Goal: Task Accomplishment & Management: Complete application form

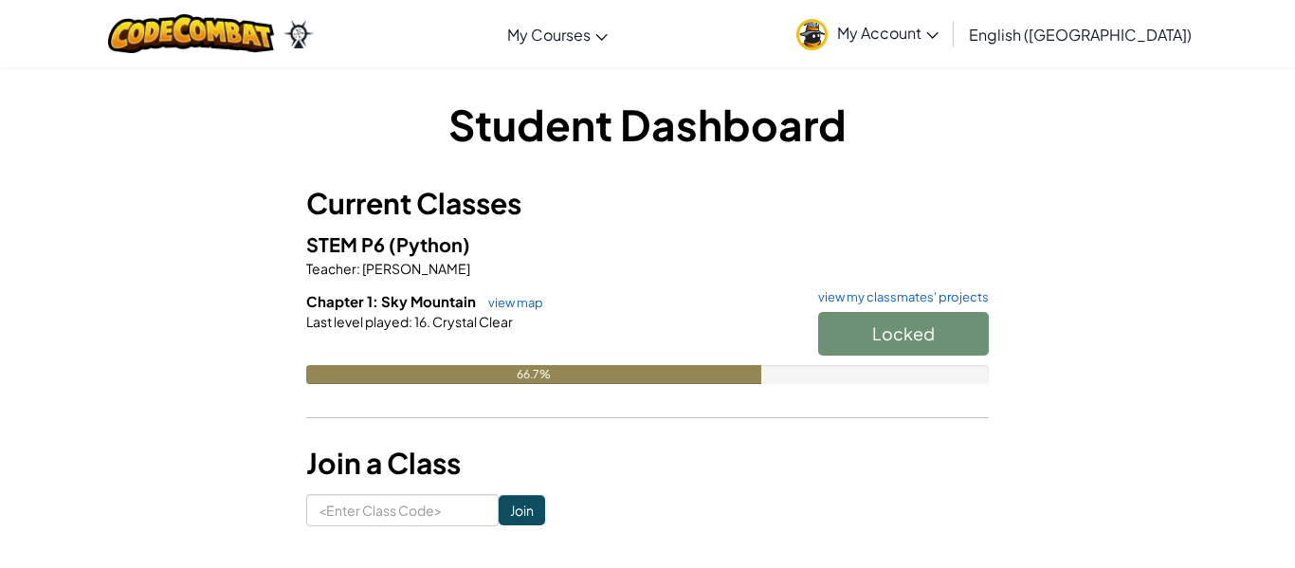
click at [915, 312] on div "Locked" at bounding box center [894, 338] width 190 height 53
click at [502, 296] on link "view map" at bounding box center [511, 302] width 64 height 15
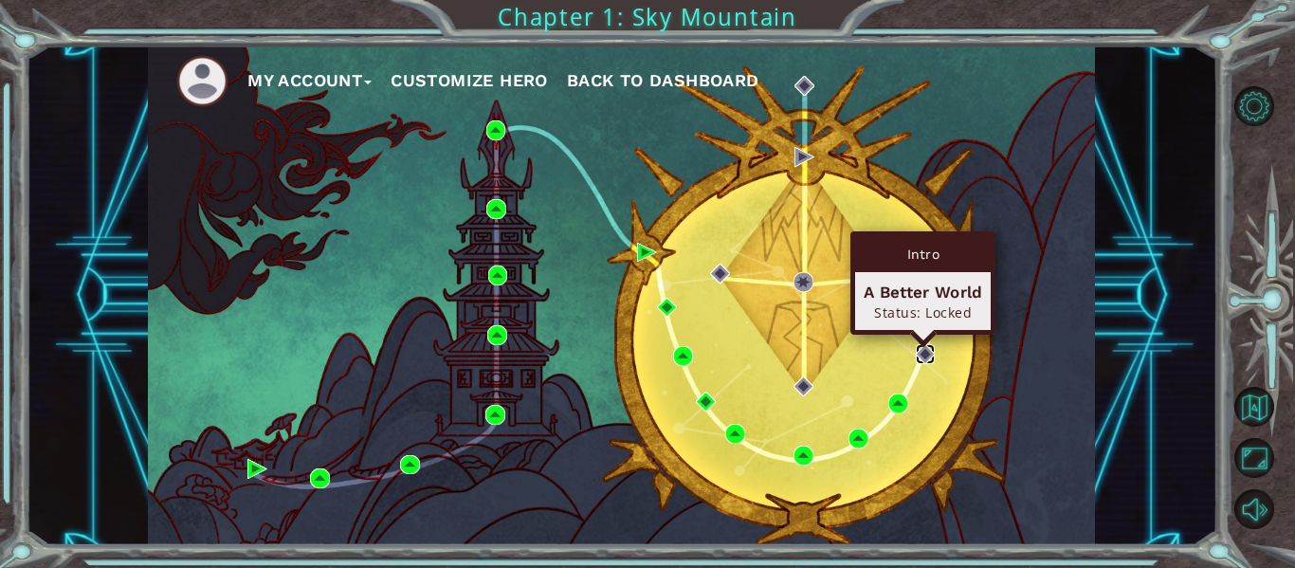
click at [922, 356] on img at bounding box center [926, 354] width 20 height 20
click at [922, 351] on img at bounding box center [926, 354] width 20 height 20
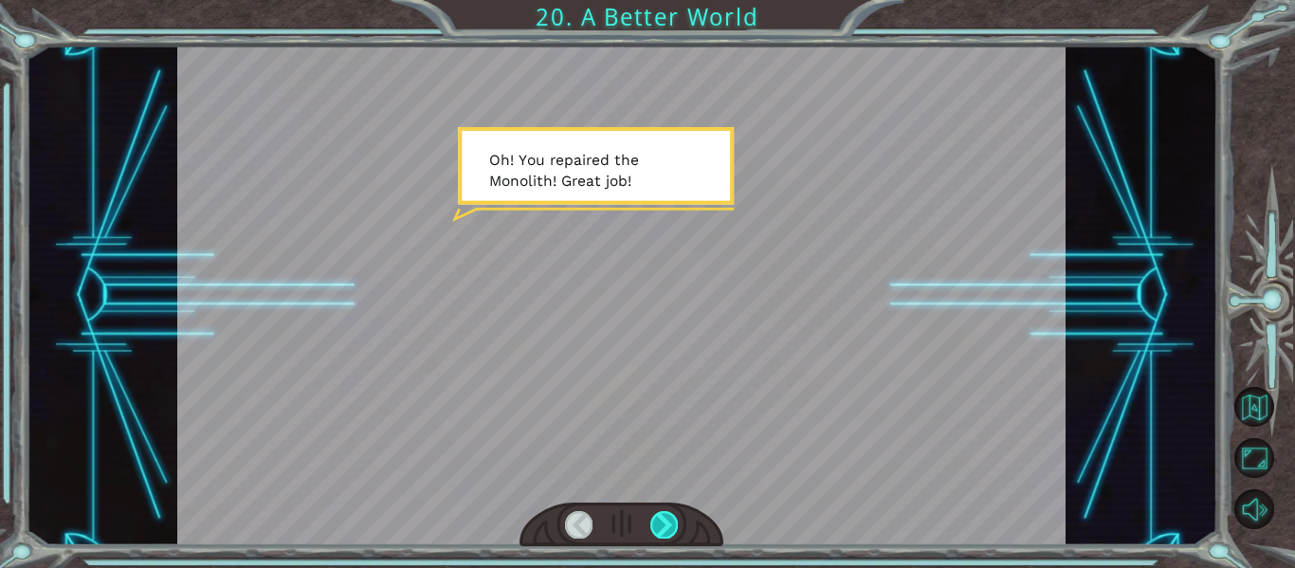
click at [666, 528] on div at bounding box center [663, 524] width 27 height 27
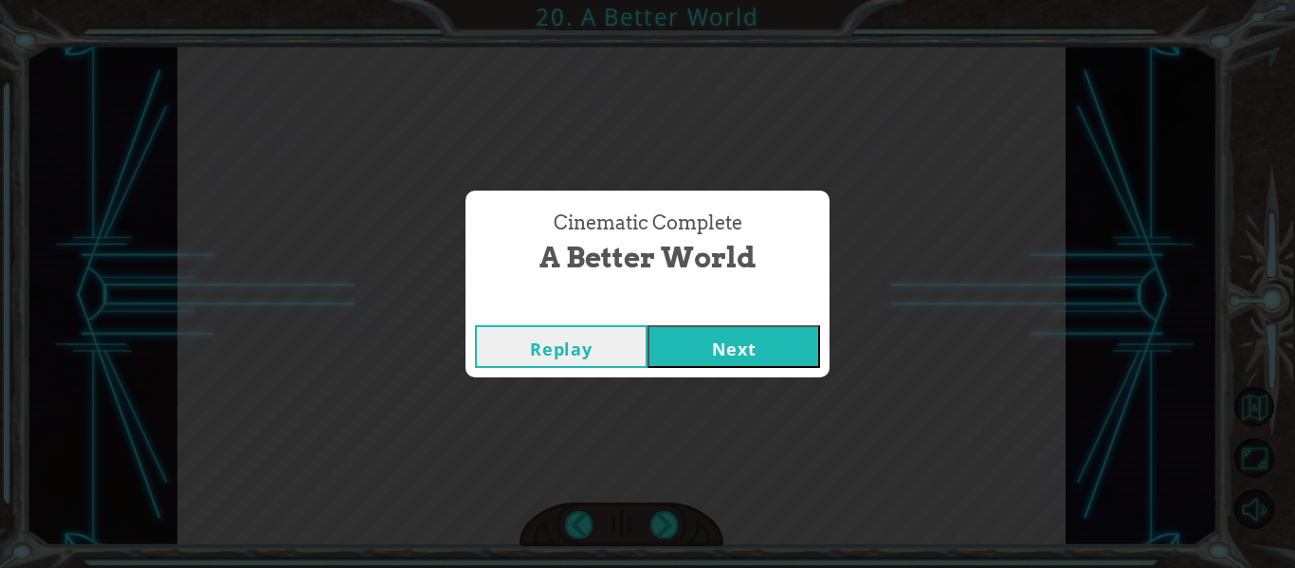
click at [705, 361] on button "Next" at bounding box center [734, 346] width 173 height 43
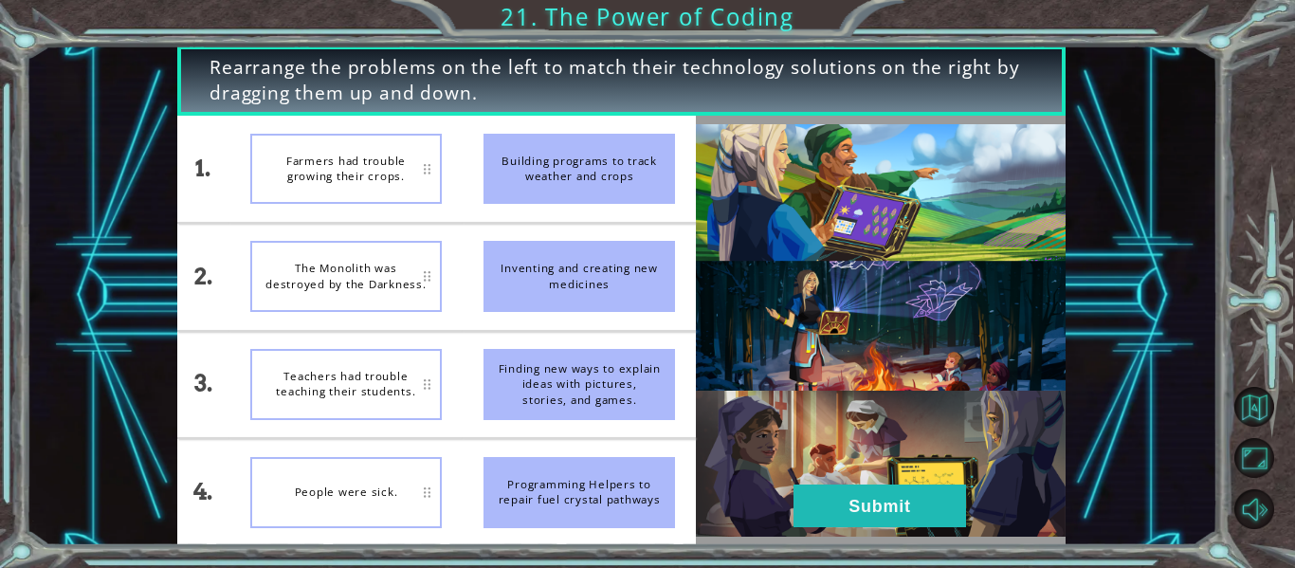
drag, startPoint x: 586, startPoint y: 185, endPoint x: 465, endPoint y: 177, distance: 121.6
click at [465, 177] on li "Building programs to track weather and crops" at bounding box center [579, 169] width 233 height 106
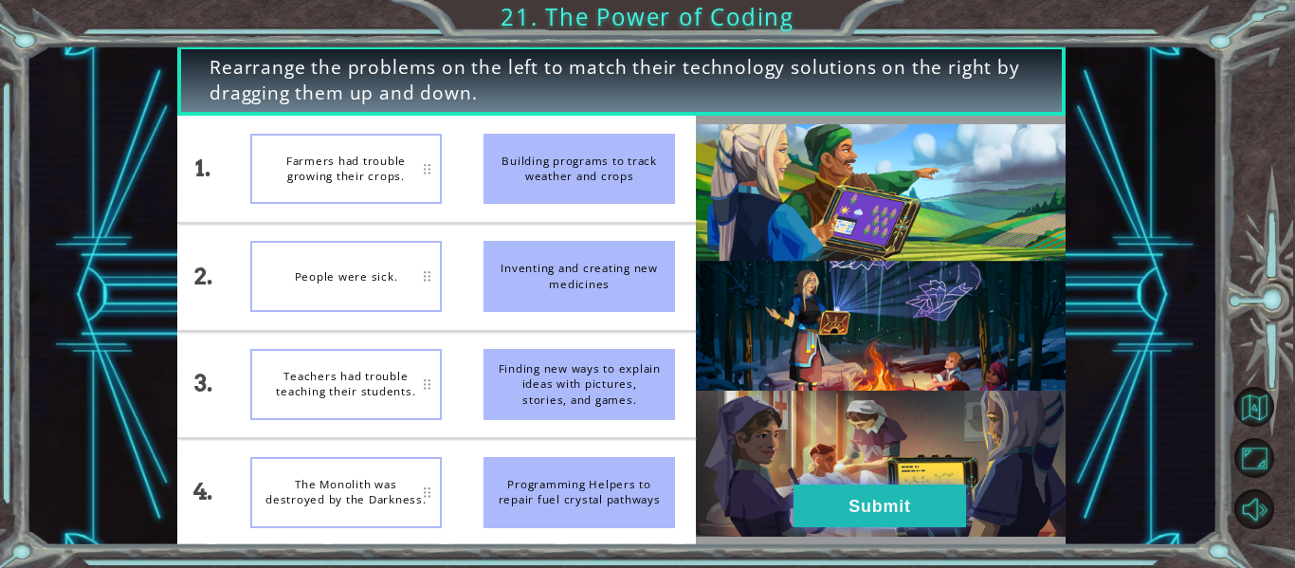
click at [921, 511] on button "Submit" at bounding box center [880, 505] width 173 height 43
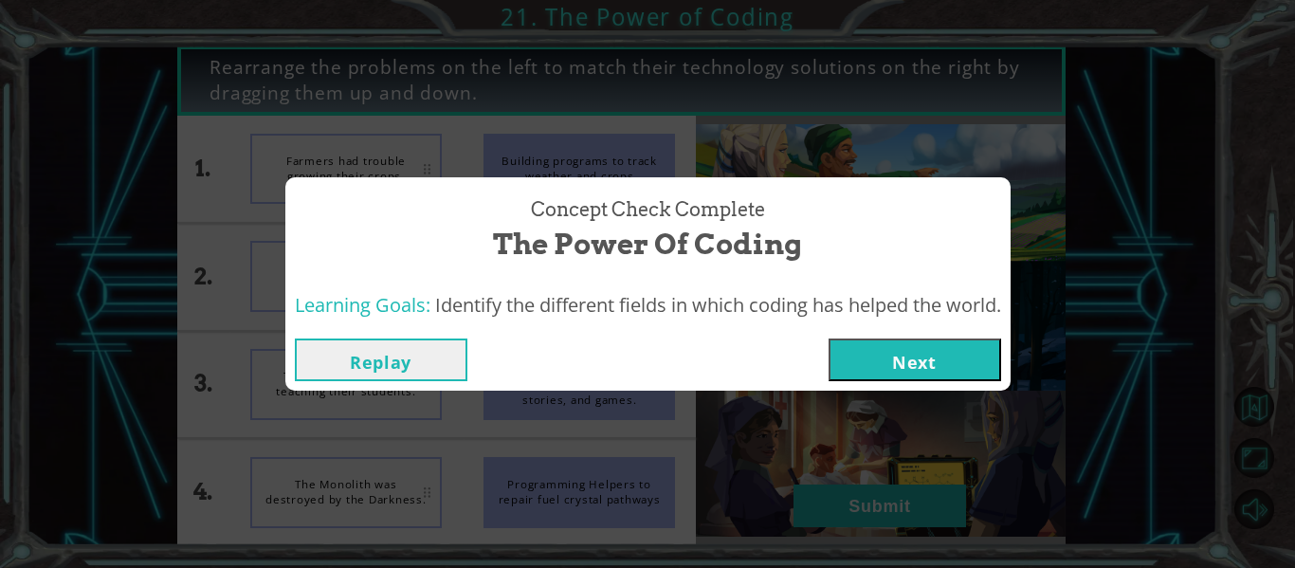
click at [882, 362] on button "Next" at bounding box center [915, 359] width 173 height 43
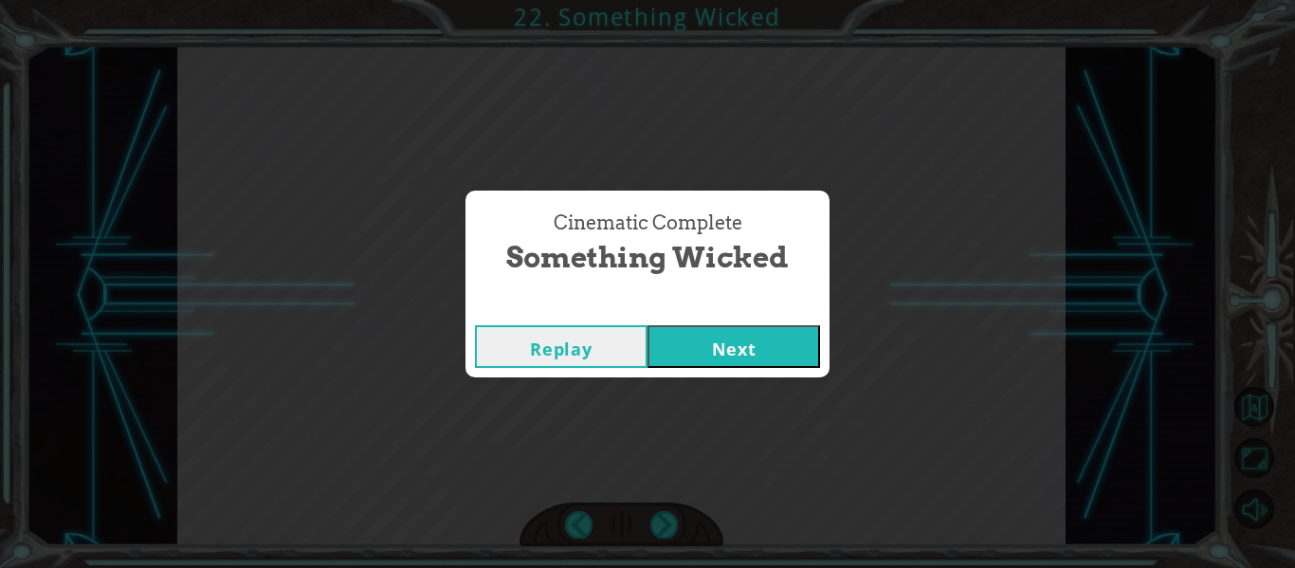
click at [696, 336] on button "Next" at bounding box center [734, 346] width 173 height 43
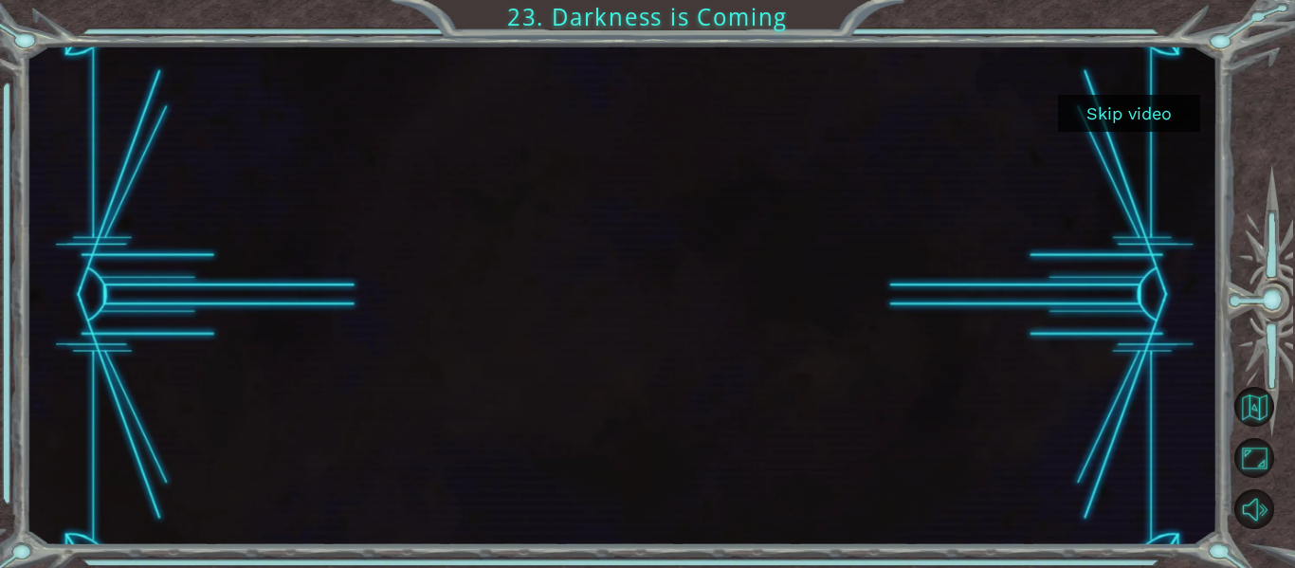
click at [1140, 105] on button "Skip video" at bounding box center [1129, 113] width 142 height 37
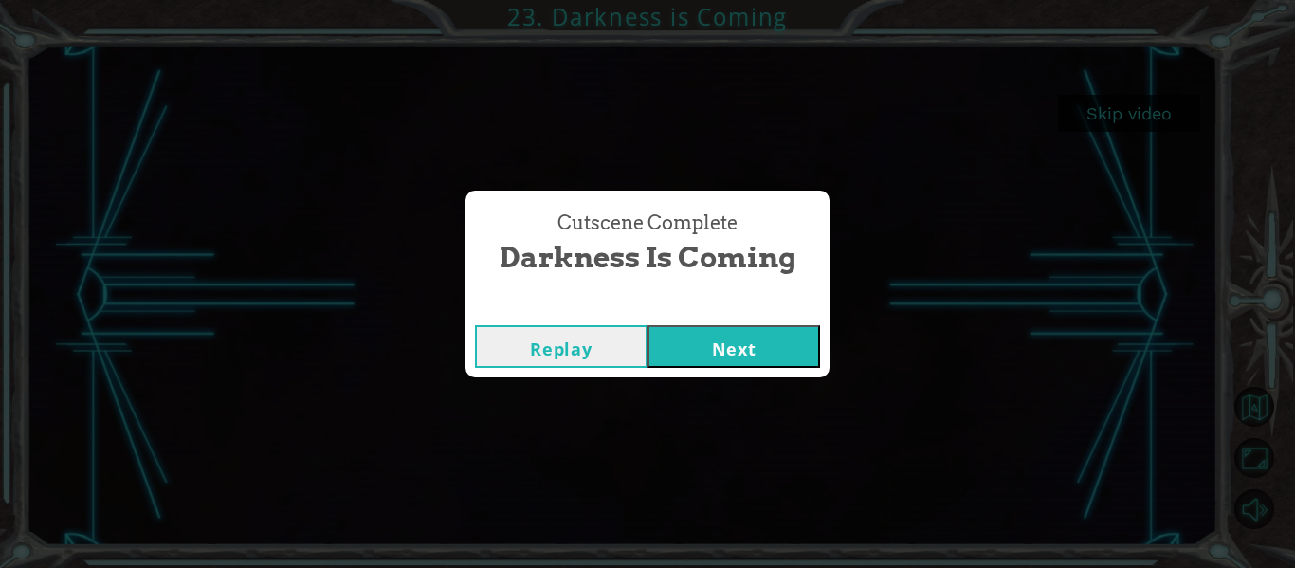
click at [769, 332] on button "Next" at bounding box center [734, 346] width 173 height 43
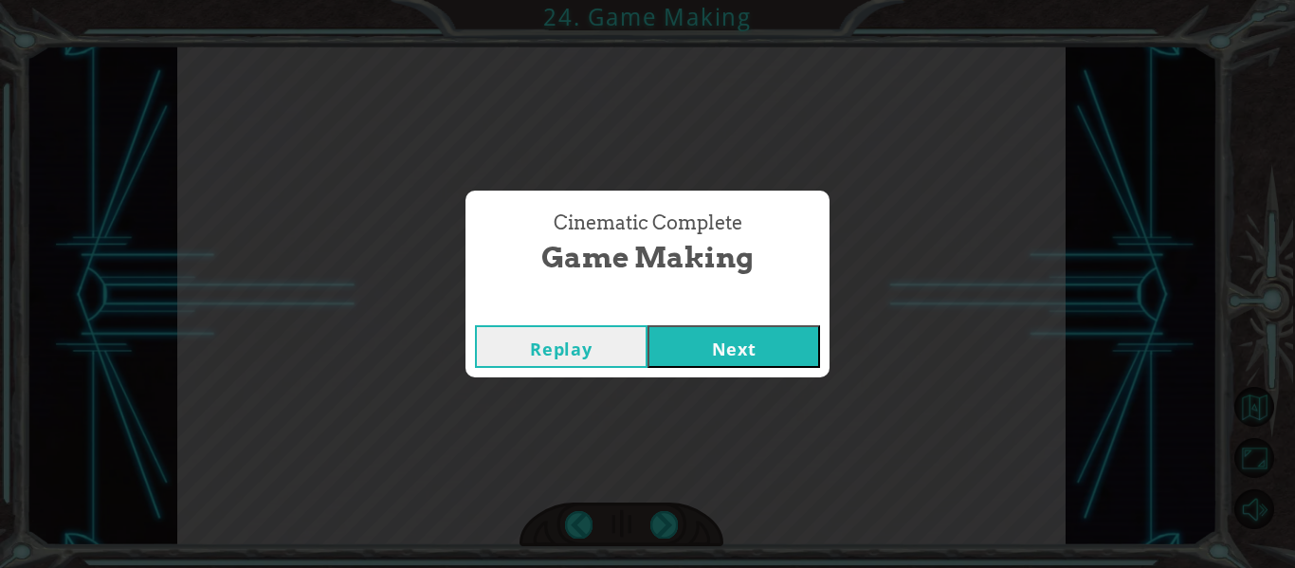
click at [790, 353] on button "Next" at bounding box center [734, 346] width 173 height 43
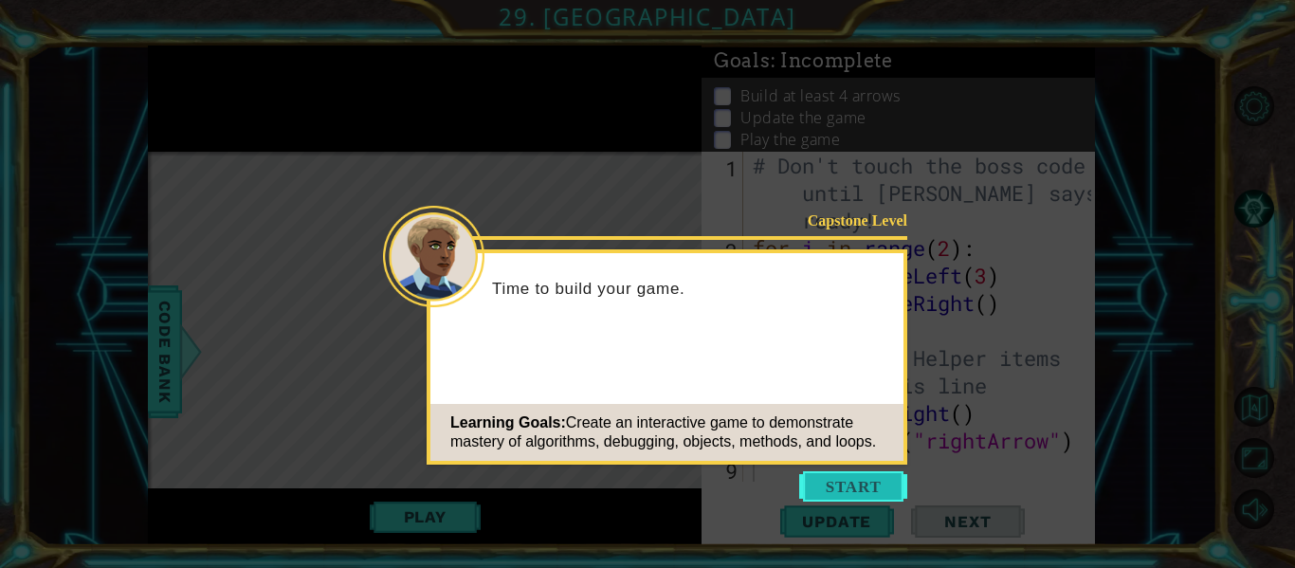
click at [829, 487] on button "Start" at bounding box center [853, 486] width 108 height 30
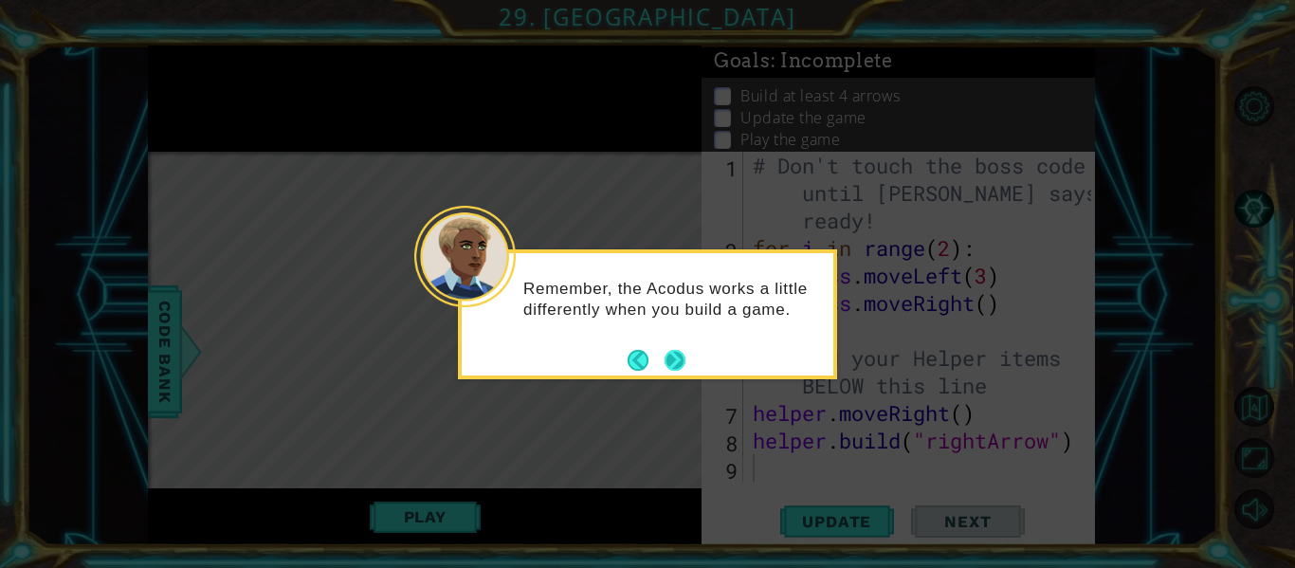
click at [674, 350] on button "Next" at bounding box center [675, 360] width 21 height 21
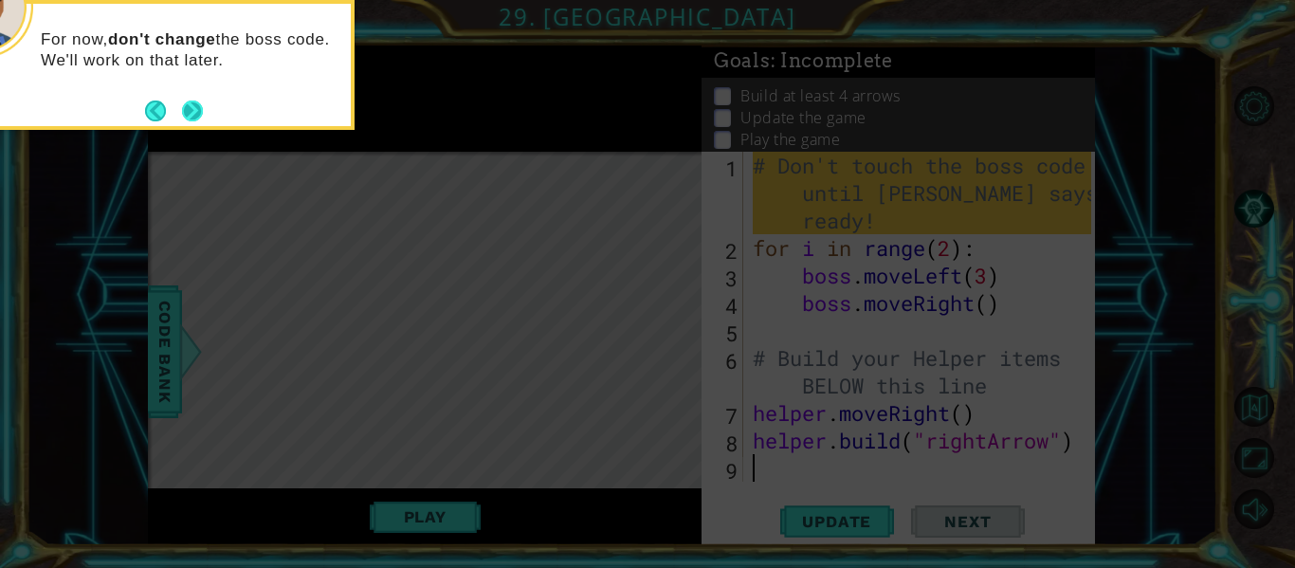
click at [185, 104] on button "Next" at bounding box center [192, 110] width 21 height 21
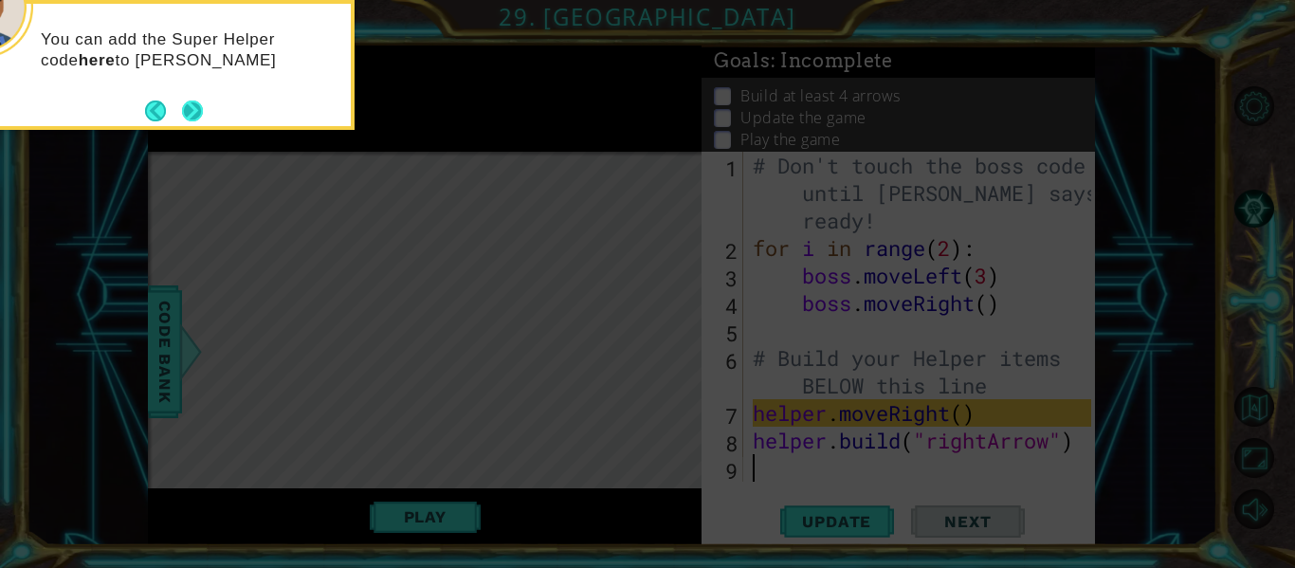
click at [193, 108] on button "Next" at bounding box center [192, 110] width 21 height 21
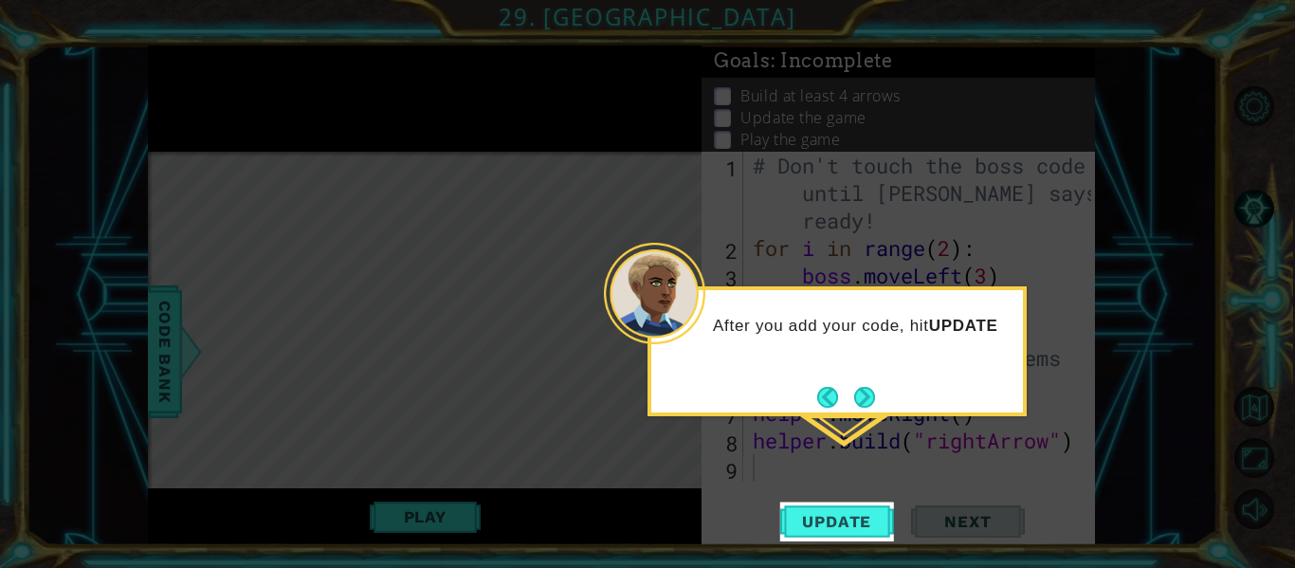
click at [873, 481] on icon at bounding box center [647, 284] width 1295 height 568
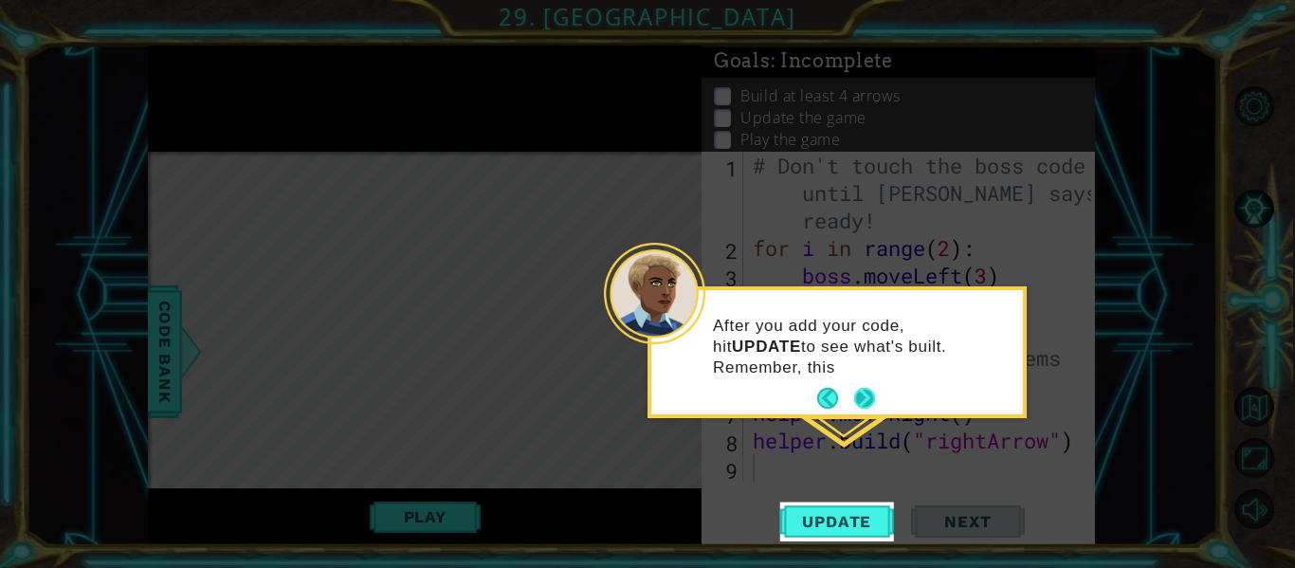
click at [862, 392] on button "Next" at bounding box center [864, 399] width 22 height 22
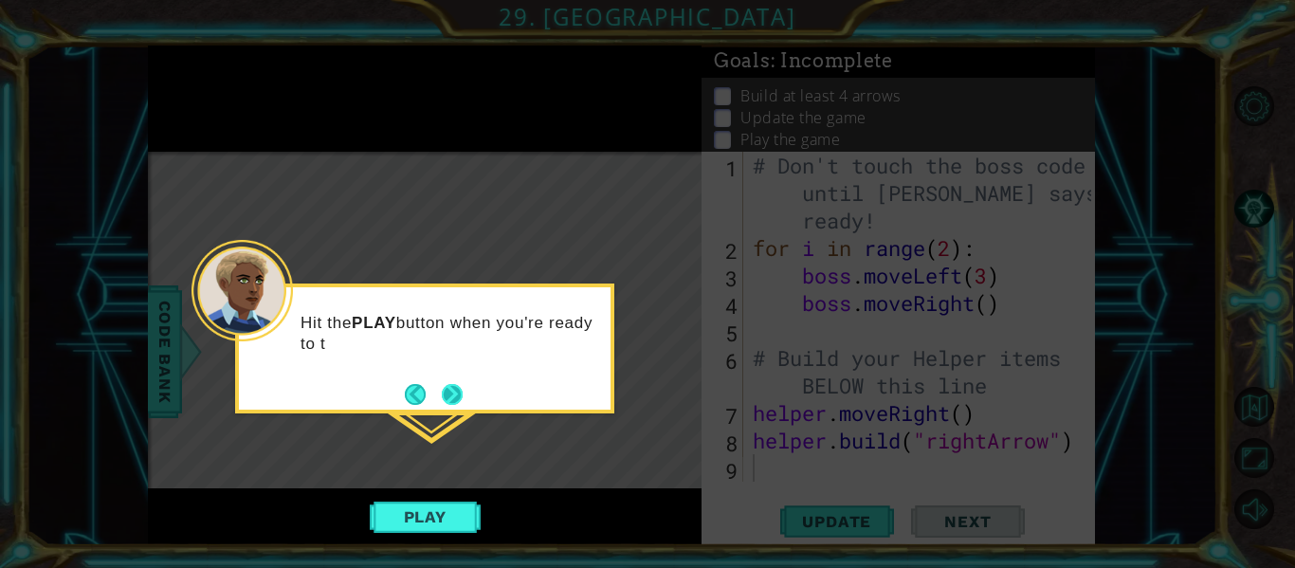
click at [451, 387] on button "Next" at bounding box center [452, 394] width 21 height 21
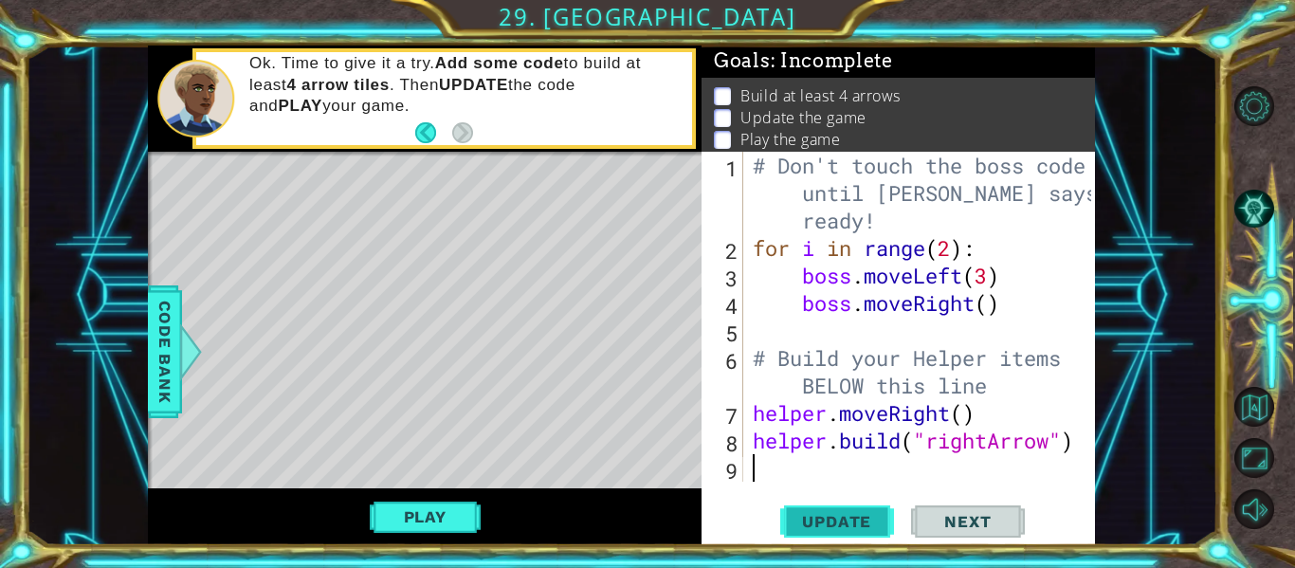
click at [867, 510] on button "Update" at bounding box center [837, 521] width 114 height 39
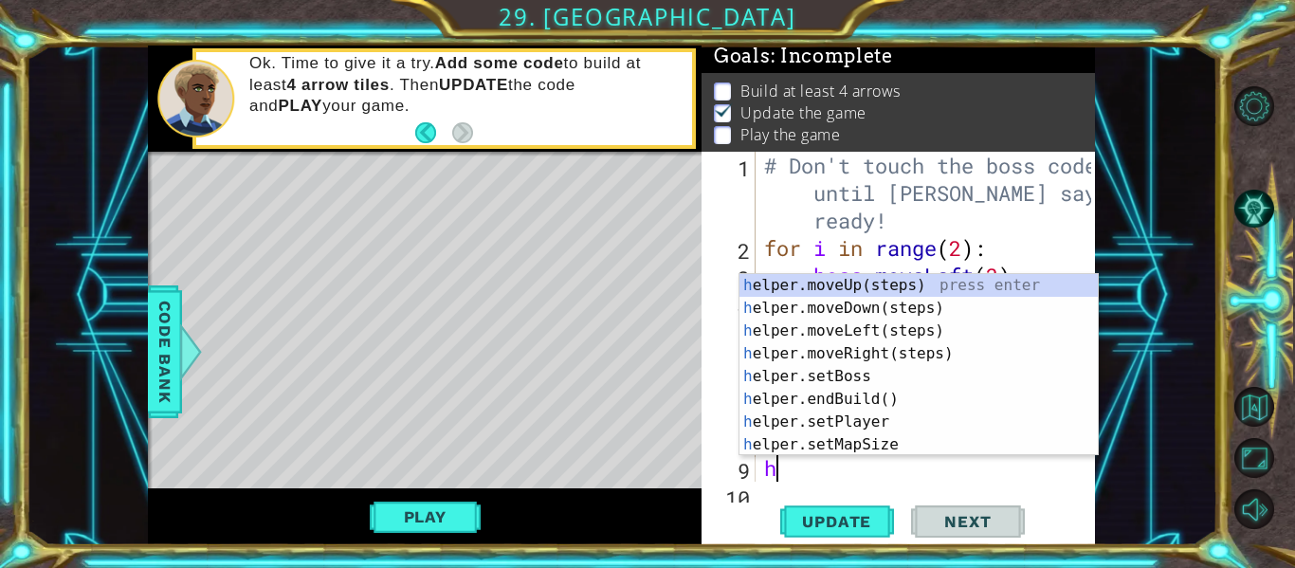
scroll to position [27, 0]
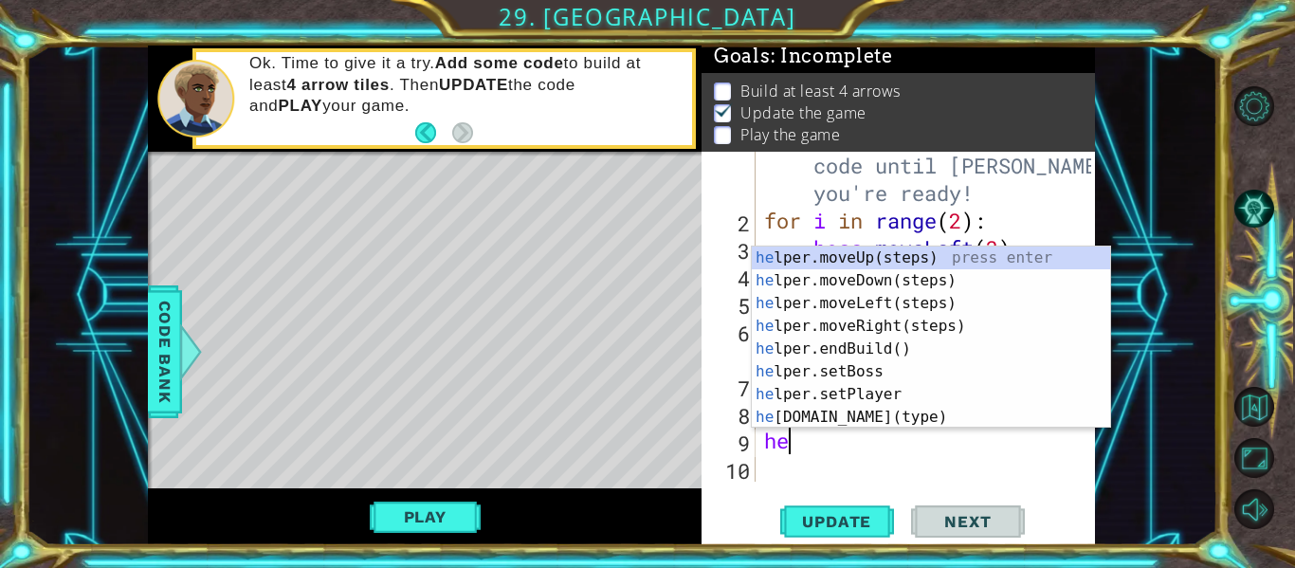
type textarea "hel"
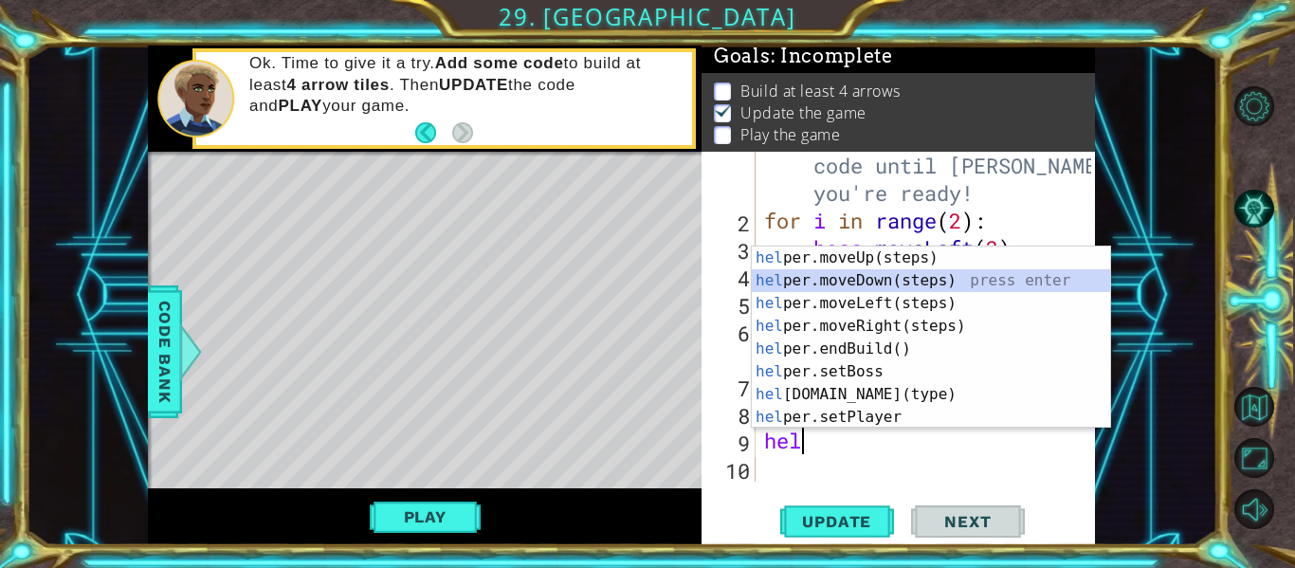
scroll to position [55, 0]
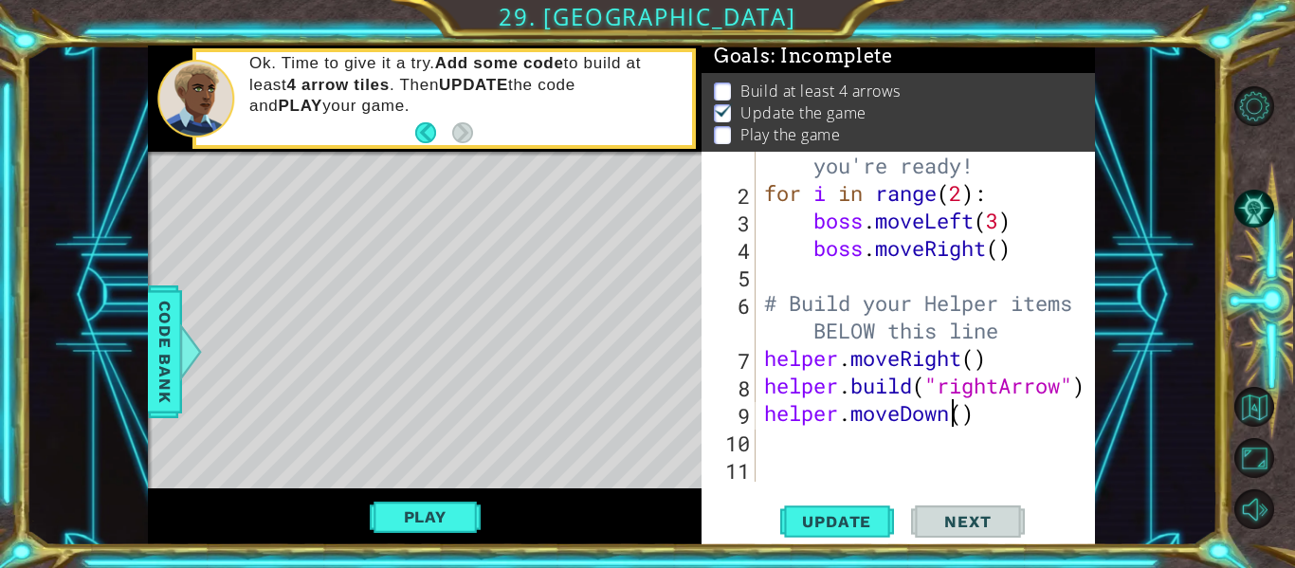
click at [949, 417] on div "# Don't touch the boss code until [PERSON_NAME] says you're ready! for i in ran…" at bounding box center [930, 317] width 340 height 440
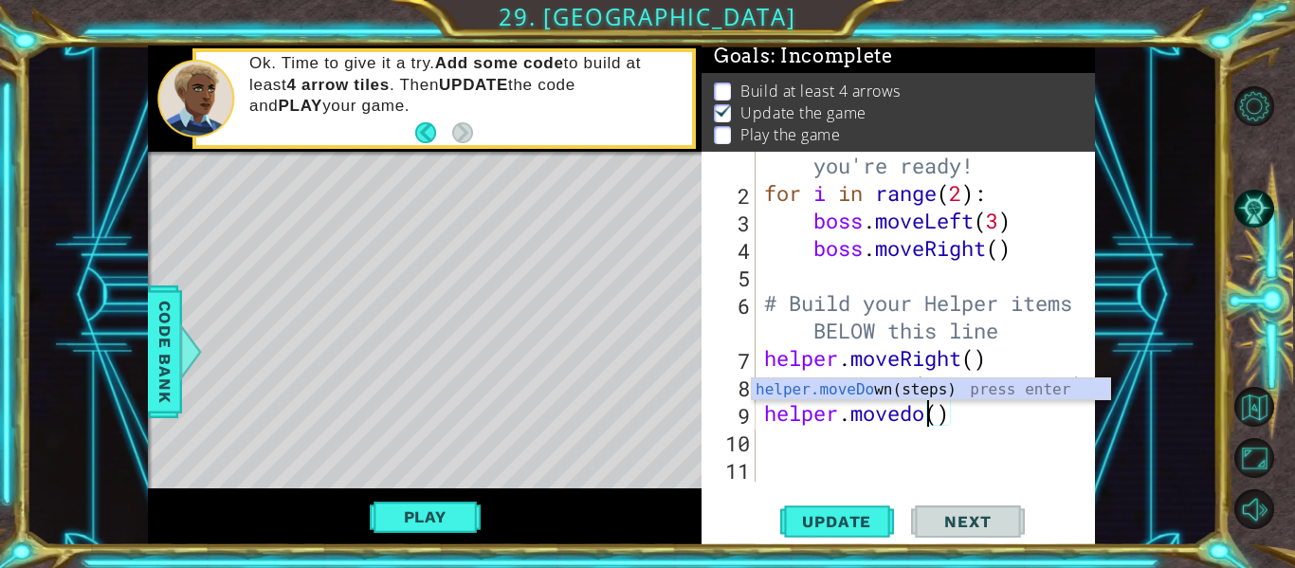
scroll to position [0, 9]
type textarea "helper.movedown()"
click at [924, 471] on div "# Don't touch the boss code until [PERSON_NAME] says you're ready! for i in ran…" at bounding box center [930, 317] width 340 height 440
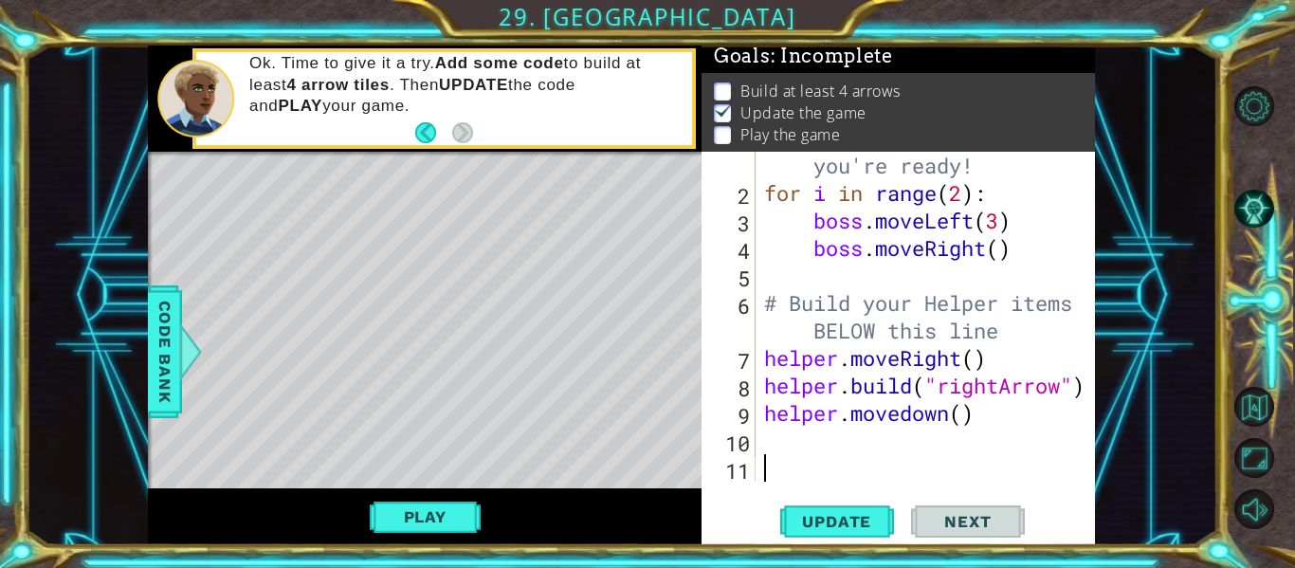
scroll to position [0, 0]
click at [907, 437] on div "# Don't touch the boss code until [PERSON_NAME] says you're ready! for i in ran…" at bounding box center [930, 317] width 340 height 440
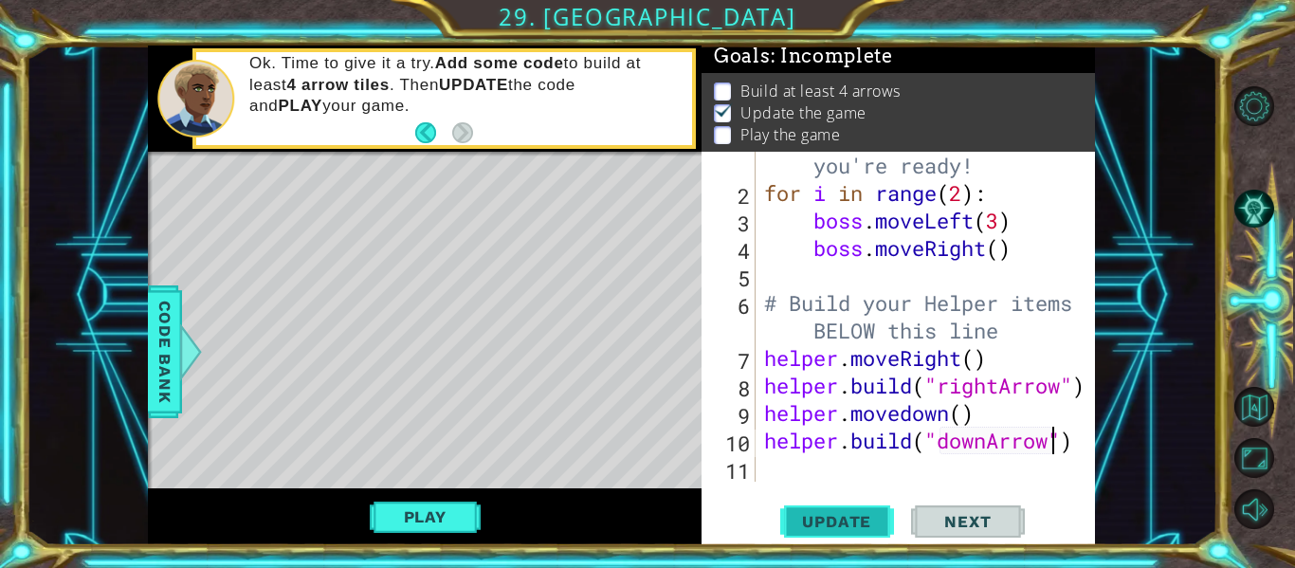
click at [848, 532] on button "Update" at bounding box center [837, 521] width 114 height 39
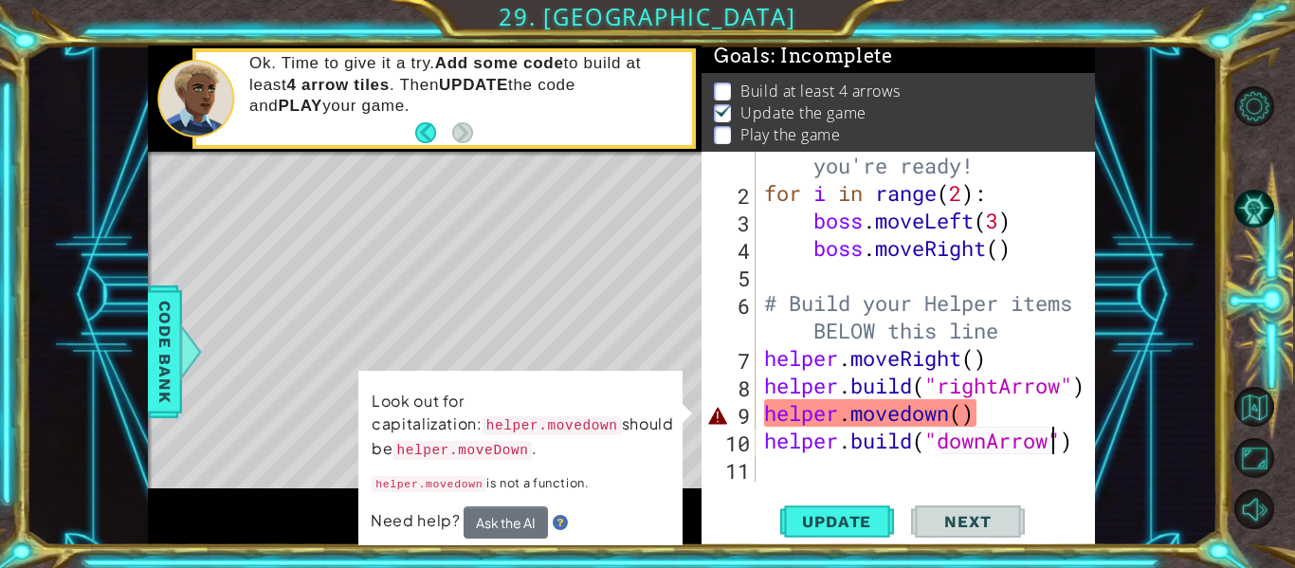
click at [914, 415] on div "# Don't touch the boss code until [PERSON_NAME] says you're ready! for i in ran…" at bounding box center [930, 317] width 340 height 440
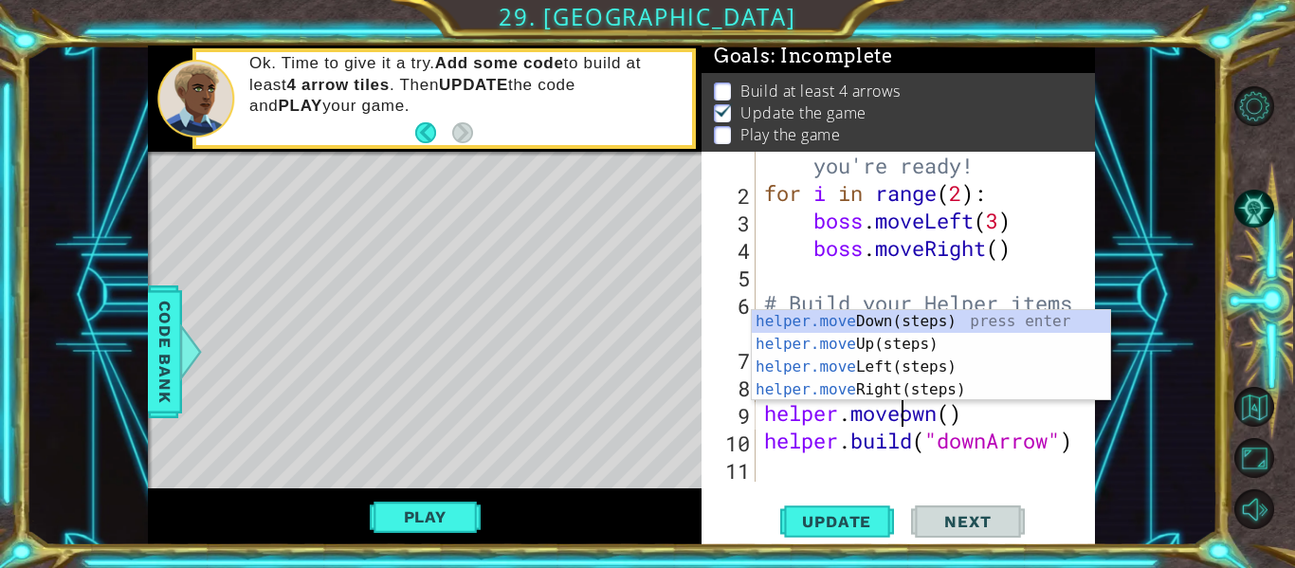
scroll to position [0, 8]
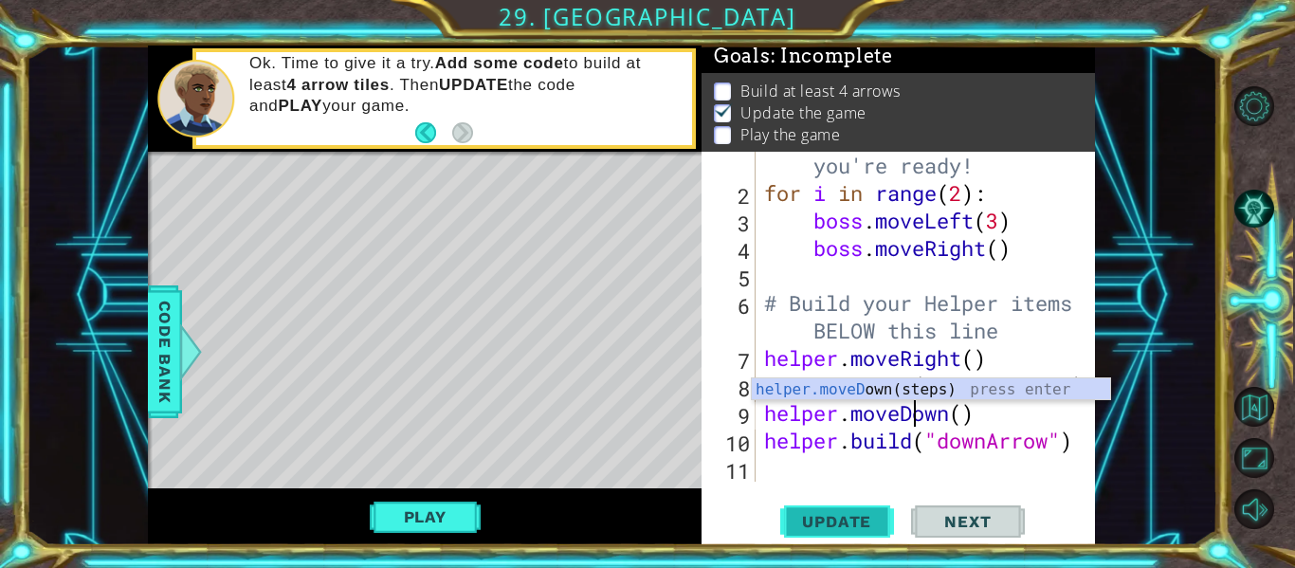
type textarea "helper.moveDown()"
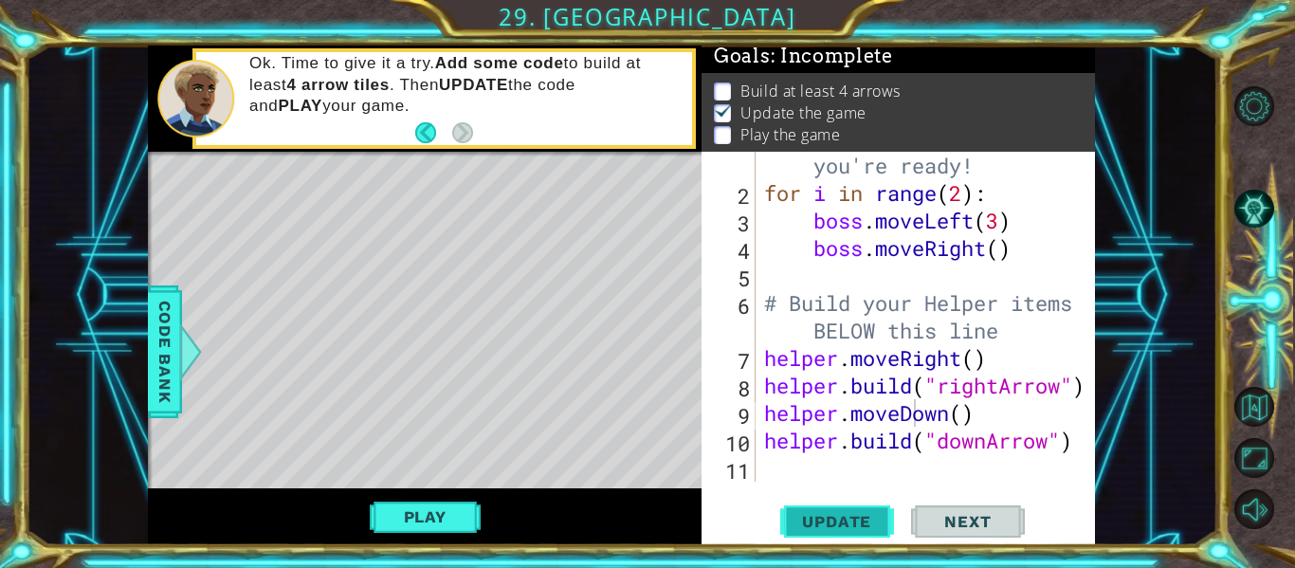
click at [875, 521] on span "Update" at bounding box center [836, 521] width 107 height 19
click at [810, 476] on div "# Don't touch the boss code until [PERSON_NAME] says you're ready! for i in ran…" at bounding box center [930, 317] width 340 height 440
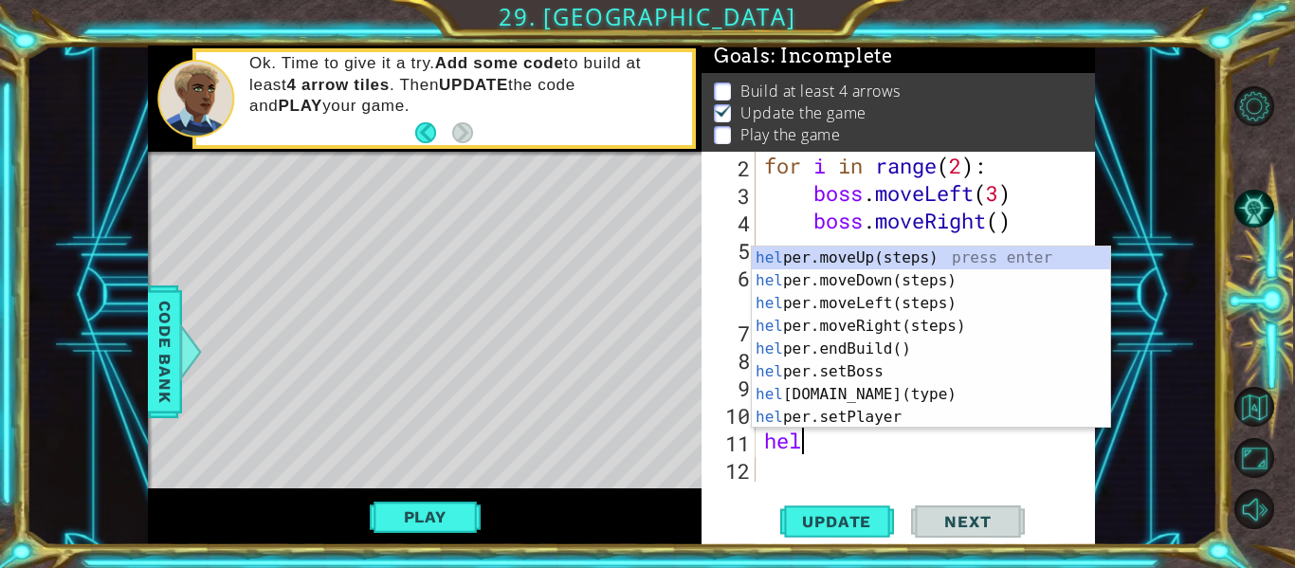
scroll to position [0, 1]
type textarea "help"
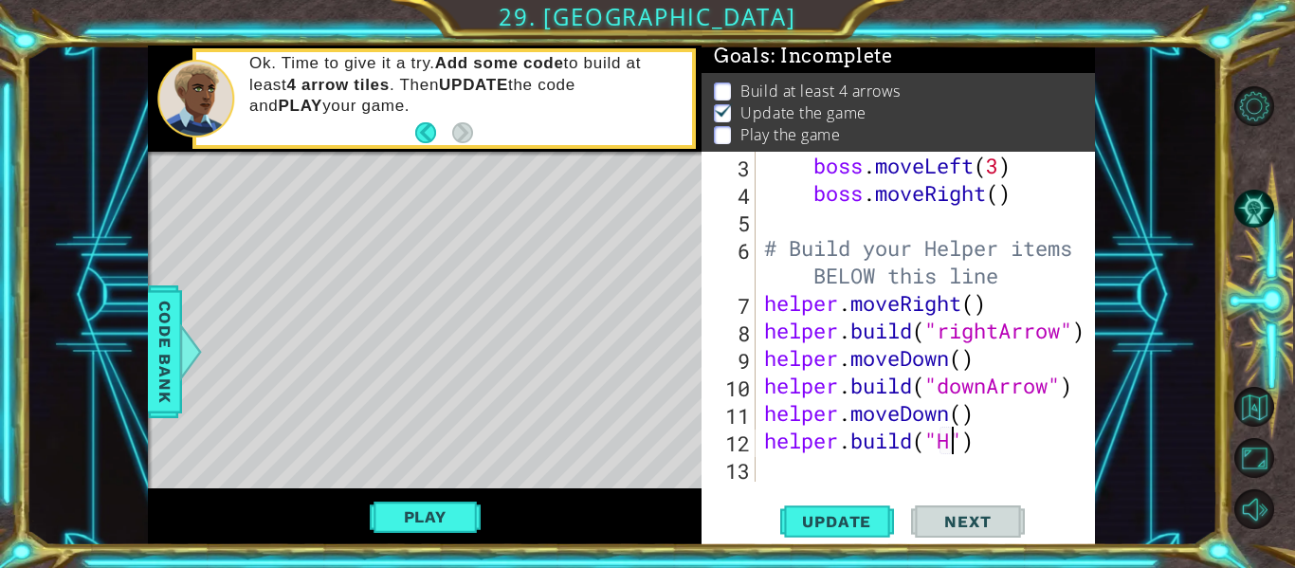
scroll to position [0, 9]
type textarea "[DOMAIN_NAME]("downArrow")"
click at [814, 470] on div "boss . moveLeft ( 3 ) boss . moveRight ( ) # Build your Helper items BELOW this…" at bounding box center [930, 344] width 340 height 385
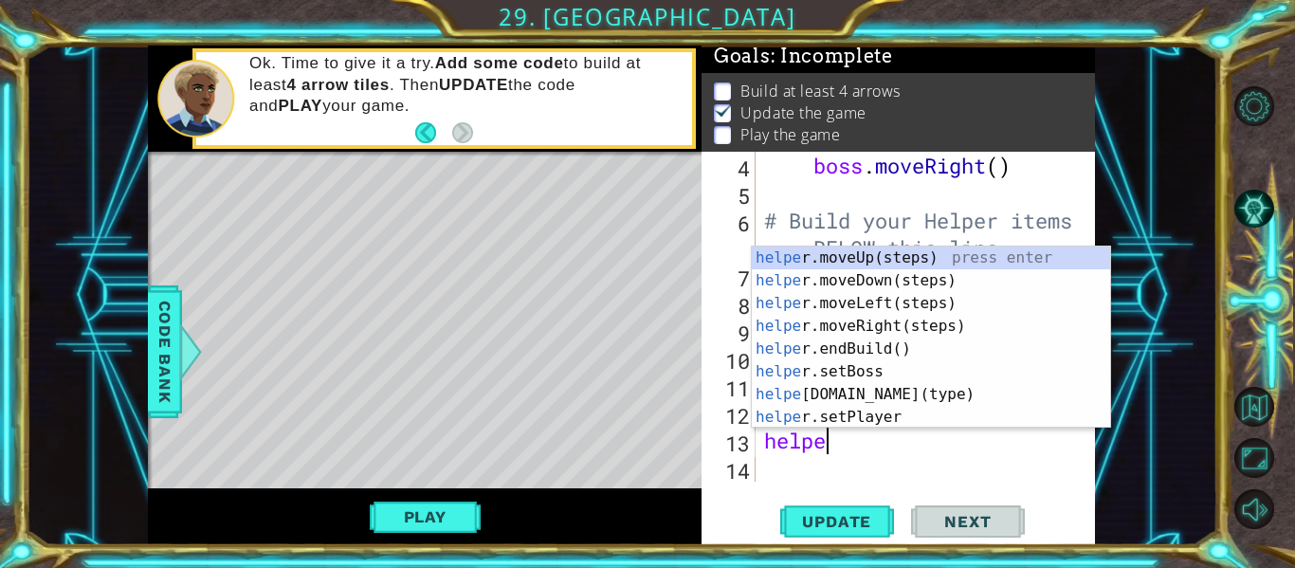
type textarea "helper"
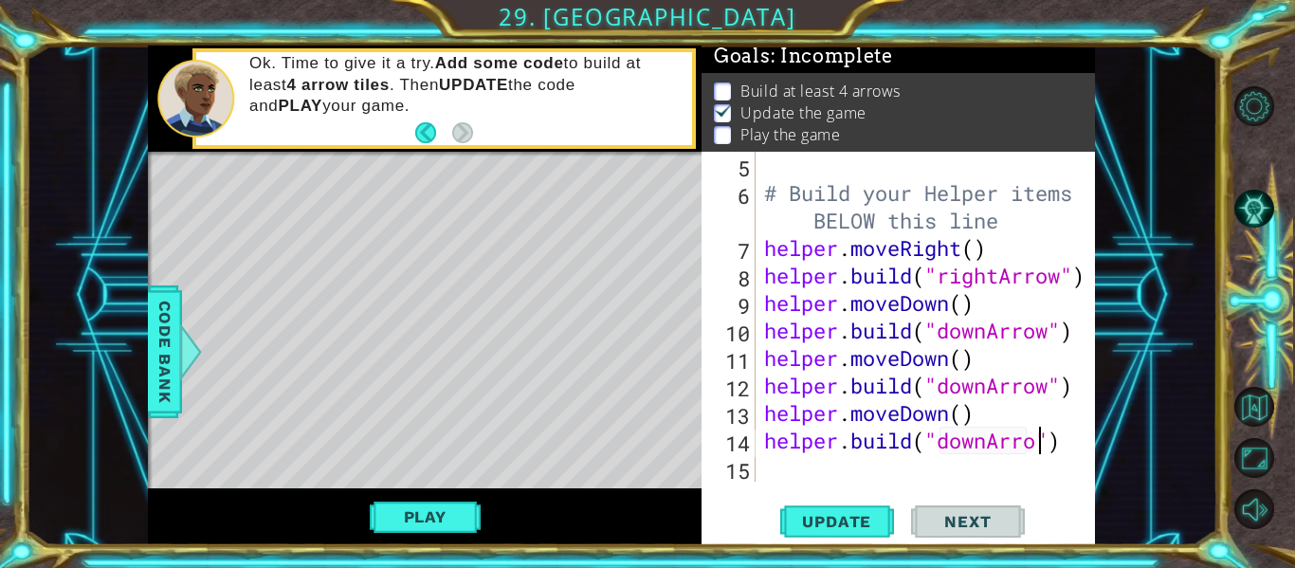
scroll to position [0, 13]
type textarea "[DOMAIN_NAME]("downArrow")"
click at [823, 523] on span "Update" at bounding box center [836, 521] width 107 height 19
click at [791, 476] on div "# Build your Helper items BELOW this line helper . moveRight ( ) helper . build…" at bounding box center [930, 344] width 340 height 385
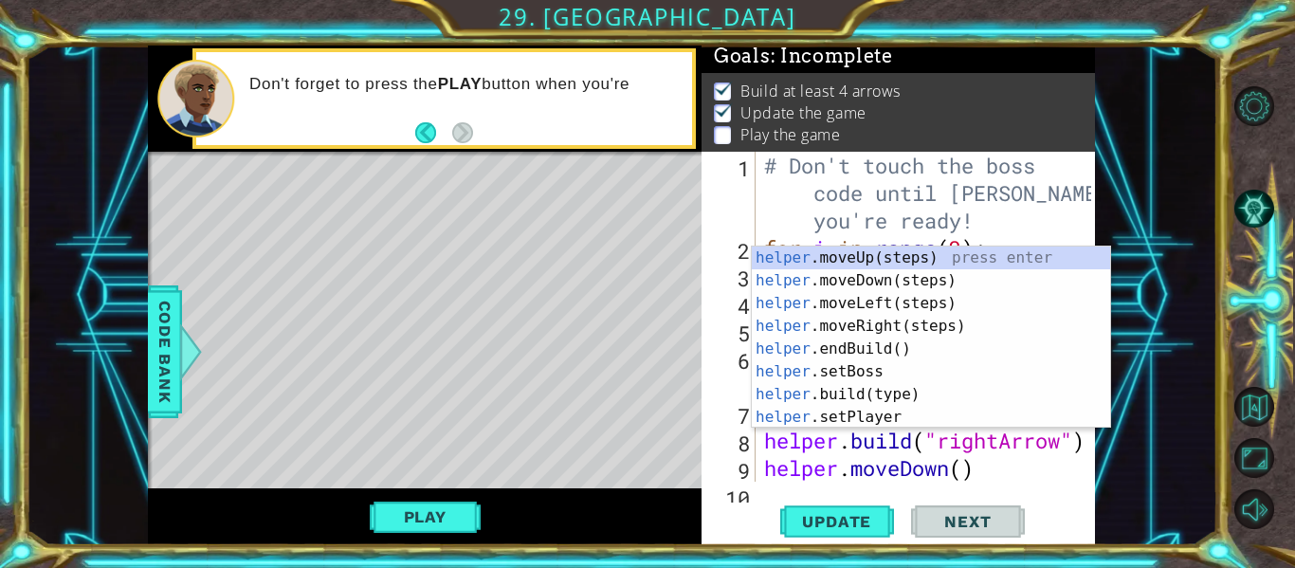
scroll to position [0, 0]
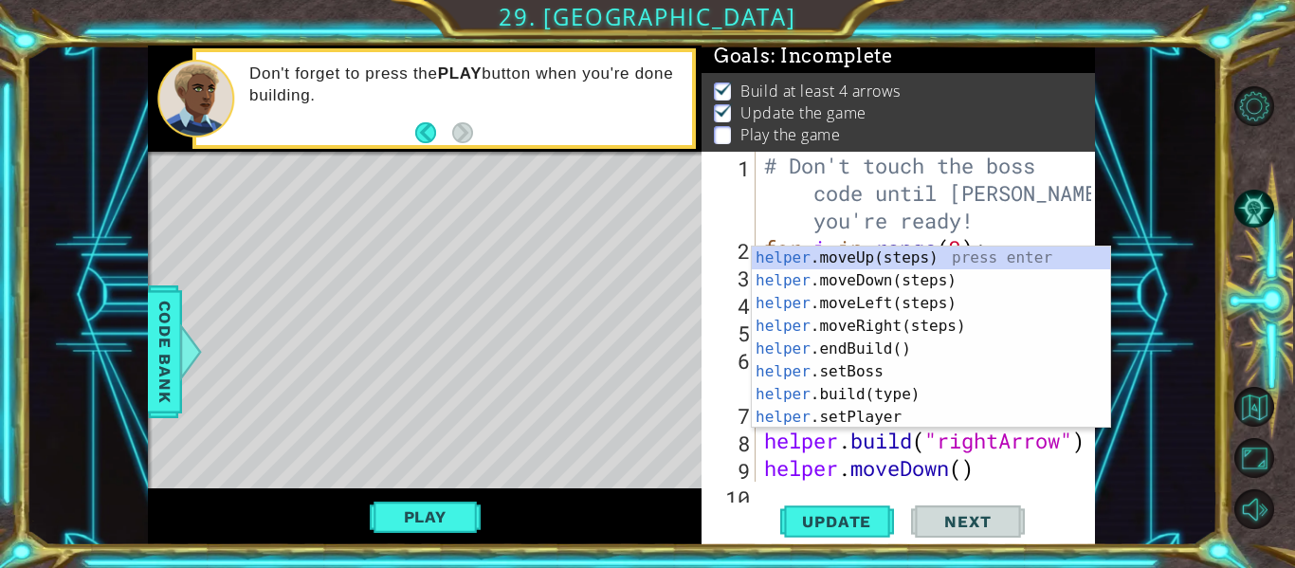
type textarea "helperm"
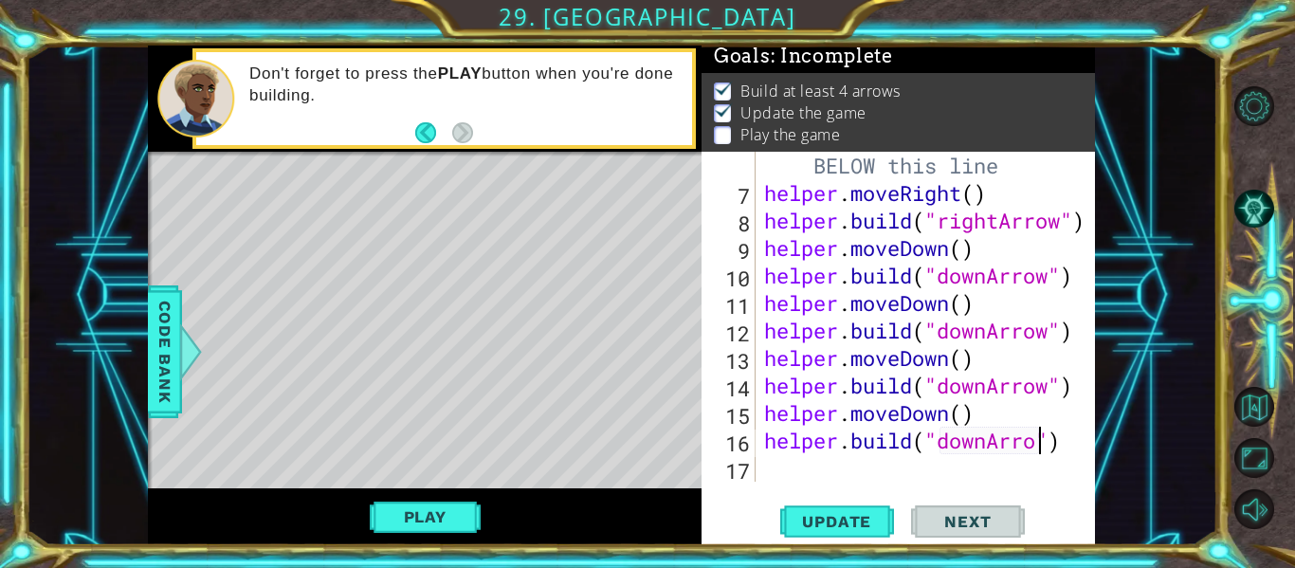
scroll to position [0, 13]
type textarea "[DOMAIN_NAME]("downArrow")"
click at [797, 542] on div "[DOMAIN_NAME]("downArrow") 6 7 8 9 10 11 12 13 14 15 16 17 # Build your Helper …" at bounding box center [898, 348] width 393 height 393
click at [796, 503] on button "Update" at bounding box center [837, 521] width 114 height 39
click at [788, 485] on div "[DOMAIN_NAME]("downArrow") 6 7 8 9 10 11 12 13 14 15 16 17 # Build your Helper …" at bounding box center [898, 348] width 393 height 393
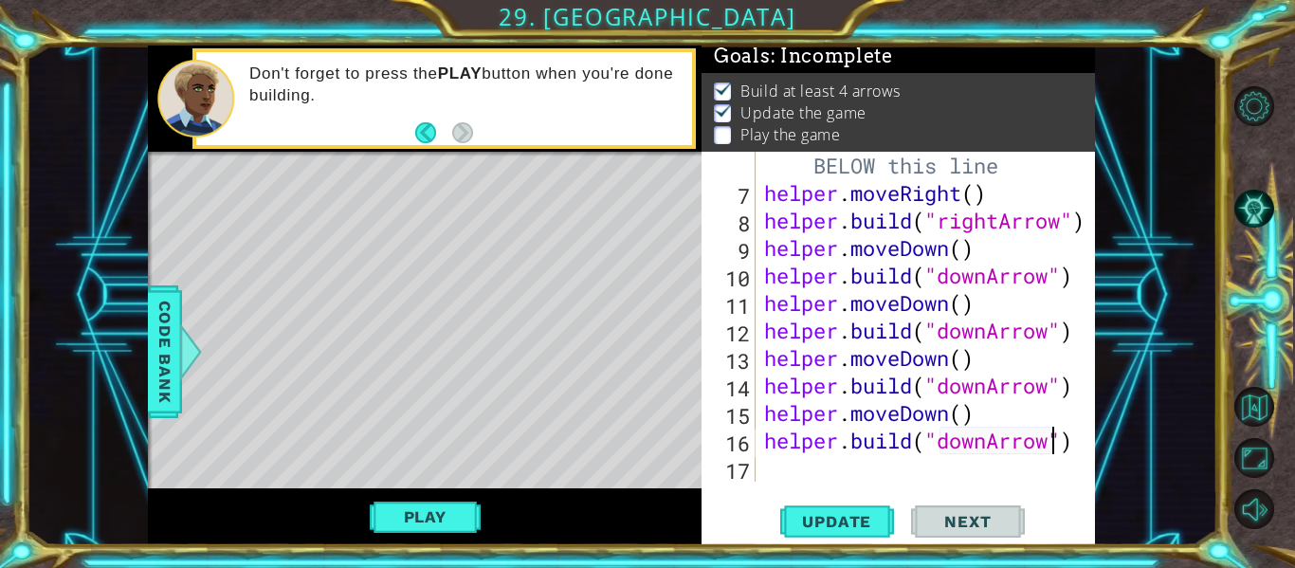
click at [782, 477] on div "# Build your Helper items BELOW this line helper . moveRight ( ) helper . build…" at bounding box center [930, 330] width 340 height 412
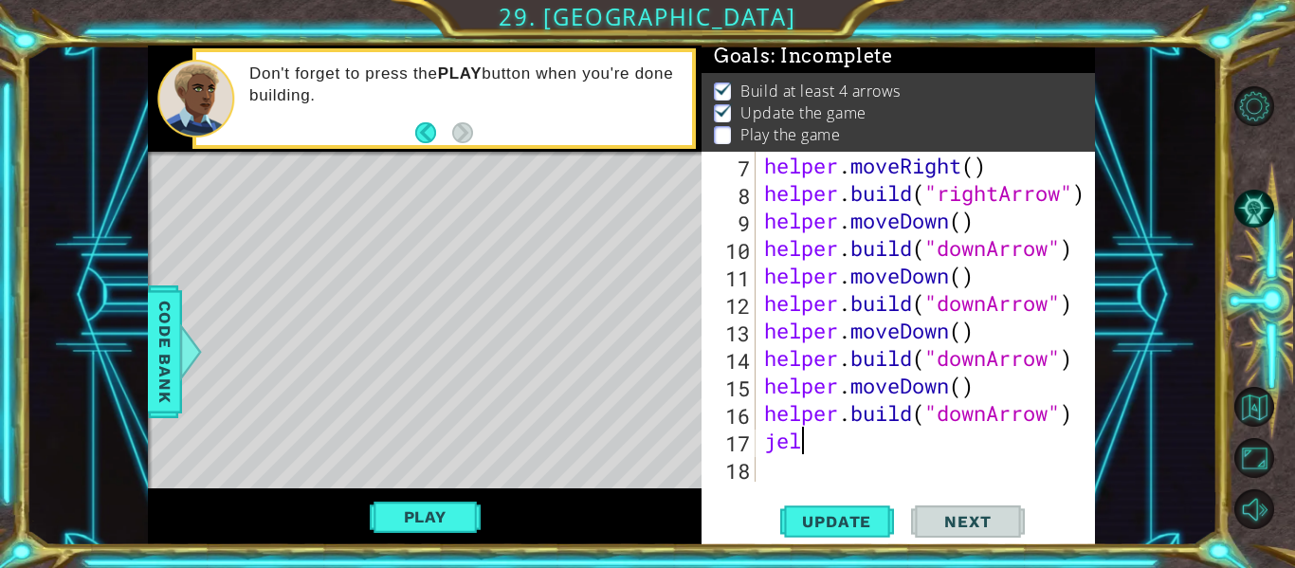
scroll to position [0, 0]
type textarea "j"
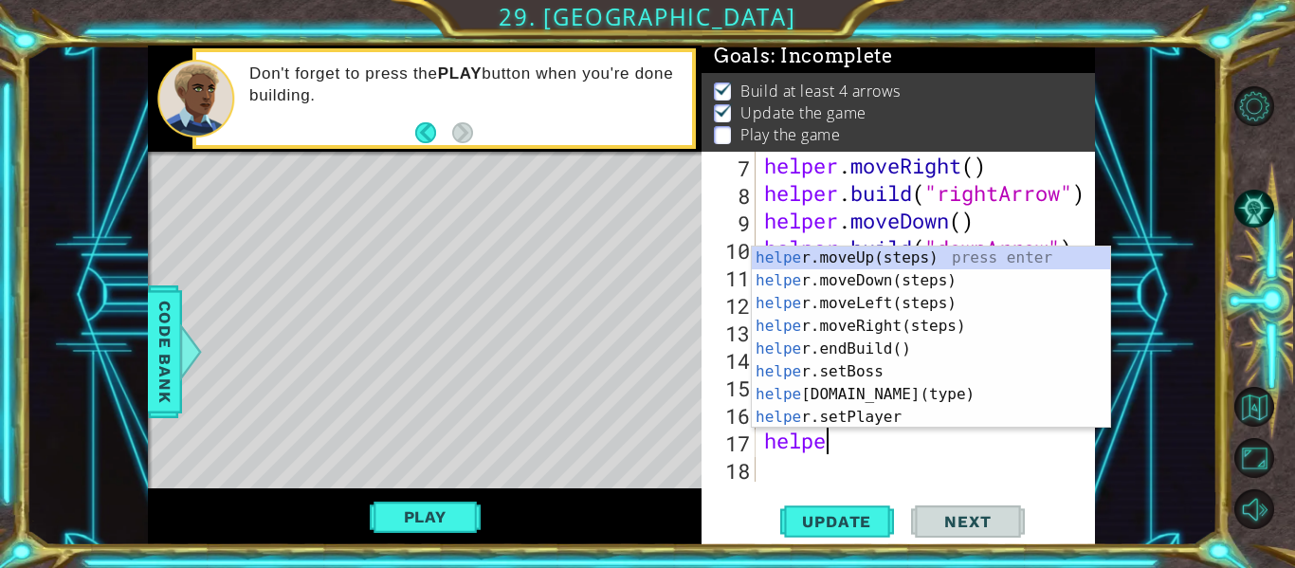
type textarea "helper"
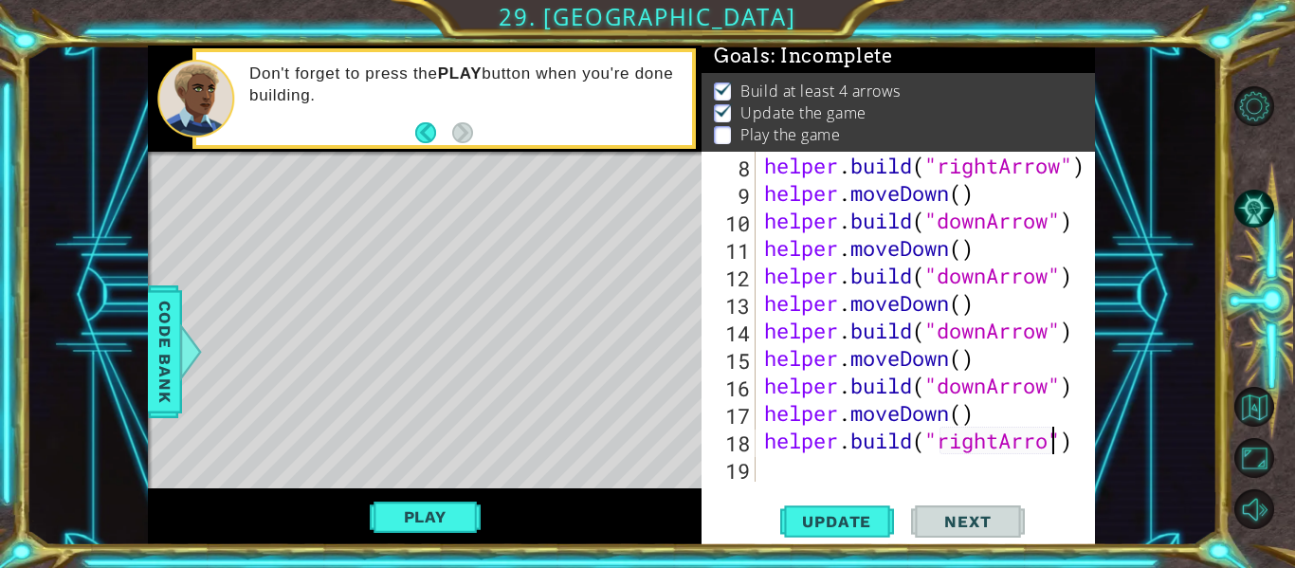
scroll to position [0, 14]
type textarea "[DOMAIN_NAME]("rightArrow")"
click at [812, 502] on button "Update" at bounding box center [837, 521] width 114 height 39
click at [812, 514] on span "Update" at bounding box center [836, 521] width 107 height 19
click at [797, 467] on div "helper . build ( "rightArrow" ) helper . moveDown ( ) helper . build ( "downArr…" at bounding box center [930, 344] width 340 height 385
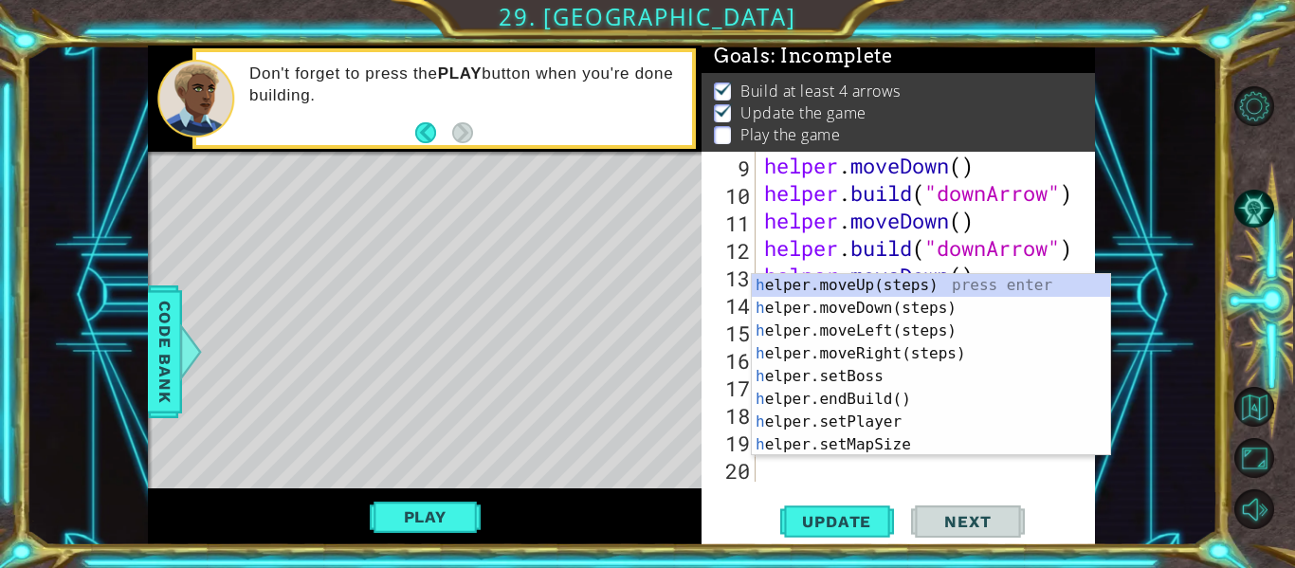
scroll to position [302, 0]
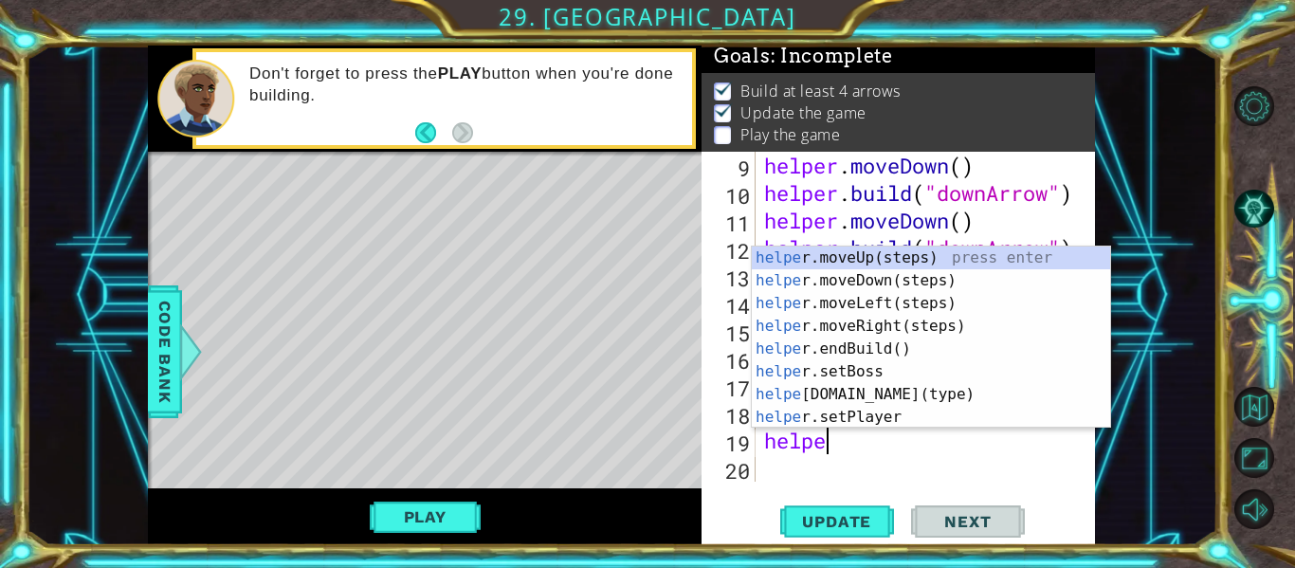
type textarea "helper"
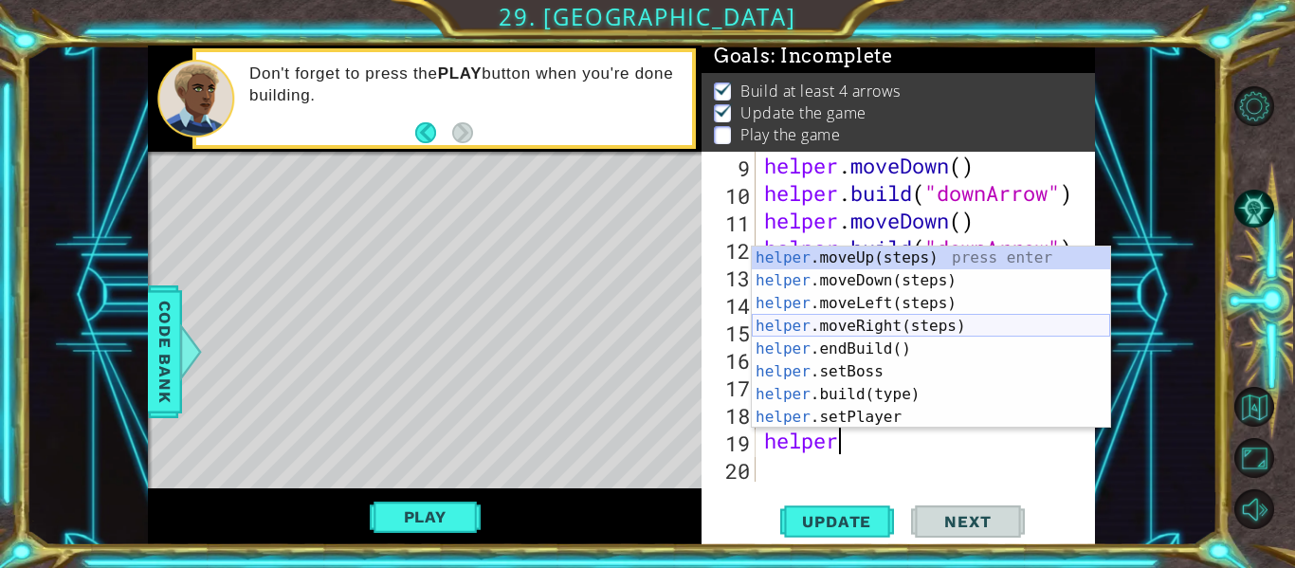
click at [909, 327] on div "helper .moveUp(steps) press enter helper .moveDown(steps) press enter helper .m…" at bounding box center [931, 360] width 358 height 228
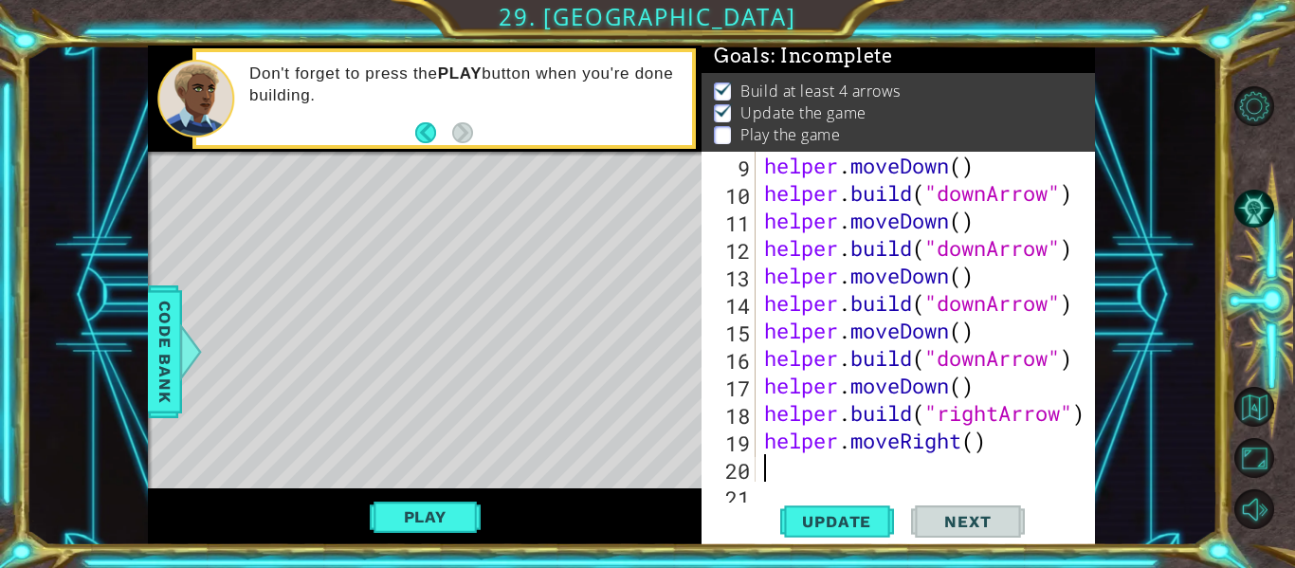
scroll to position [330, 0]
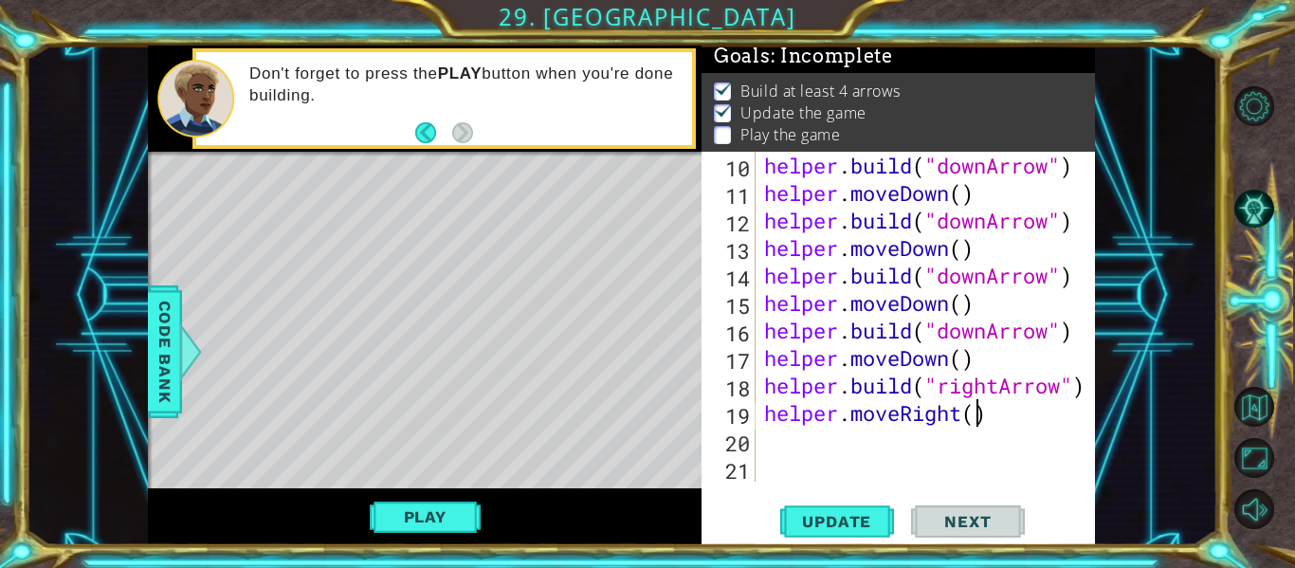
click at [977, 423] on div "helper . build ( "downArrow" ) helper . moveDown ( ) helper . build ( "downArro…" at bounding box center [930, 344] width 340 height 385
type textarea "helper.moveRight(5)"
click at [833, 514] on span "Update" at bounding box center [836, 521] width 107 height 19
click at [433, 507] on button "Play" at bounding box center [425, 517] width 111 height 36
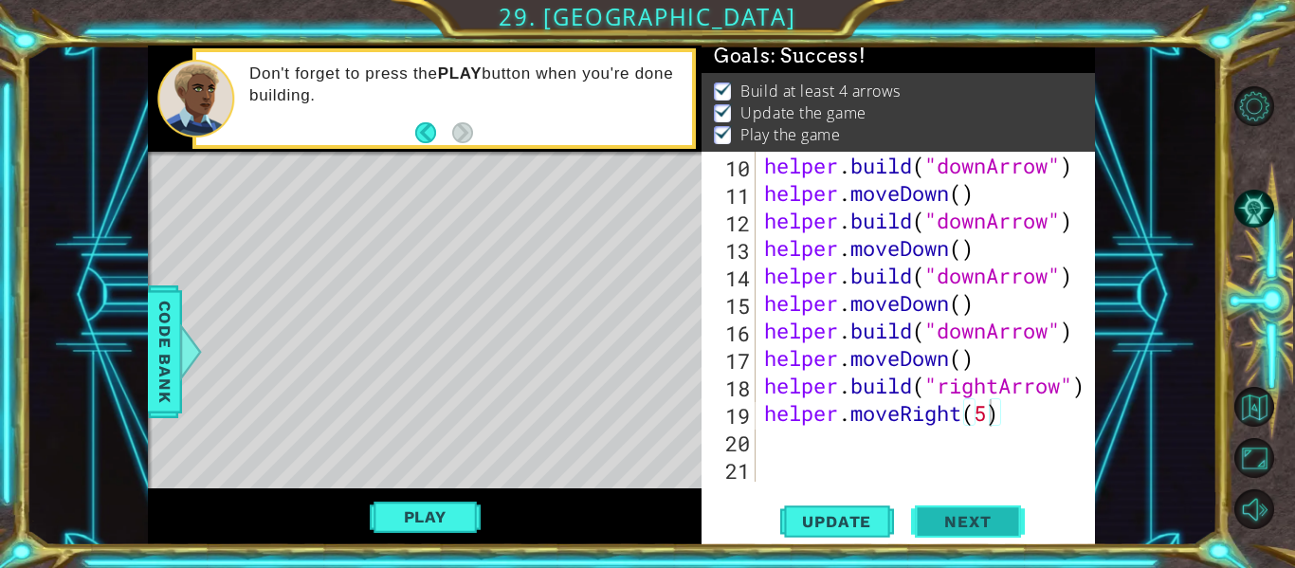
click at [950, 521] on span "Next" at bounding box center [967, 524] width 84 height 19
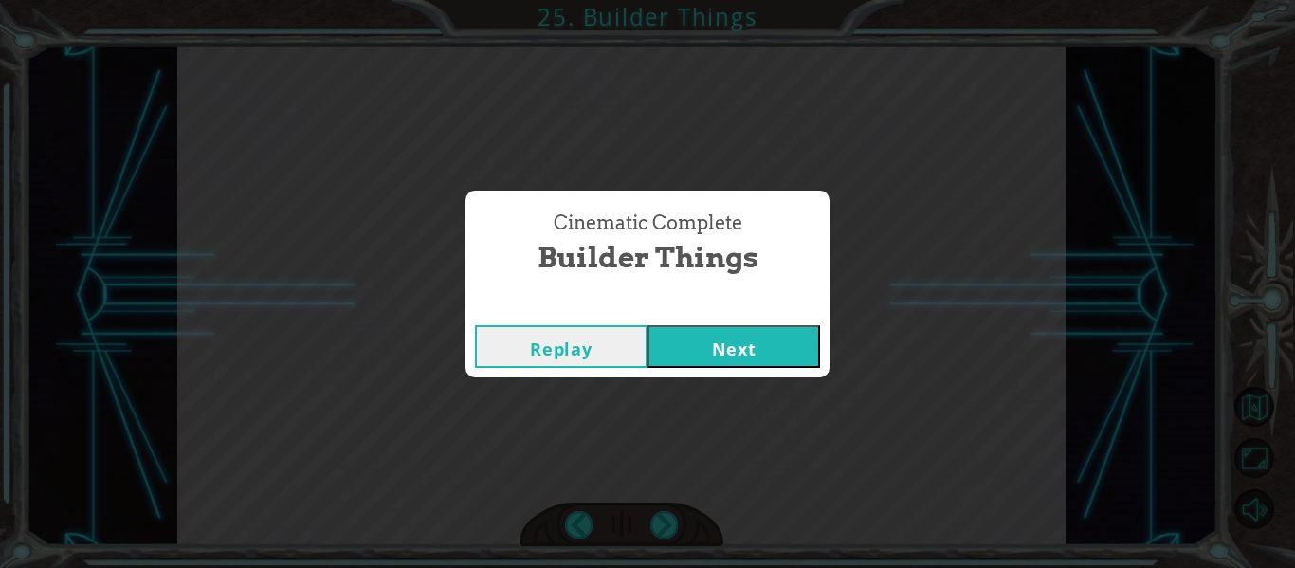
click at [780, 351] on button "Next" at bounding box center [734, 346] width 173 height 43
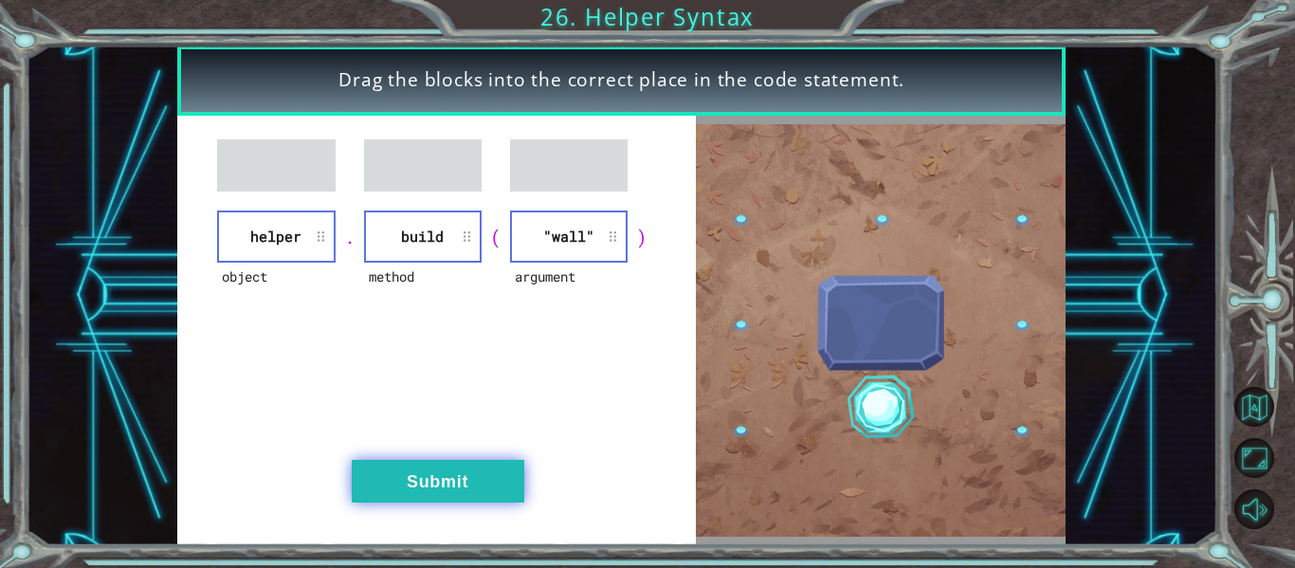
click at [464, 464] on button "Submit" at bounding box center [438, 481] width 173 height 43
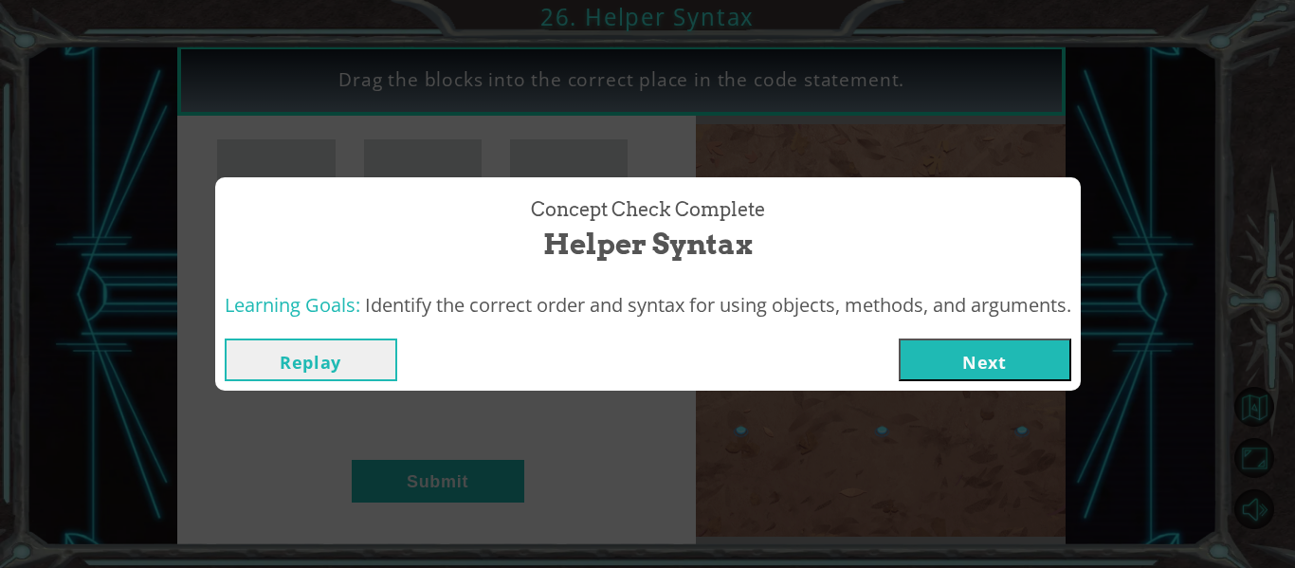
click at [961, 343] on button "Next" at bounding box center [985, 359] width 173 height 43
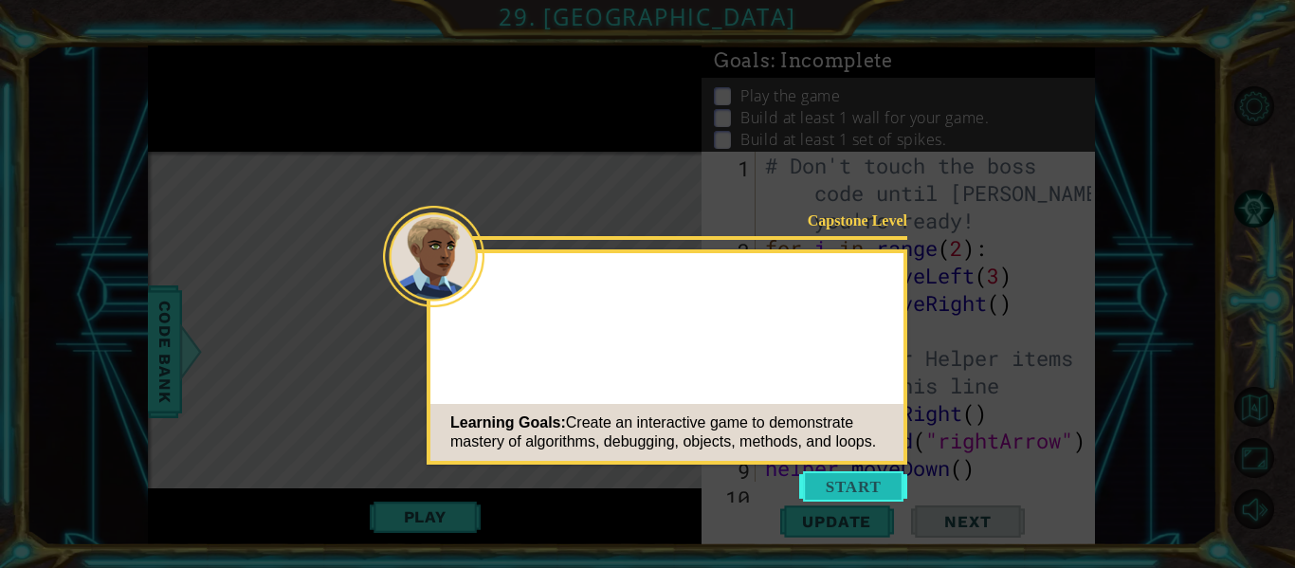
click at [849, 478] on button "Start" at bounding box center [853, 486] width 108 height 30
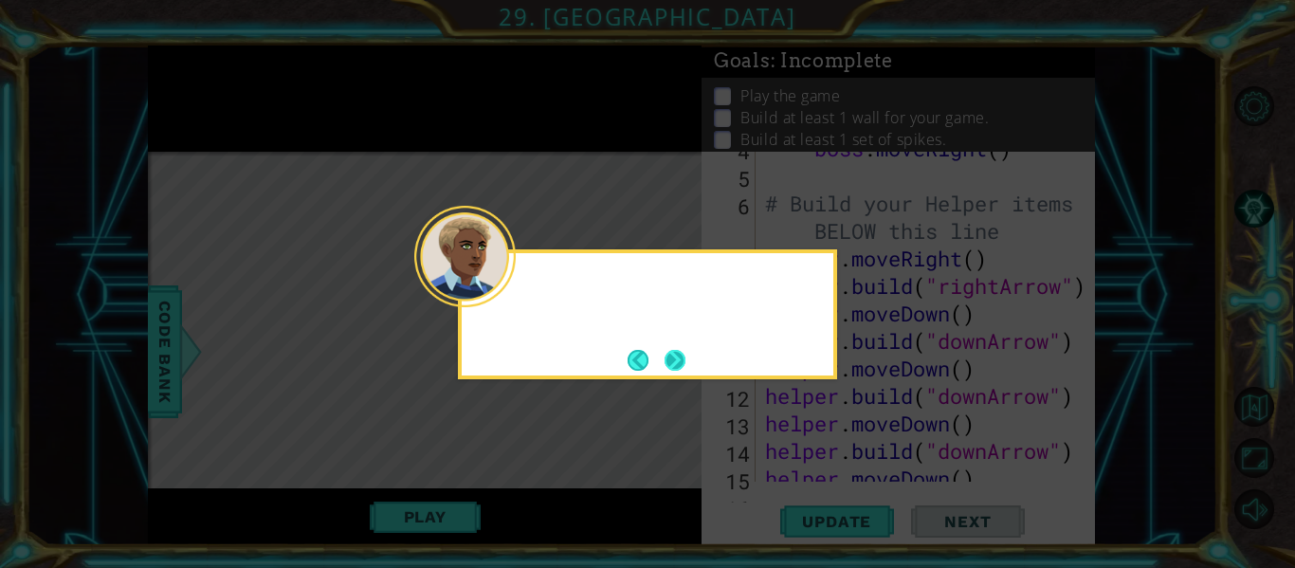
click at [674, 353] on button "Next" at bounding box center [676, 360] width 22 height 22
click at [674, 353] on icon at bounding box center [647, 284] width 1295 height 568
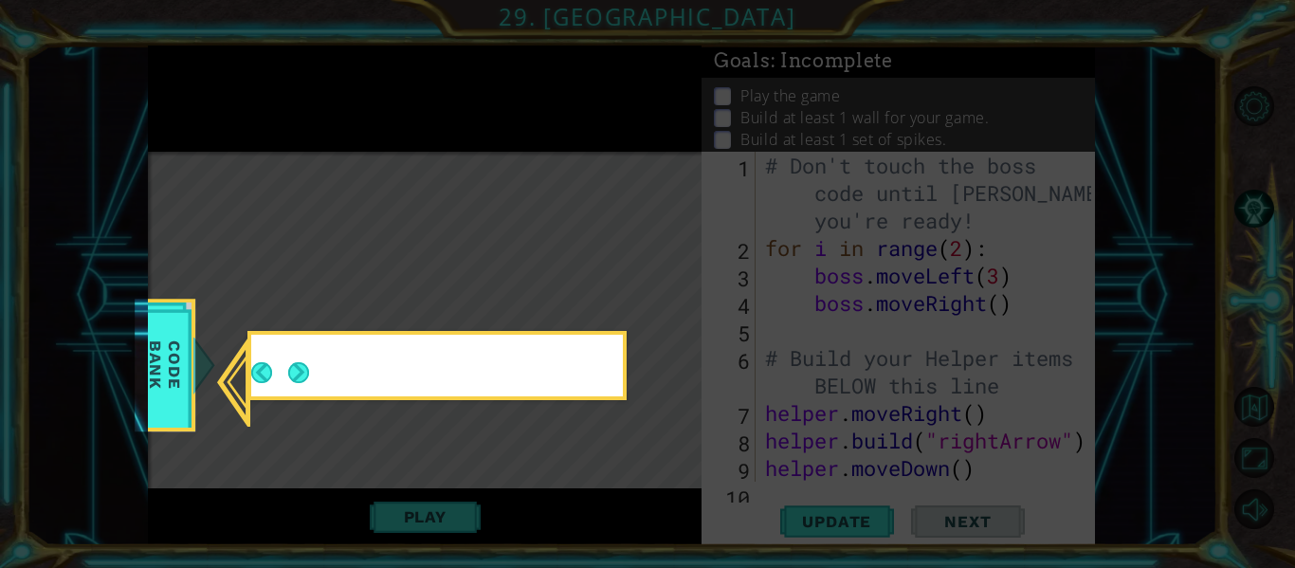
click at [674, 353] on icon at bounding box center [647, 284] width 1295 height 568
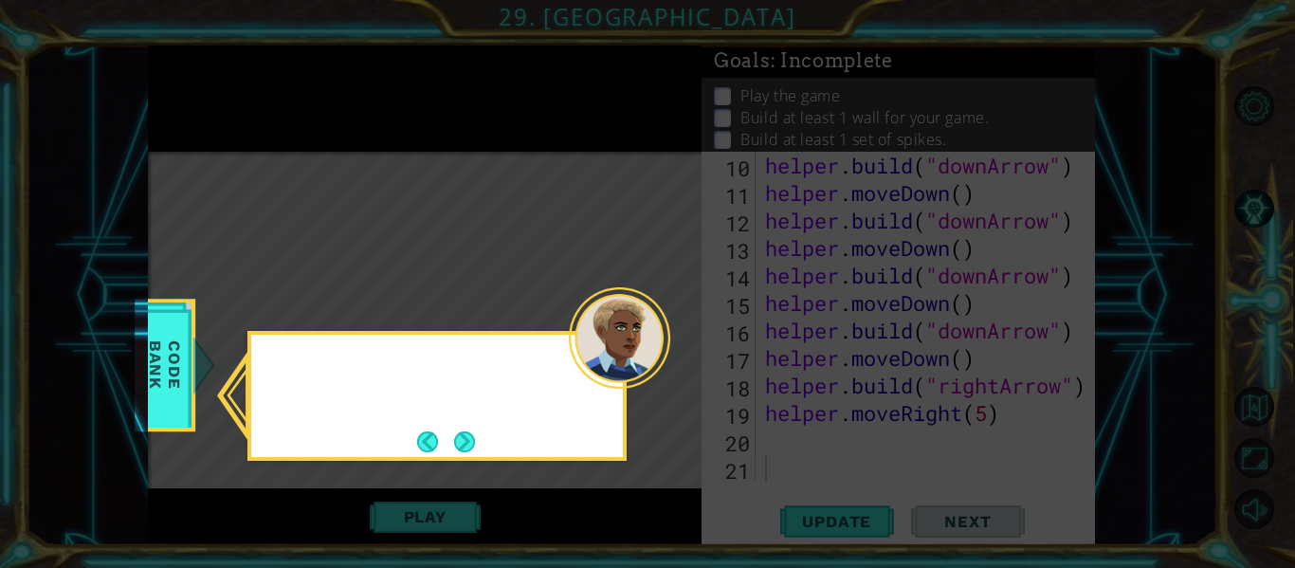
scroll to position [330, 0]
click at [472, 445] on button "Next" at bounding box center [464, 441] width 22 height 22
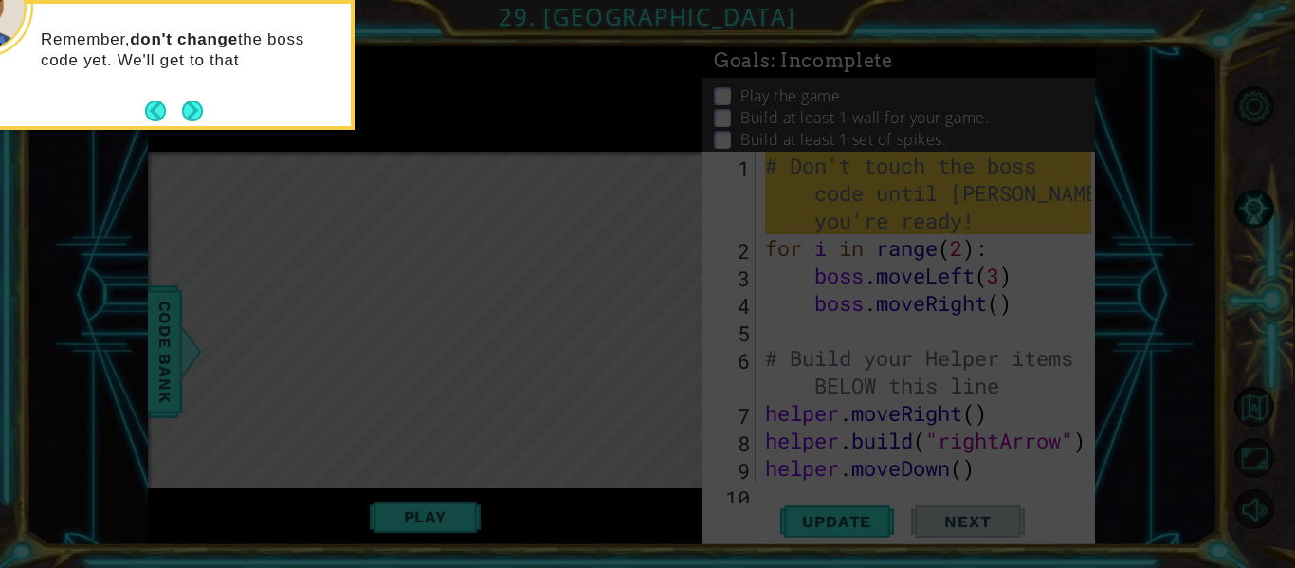
click at [206, 114] on div "Remember, don't change the boss code yet. We'll get to that" at bounding box center [164, 65] width 379 height 130
click at [196, 105] on button "Next" at bounding box center [192, 110] width 21 height 21
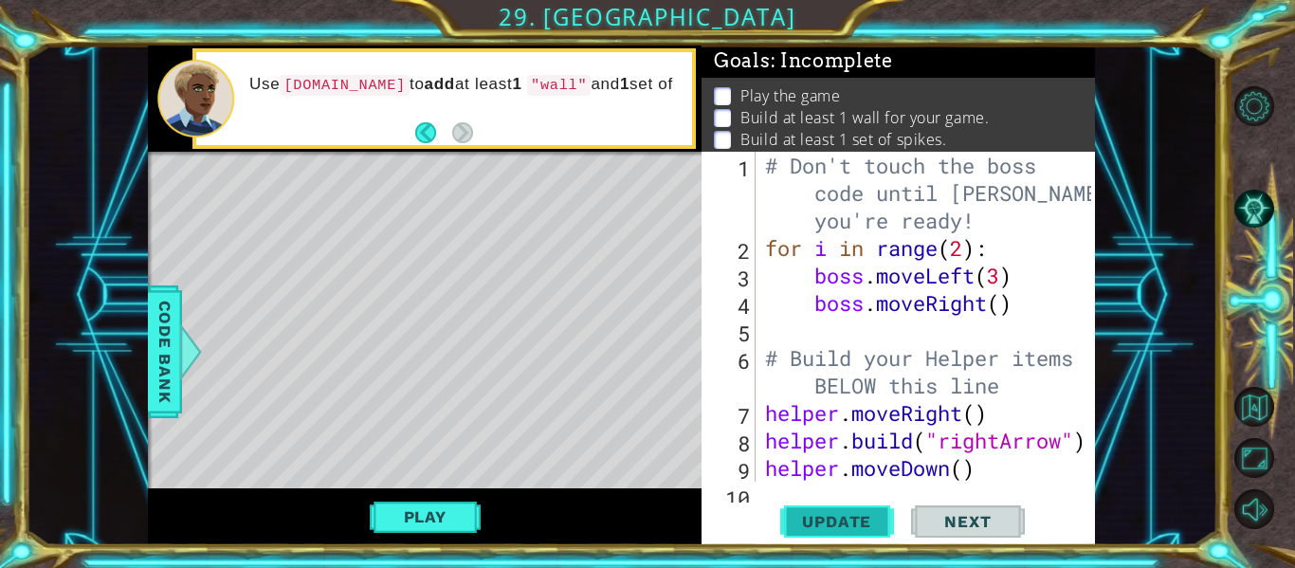
click at [819, 515] on span "Update" at bounding box center [836, 521] width 107 height 19
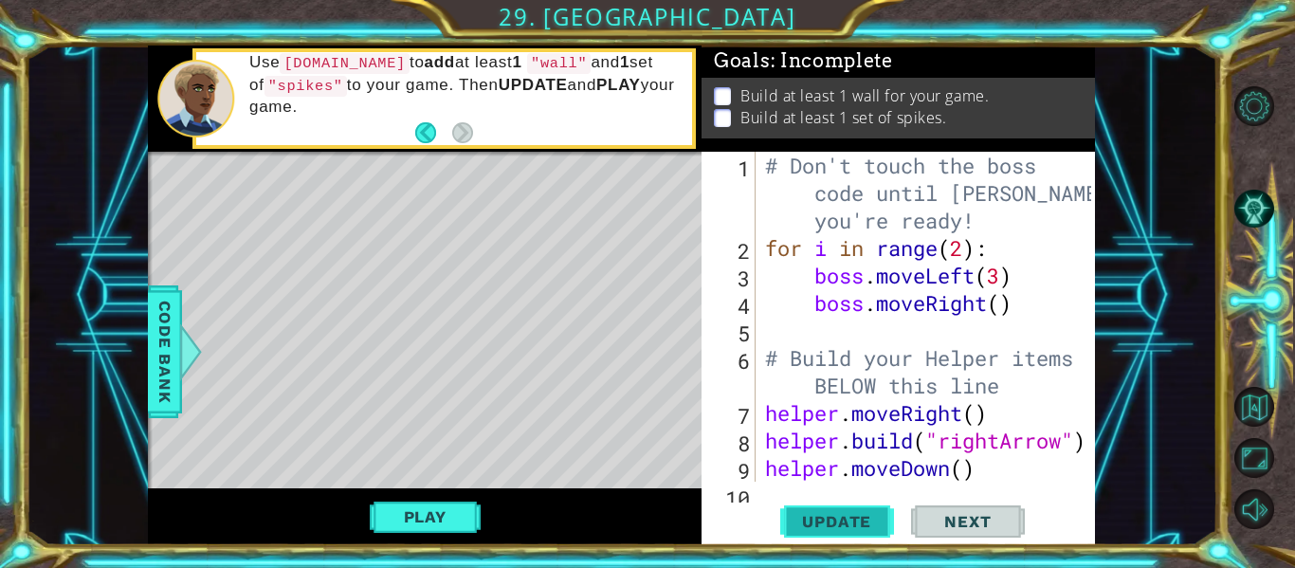
click at [813, 522] on span "Update" at bounding box center [836, 521] width 107 height 19
click at [846, 528] on span "Update" at bounding box center [836, 521] width 107 height 19
click at [785, 493] on div "1 2 3 4 5 6 7 8 9 10 # Don't touch the boss code until [PERSON_NAME] says you'r…" at bounding box center [898, 348] width 393 height 393
click at [992, 467] on div "# Don't touch the boss code until [PERSON_NAME] says you're ready! for i in ran…" at bounding box center [930, 372] width 339 height 440
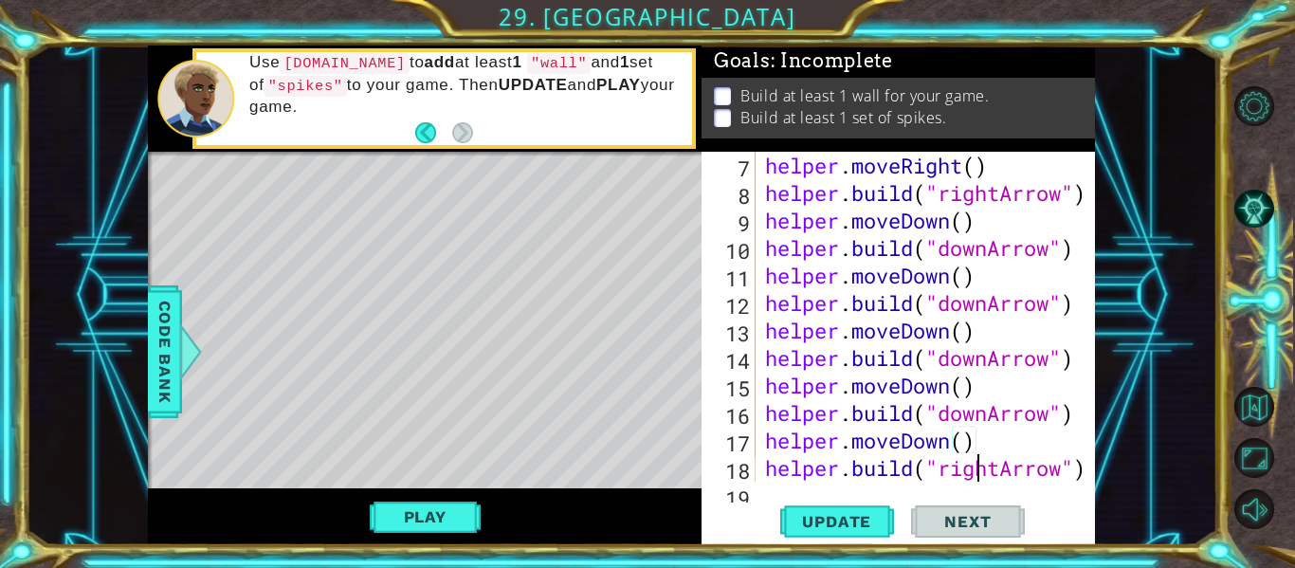
type textarea "helper.moveRight(5)"
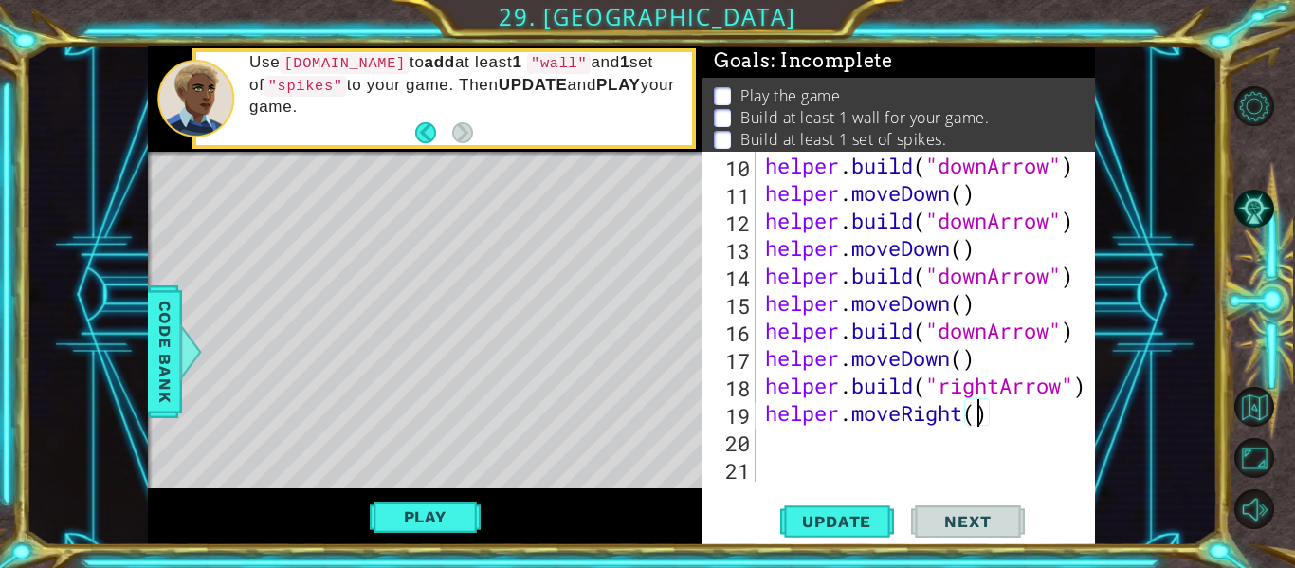
scroll to position [0, 9]
type textarea "helper.moveRight(1)"
click at [859, 520] on span "Update" at bounding box center [836, 521] width 107 height 19
click at [786, 442] on div "helper . build ( "downArrow" ) helper . moveDown ( ) helper . build ( "downArro…" at bounding box center [930, 344] width 339 height 385
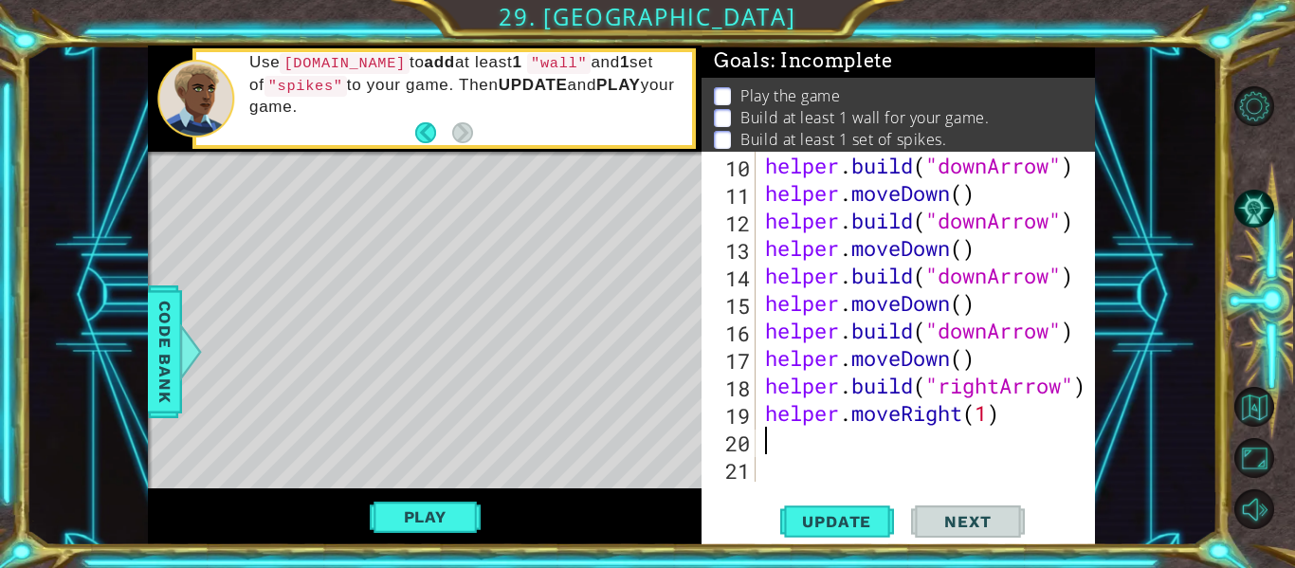
type textarea "helper.moveRight(1)"
type textarea "helper.moveRight(3)"
click at [822, 523] on span "Update" at bounding box center [836, 521] width 107 height 19
click at [792, 441] on div "helper . build ( "downArrow" ) helper . moveDown ( ) helper . build ( "downArro…" at bounding box center [930, 344] width 339 height 385
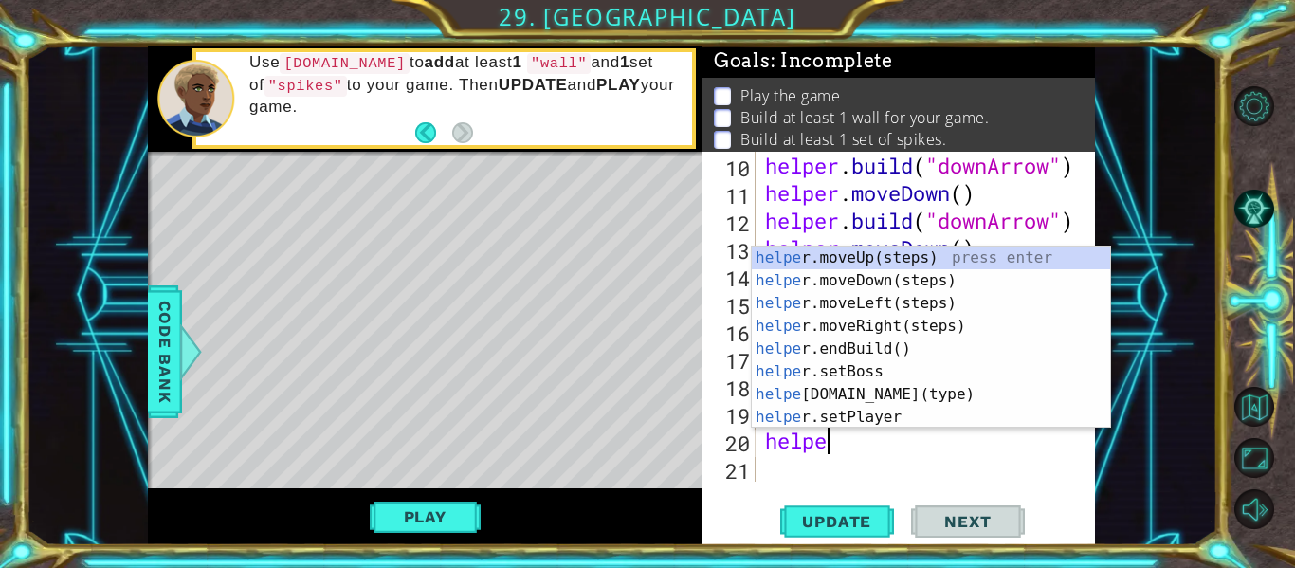
scroll to position [0, 3]
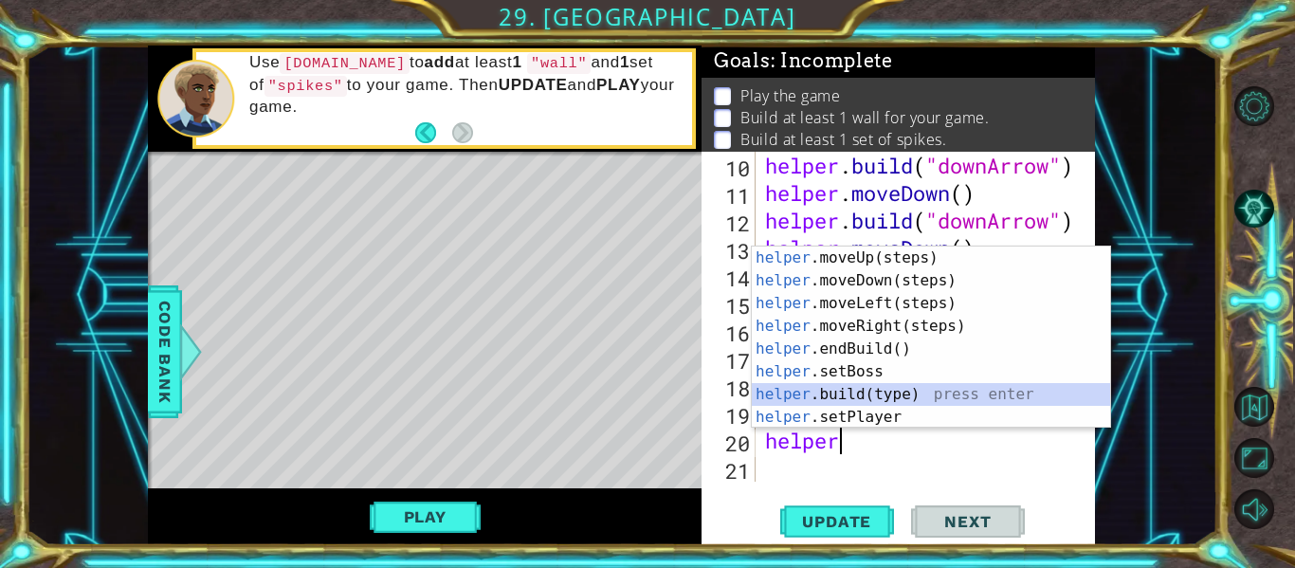
type textarea "[DOMAIN_NAME]("wall")"
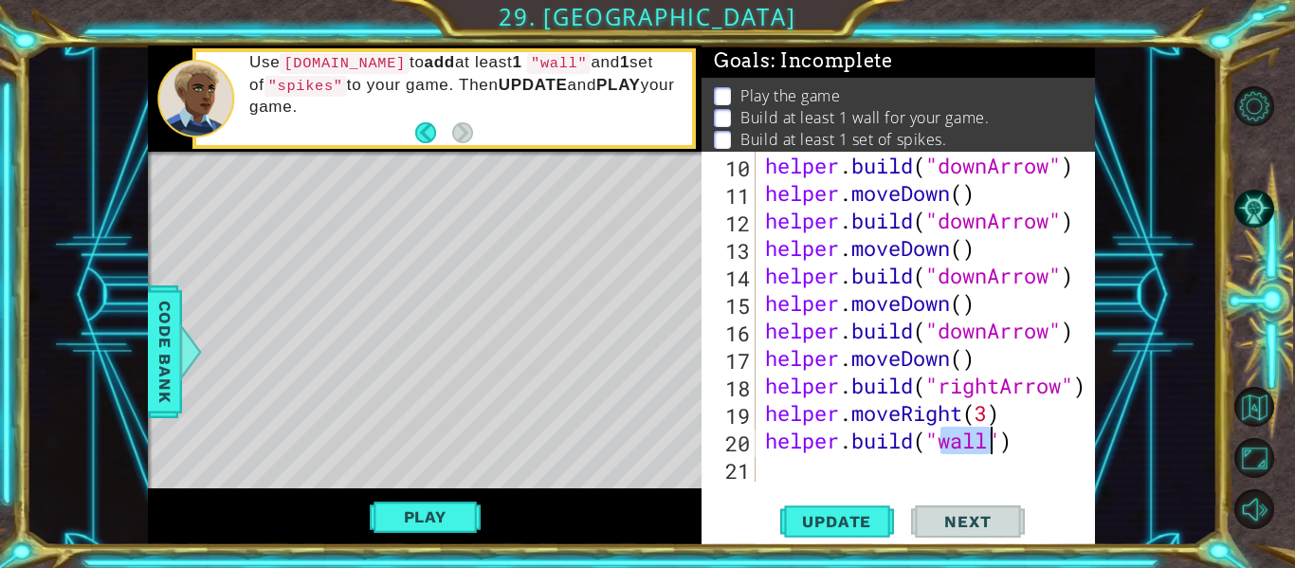
click at [780, 478] on div "helper . build ( "downArrow" ) helper . moveDown ( ) helper . build ( "downArro…" at bounding box center [930, 344] width 339 height 385
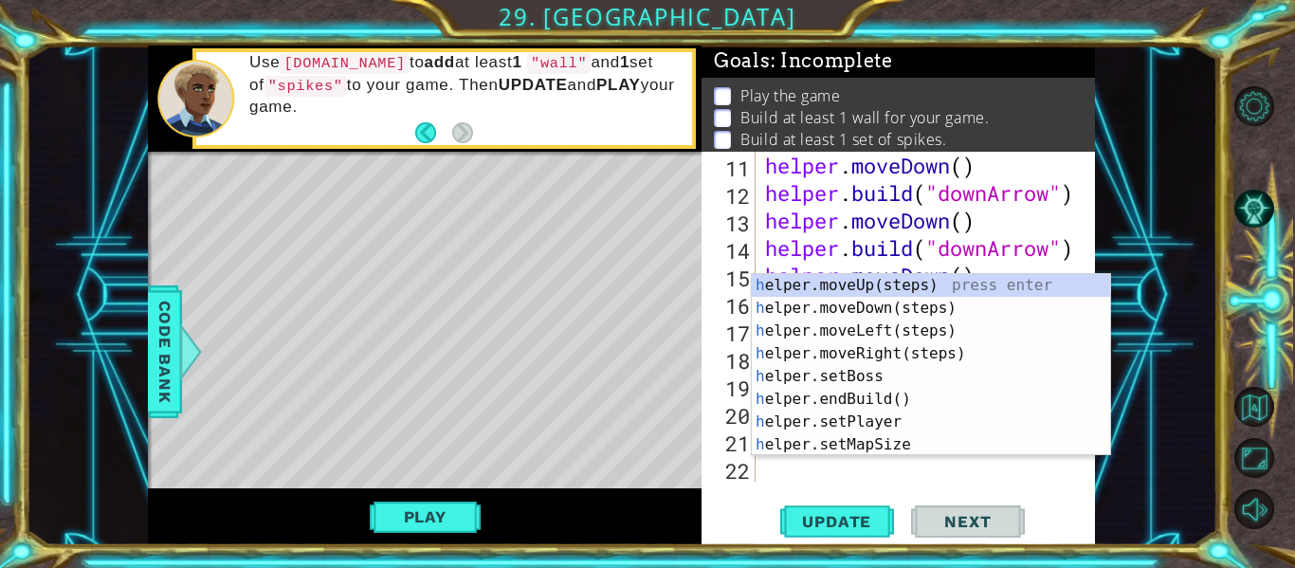
scroll to position [357, 0]
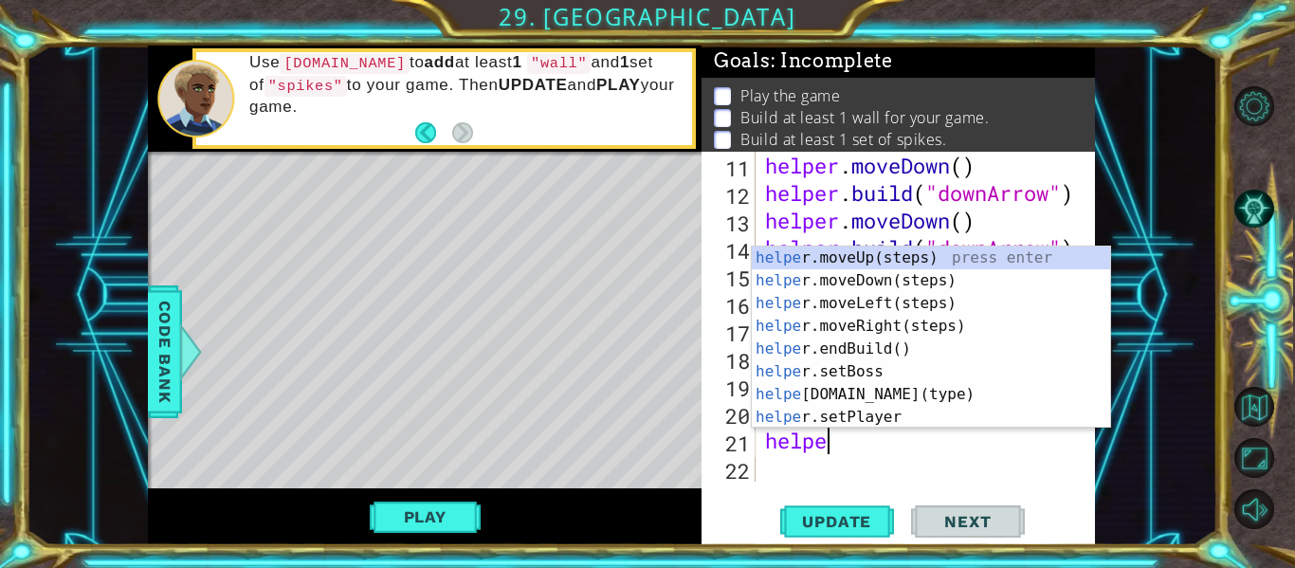
type textarea "helper"
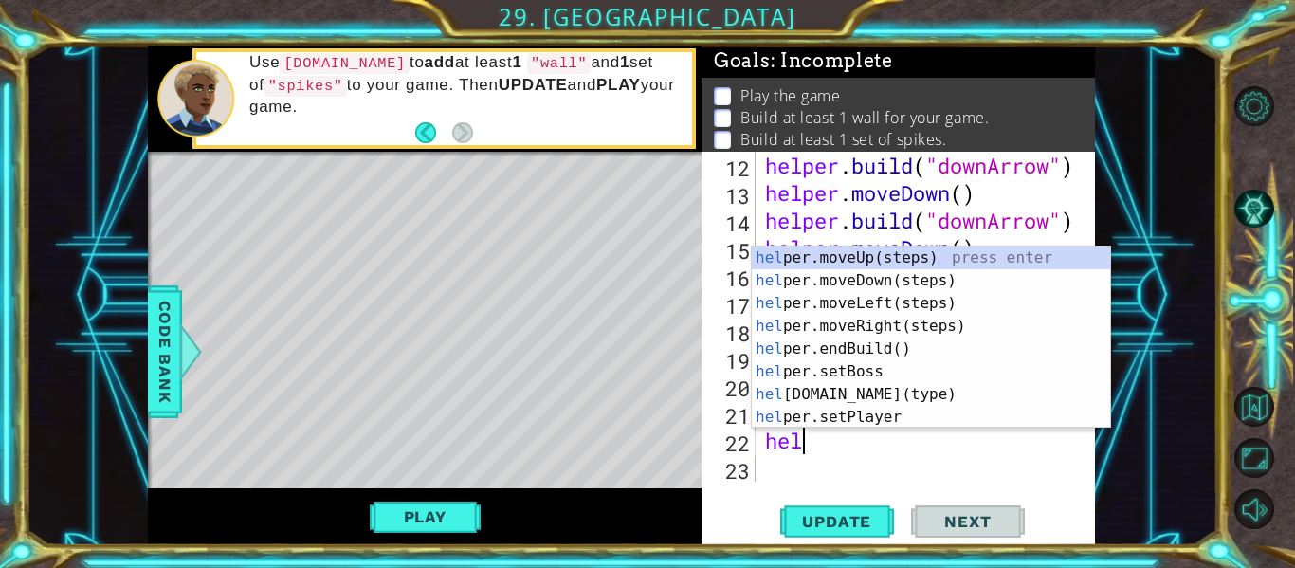
scroll to position [0, 1]
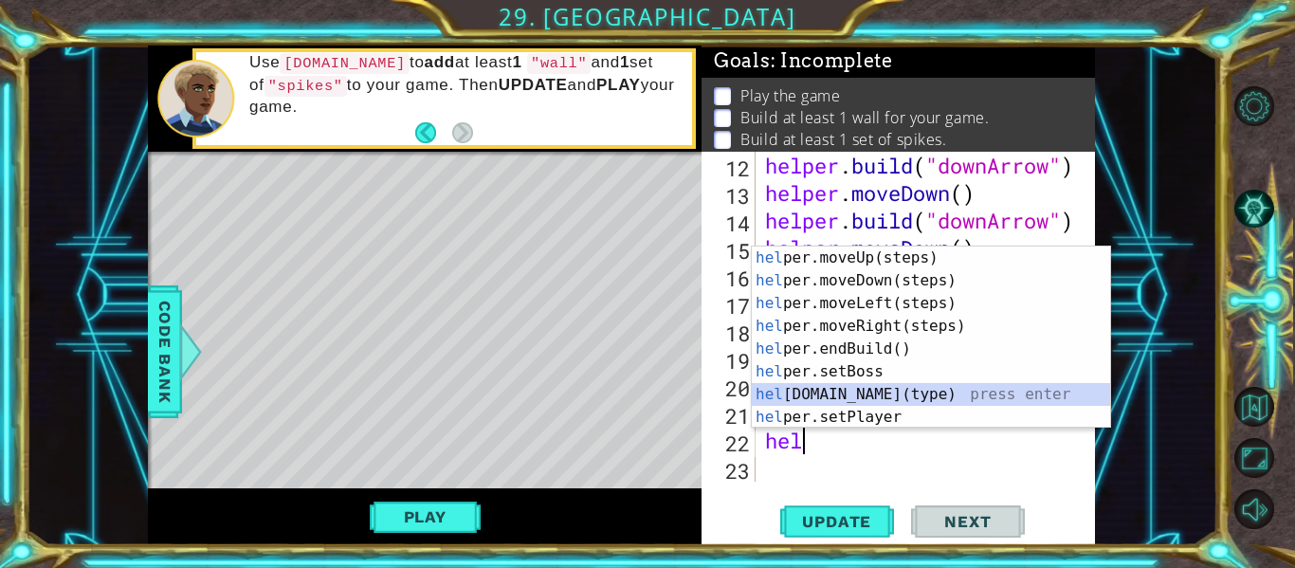
type textarea "[DOMAIN_NAME]("wall")"
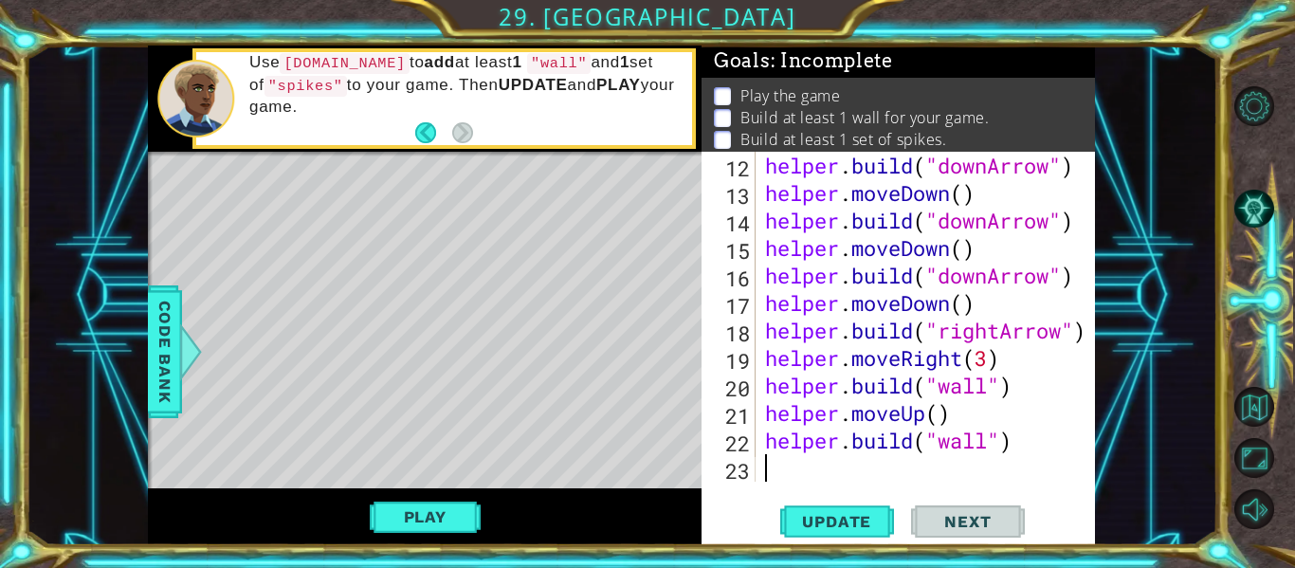
click at [773, 478] on div "helper . build ( "downArrow" ) helper . moveDown ( ) helper . build ( "downArro…" at bounding box center [930, 344] width 339 height 385
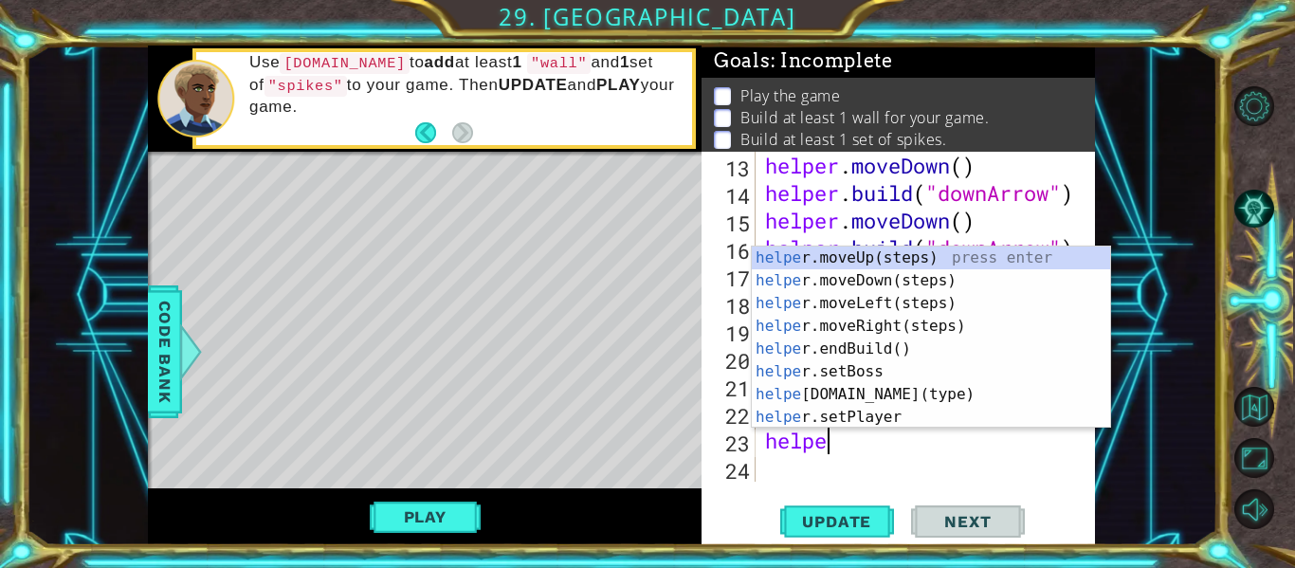
type textarea "helper"
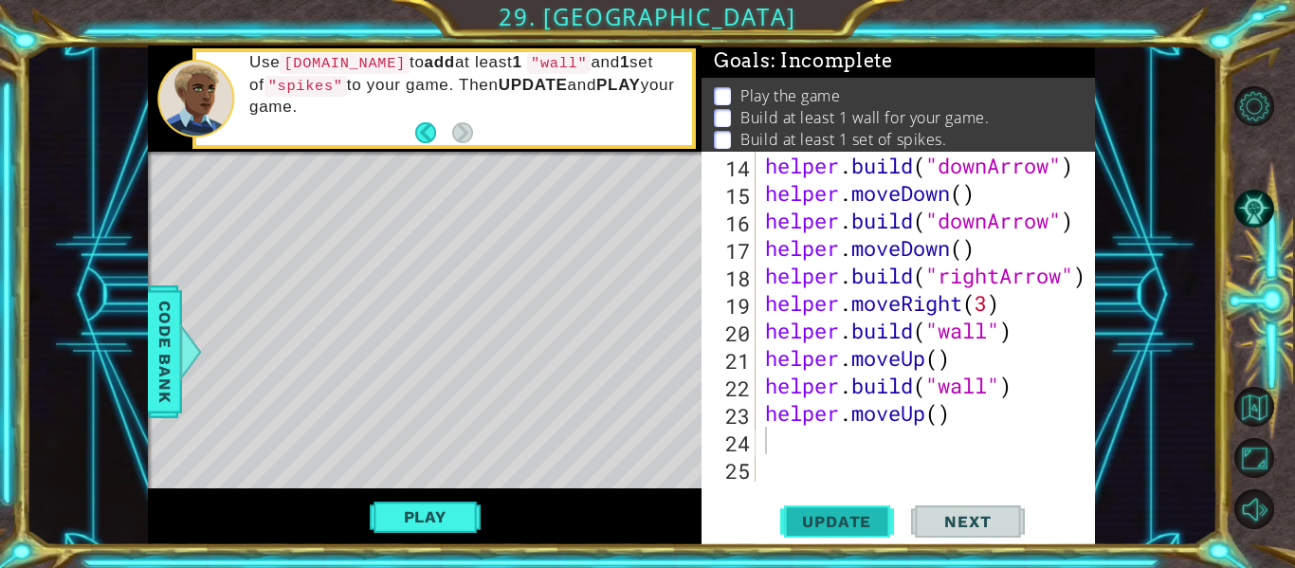
click at [815, 512] on span "Update" at bounding box center [836, 521] width 107 height 19
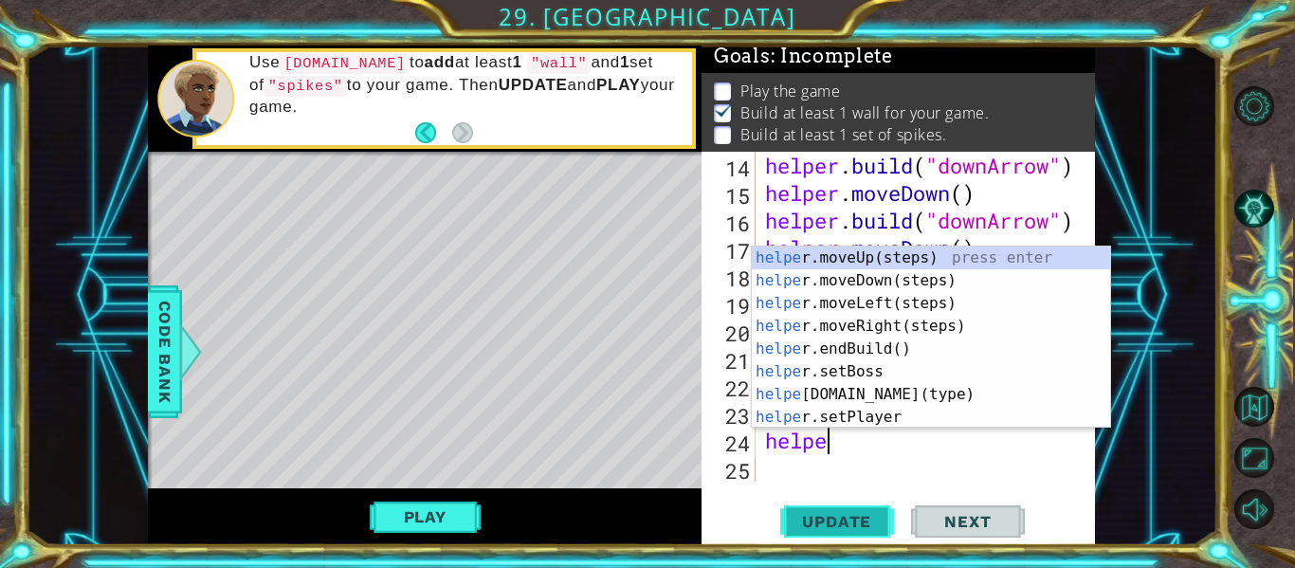
scroll to position [0, 3]
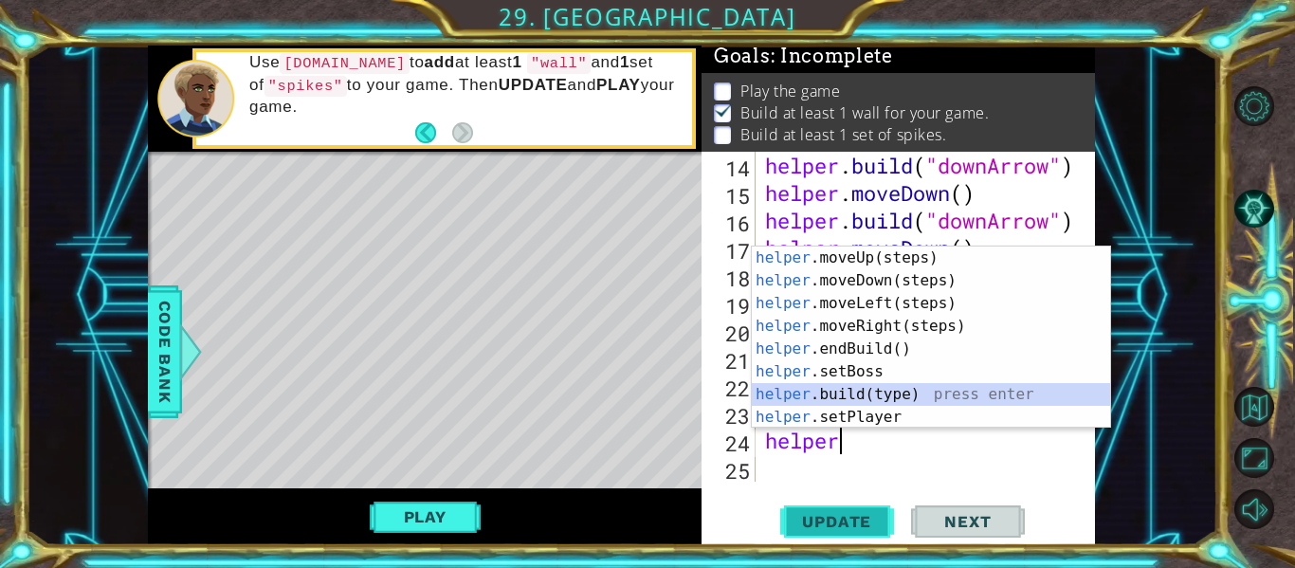
type textarea "[DOMAIN_NAME]("wall")"
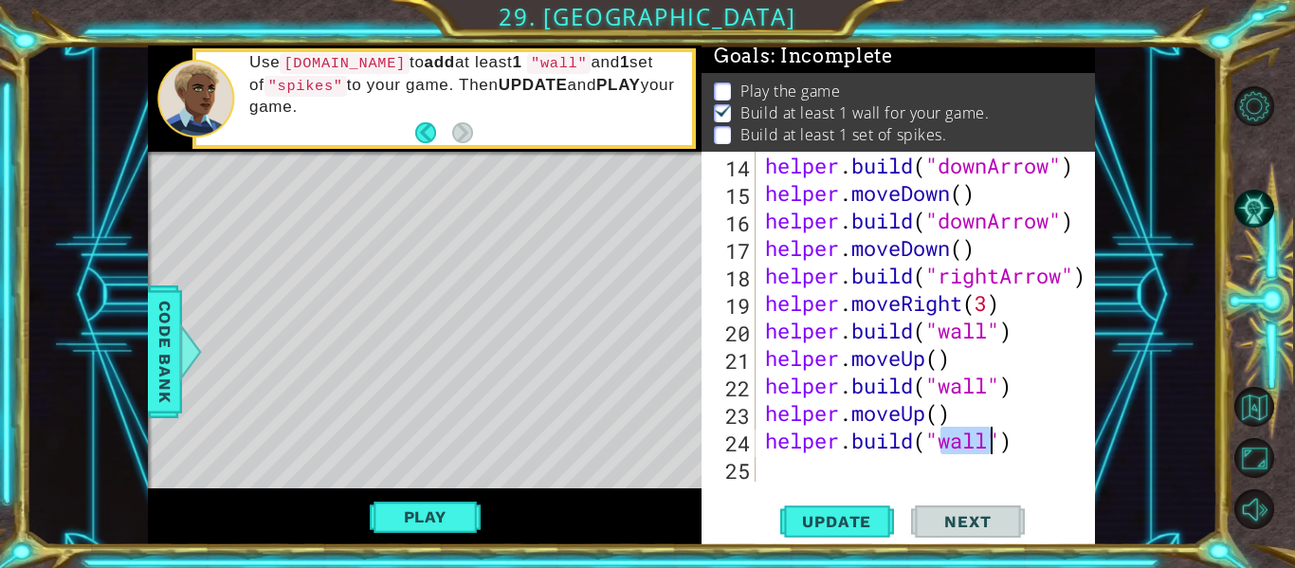
click at [788, 482] on div "helper . build ( "downArrow" ) helper . moveDown ( ) helper . build ( "downArro…" at bounding box center [930, 344] width 339 height 385
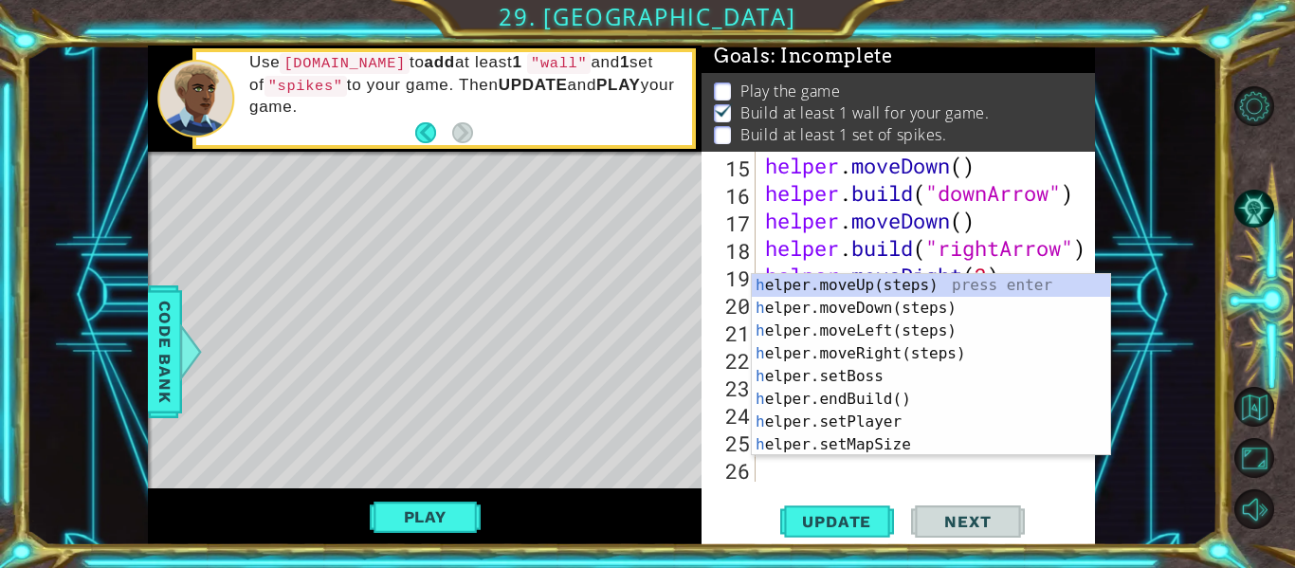
scroll to position [467, 0]
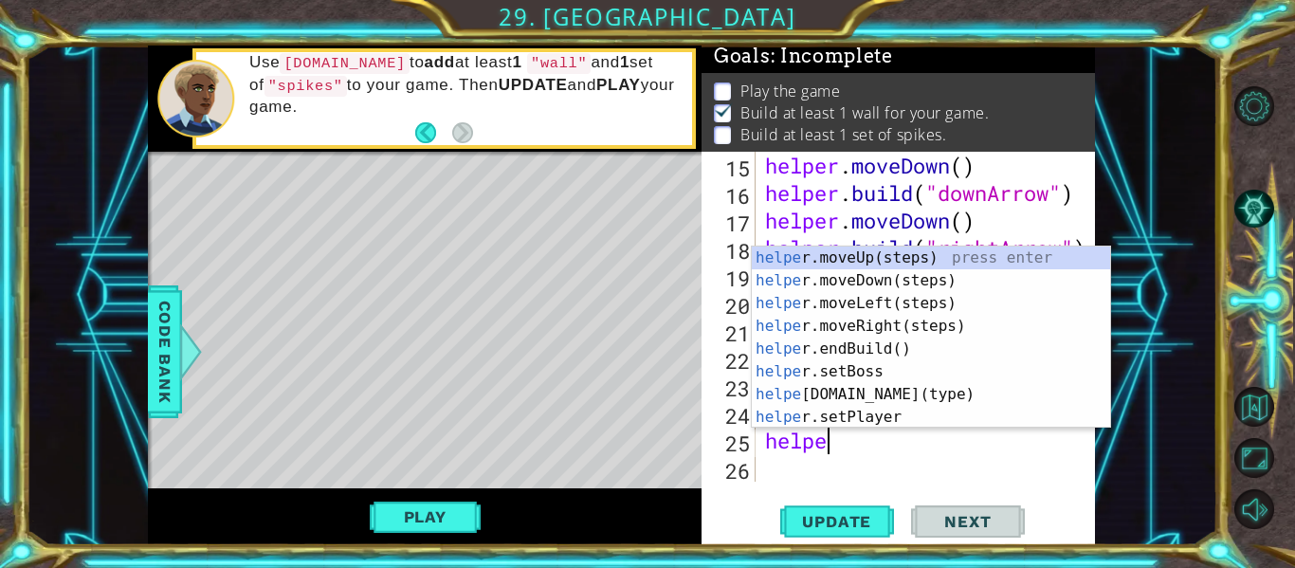
type textarea "helper"
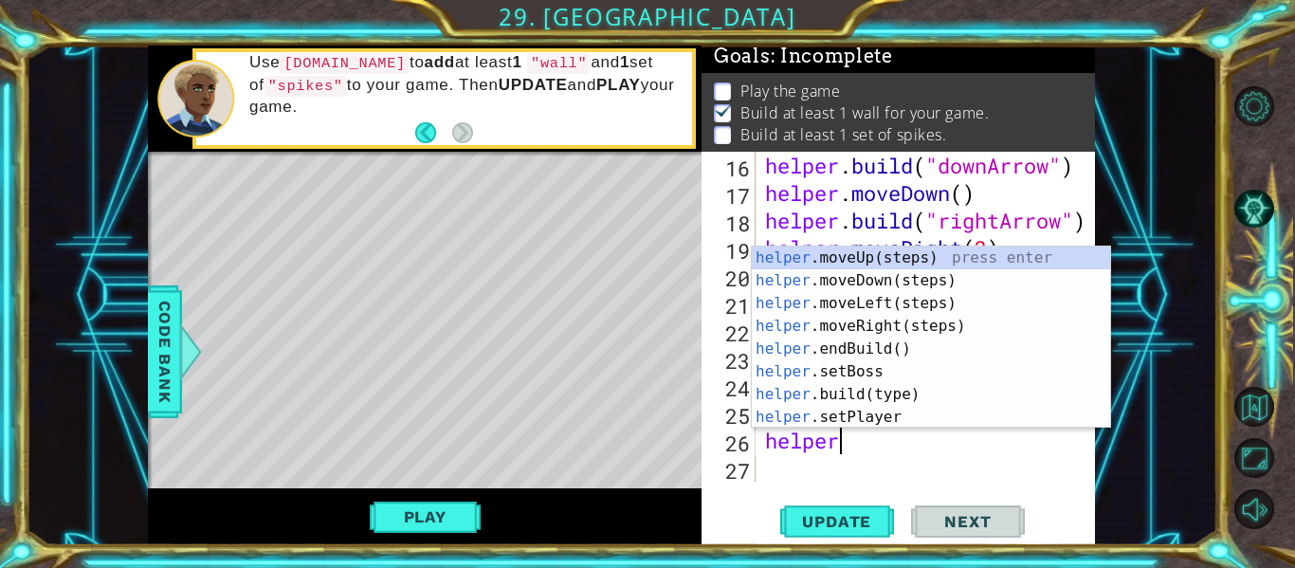
scroll to position [0, 3]
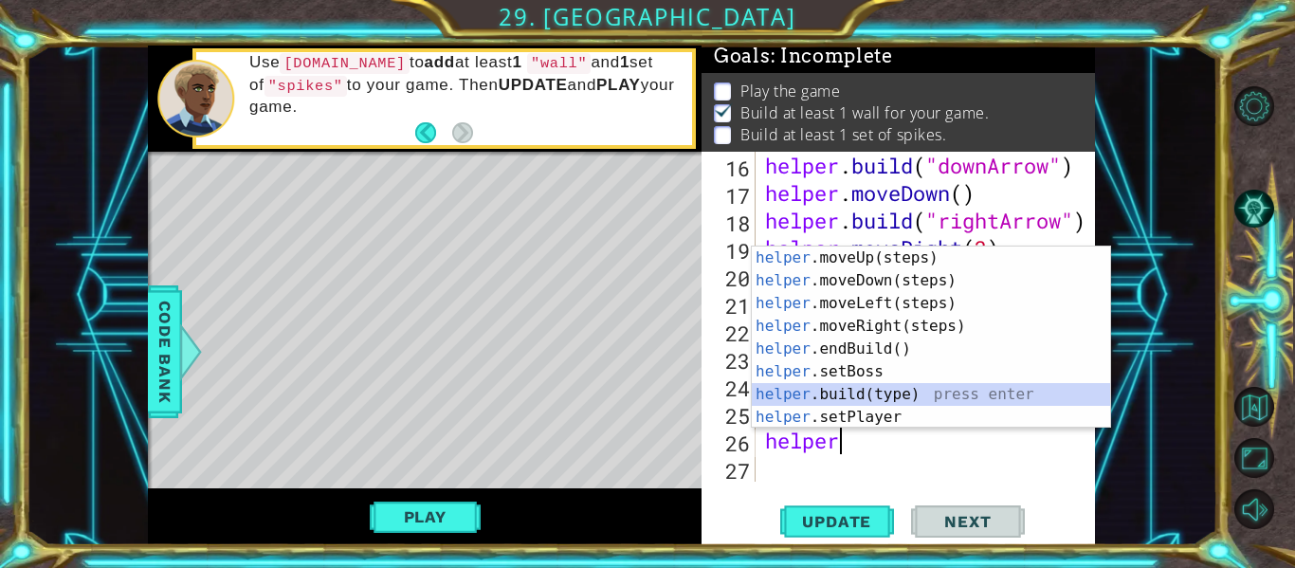
type textarea "[DOMAIN_NAME]("wall")"
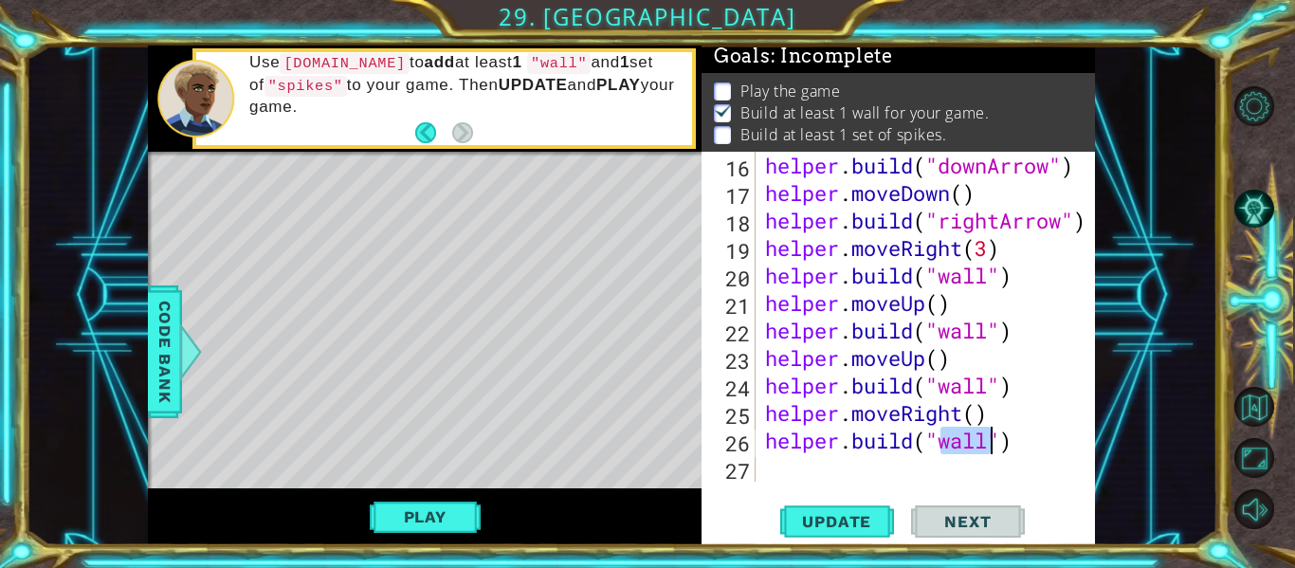
scroll to position [0, 0]
click at [815, 514] on span "Update" at bounding box center [836, 521] width 107 height 19
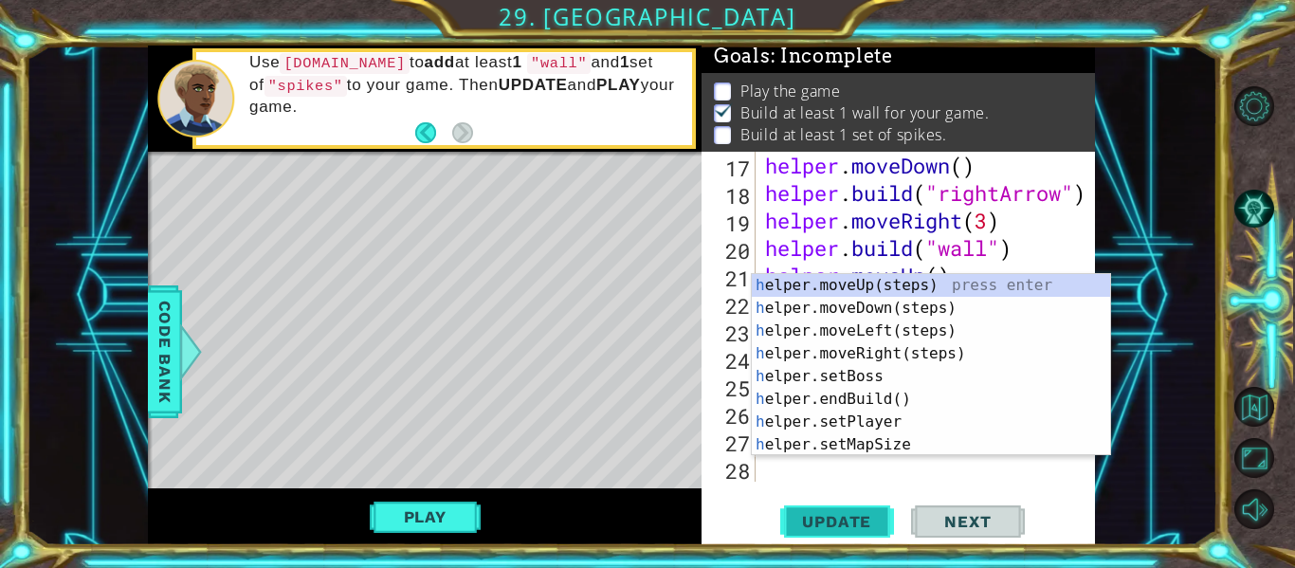
scroll to position [522, 0]
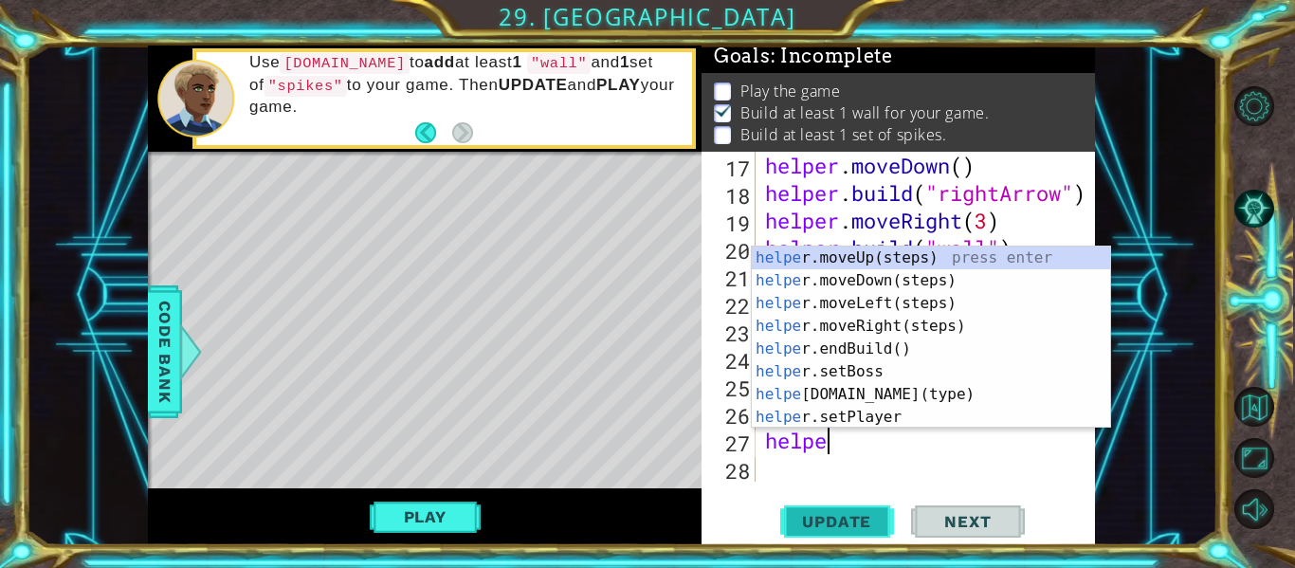
type textarea "helper"
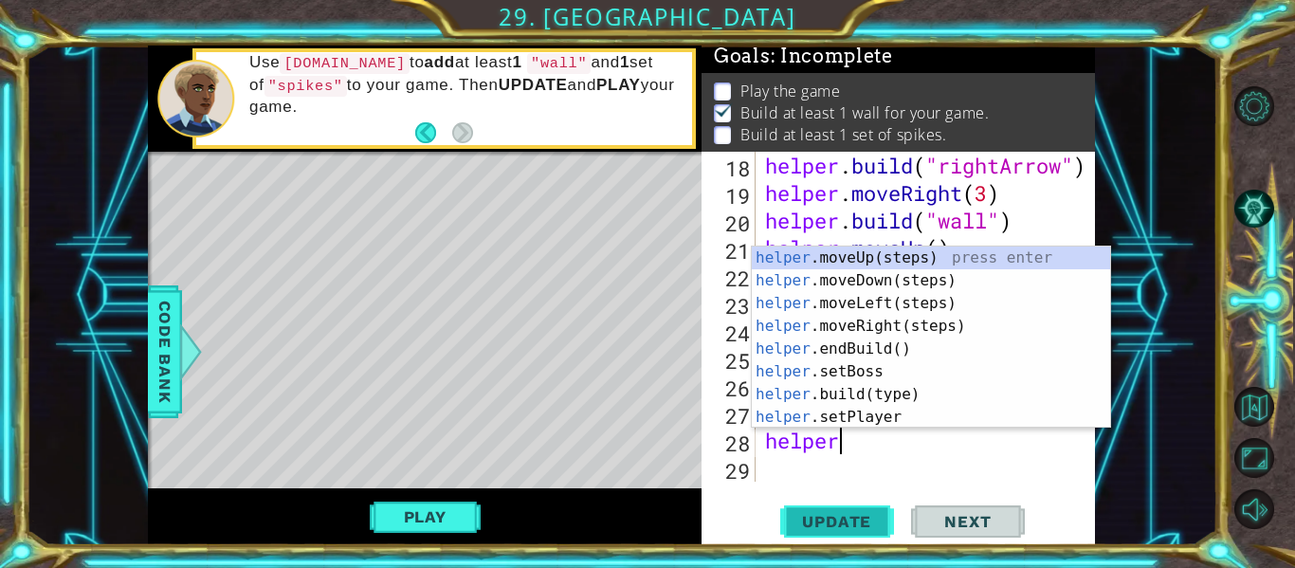
scroll to position [0, 3]
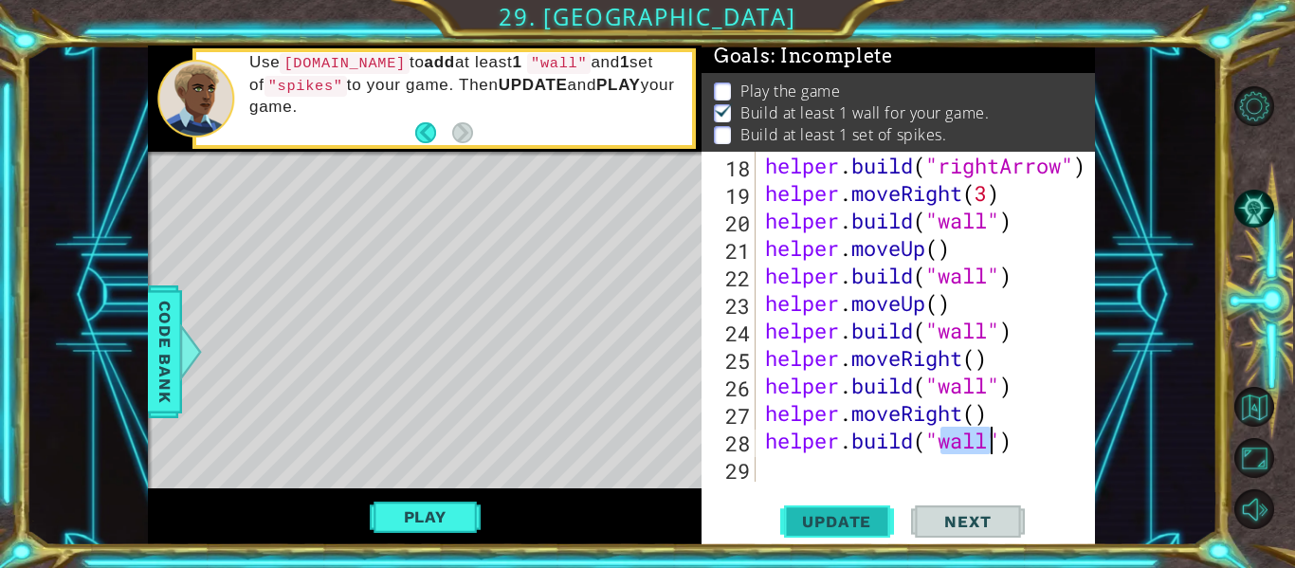
click at [813, 530] on span "Update" at bounding box center [836, 521] width 107 height 19
type textarea "[DOMAIN_NAME]("wall")"
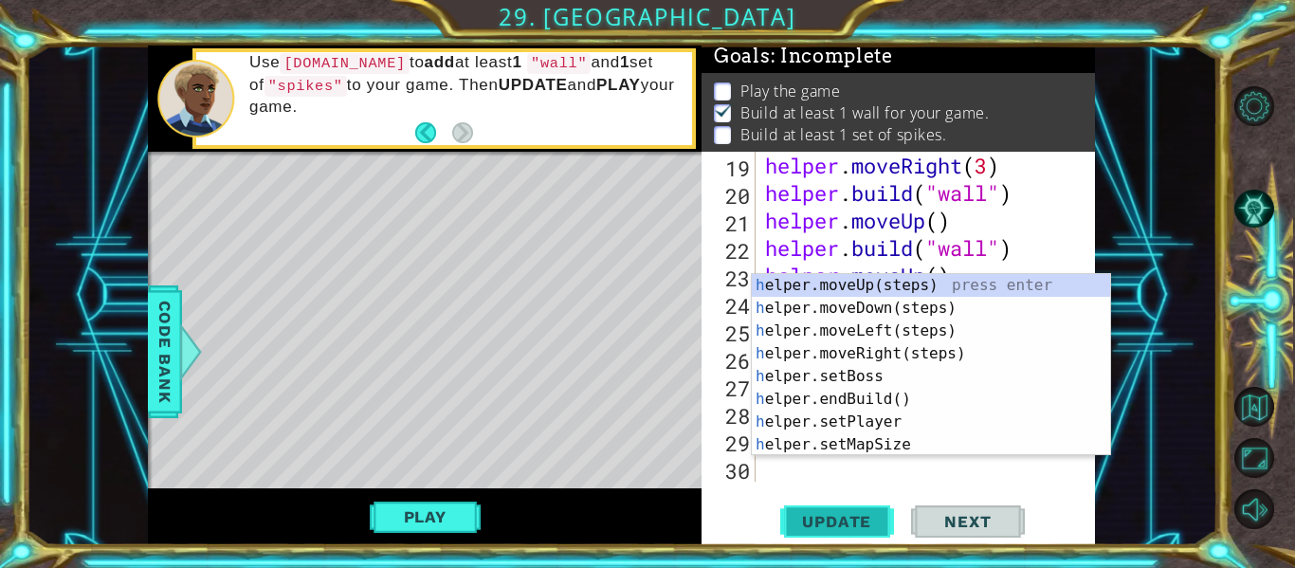
scroll to position [577, 0]
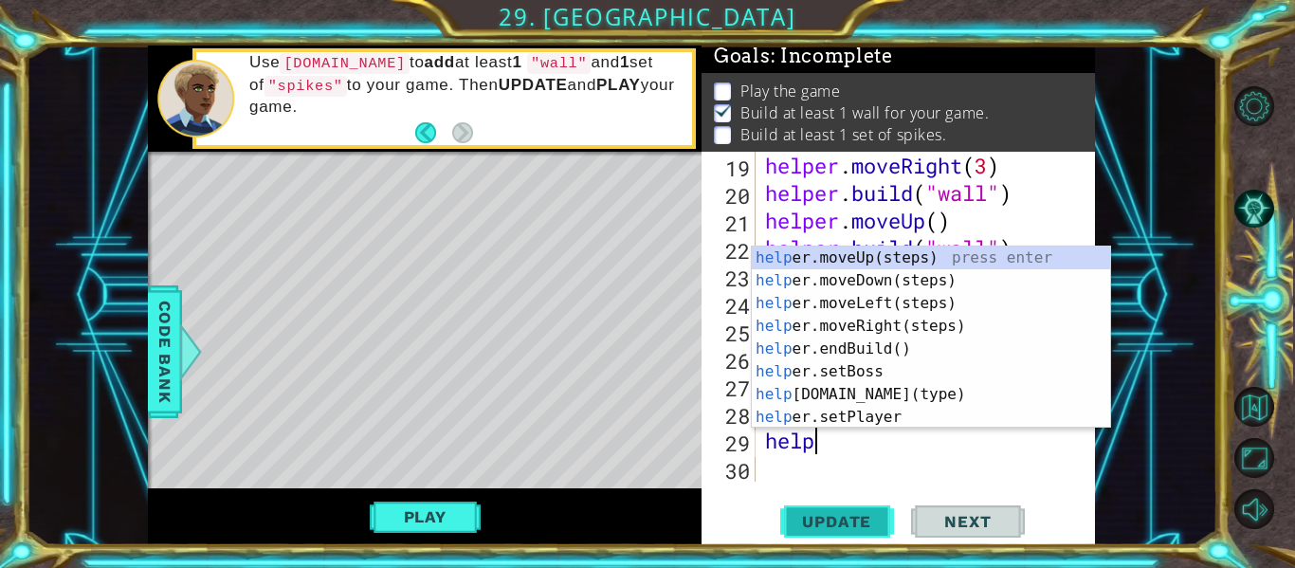
type textarea "helper"
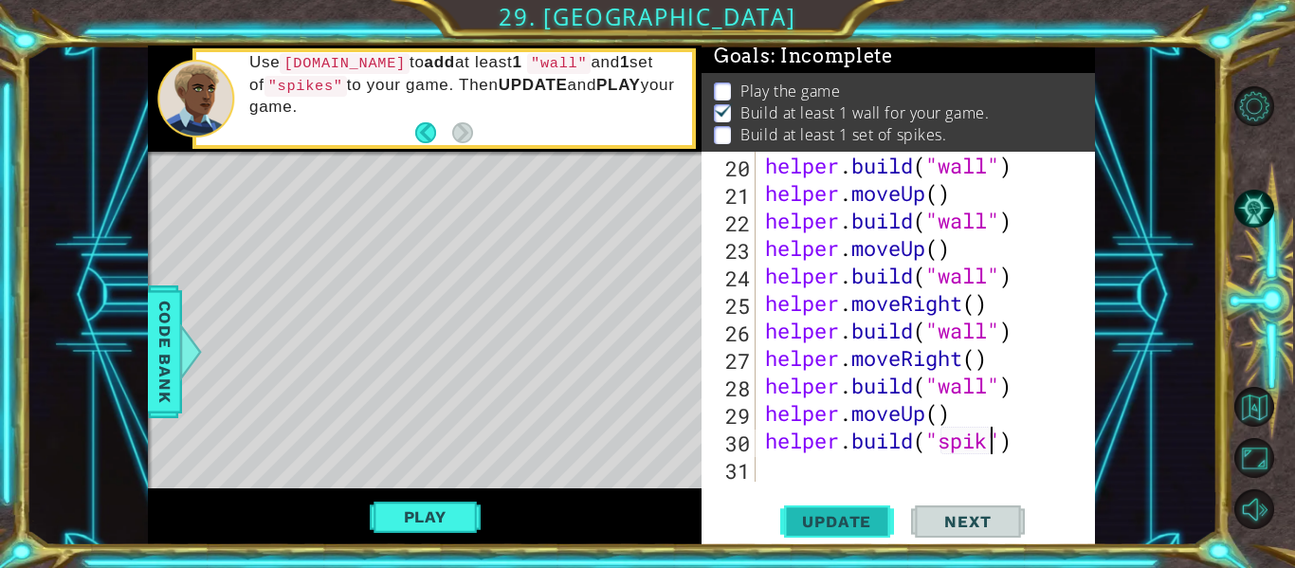
scroll to position [0, 11]
type textarea "[DOMAIN_NAME]("spike")"
click at [799, 503] on button "Update" at bounding box center [837, 521] width 114 height 39
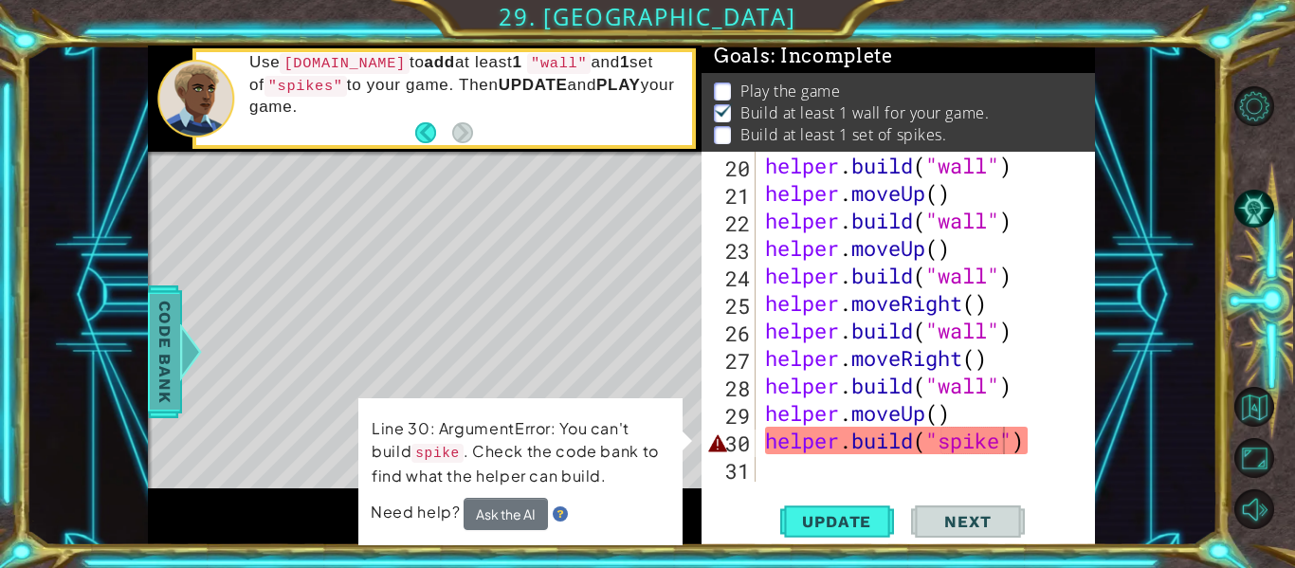
click at [173, 339] on span "Code Bank" at bounding box center [165, 352] width 30 height 116
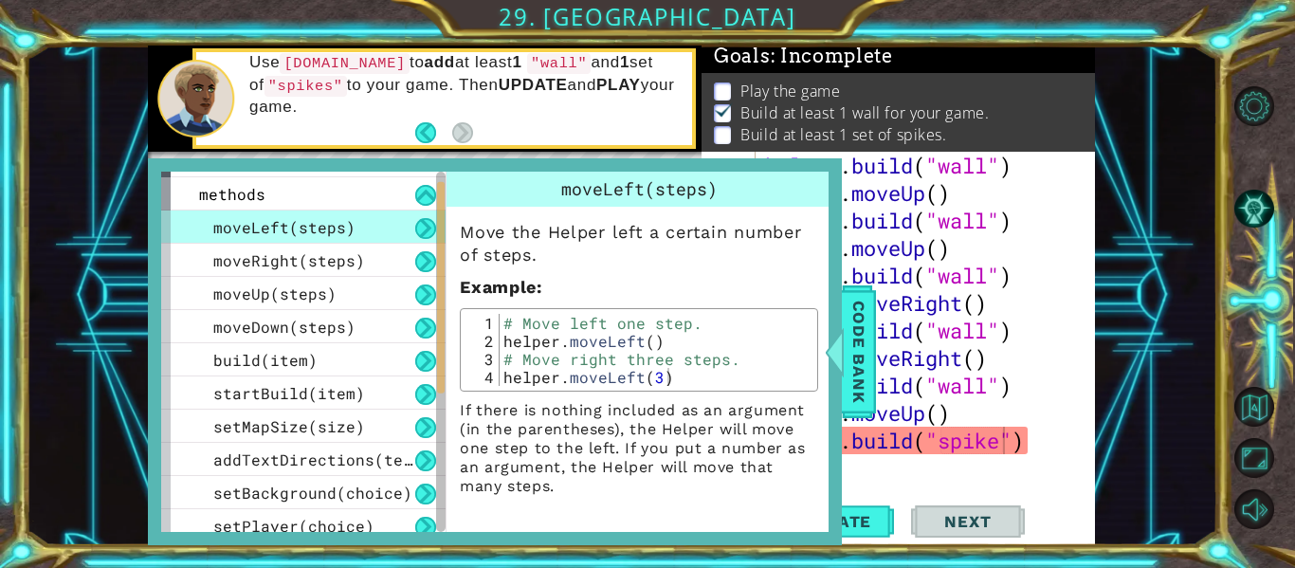
scroll to position [303, 0]
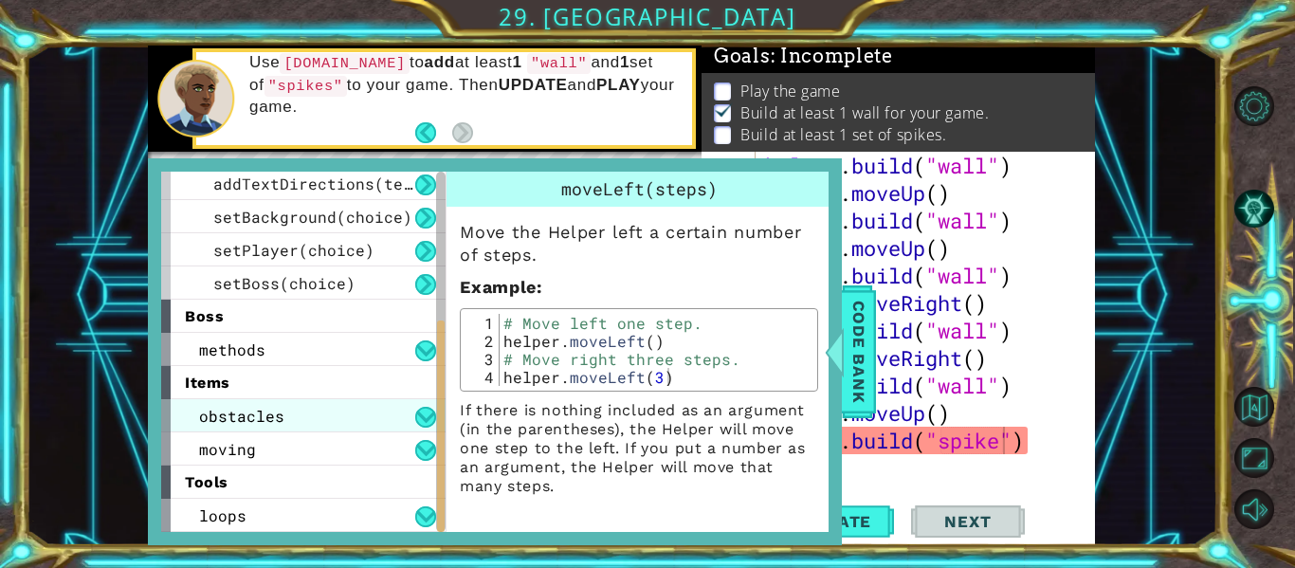
drag, startPoint x: 440, startPoint y: 245, endPoint x: 397, endPoint y: 418, distance: 178.7
click at [397, 418] on div "helper methods moveLeft(steps) moveRight(steps) moveUp(steps) moveDown(steps) b…" at bounding box center [303, 352] width 284 height 360
click at [397, 418] on div "obstacles" at bounding box center [303, 415] width 284 height 33
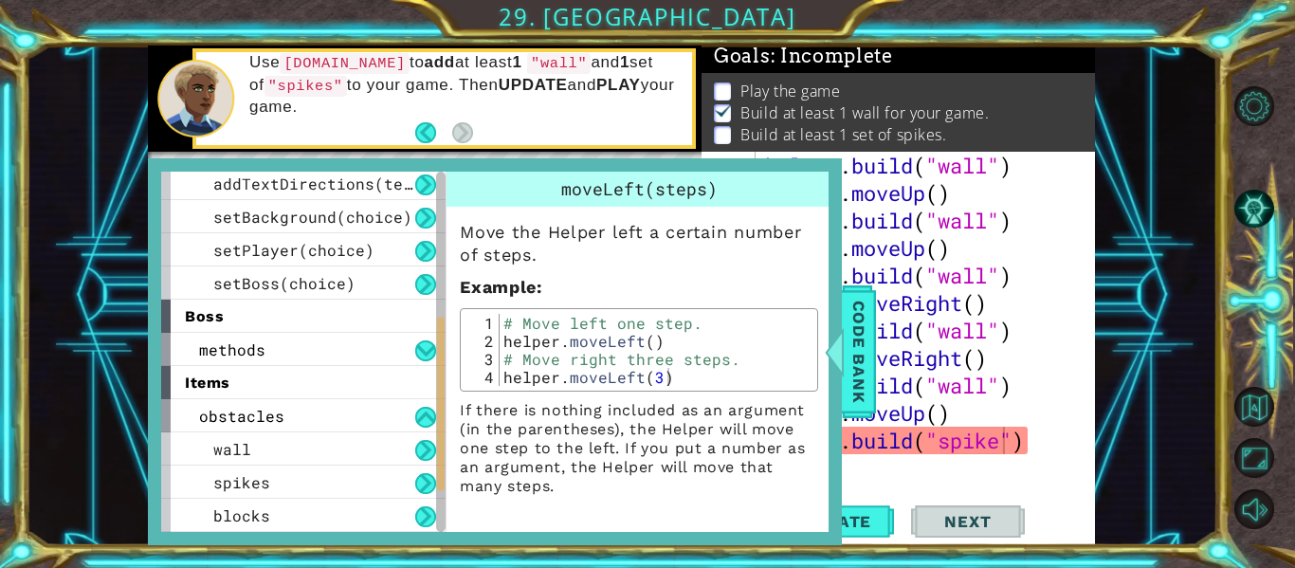
click at [992, 475] on div "helper . build ( "wall" ) helper . moveUp ( ) helper . build ( "wall" ) helper …" at bounding box center [930, 344] width 339 height 385
click at [856, 372] on span "Code Bank" at bounding box center [859, 352] width 30 height 116
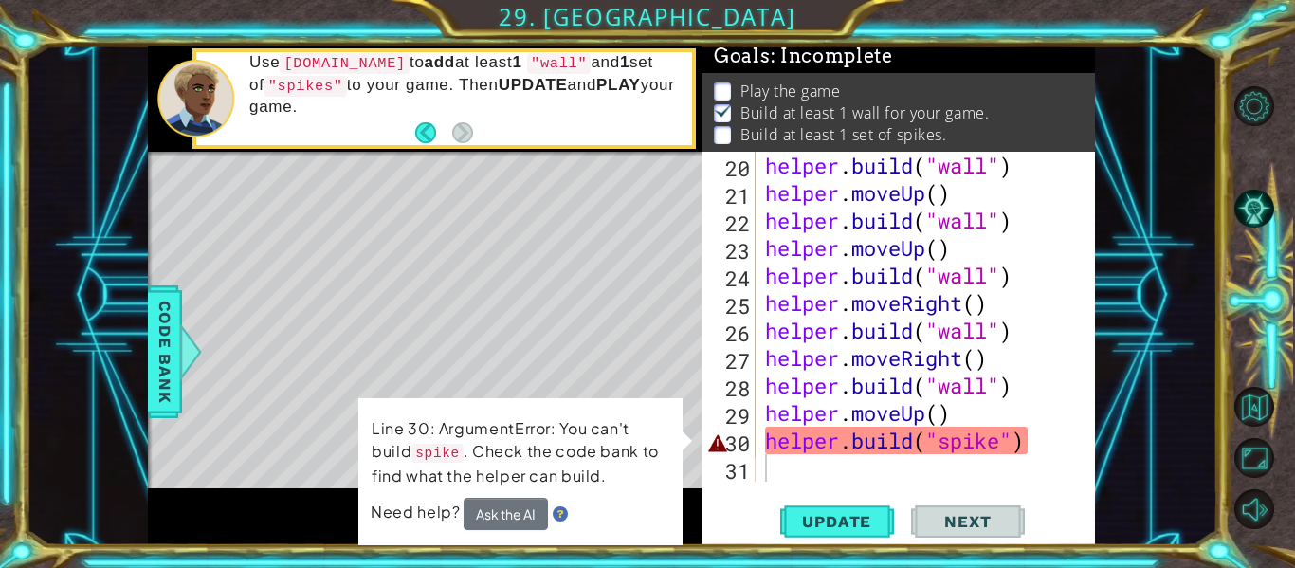
click at [1001, 445] on div "helper . build ( "wall" ) helper . moveUp ( ) helper . build ( "wall" ) helper …" at bounding box center [930, 344] width 339 height 385
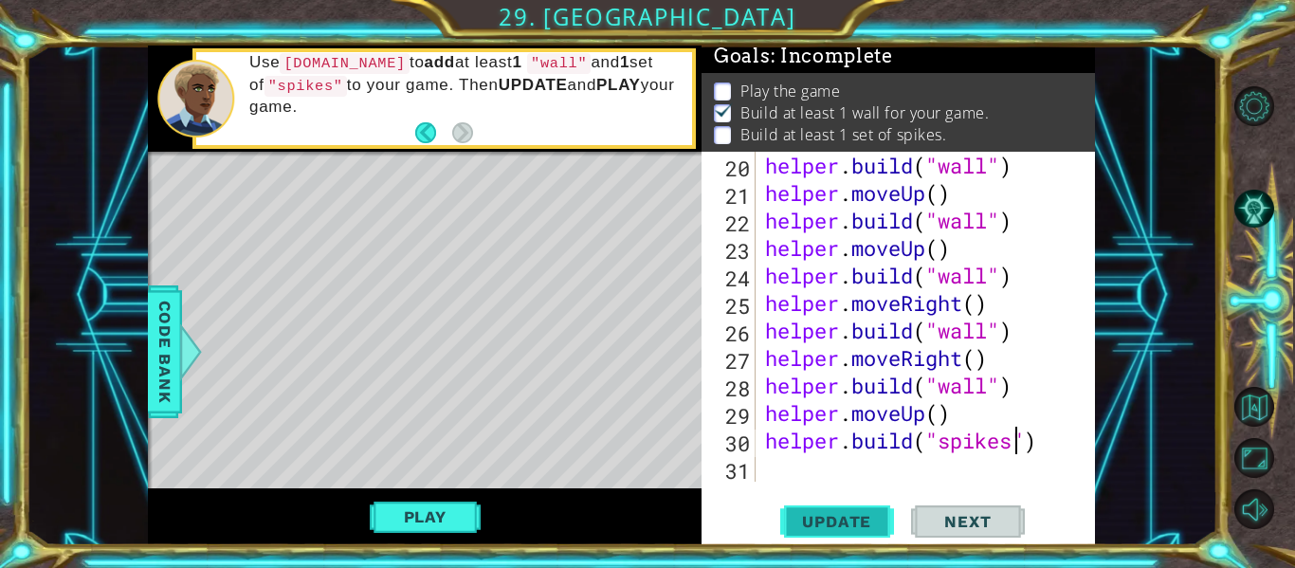
type textarea "[DOMAIN_NAME]("spikes")"
click at [874, 525] on span "Update" at bounding box center [836, 521] width 107 height 19
click at [828, 471] on div "helper . build ( "wall" ) helper . moveUp ( ) helper . build ( "wall" ) helper …" at bounding box center [930, 344] width 339 height 385
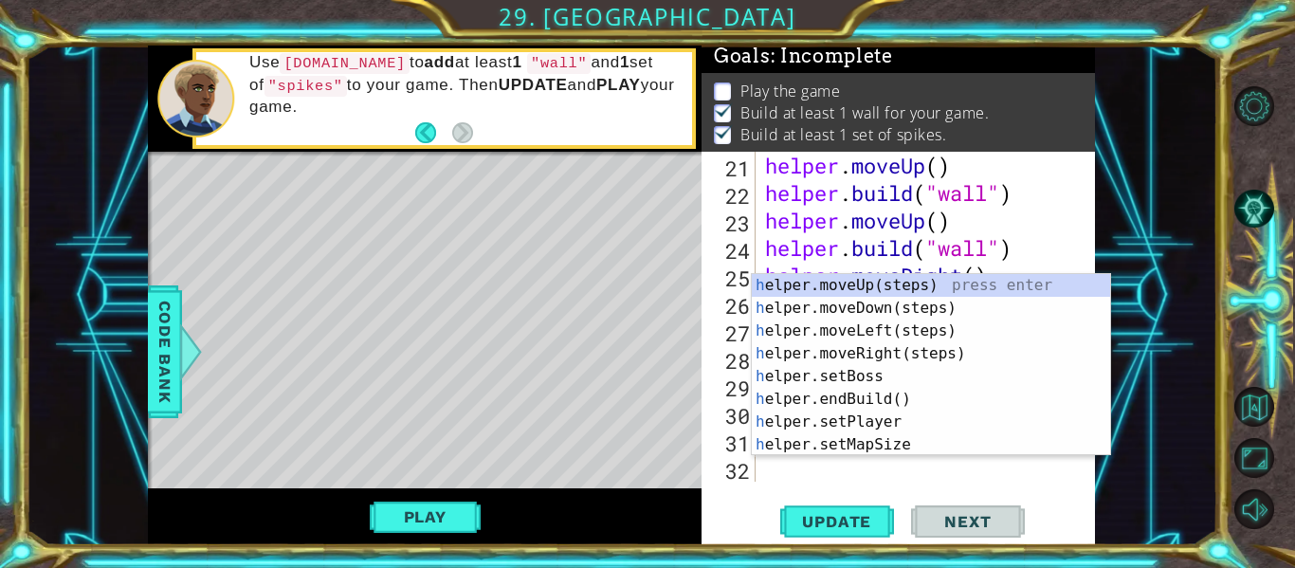
scroll to position [632, 0]
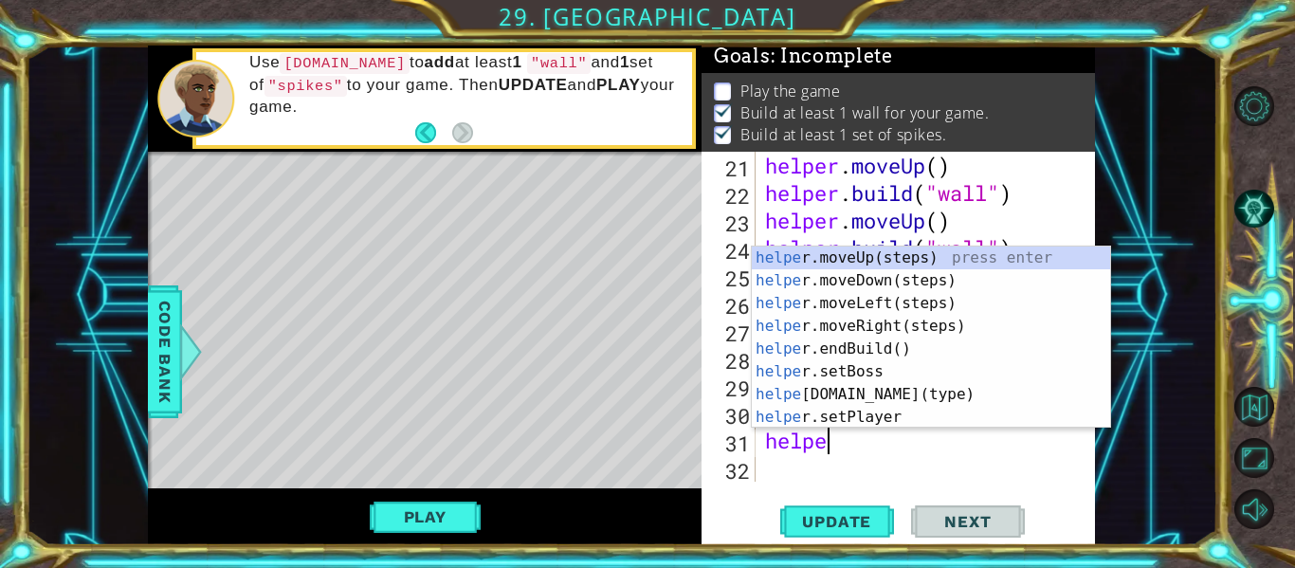
type textarea "helper"
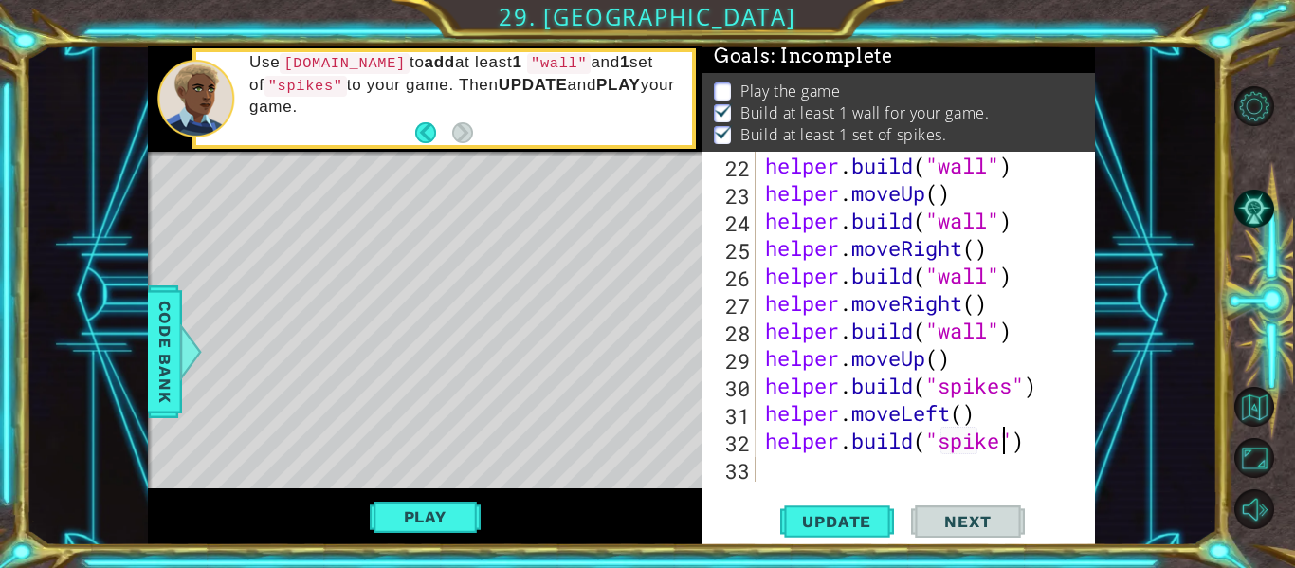
scroll to position [0, 11]
type textarea "[DOMAIN_NAME]("spikes")"
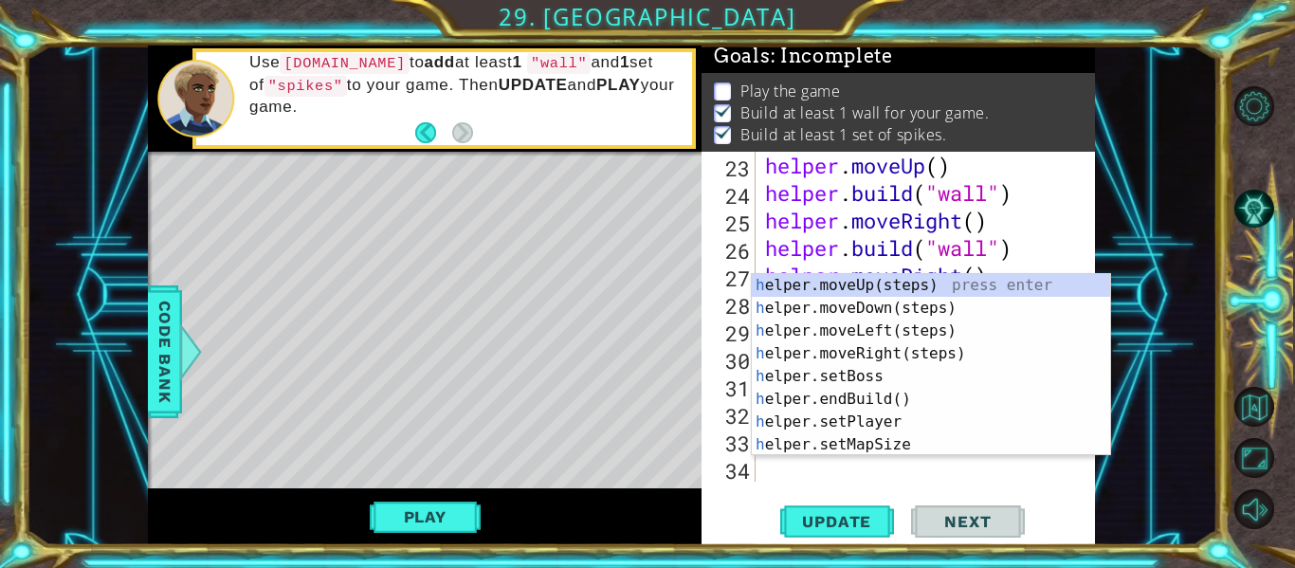
scroll to position [687, 0]
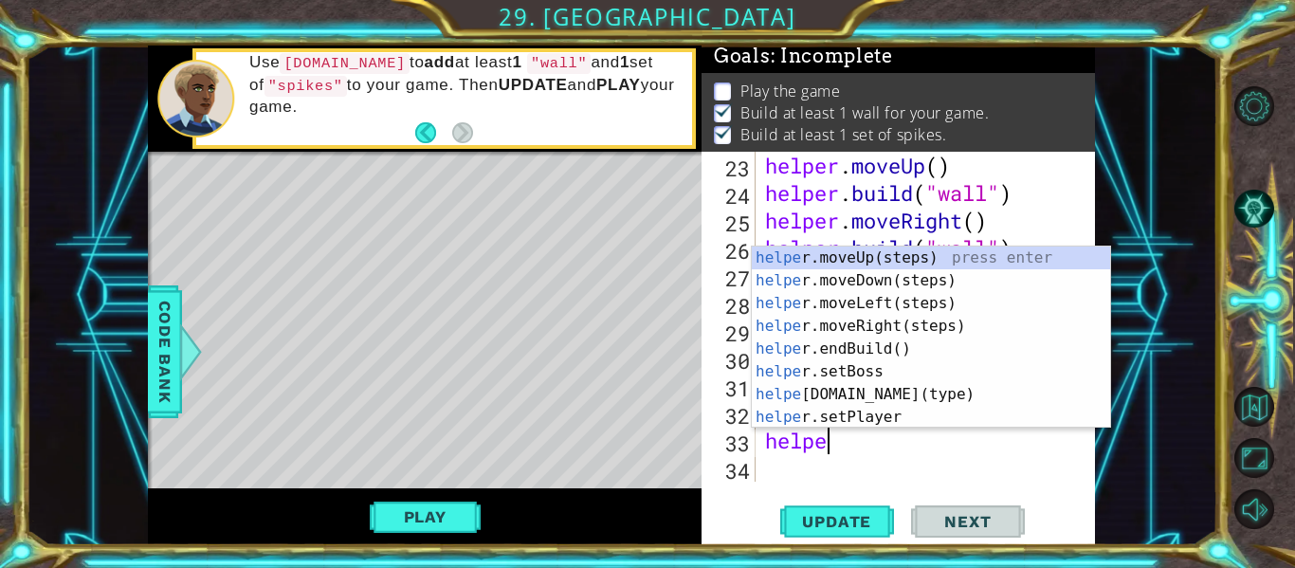
type textarea "helper"
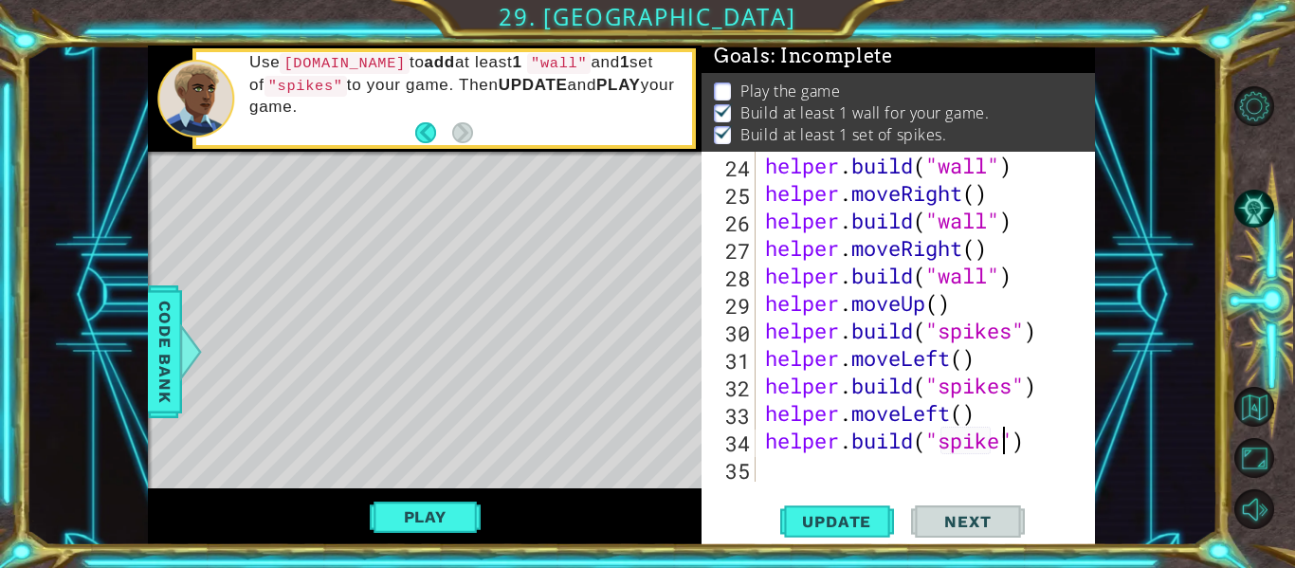
scroll to position [0, 11]
type textarea "[DOMAIN_NAME]("spikes")"
click at [816, 524] on span "Update" at bounding box center [836, 521] width 107 height 19
click at [799, 468] on div "helper . build ( "wall" ) helper . moveRight ( ) helper . build ( "wall" ) help…" at bounding box center [930, 344] width 339 height 385
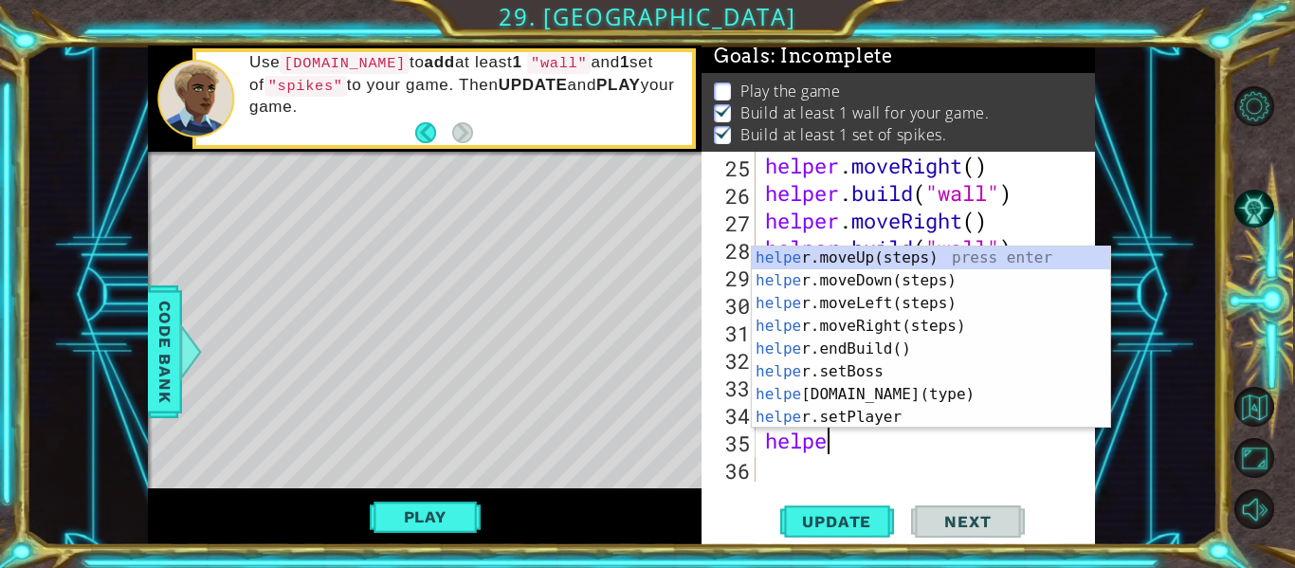
type textarea "helper"
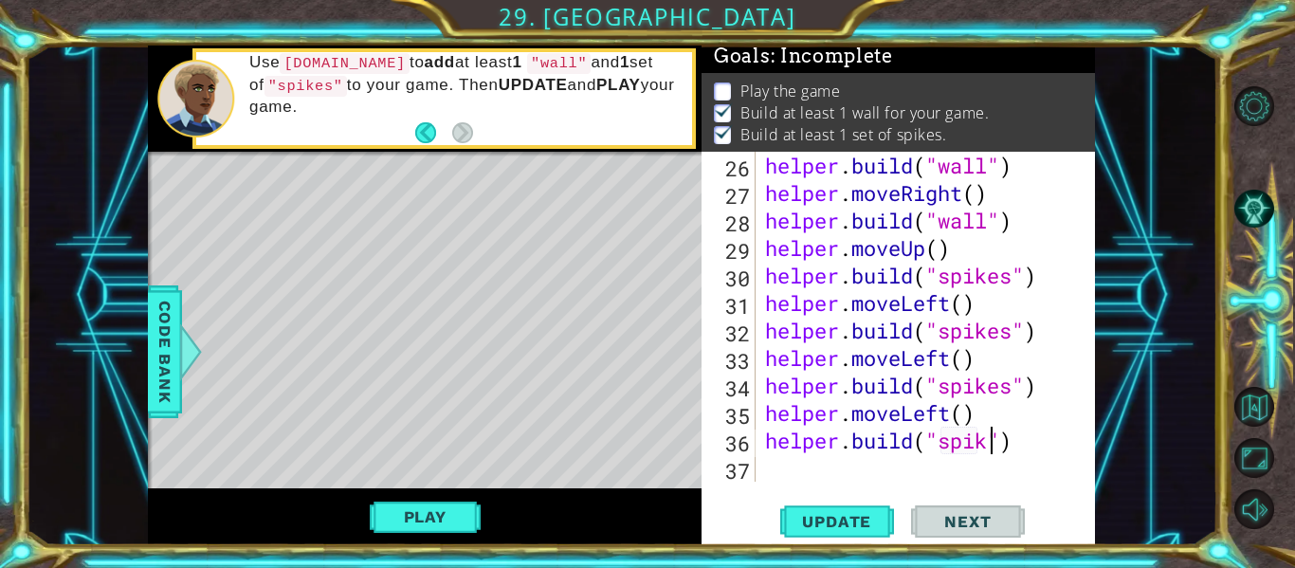
scroll to position [0, 11]
type textarea "[DOMAIN_NAME]("spikes")"
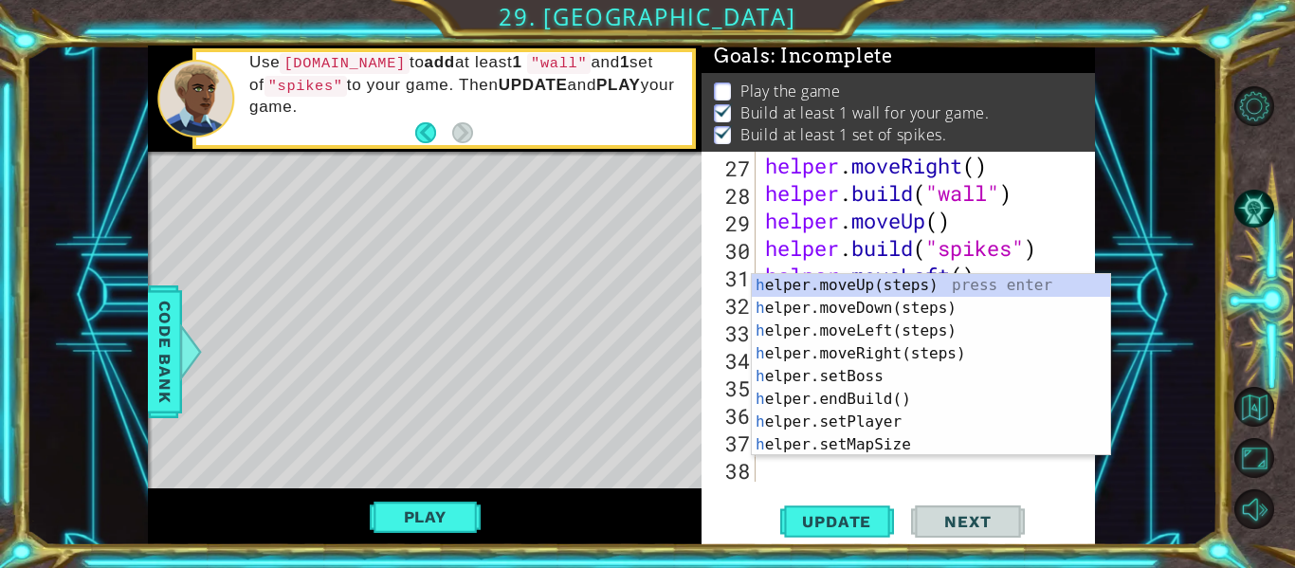
scroll to position [797, 0]
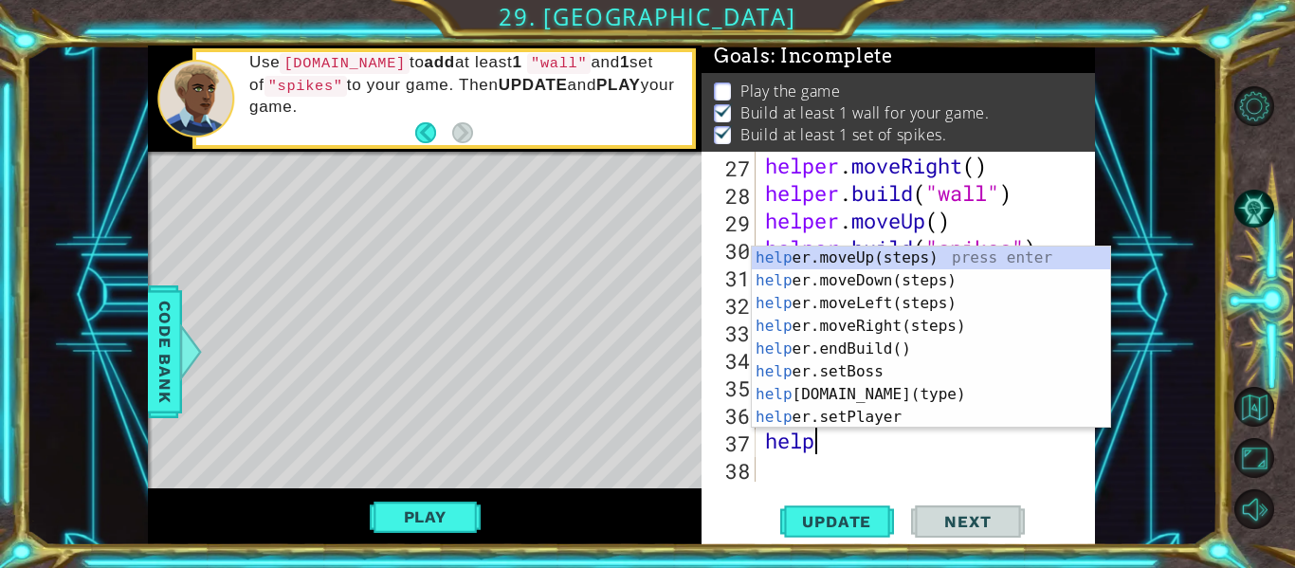
type textarea "helper"
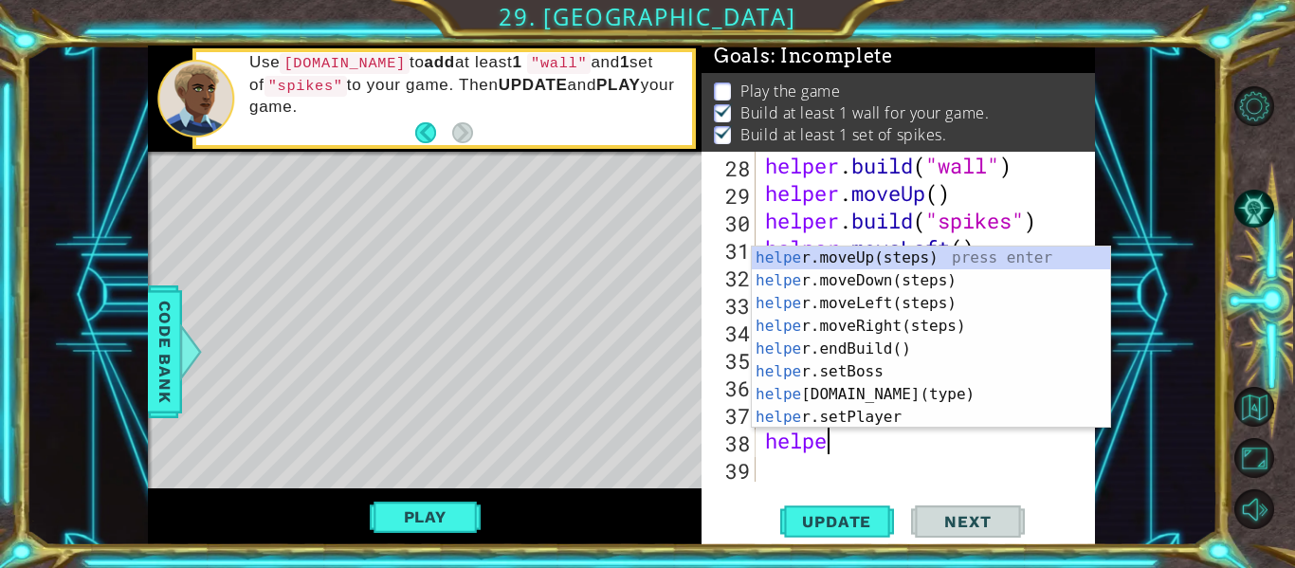
scroll to position [0, 0]
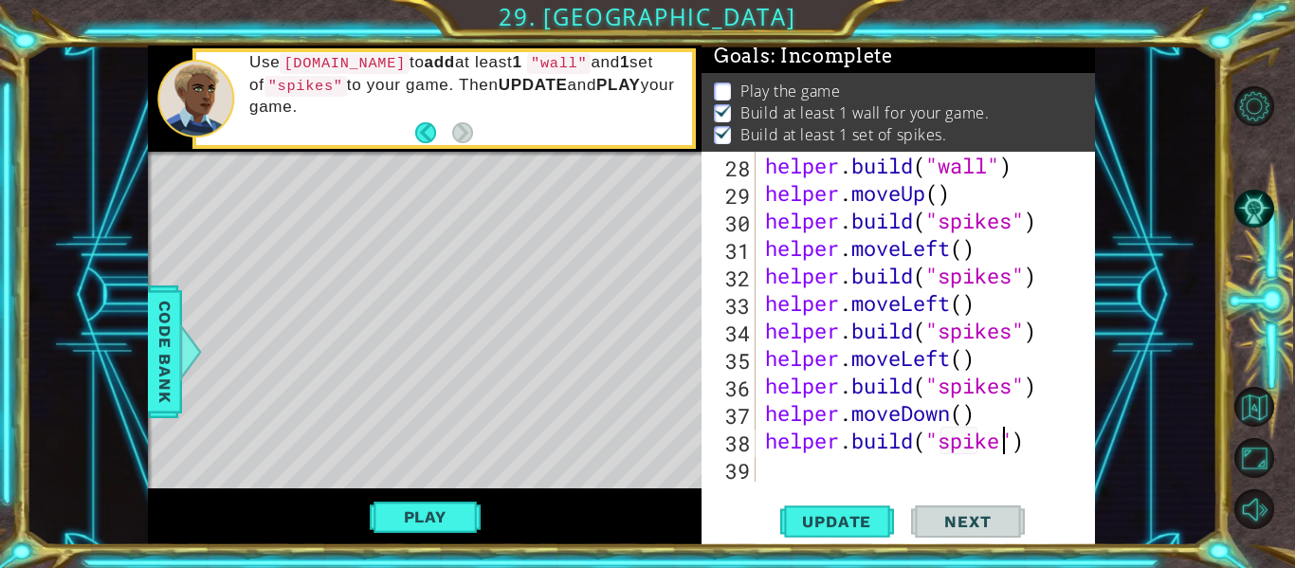
type textarea "[DOMAIN_NAME]("spikes")"
click at [814, 520] on span "Update" at bounding box center [836, 521] width 107 height 19
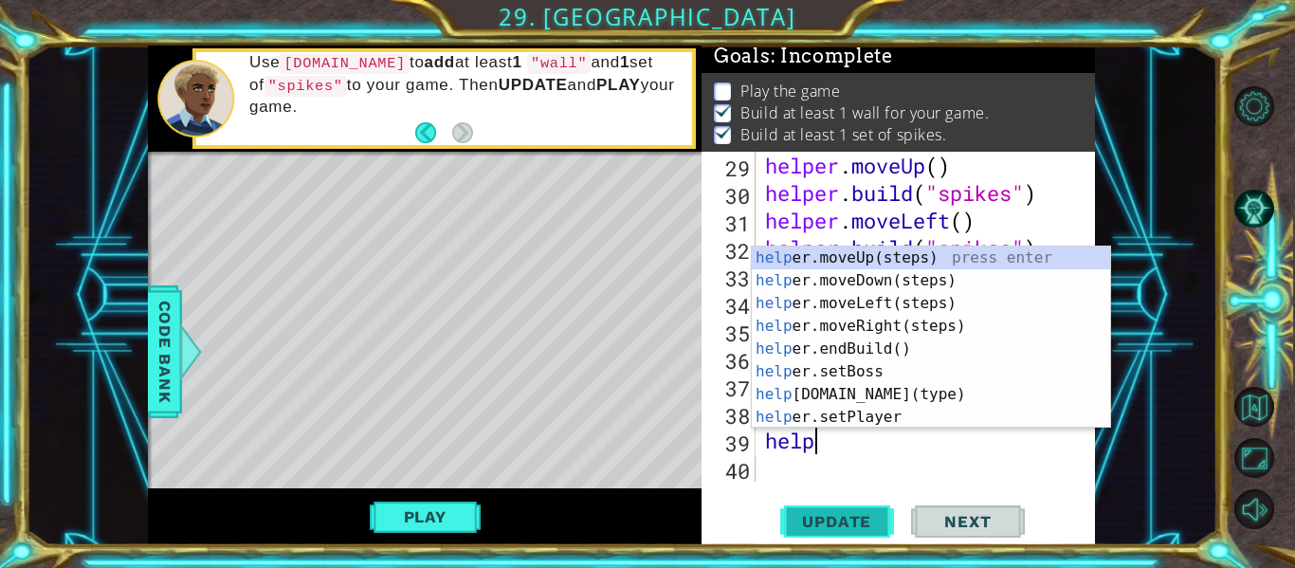
type textarea "helper"
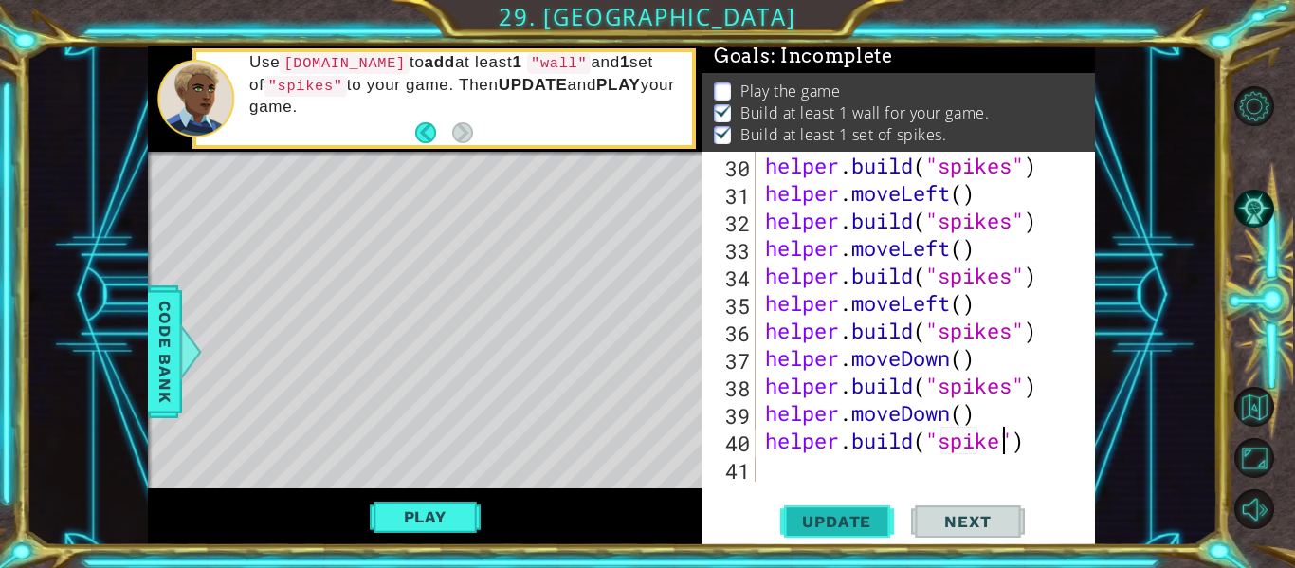
type textarea "[DOMAIN_NAME]("spikes")"
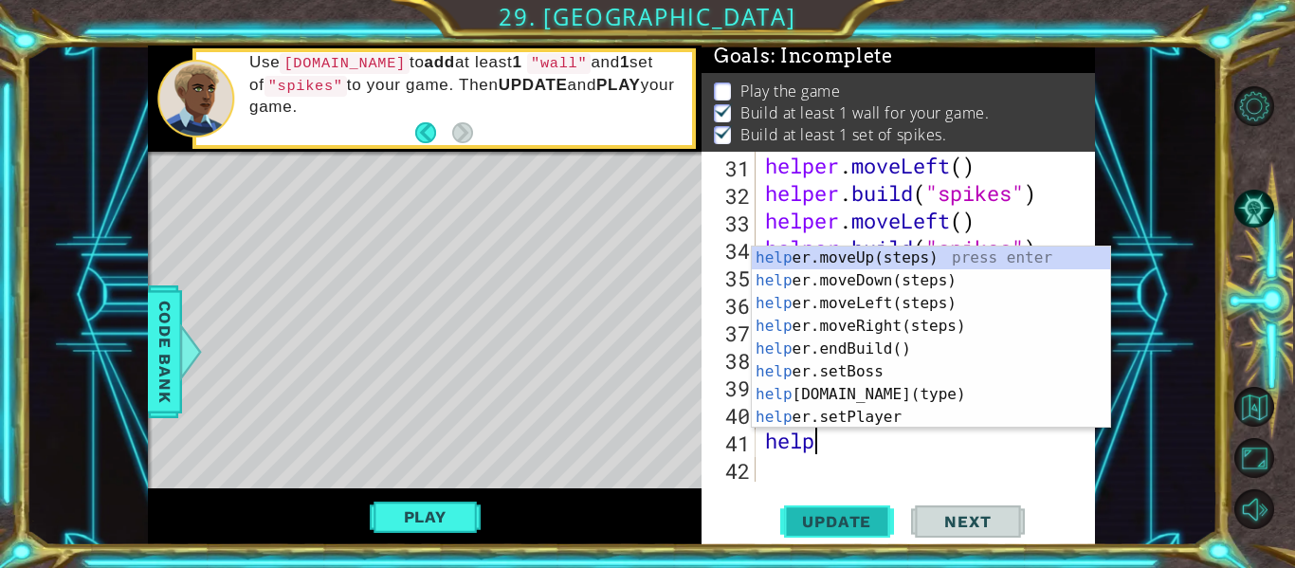
type textarea "helper"
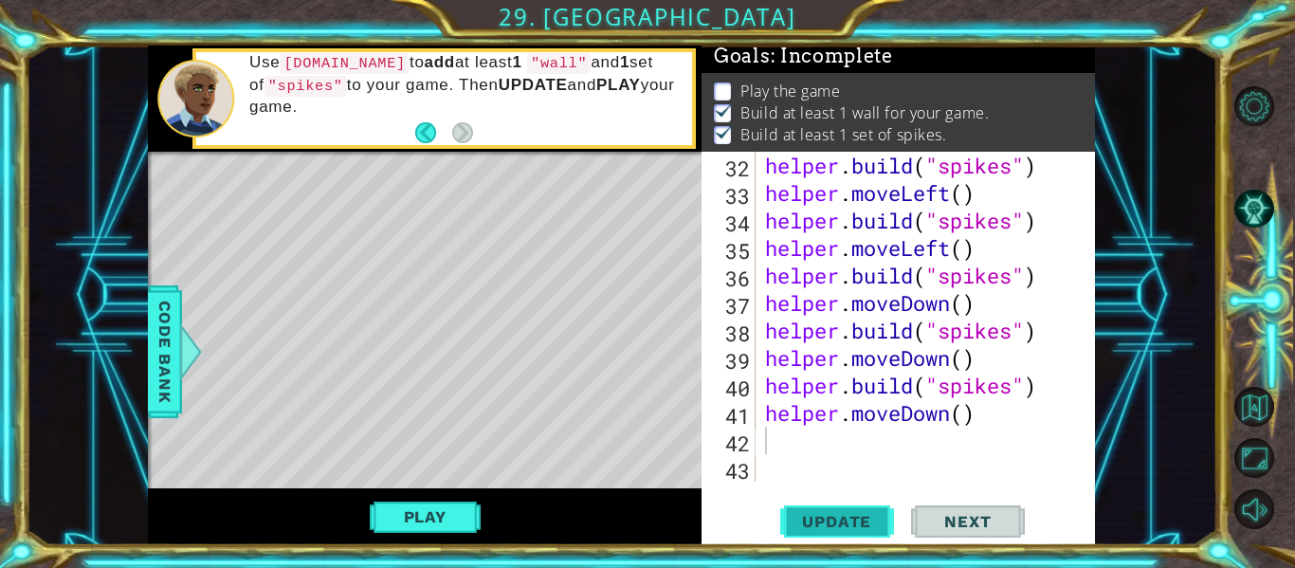
click at [833, 510] on button "Update" at bounding box center [837, 521] width 114 height 39
type textarea "[DOMAIN_NAME]("spikes")"
click at [835, 520] on span "Update" at bounding box center [836, 521] width 107 height 19
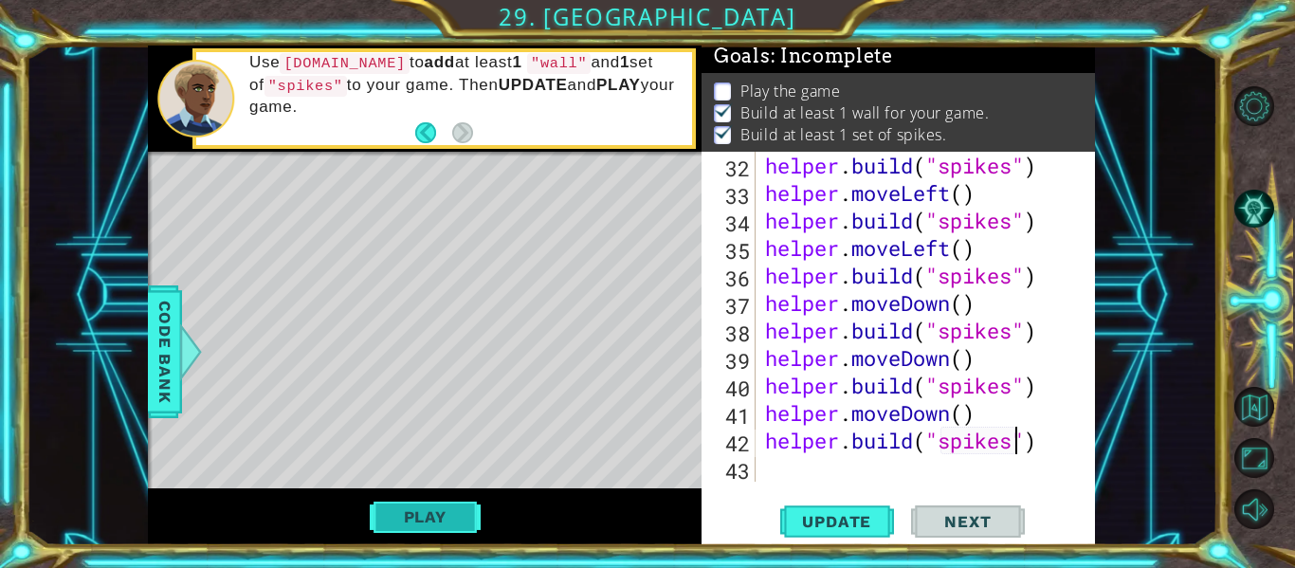
click at [460, 512] on button "Play" at bounding box center [425, 517] width 111 height 36
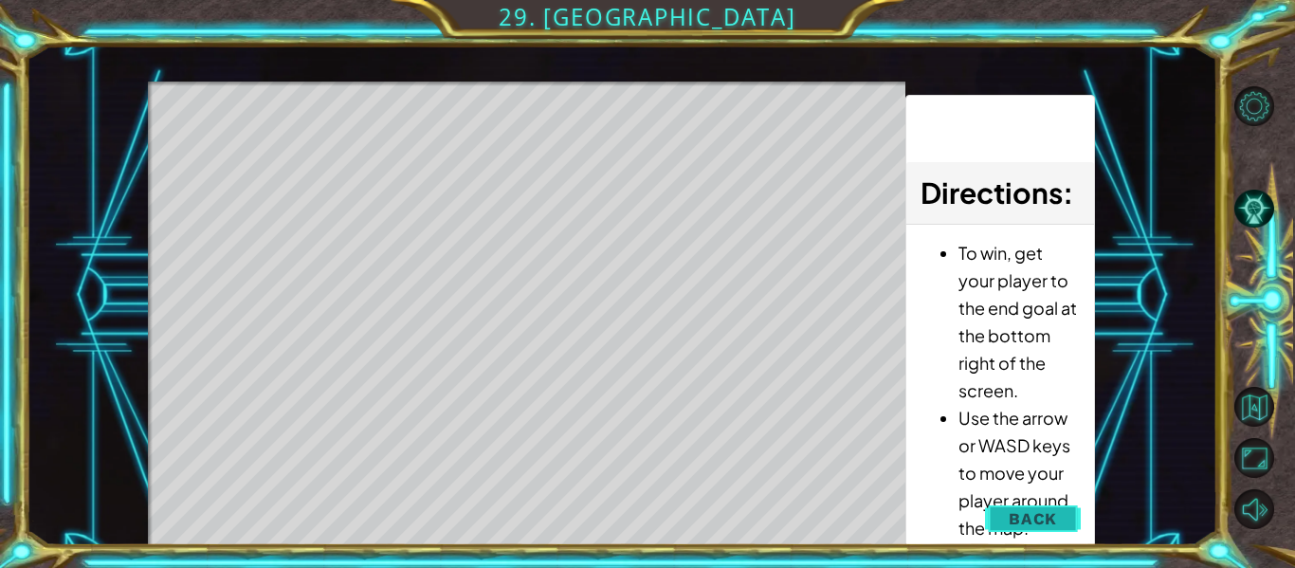
click at [1029, 523] on span "Back" at bounding box center [1033, 518] width 48 height 19
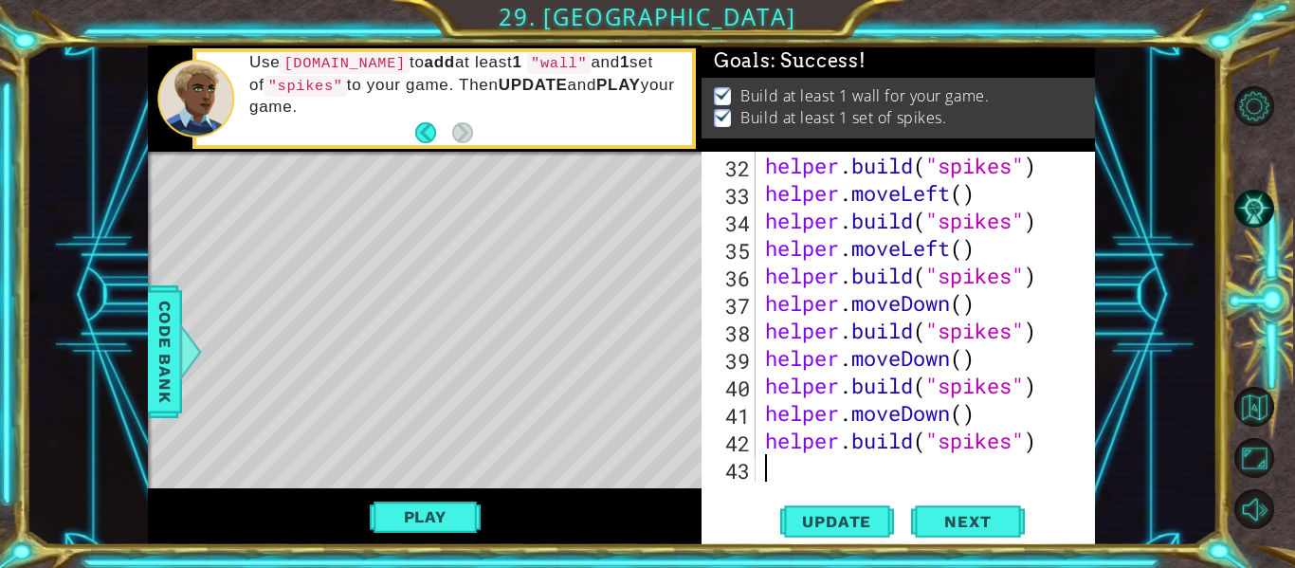
click at [1043, 456] on div "helper . build ( "spikes" ) helper . moveLeft ( ) helper . build ( "spikes" ) h…" at bounding box center [930, 344] width 339 height 385
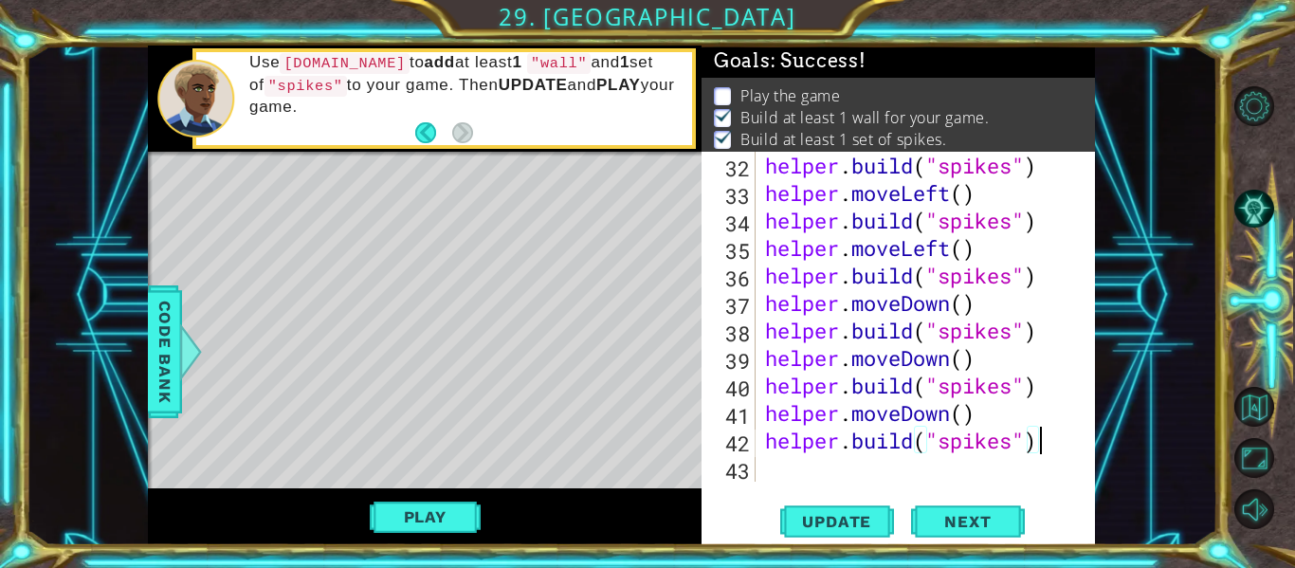
scroll to position [935, 0]
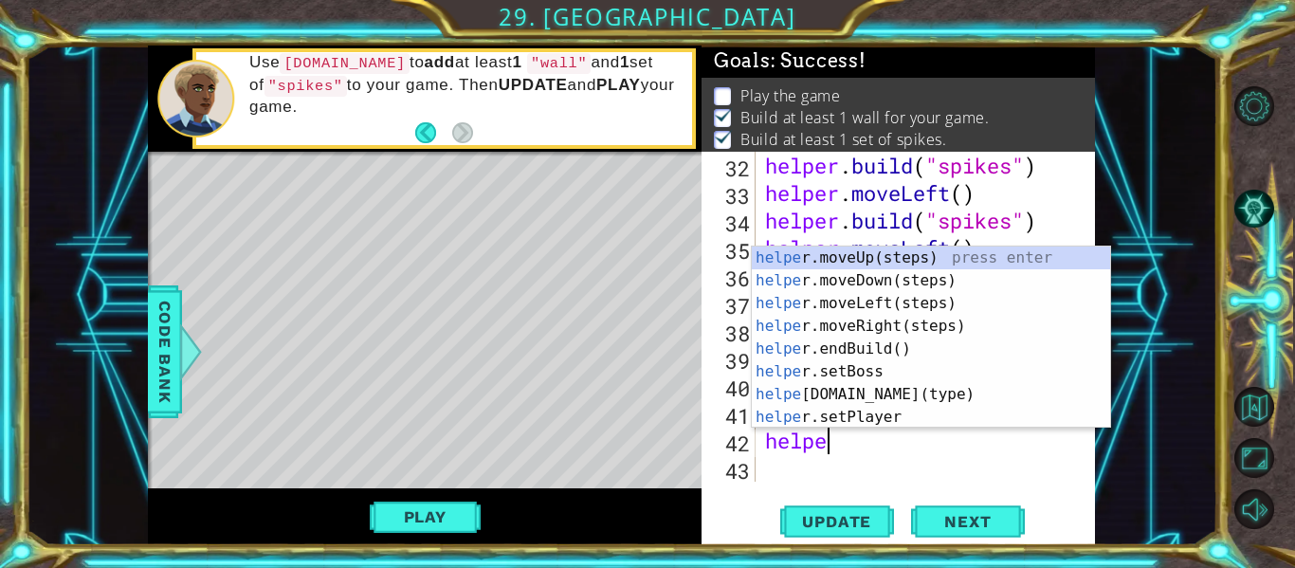
type textarea "h"
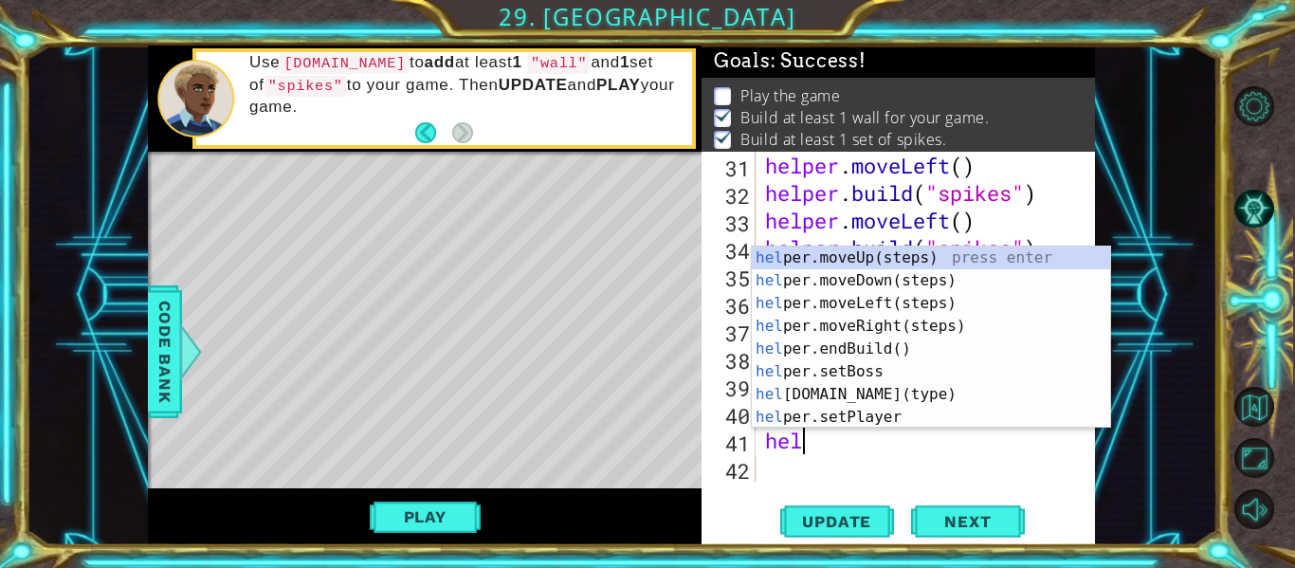
type textarea "h"
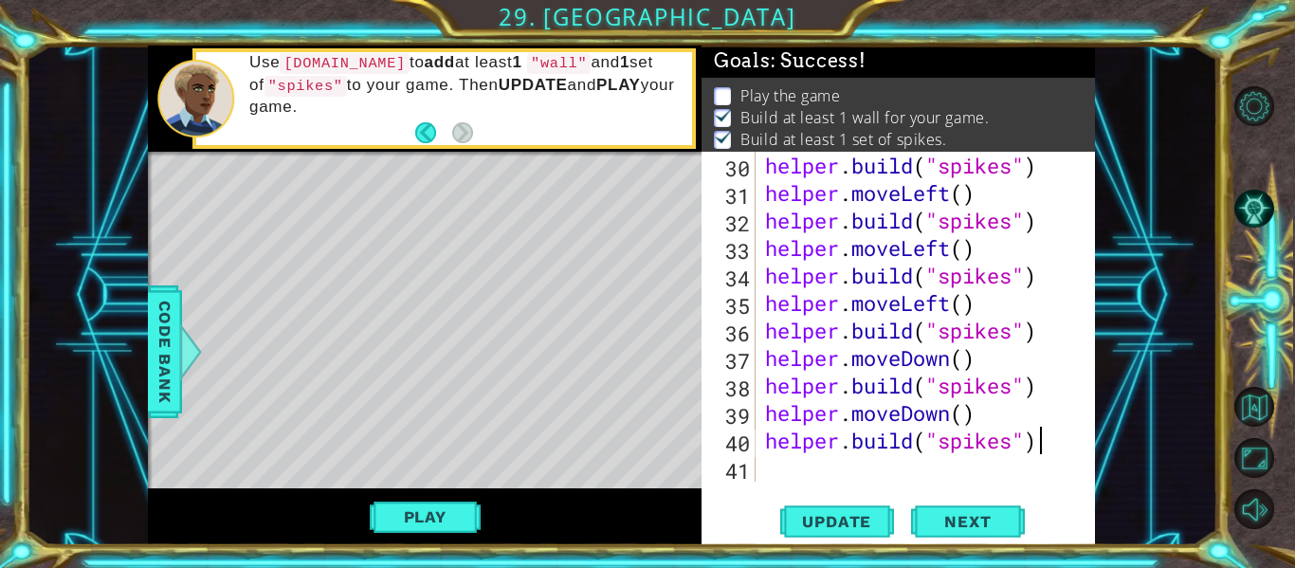
scroll to position [880, 0]
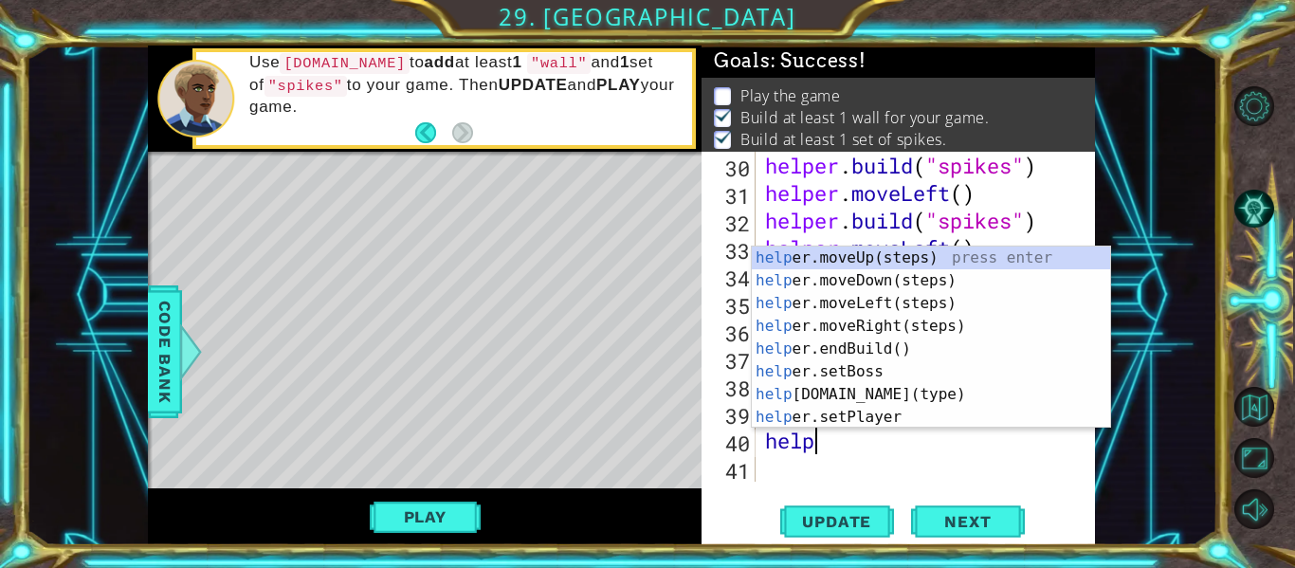
type textarea "h"
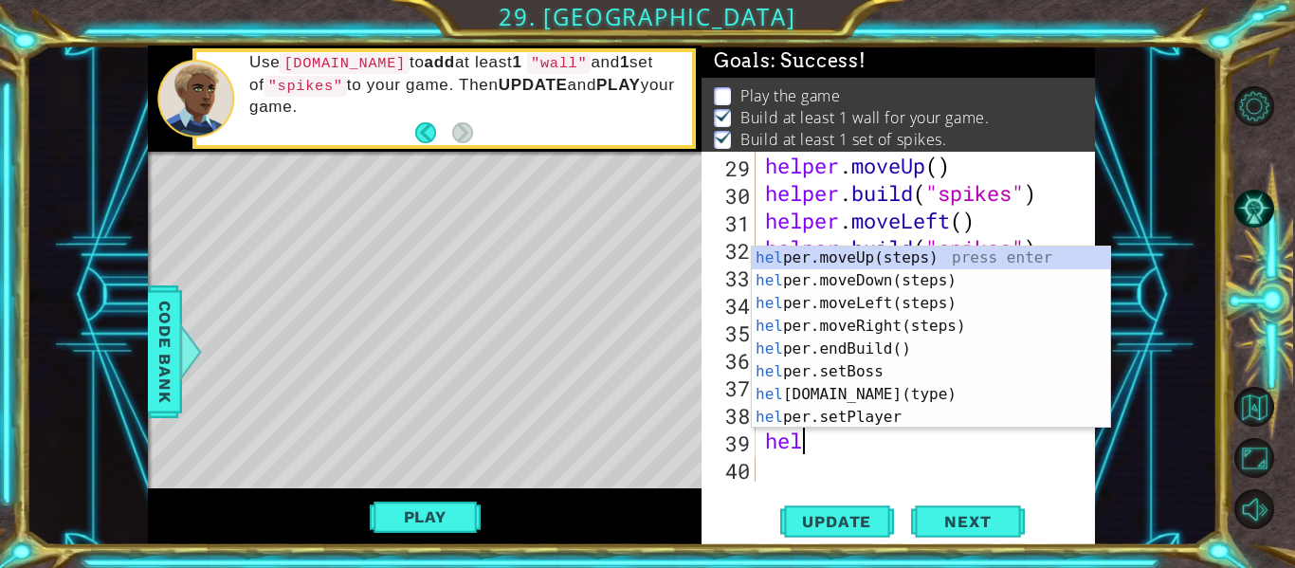
type textarea "h"
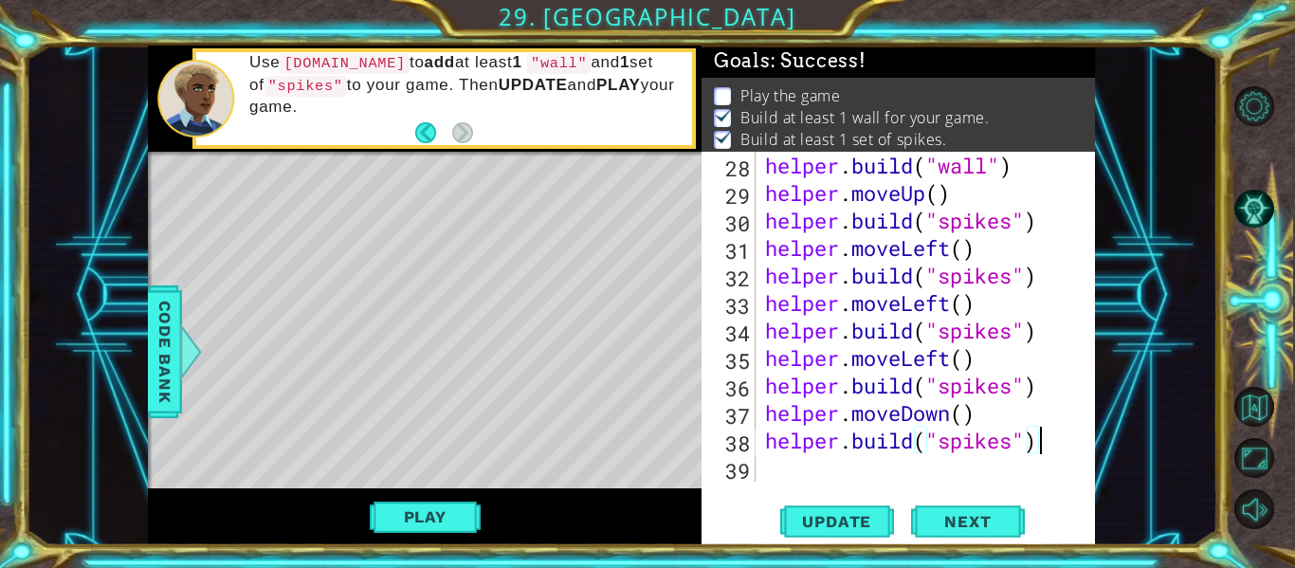
scroll to position [825, 0]
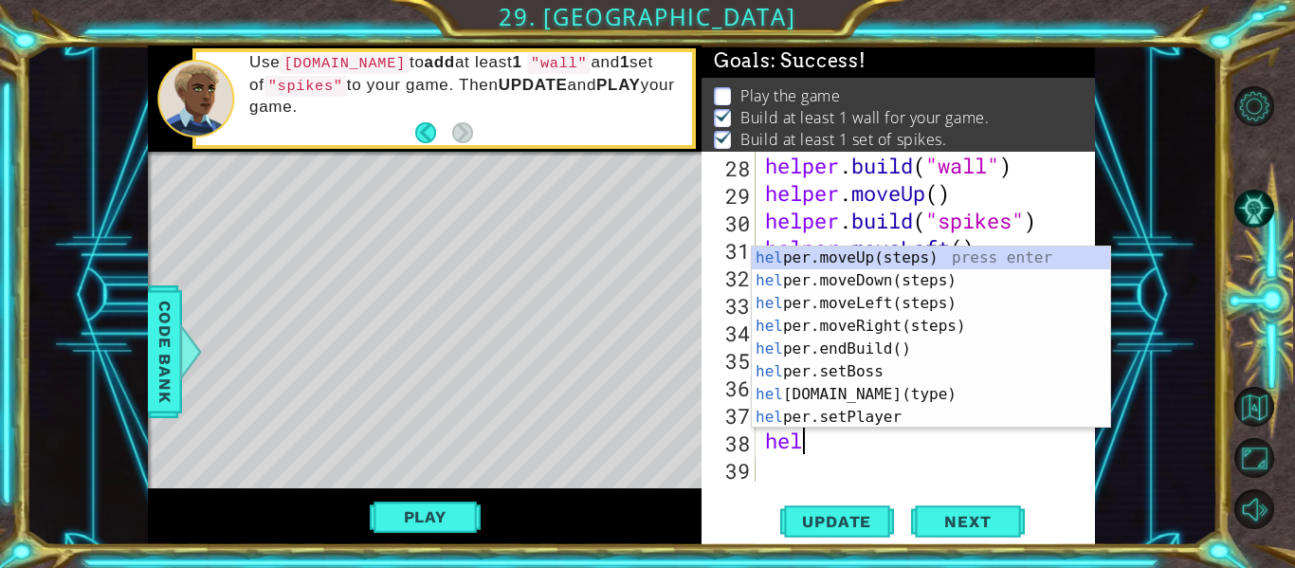
type textarea "h"
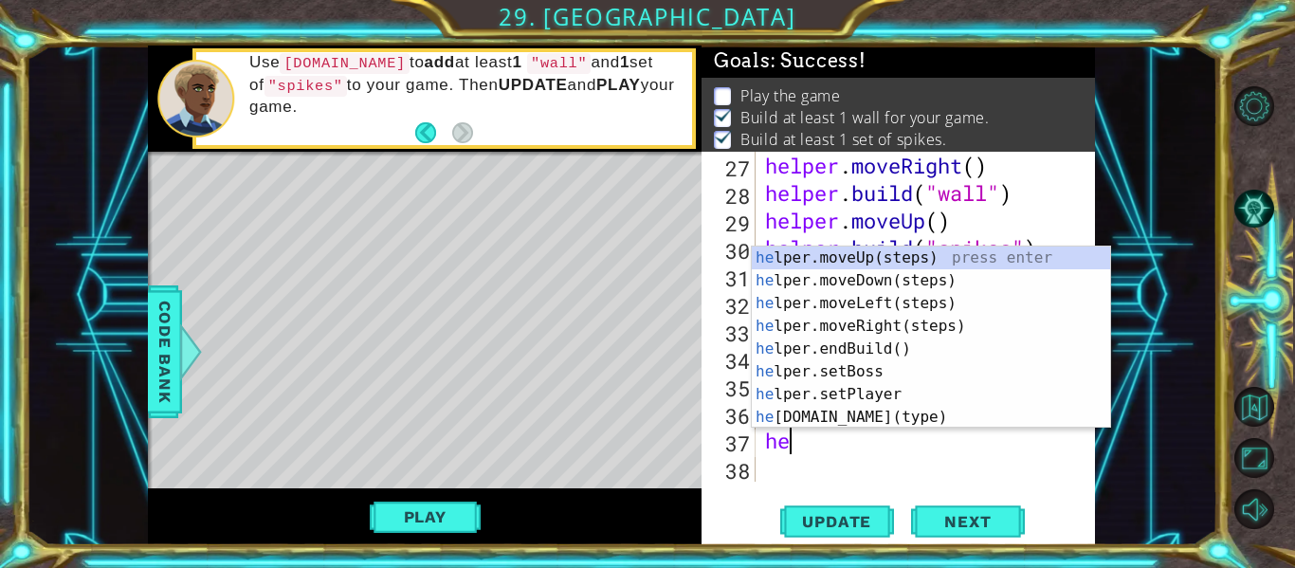
type textarea "h"
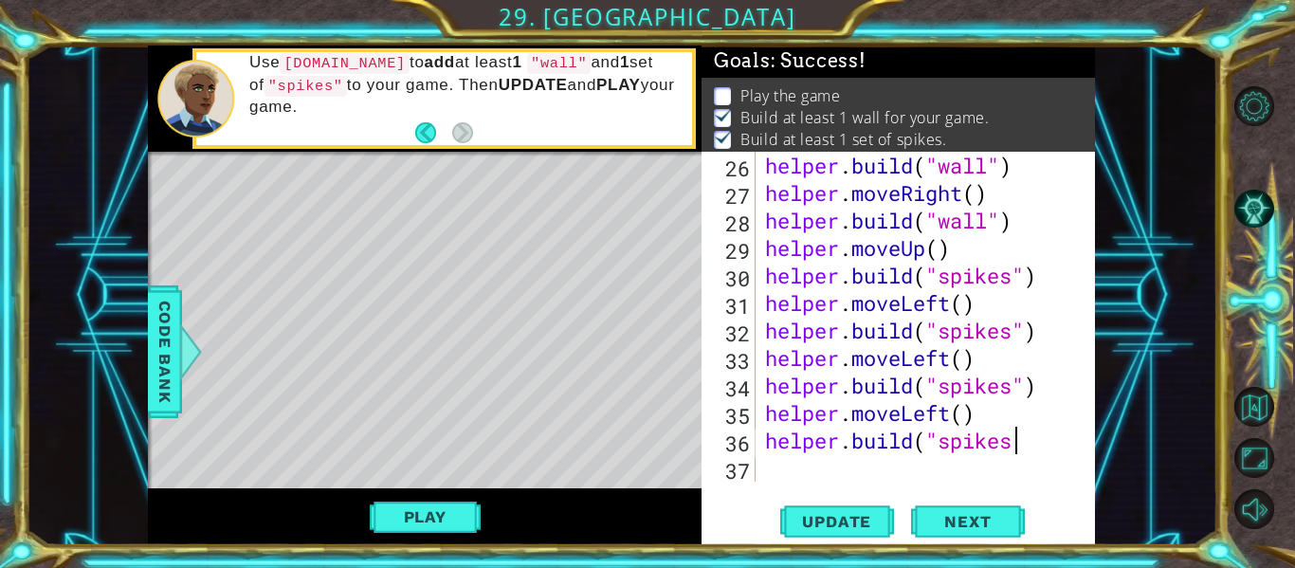
scroll to position [770, 0]
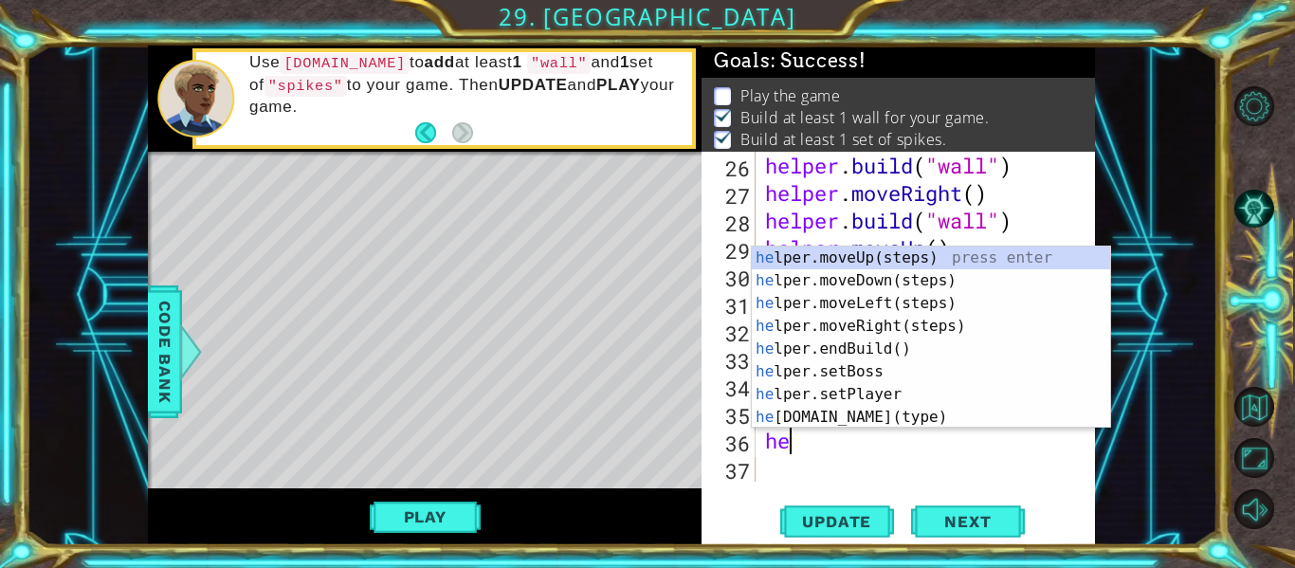
type textarea "h"
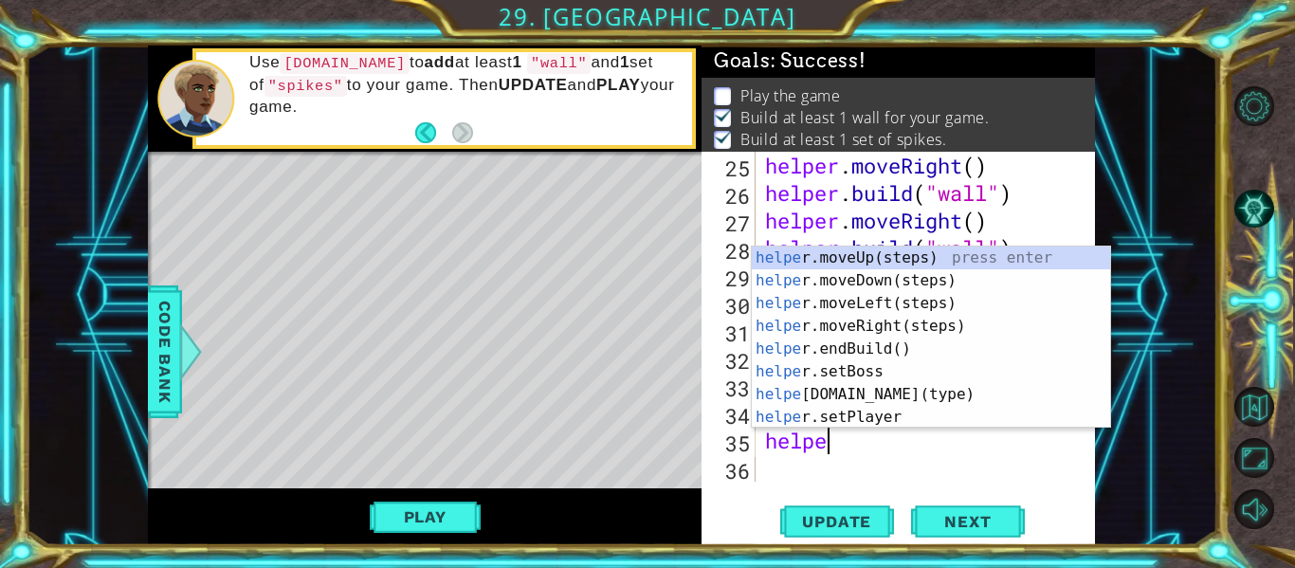
type textarea "h"
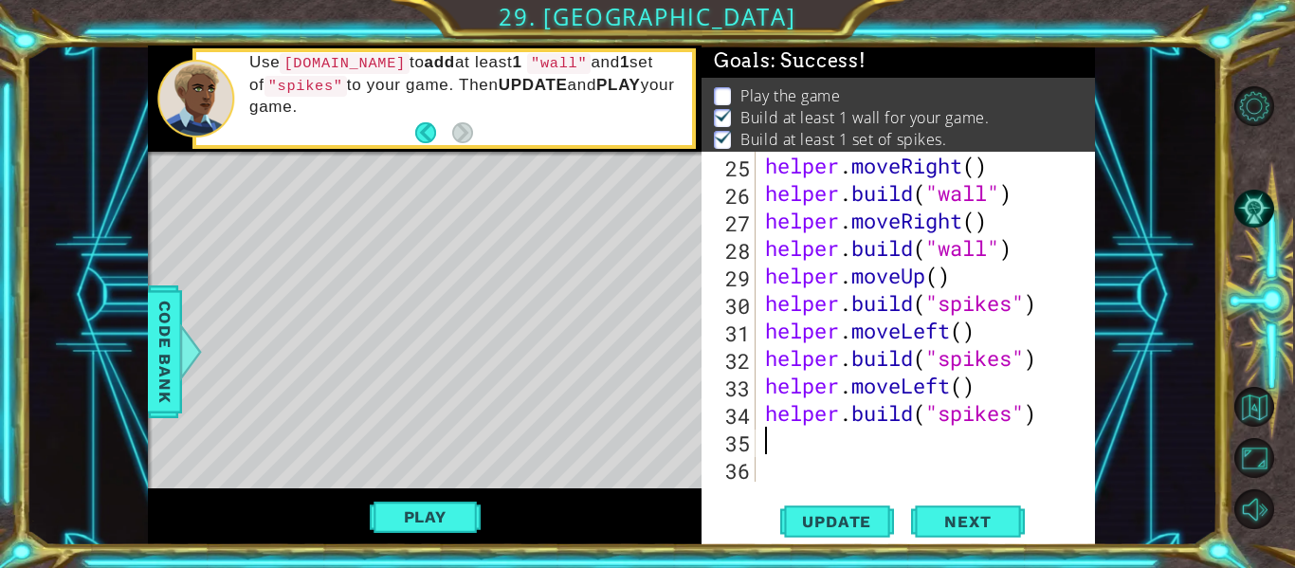
scroll to position [715, 0]
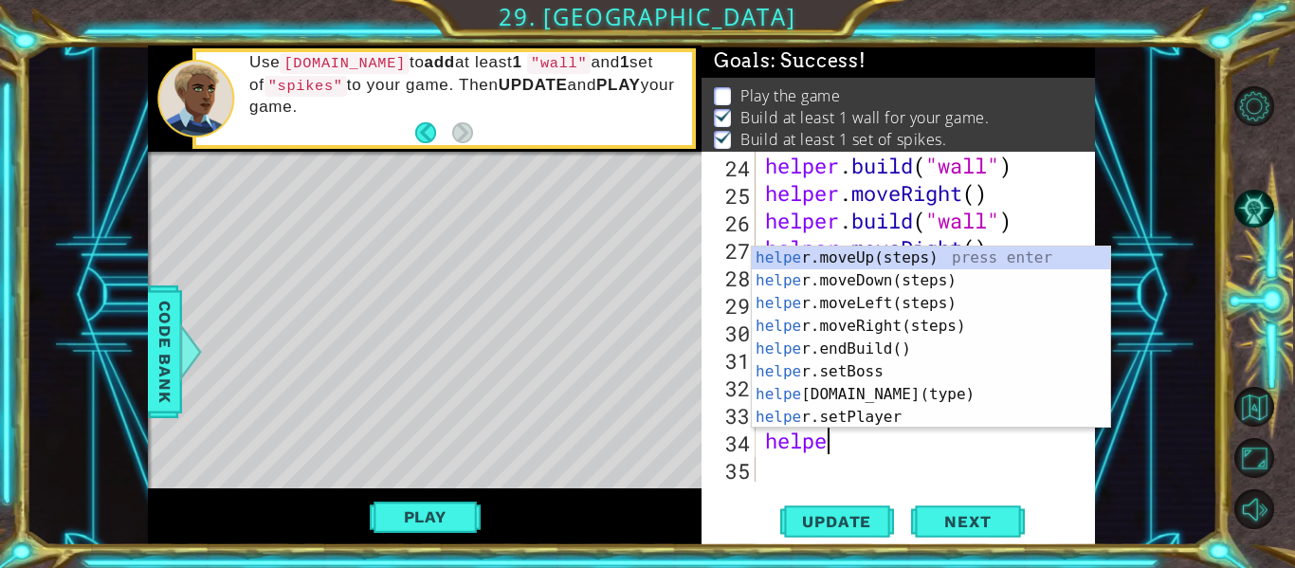
type textarea "h"
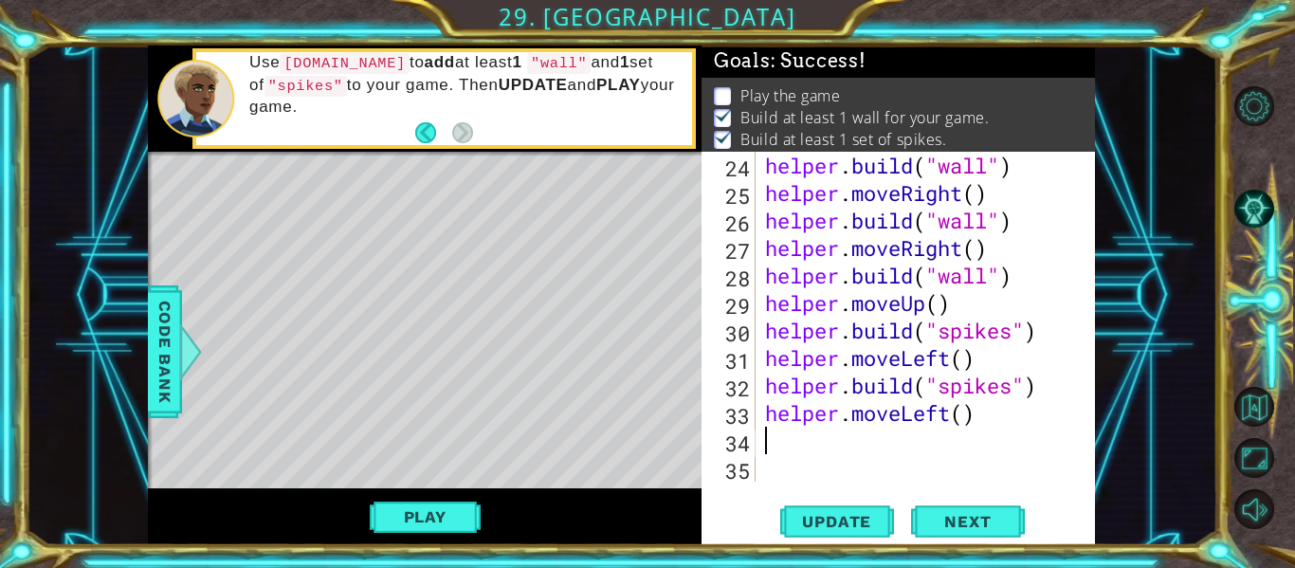
scroll to position [687, 0]
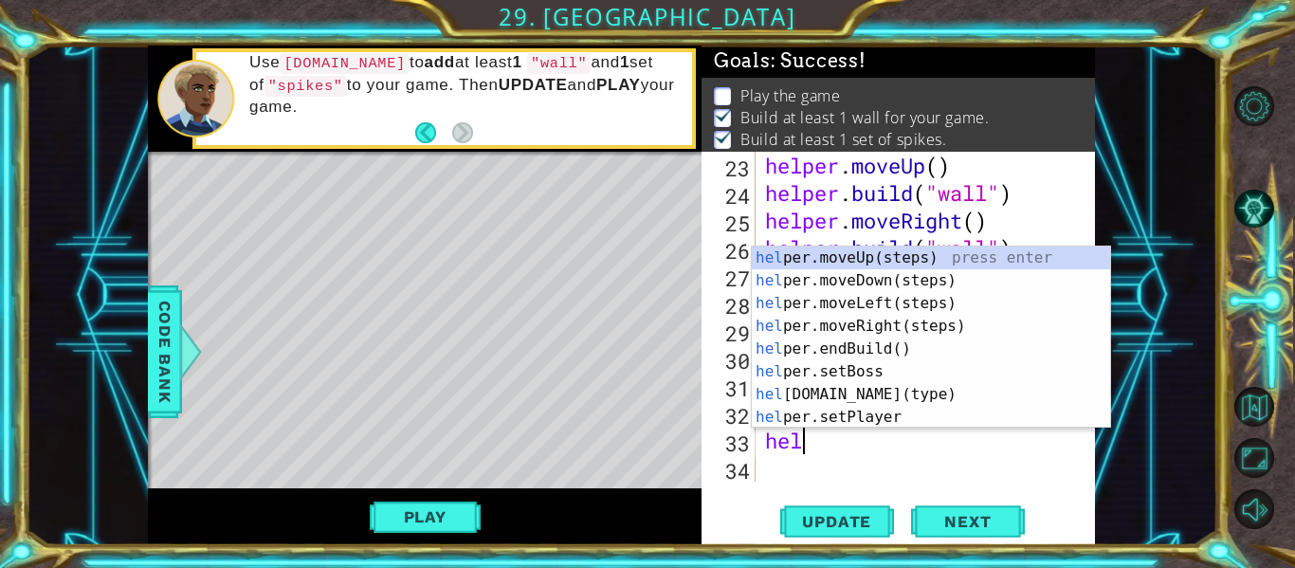
type textarea "h"
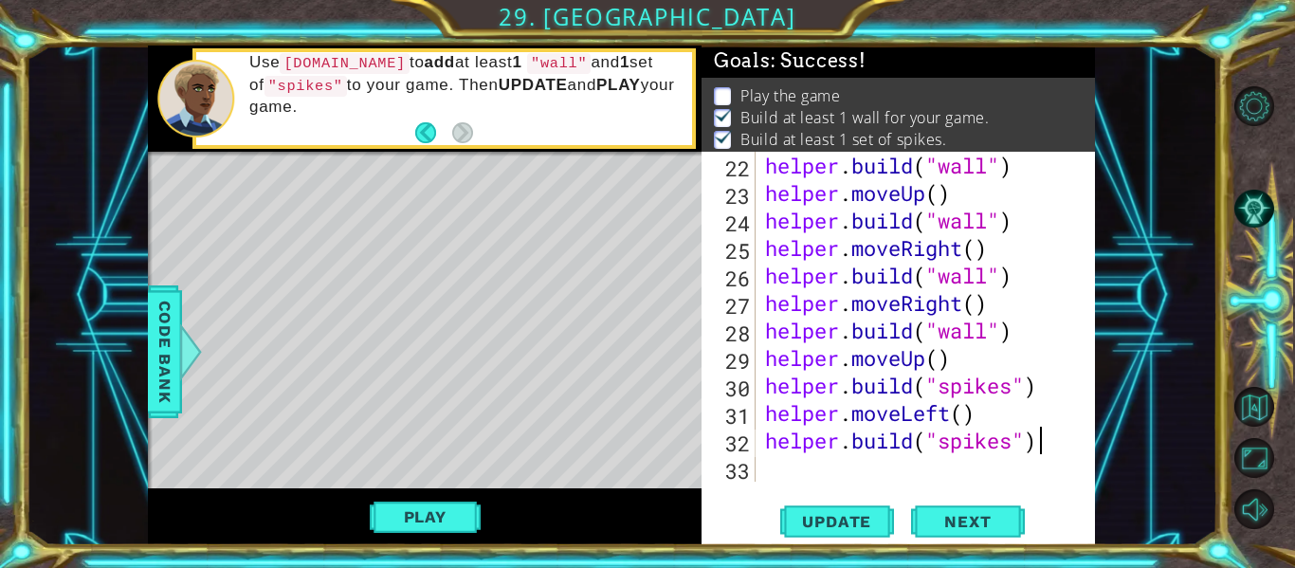
scroll to position [660, 0]
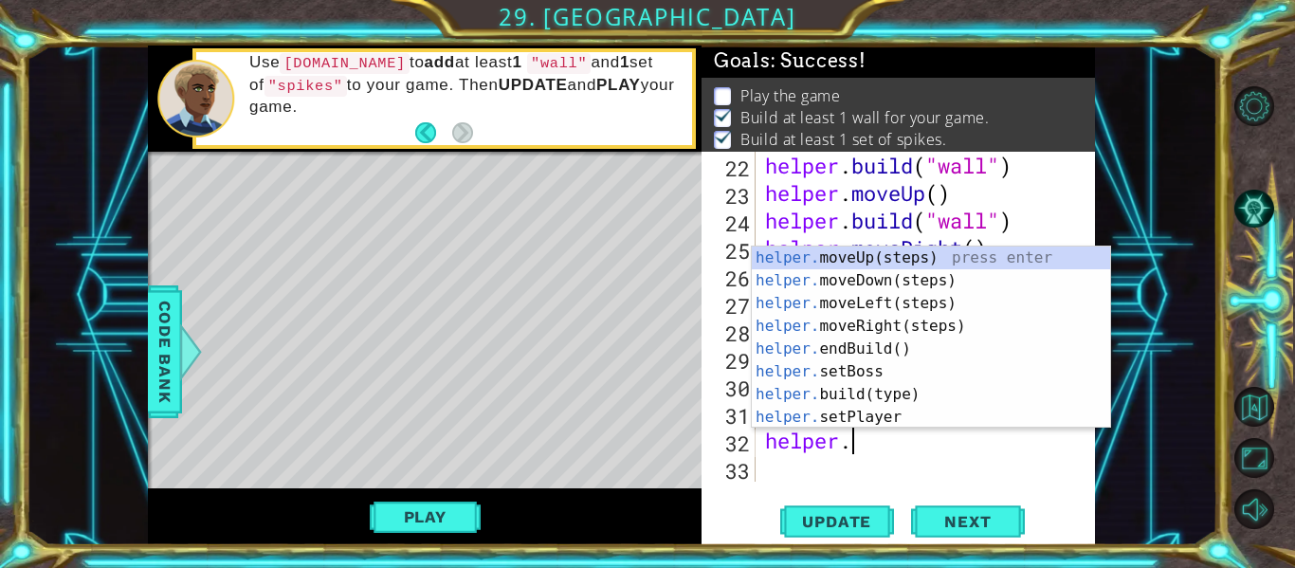
type textarea "h"
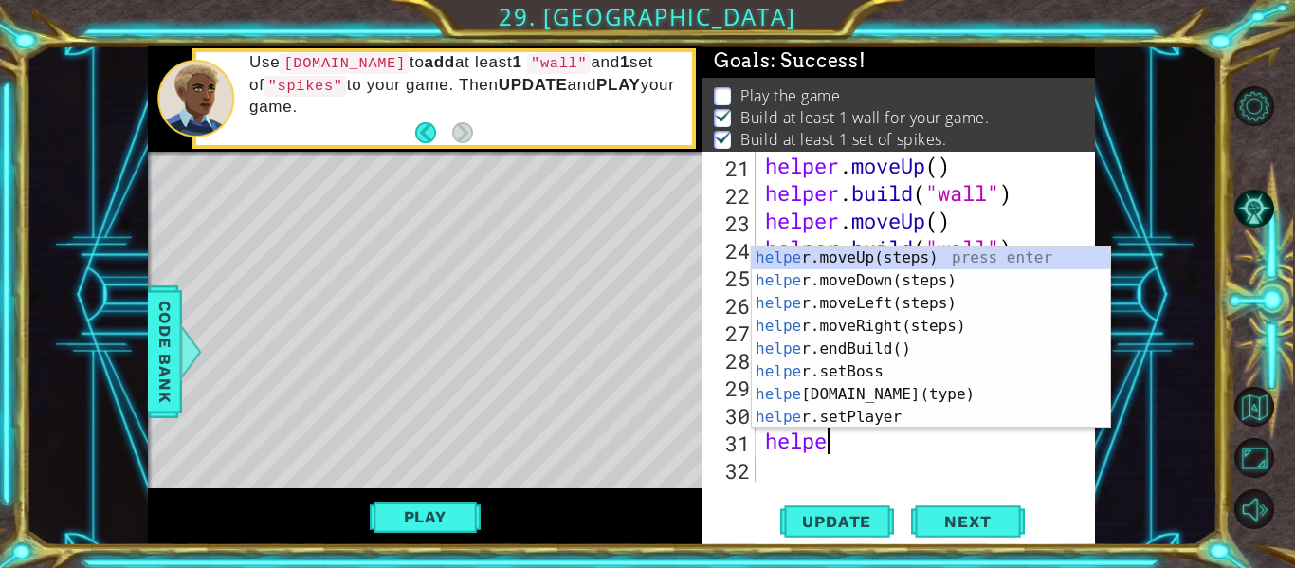
type textarea "h"
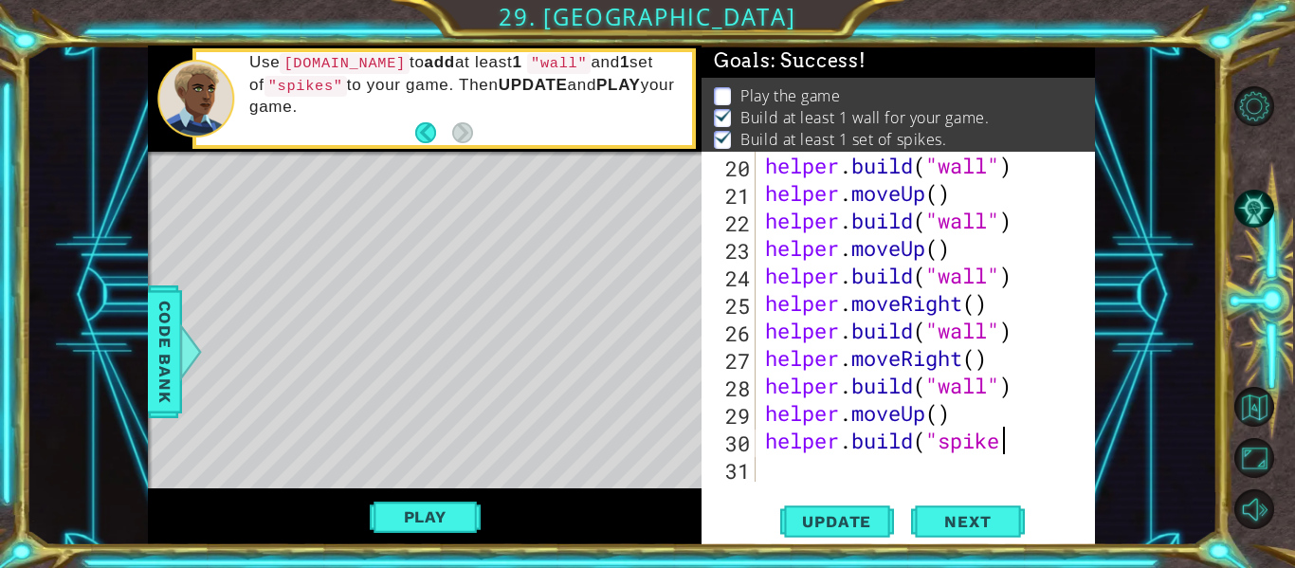
scroll to position [605, 0]
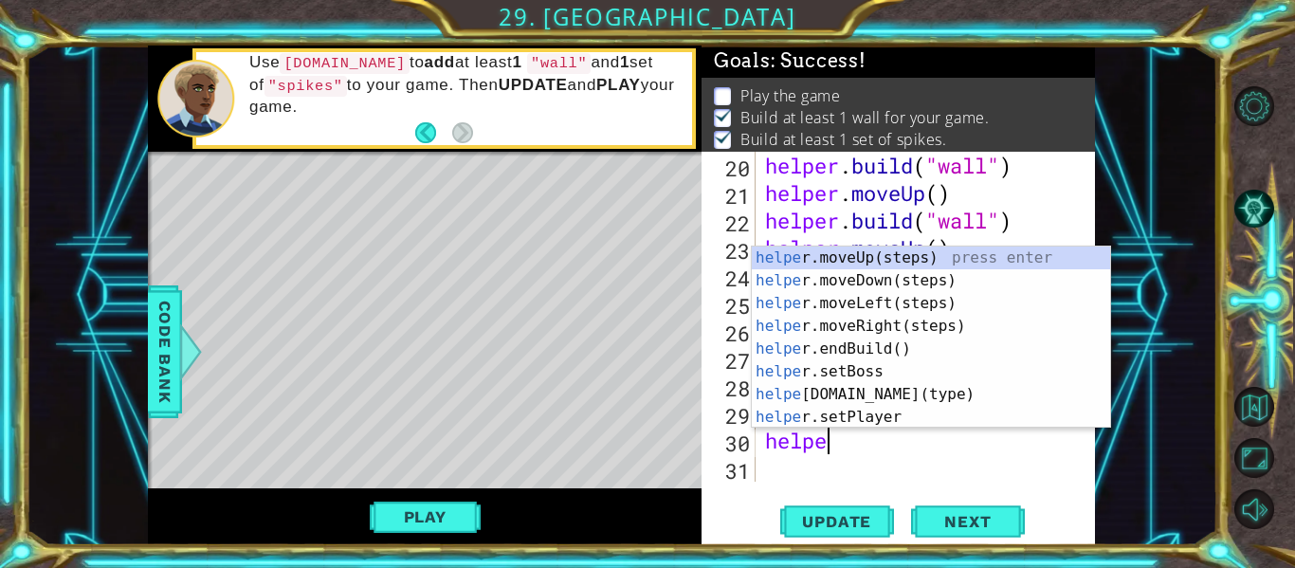
type textarea "h"
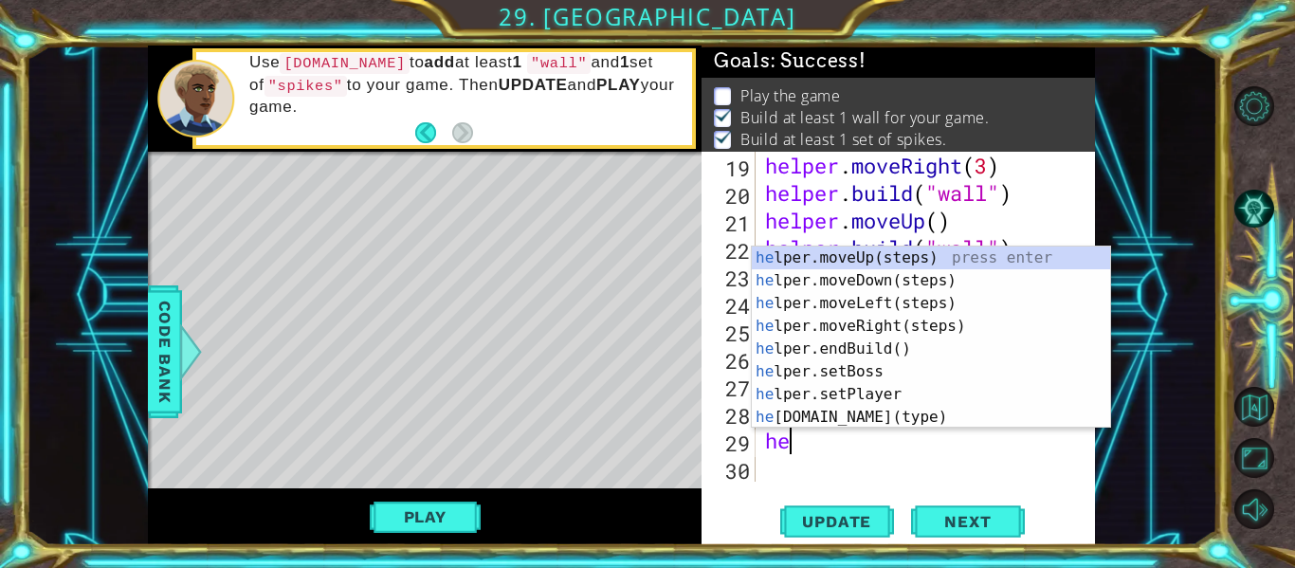
type textarea "h"
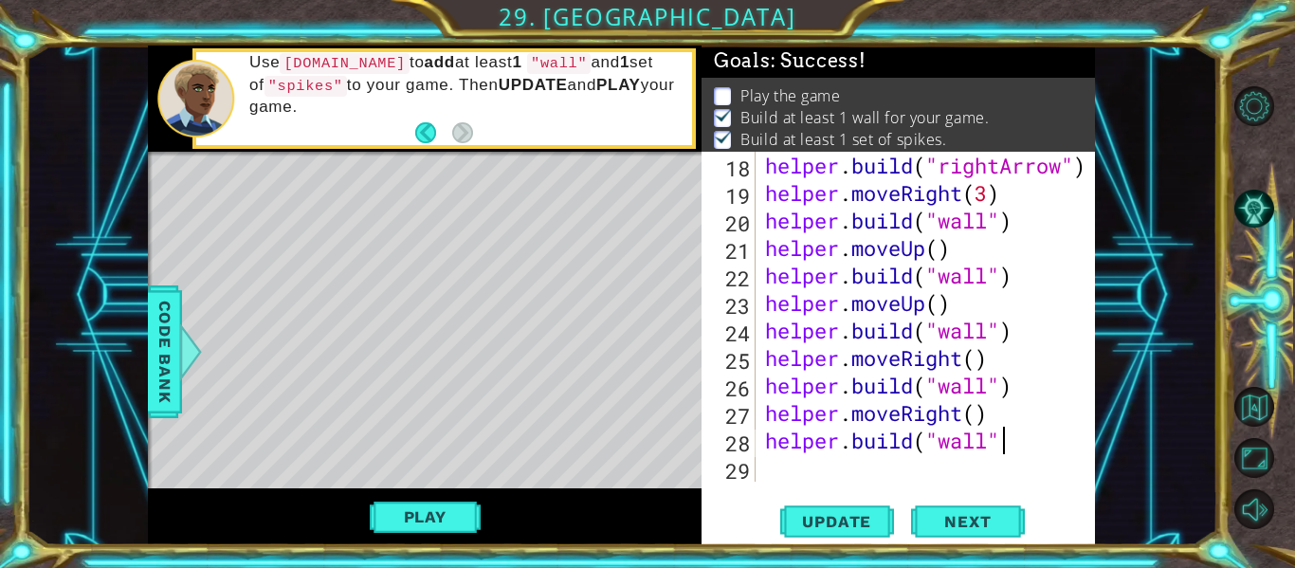
scroll to position [550, 0]
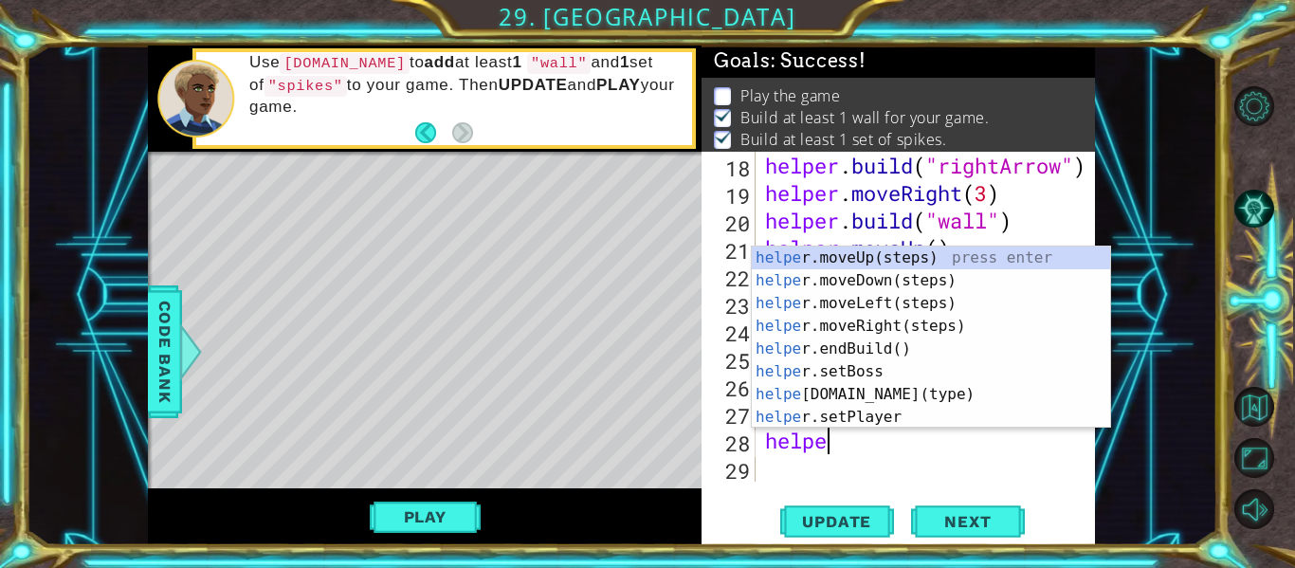
type textarea "h"
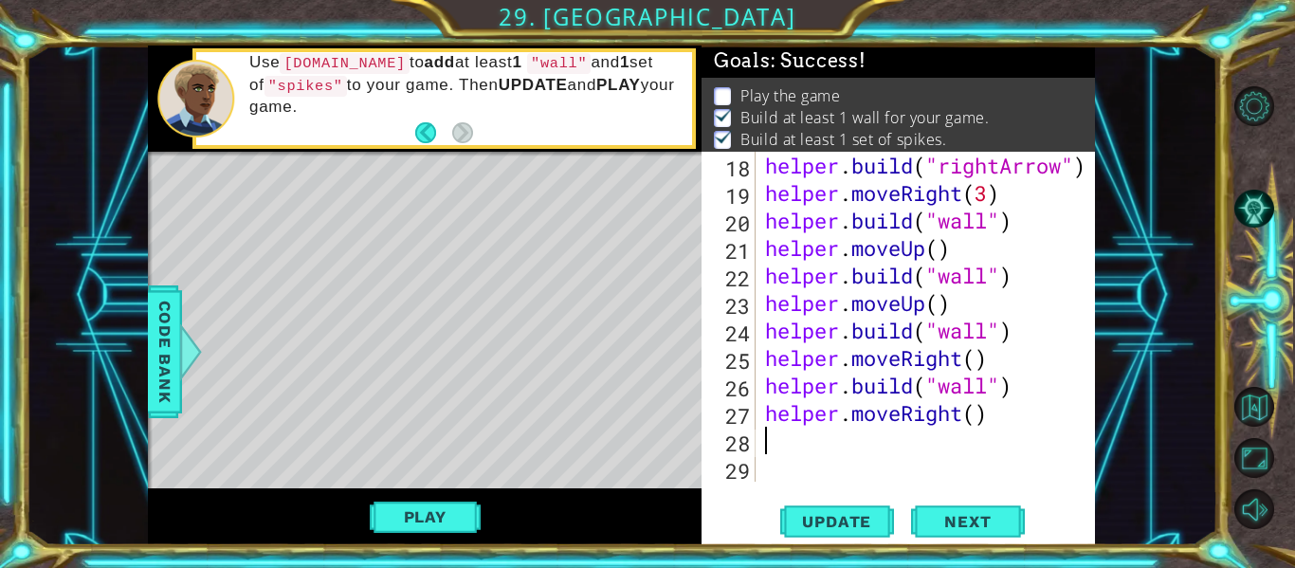
scroll to position [522, 0]
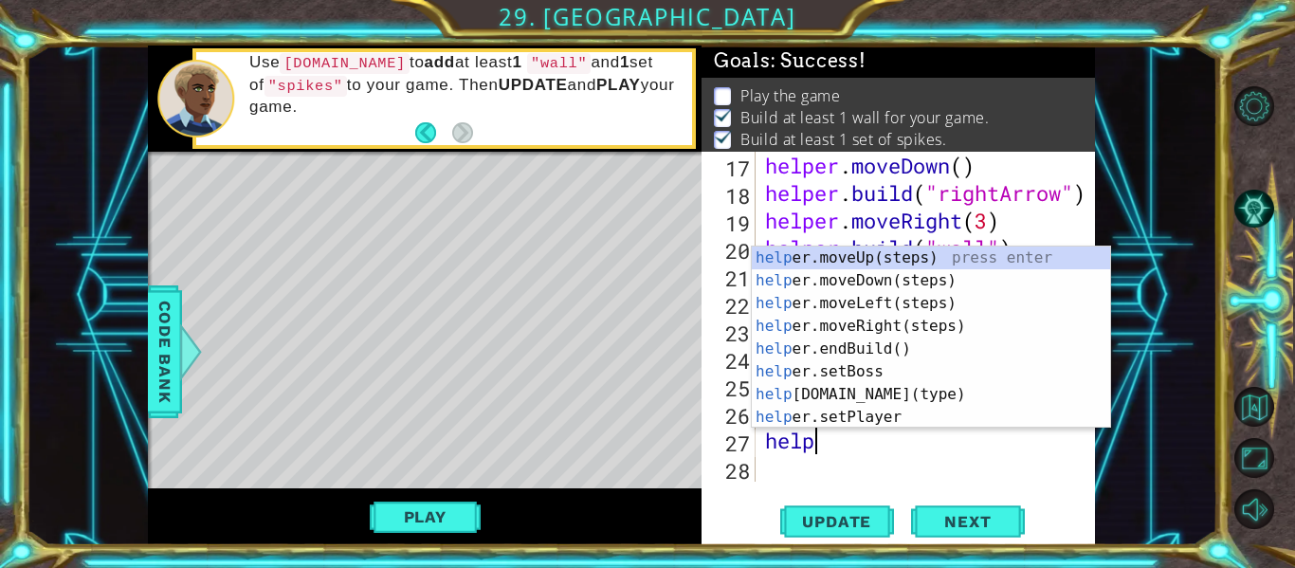
type textarea "h"
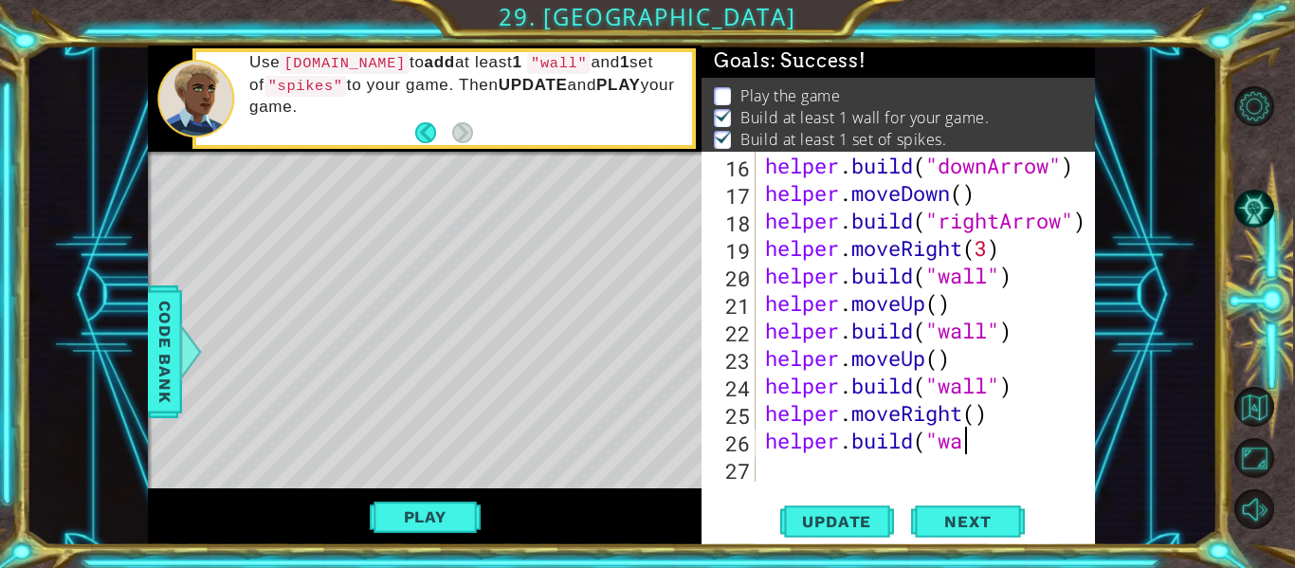
scroll to position [495, 0]
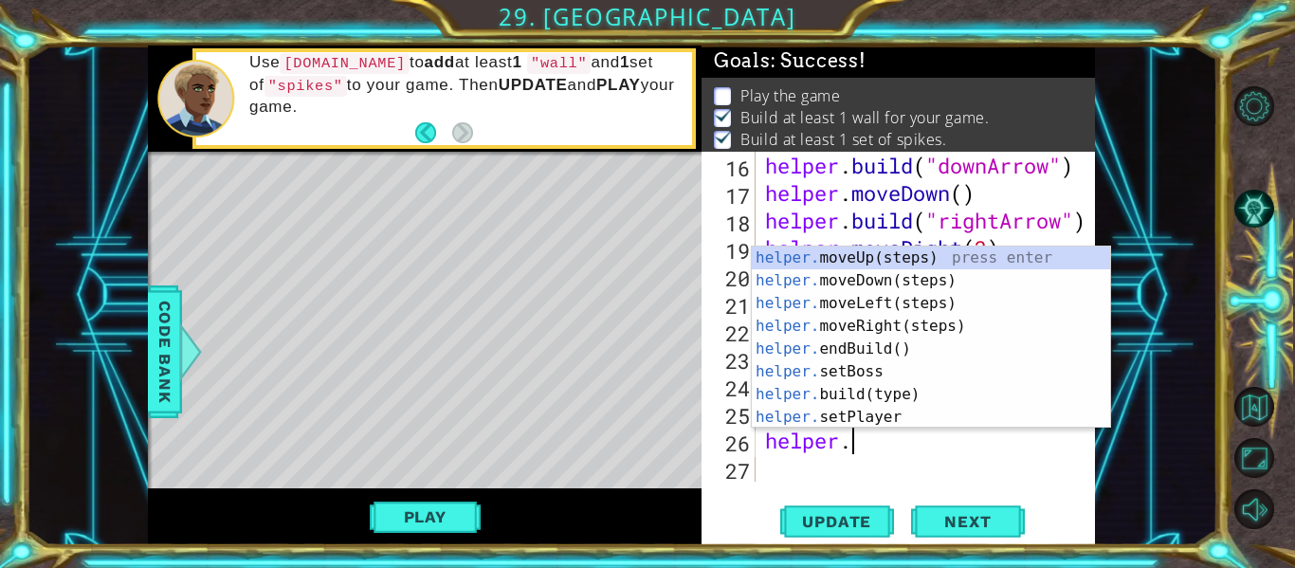
type textarea "h"
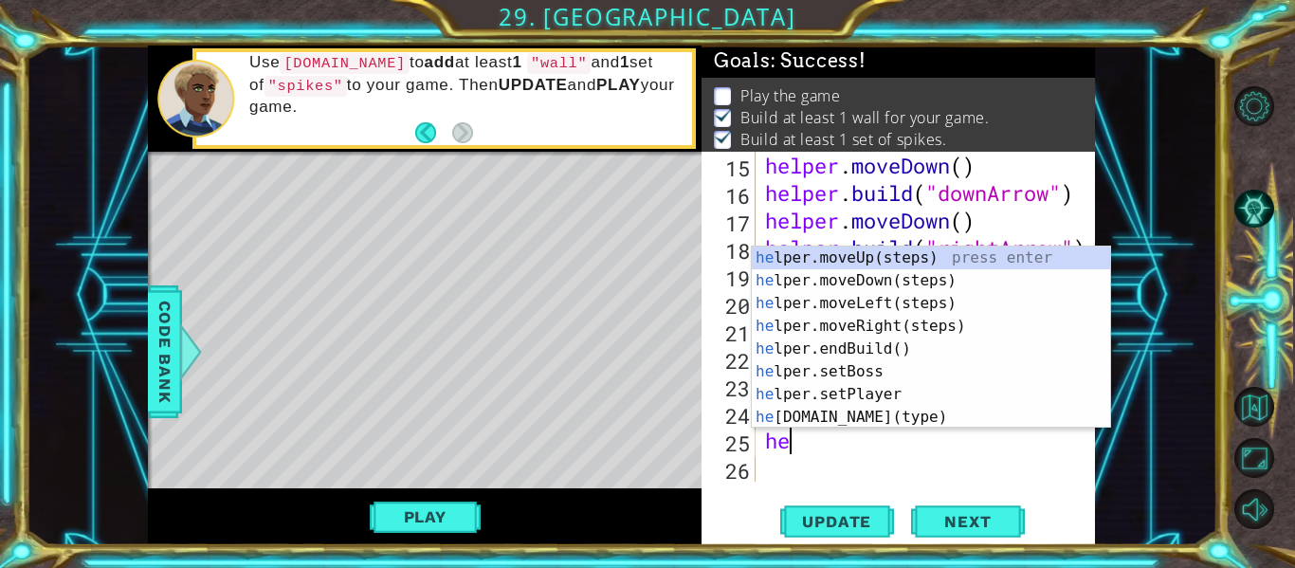
type textarea "h"
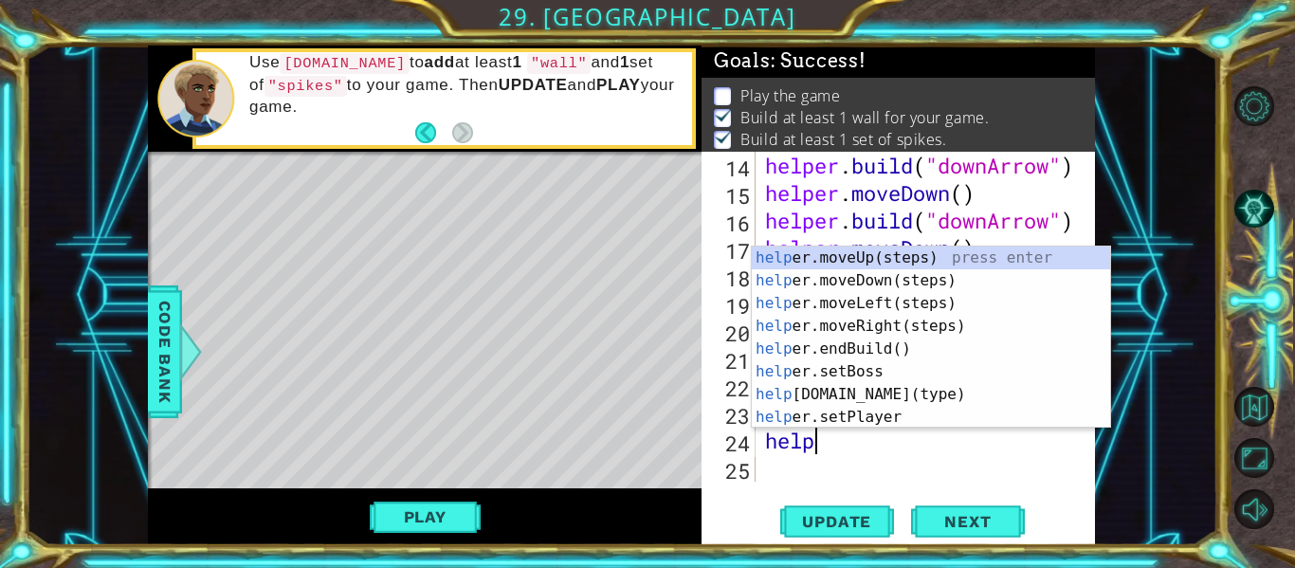
type textarea "h"
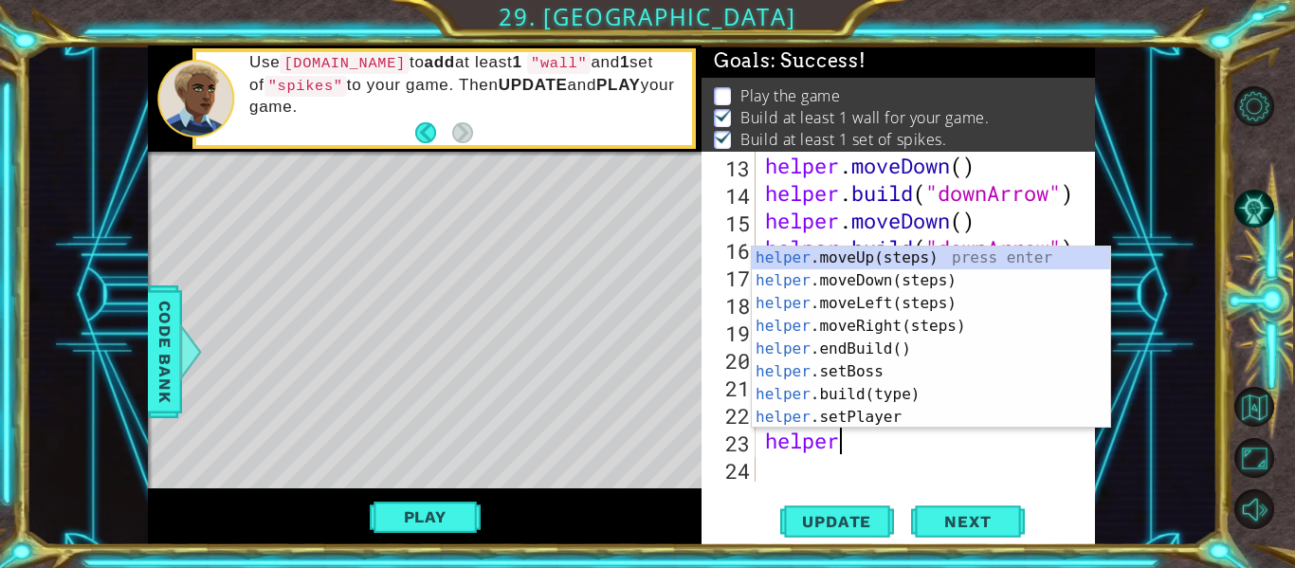
type textarea "h"
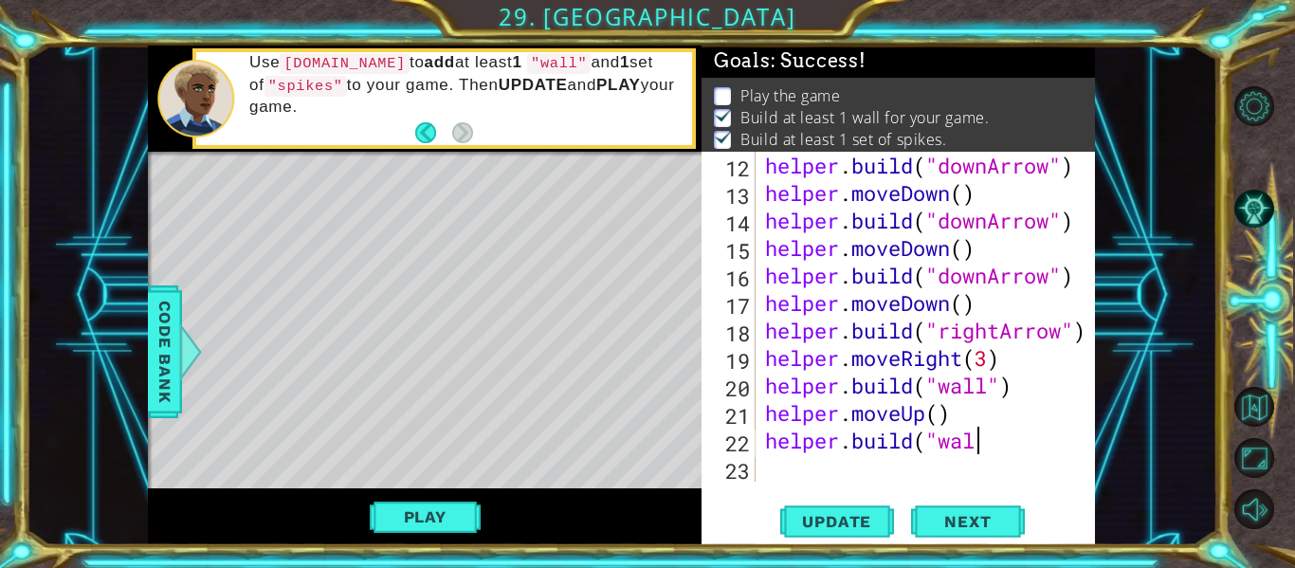
scroll to position [385, 0]
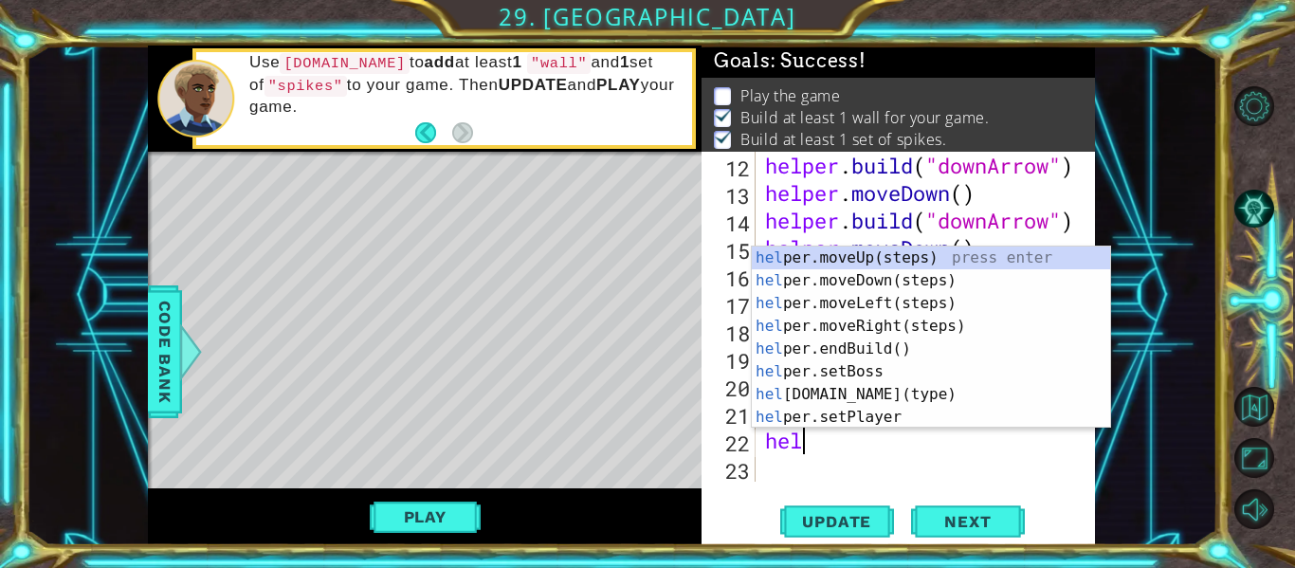
type textarea "h"
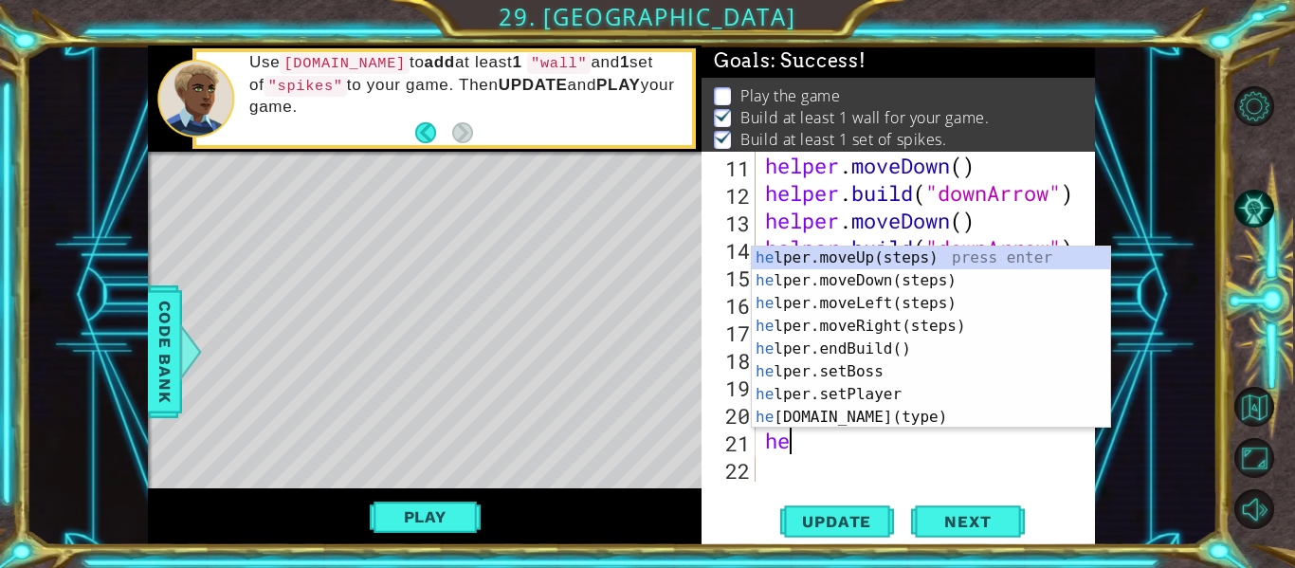
type textarea "h"
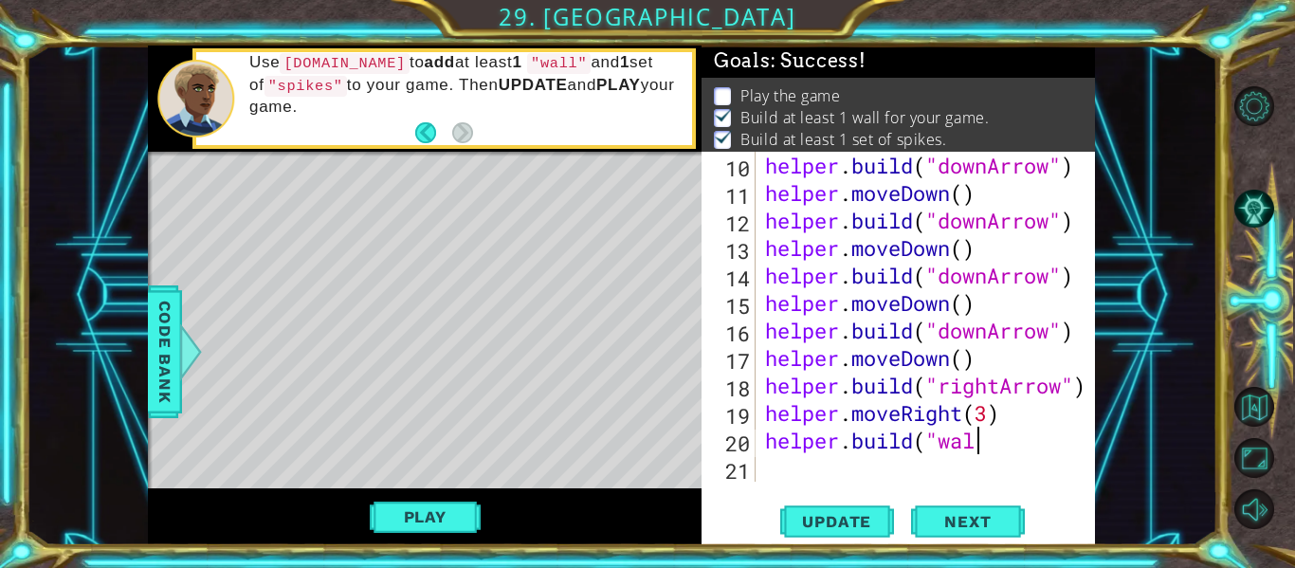
scroll to position [330, 0]
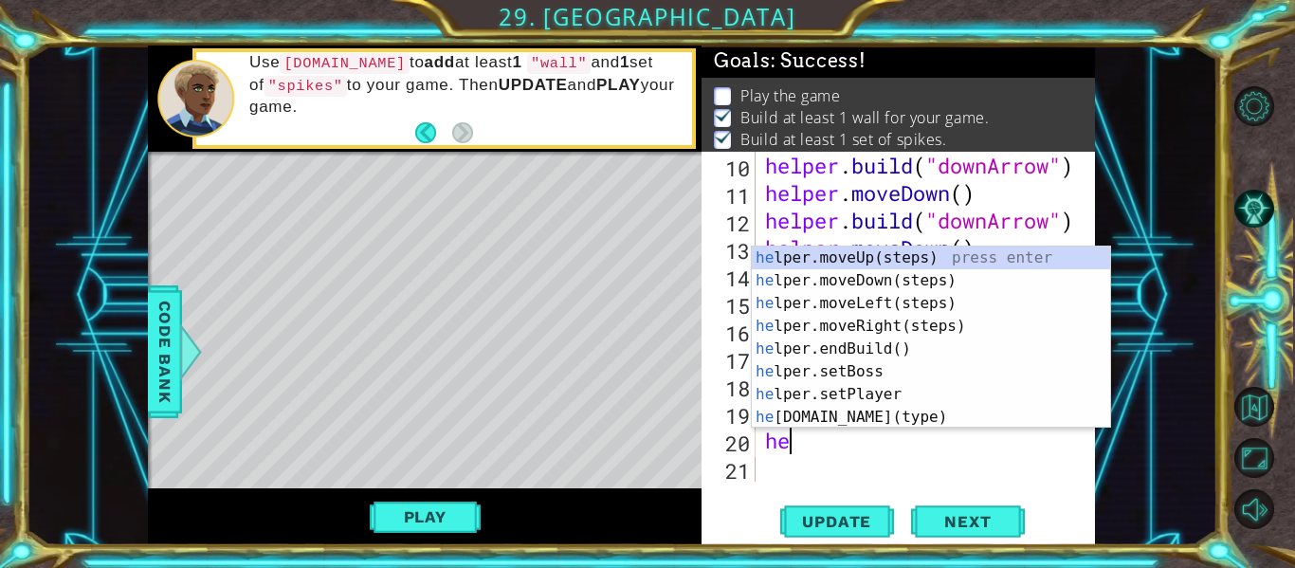
type textarea "h"
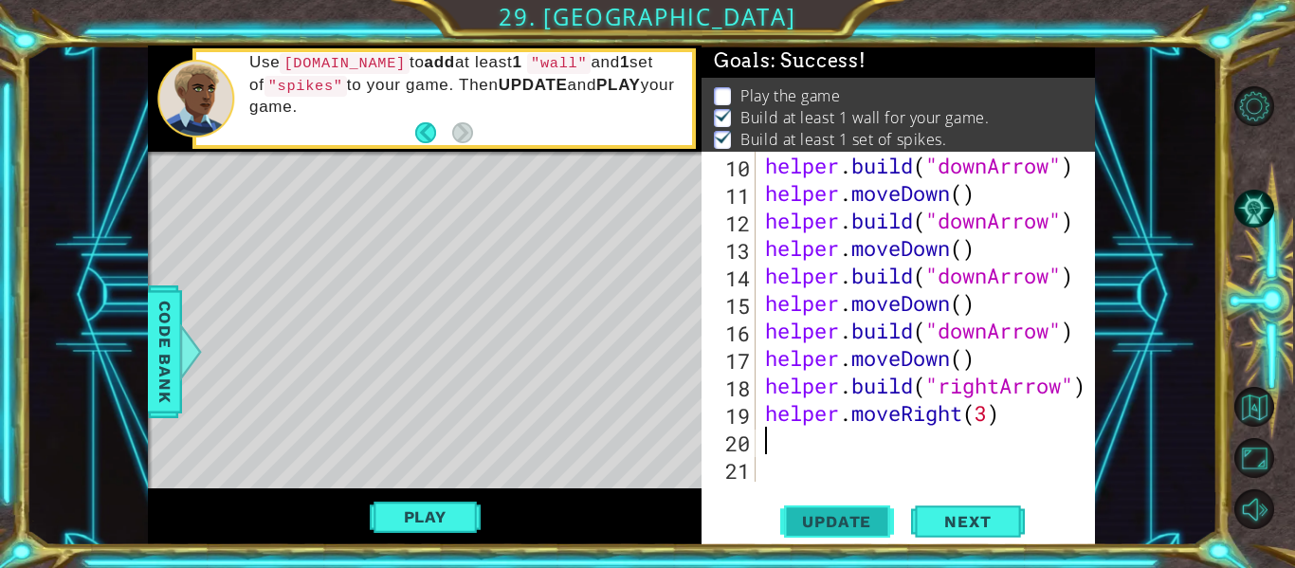
click at [812, 527] on span "Update" at bounding box center [836, 521] width 107 height 19
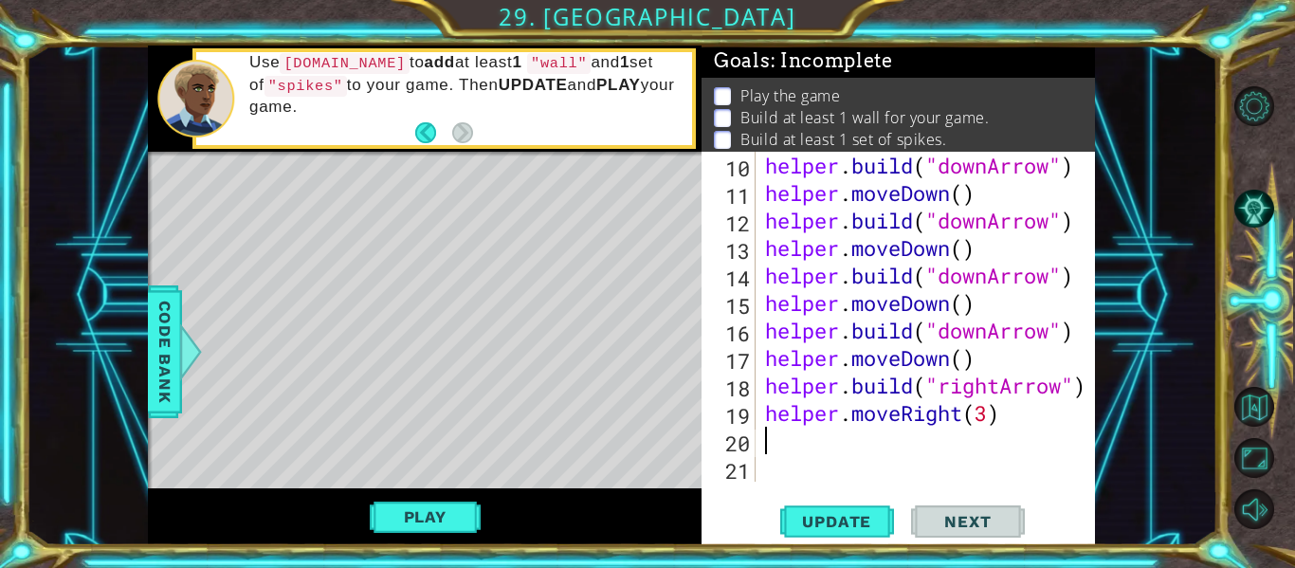
click at [984, 415] on div "helper . build ( "downArrow" ) helper . moveDown ( ) helper . build ( "downArro…" at bounding box center [930, 344] width 339 height 385
type textarea "helper.moveRight(2)"
click at [854, 518] on span "Update" at bounding box center [836, 521] width 107 height 19
click at [807, 453] on div "helper . build ( "downArrow" ) helper . moveDown ( ) helper . build ( "downArro…" at bounding box center [930, 344] width 339 height 385
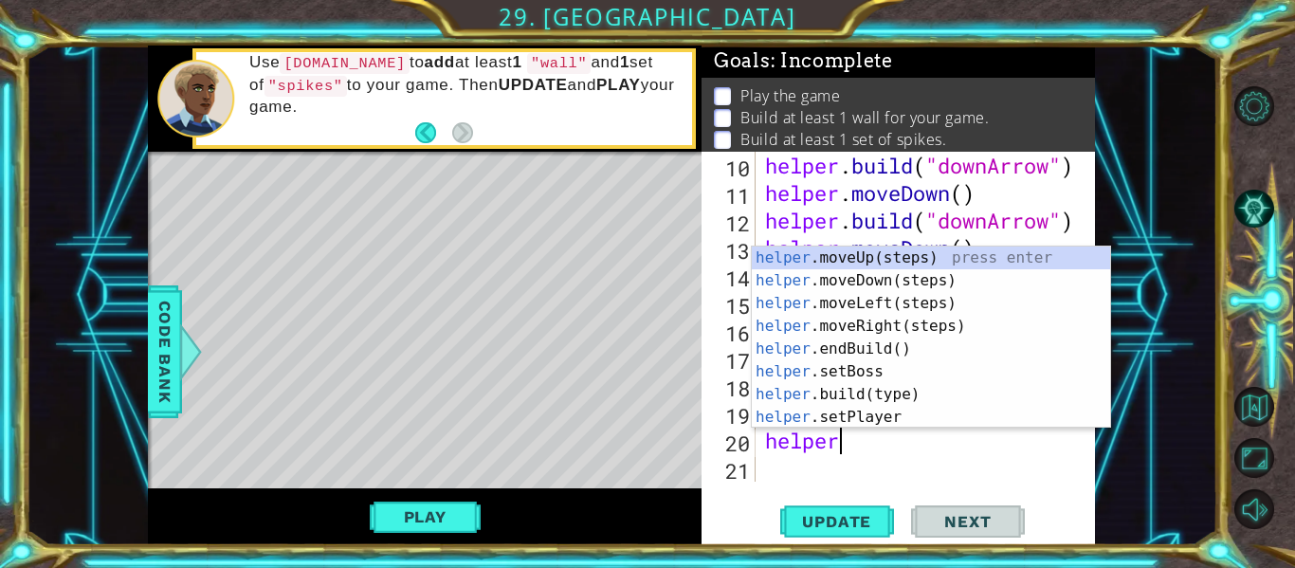
scroll to position [0, 3]
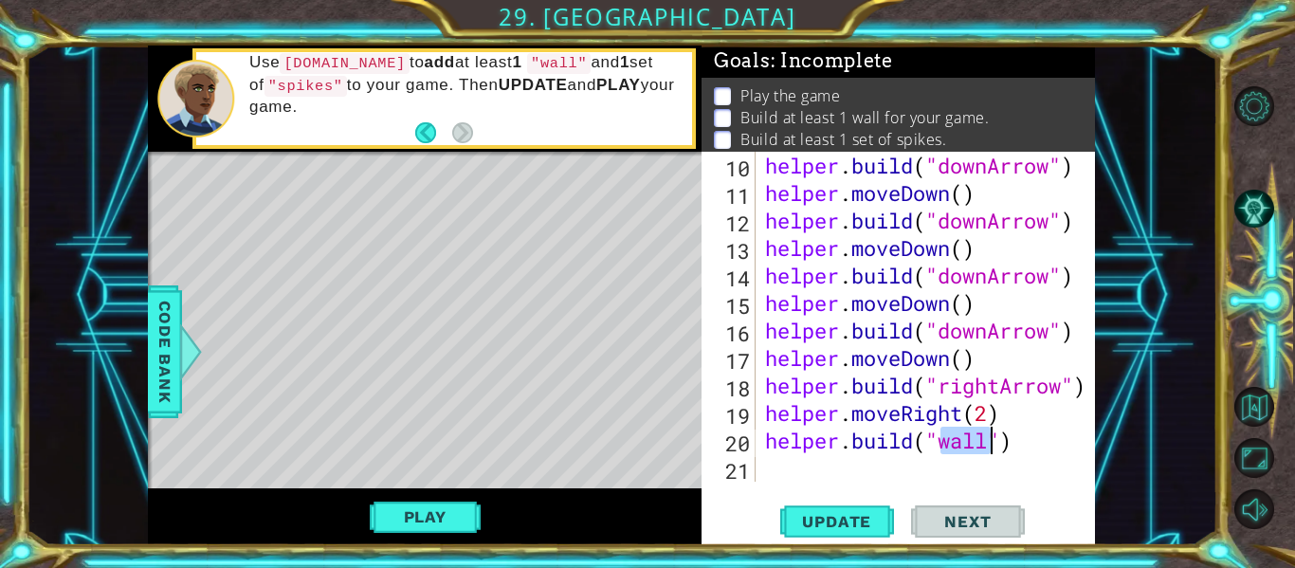
type textarea "[DOMAIN_NAME]("wall")"
click at [795, 487] on div "[DOMAIN_NAME]("wall") 10 11 12 13 14 15 16 17 18 19 20 21 helper . build ( "dow…" at bounding box center [898, 348] width 393 height 393
click at [790, 476] on div "helper . build ( "downArrow" ) helper . moveDown ( ) helper . build ( "downArro…" at bounding box center [930, 344] width 339 height 385
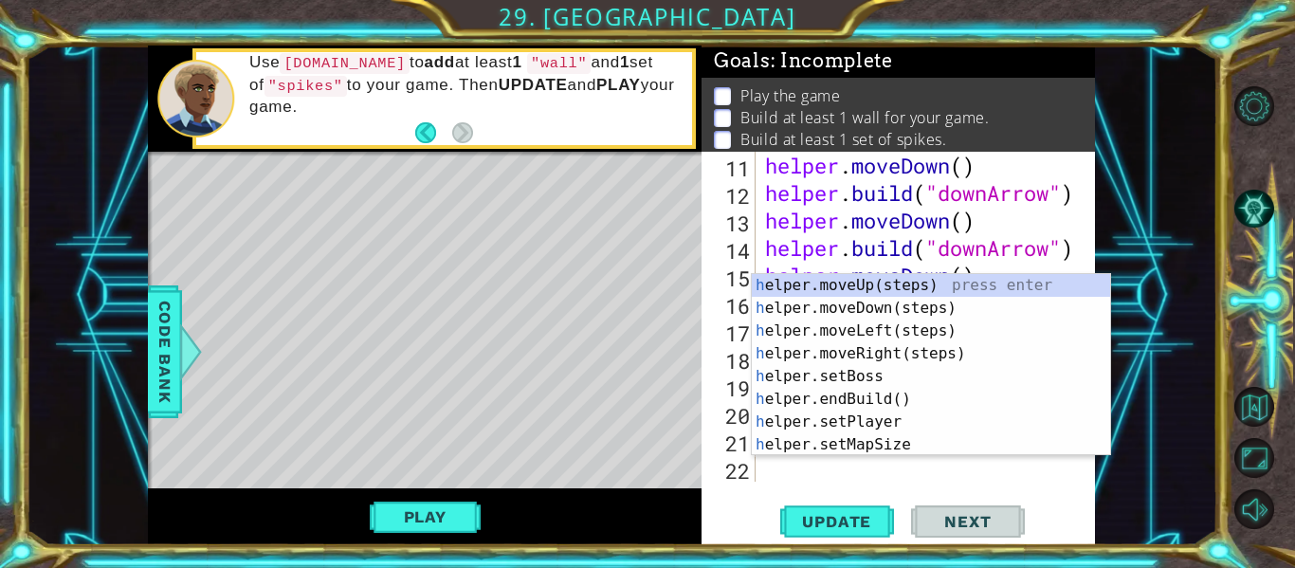
scroll to position [357, 0]
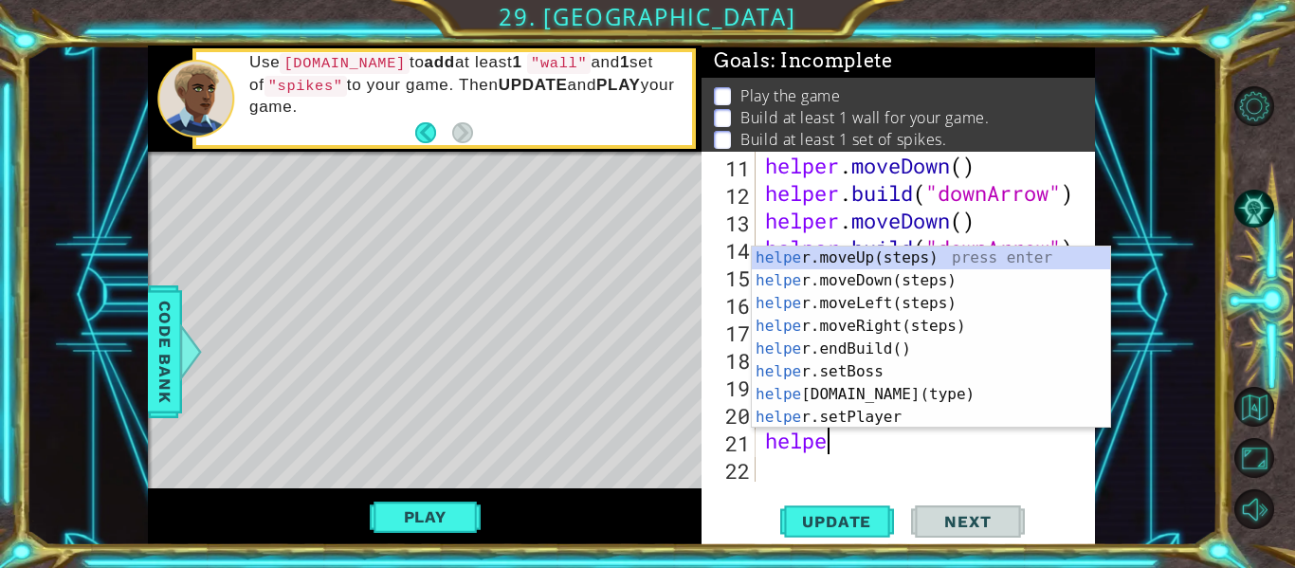
type textarea "helper"
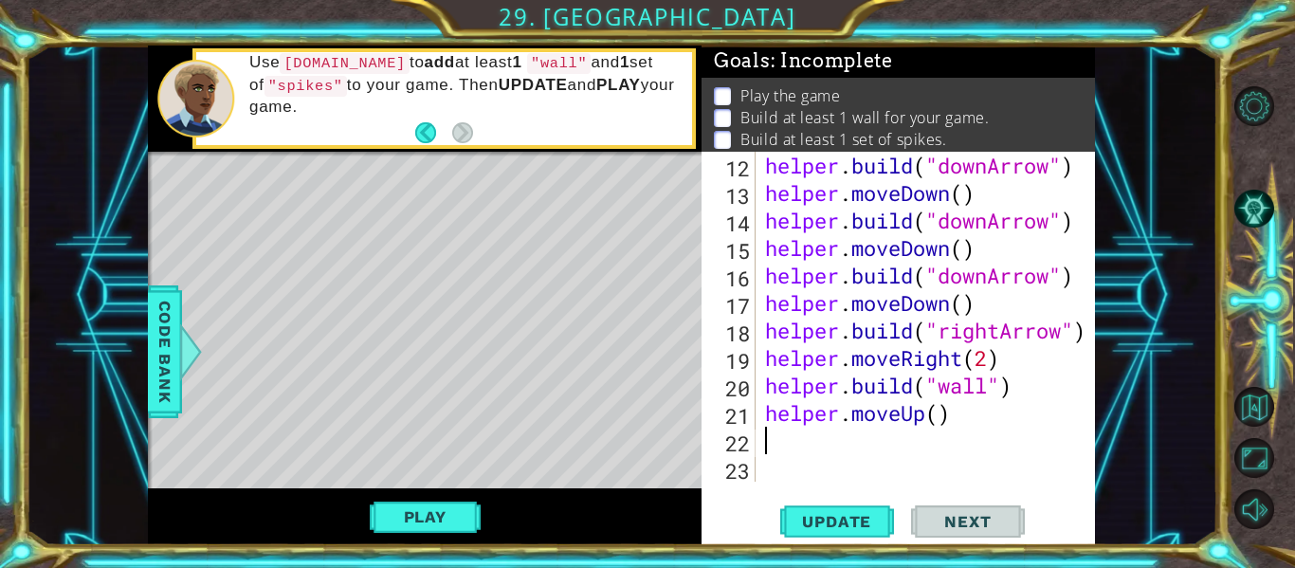
scroll to position [385, 0]
click at [942, 417] on div "helper . build ( "downArrow" ) helper . moveDown ( ) helper . build ( "downArro…" at bounding box center [930, 344] width 339 height 385
type textarea "helper.moveUp(3)"
click at [789, 439] on div "helper . build ( "downArrow" ) helper . moveDown ( ) helper . build ( "downArro…" at bounding box center [930, 344] width 339 height 385
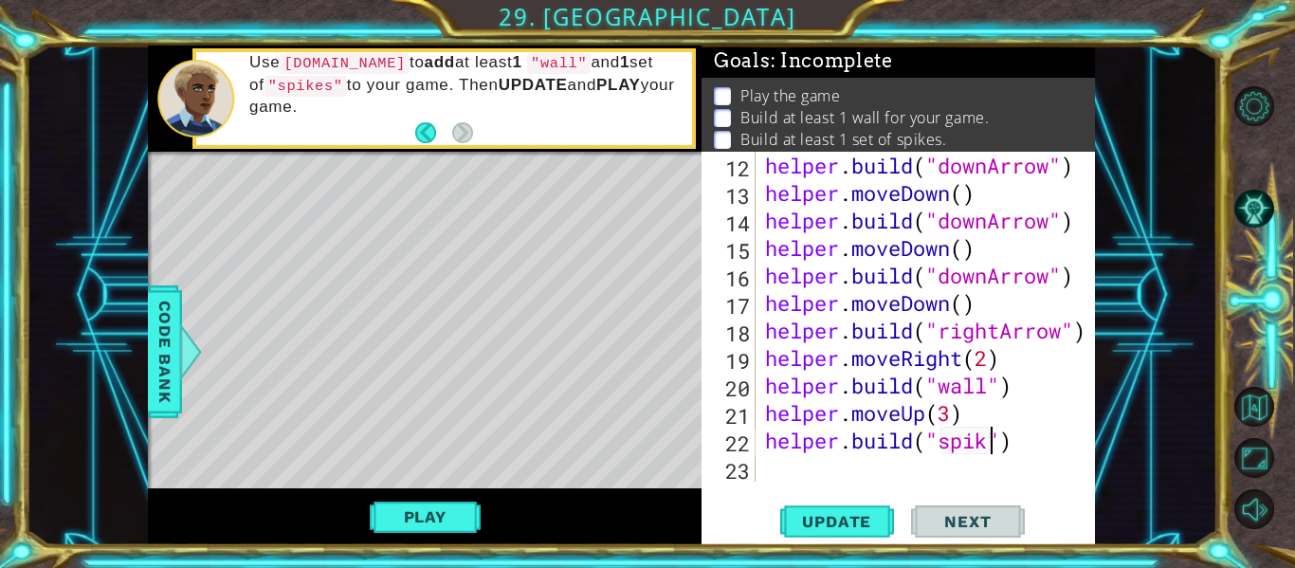
scroll to position [0, 11]
type textarea "[DOMAIN_NAME]("spikes")"
click at [808, 518] on span "Update" at bounding box center [836, 521] width 107 height 19
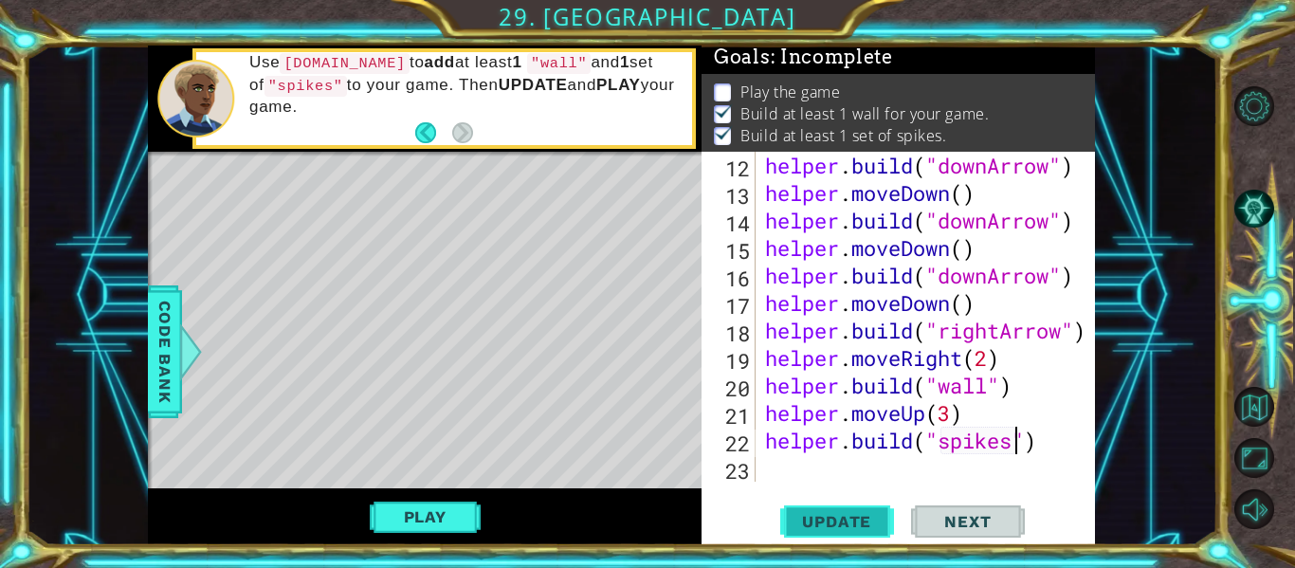
scroll to position [5, 0]
click at [854, 471] on div "helper . build ( "downArrow" ) helper . moveDown ( ) helper . build ( "downArro…" at bounding box center [930, 344] width 339 height 385
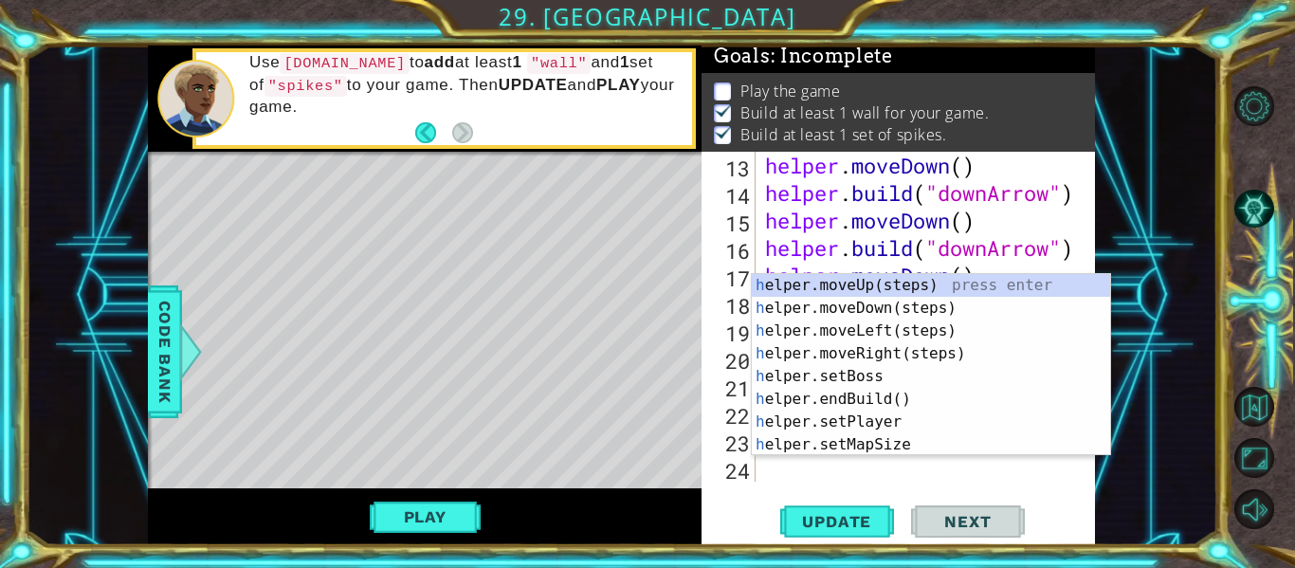
scroll to position [412, 0]
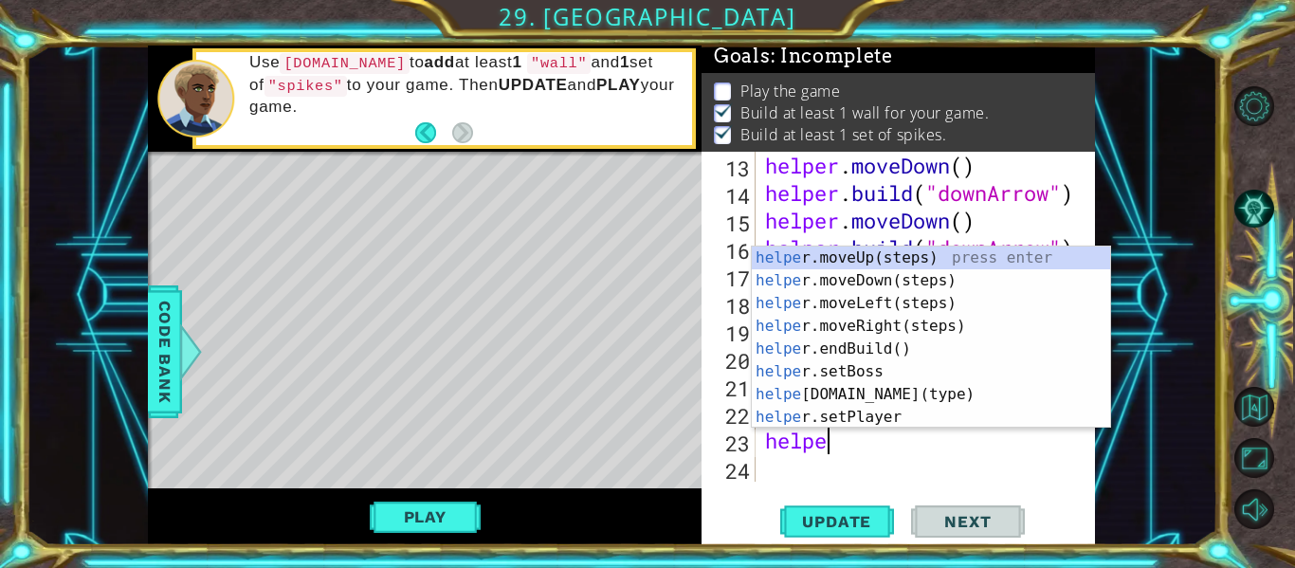
type textarea "helper"
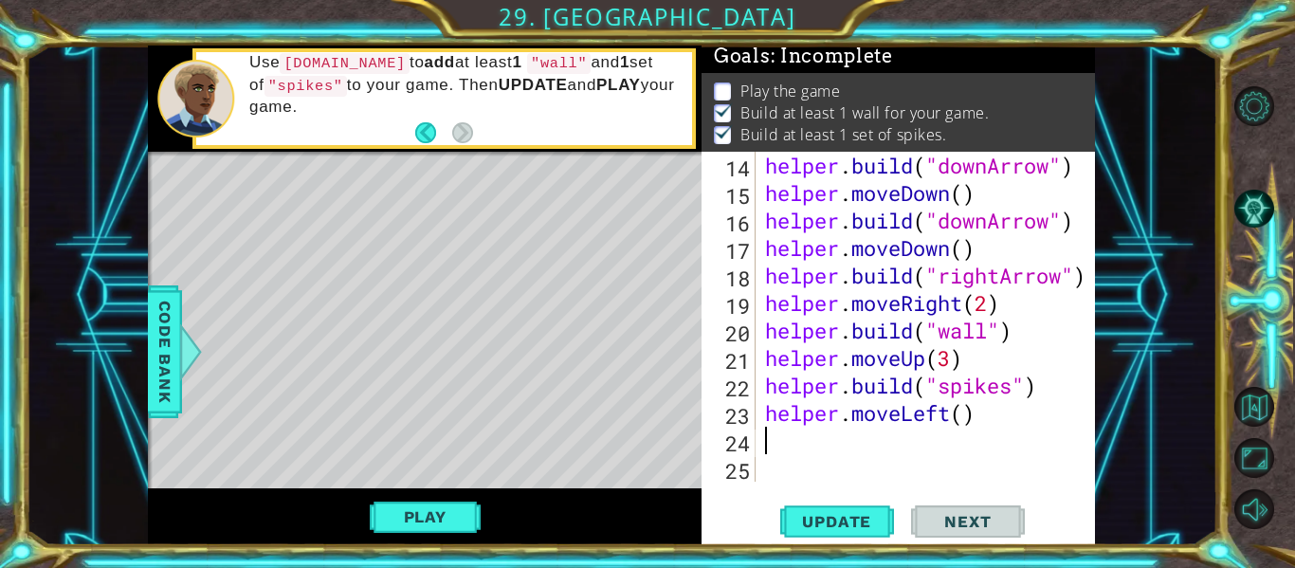
scroll to position [440, 0]
click at [964, 426] on div "helper . build ( "downArrow" ) helper . moveDown ( ) helper . build ( "downArro…" at bounding box center [930, 344] width 339 height 385
type textarea "helper.moveLeft(2)"
click at [834, 447] on div "helper . build ( "downArrow" ) helper . moveDown ( ) helper . build ( "downArro…" at bounding box center [930, 344] width 339 height 385
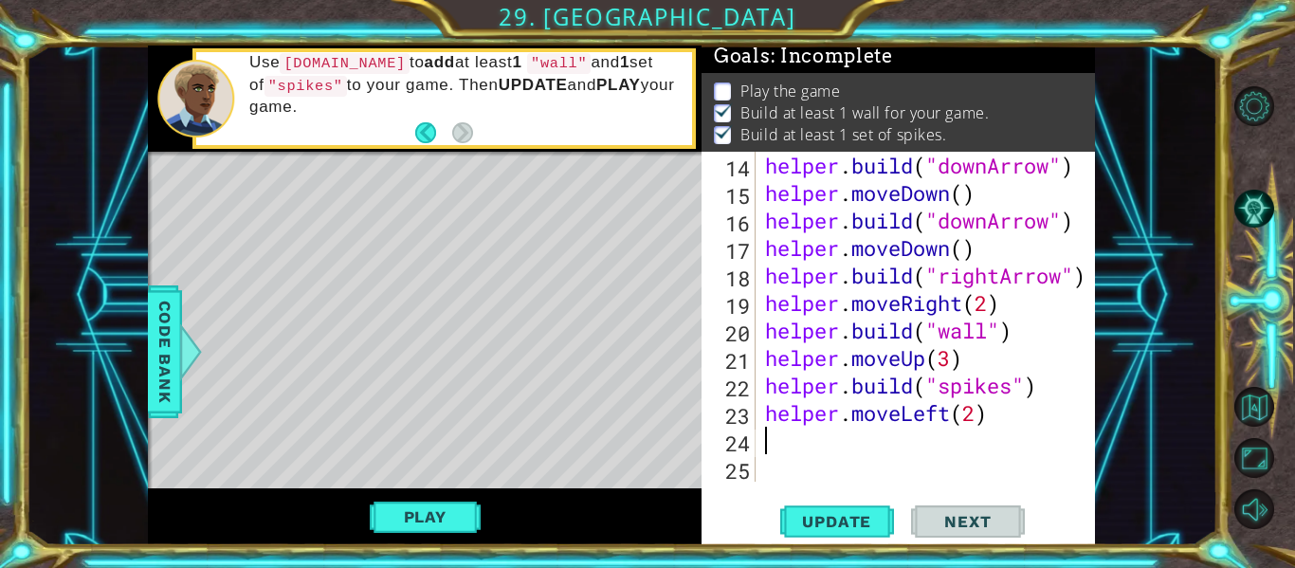
scroll to position [0, 0]
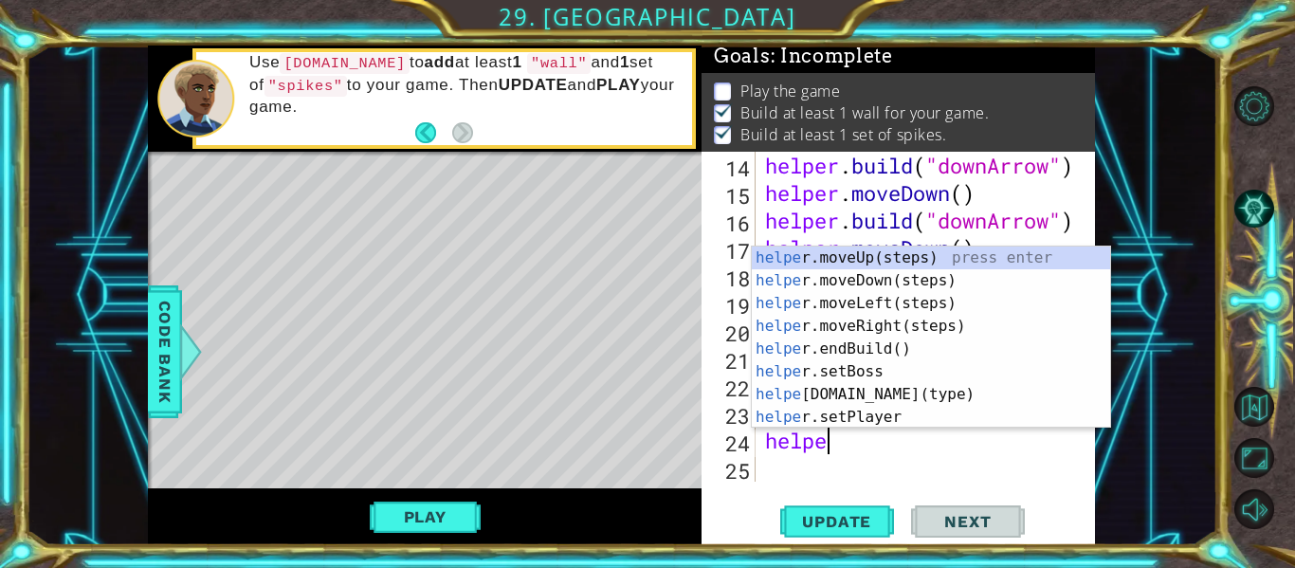
type textarea "helper"
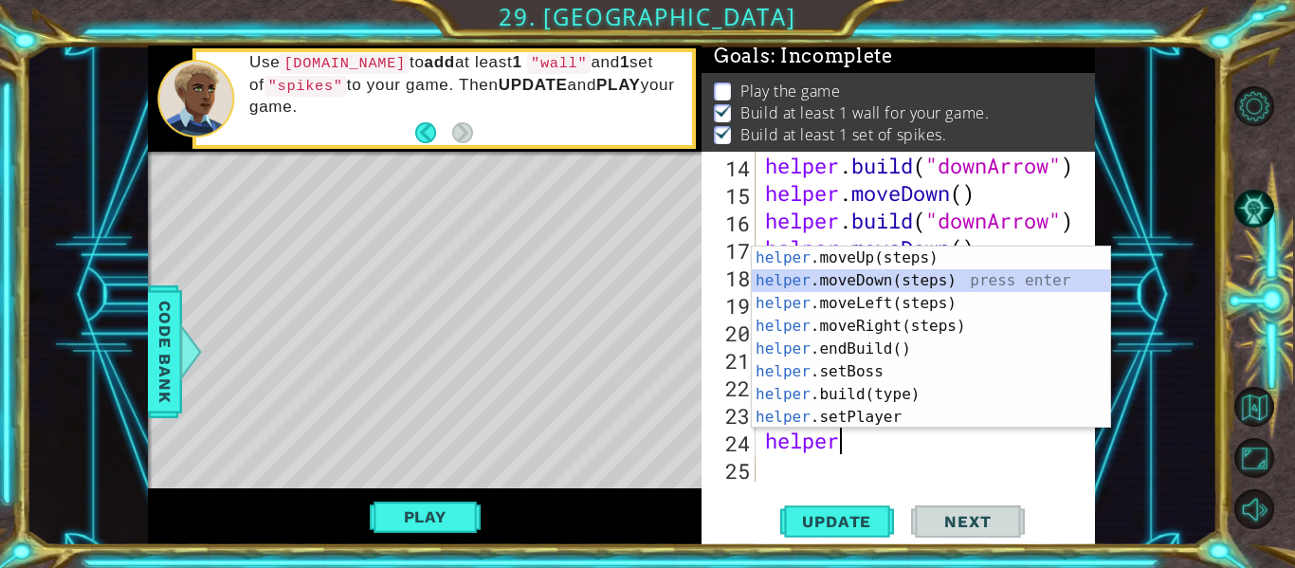
scroll to position [467, 0]
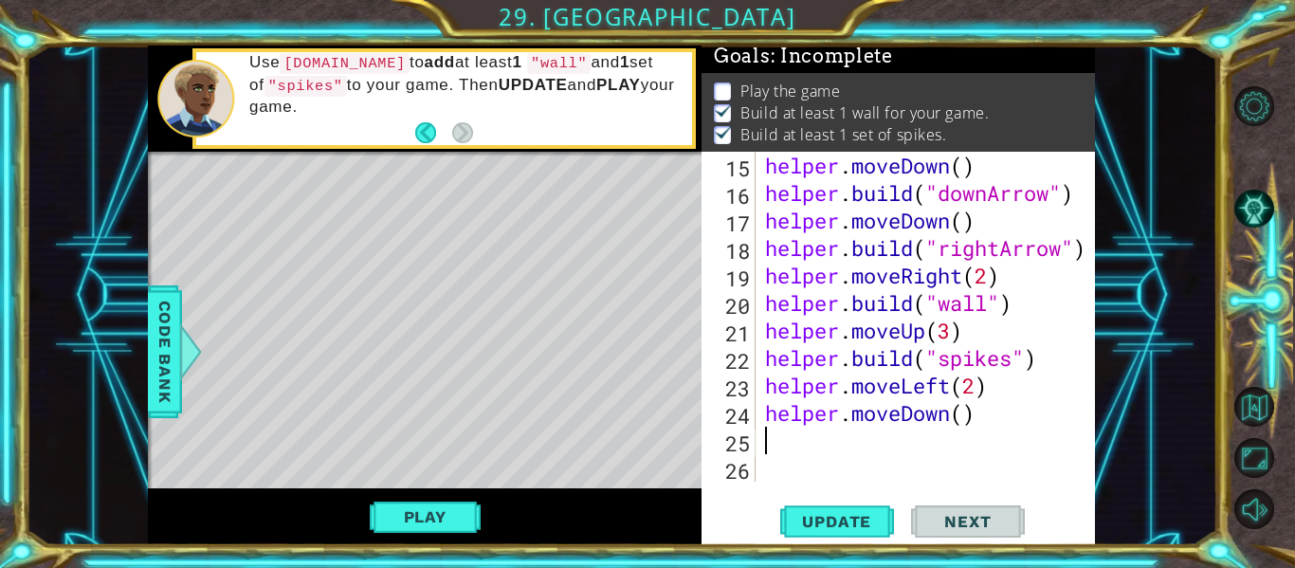
click at [965, 416] on div "helper . moveDown ( ) helper . build ( "downArrow" ) helper . moveDown ( ) help…" at bounding box center [930, 344] width 339 height 385
type textarea "helper.moveDown(1)"
click at [863, 438] on div "helper . moveDown ( ) helper . build ( "downArrow" ) helper . moveDown ( ) help…" at bounding box center [930, 344] width 339 height 385
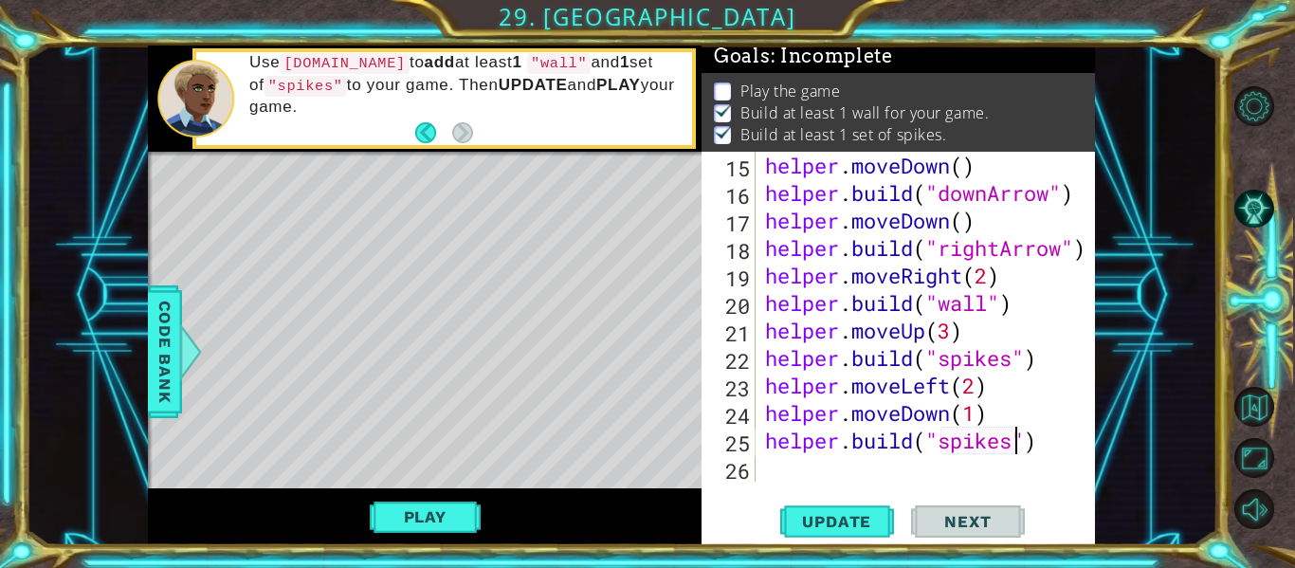
type textarea "[DOMAIN_NAME]("spikes")"
click at [808, 486] on div "[DOMAIN_NAME]("spikes") 15 16 17 18 19 20 21 22 23 24 25 26 helper . moveDown (…" at bounding box center [898, 348] width 393 height 393
click at [799, 476] on div "helper . moveDown ( ) helper . build ( "downArrow" ) helper . moveDown ( ) help…" at bounding box center [930, 344] width 339 height 385
click at [814, 519] on span "Update" at bounding box center [836, 521] width 107 height 19
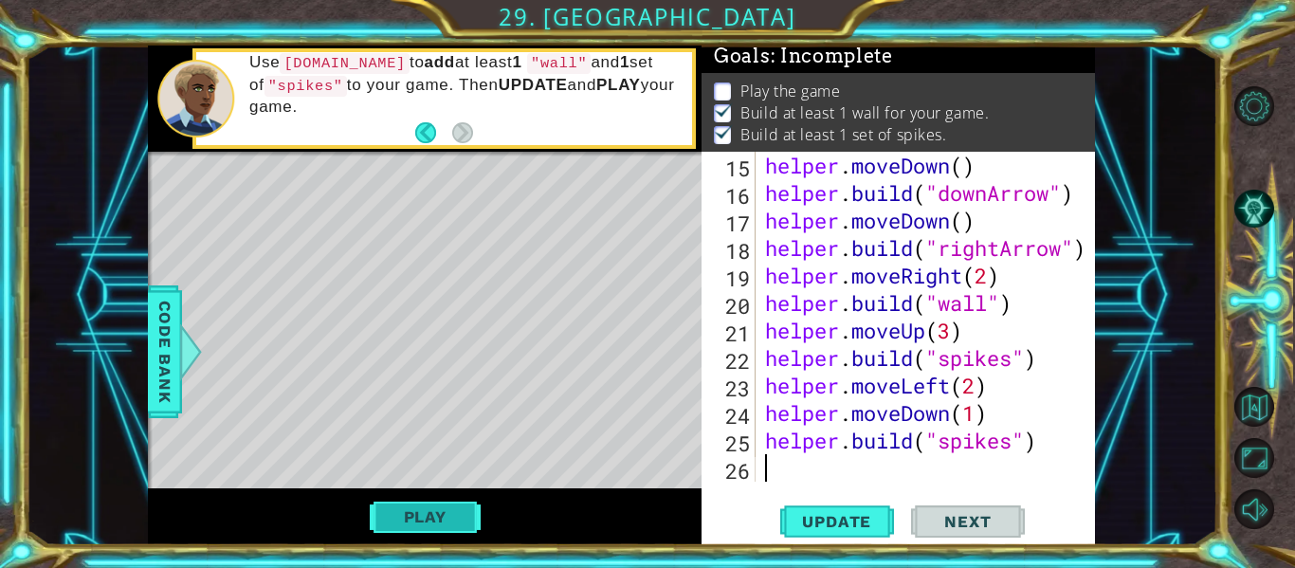
click at [462, 516] on button "Play" at bounding box center [425, 517] width 111 height 36
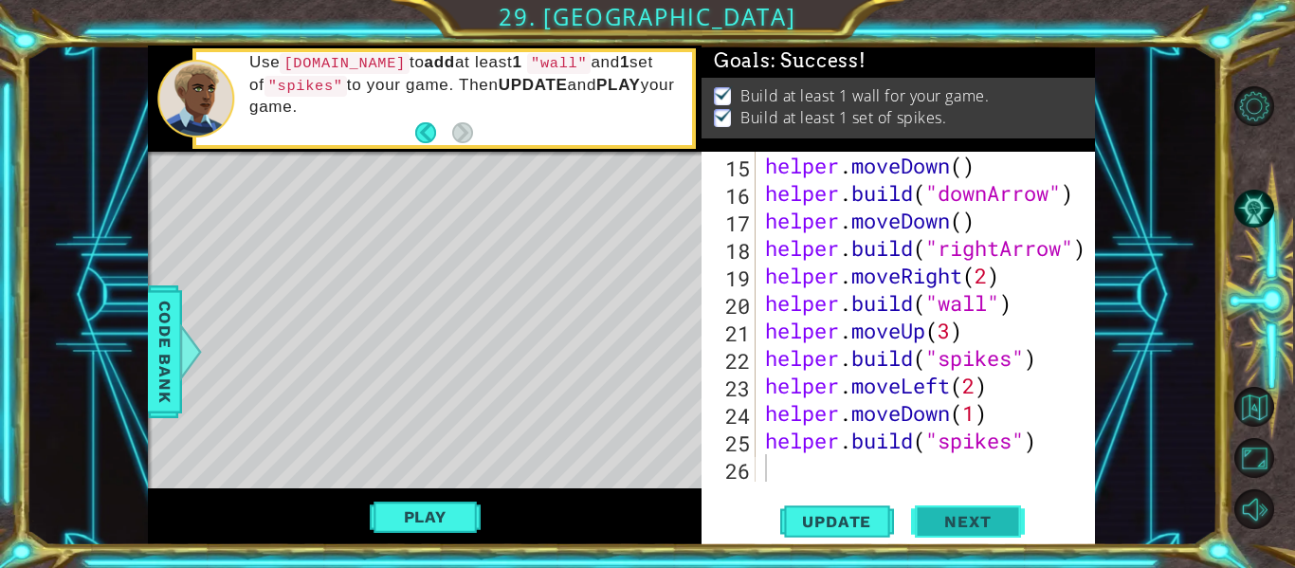
click at [944, 523] on span "Next" at bounding box center [967, 523] width 84 height 19
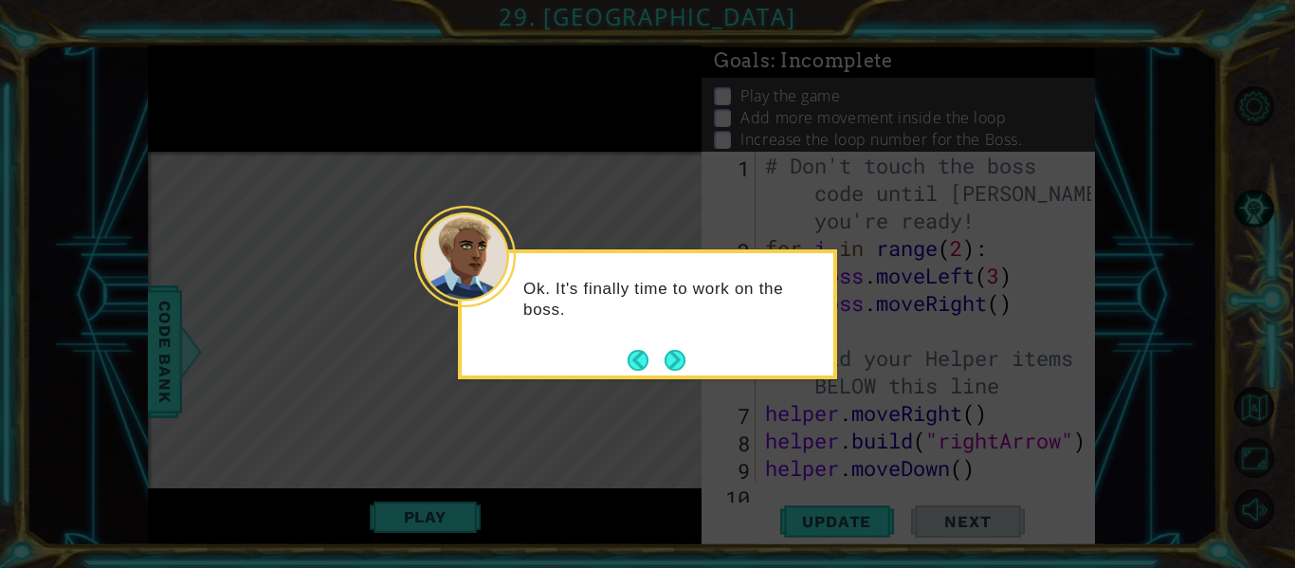
scroll to position [467, 0]
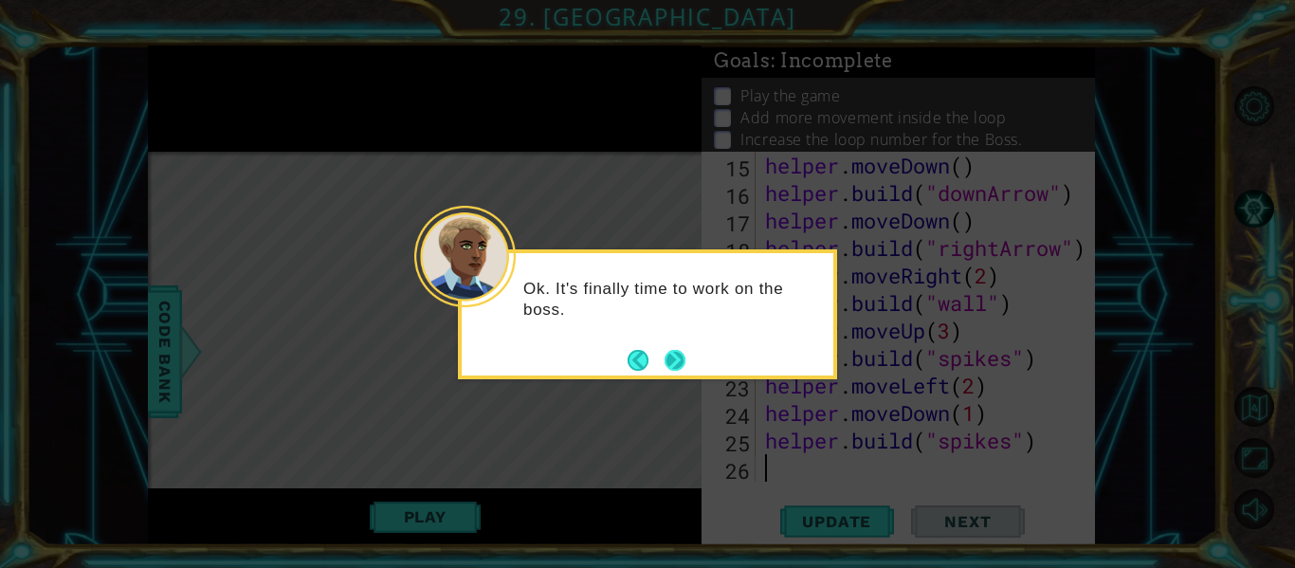
click at [673, 356] on button "Next" at bounding box center [675, 360] width 21 height 21
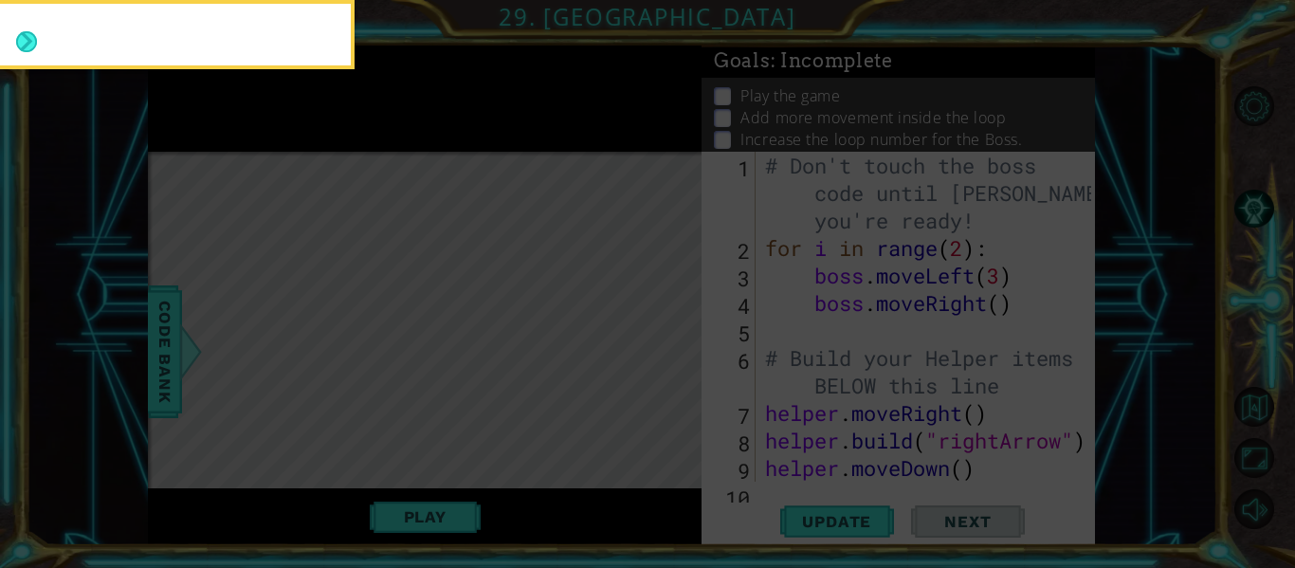
scroll to position [0, 0]
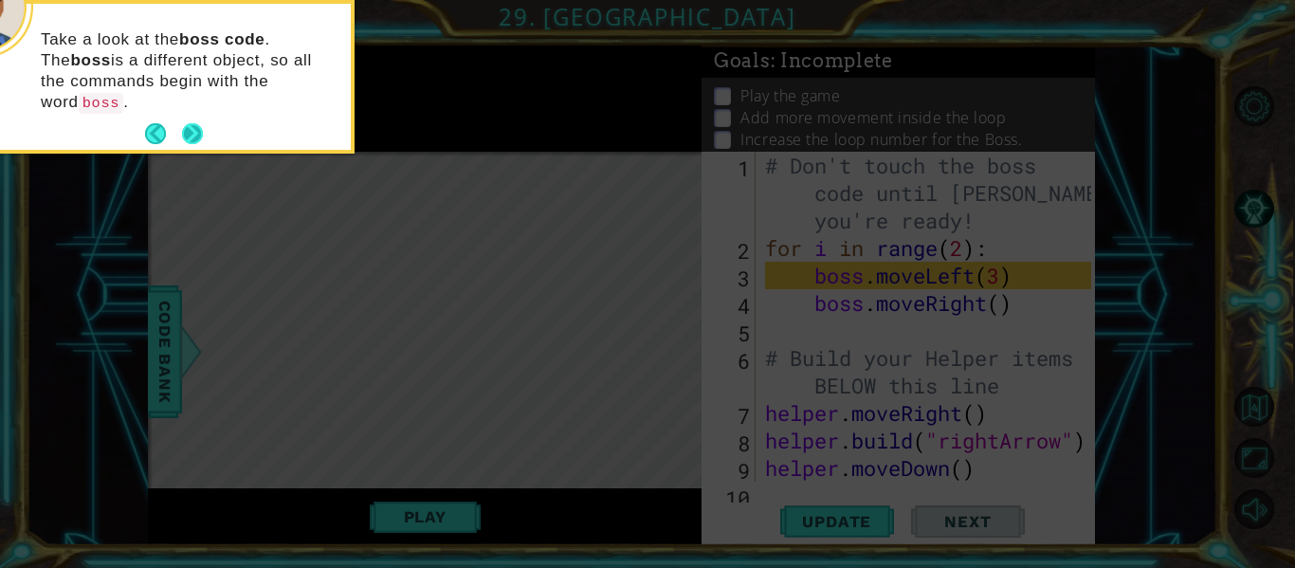
click at [189, 123] on button "Next" at bounding box center [192, 133] width 21 height 21
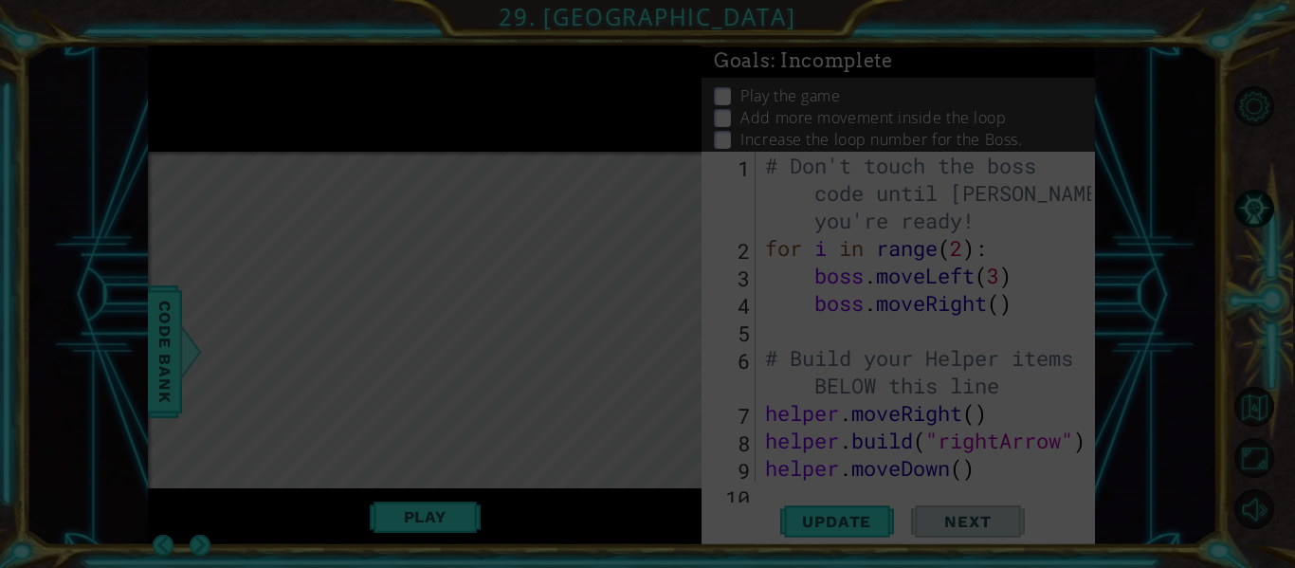
click at [189, 112] on icon at bounding box center [647, 284] width 1295 height 568
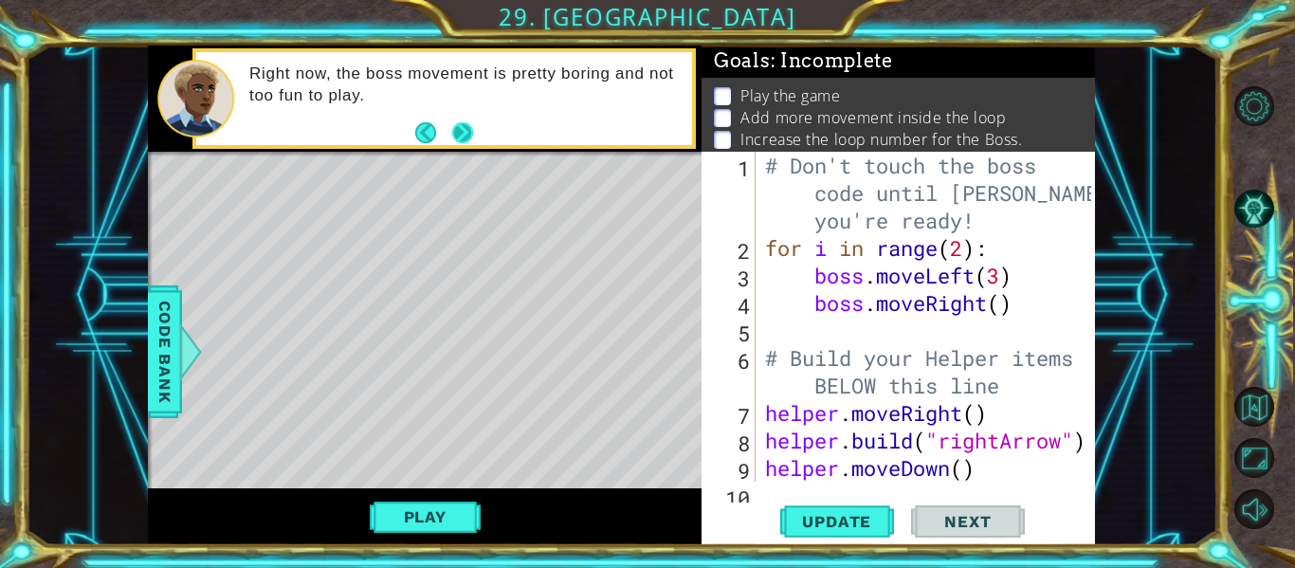
click at [464, 134] on button "Next" at bounding box center [462, 131] width 21 height 21
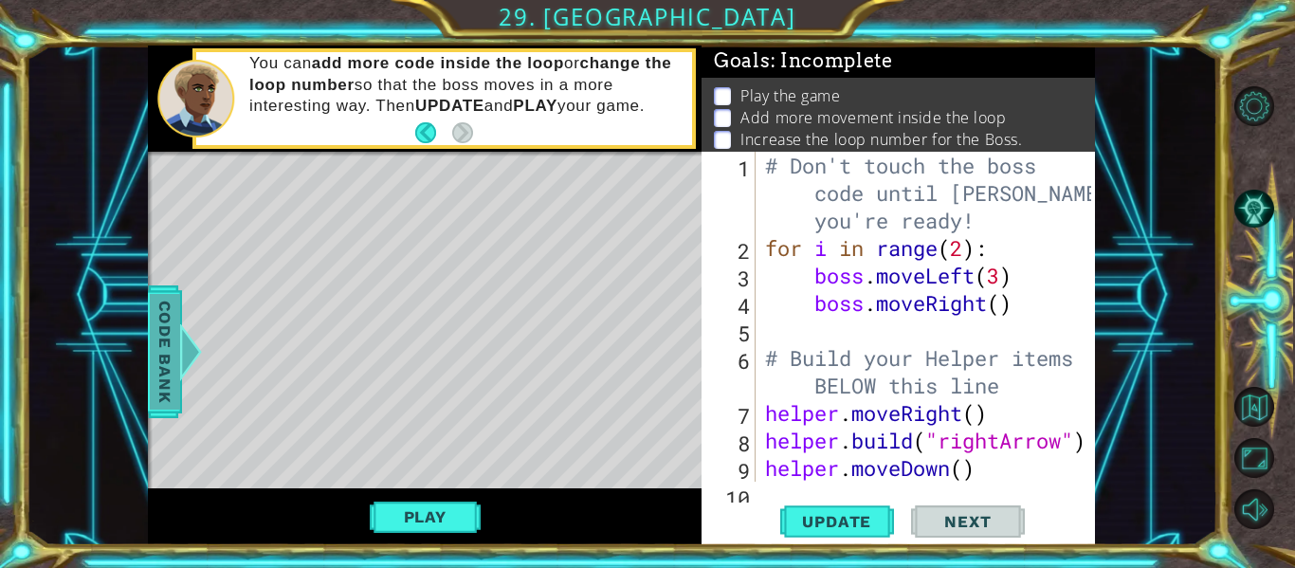
click at [184, 346] on div at bounding box center [191, 351] width 24 height 57
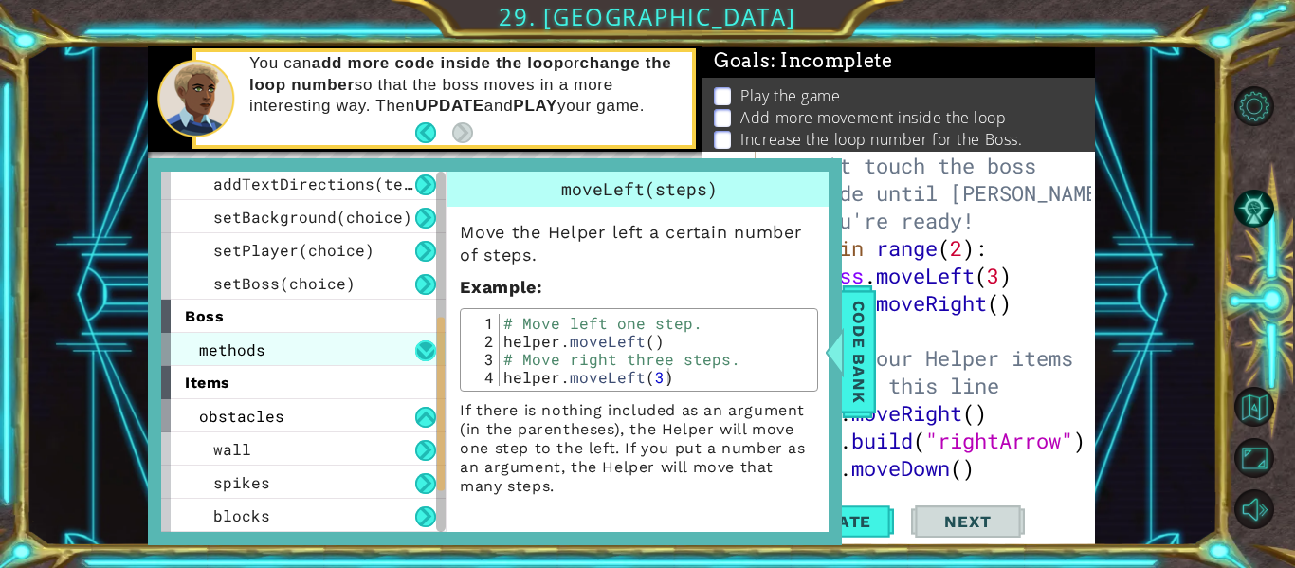
click at [419, 347] on button at bounding box center [425, 350] width 21 height 21
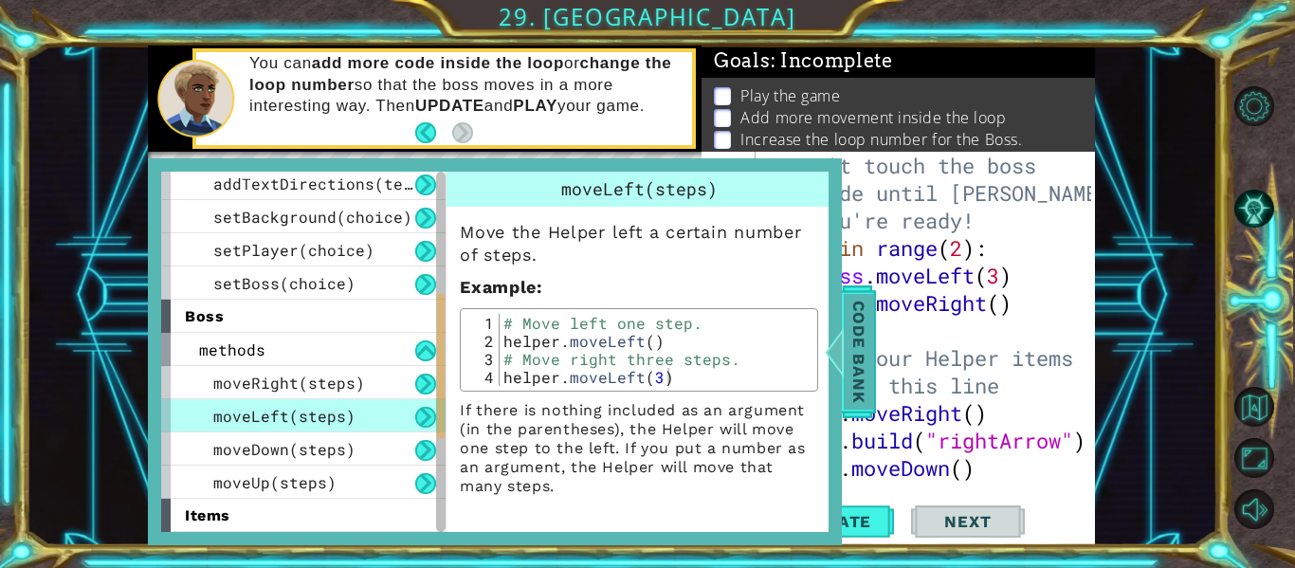
click at [859, 364] on span "Code Bank" at bounding box center [859, 352] width 30 height 116
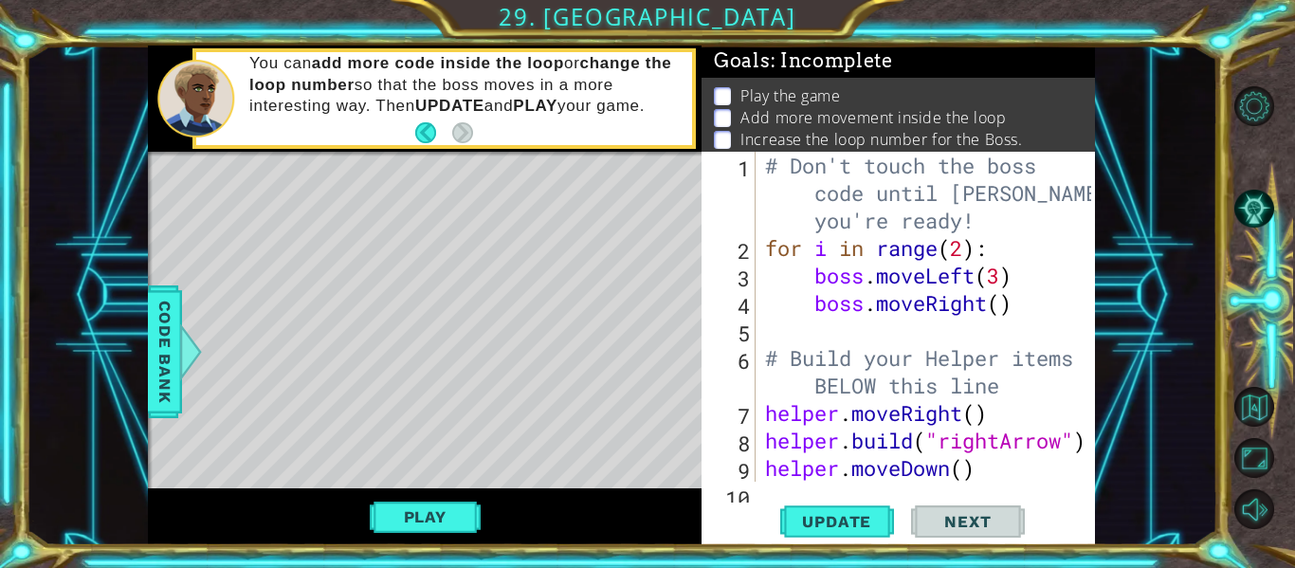
click at [965, 254] on div "# Don't touch the boss code until [PERSON_NAME] says you're ready! for i in ran…" at bounding box center [930, 372] width 339 height 440
click at [1051, 260] on div "# Don't touch the boss code until [PERSON_NAME] says you're ready! for i in ran…" at bounding box center [930, 372] width 339 height 440
type textarea "for i in range(5):"
click at [796, 522] on span "Update" at bounding box center [836, 521] width 107 height 19
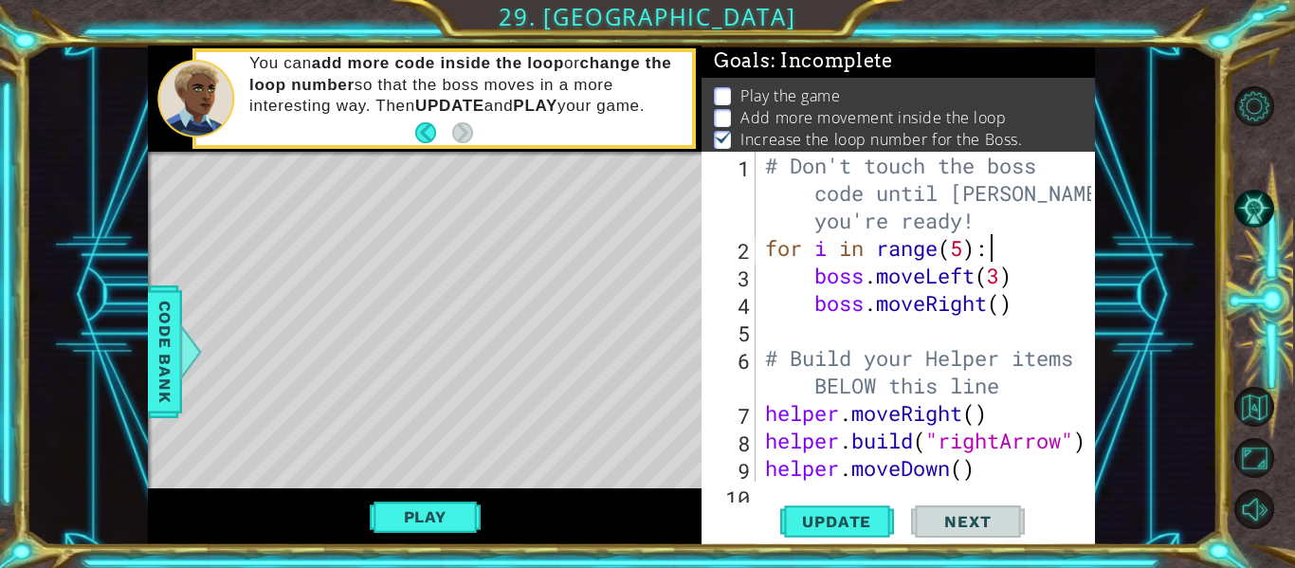
scroll to position [5, 0]
click at [827, 332] on div "# Don't touch the boss code until [PERSON_NAME] says you're ready! for i in ran…" at bounding box center [930, 372] width 339 height 440
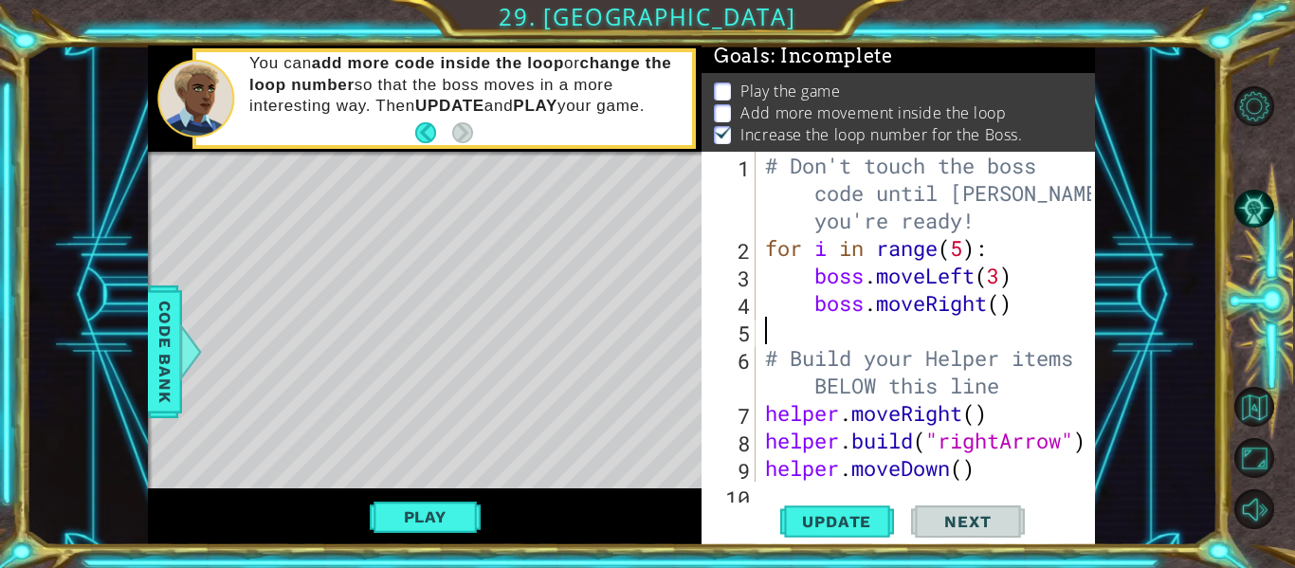
scroll to position [0, 0]
click at [832, 324] on div "# Don't touch the boss code until [PERSON_NAME] says you're ready! for i in ran…" at bounding box center [930, 372] width 339 height 440
type textarea "b"
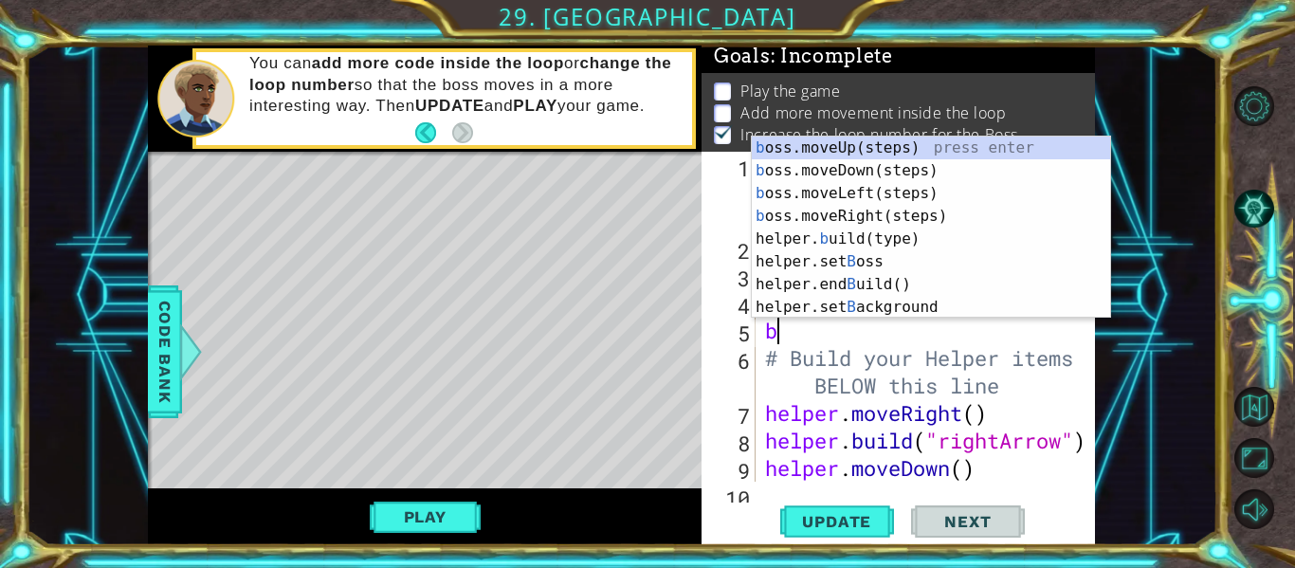
type textarea "# Build your Helper items BELOW this line"
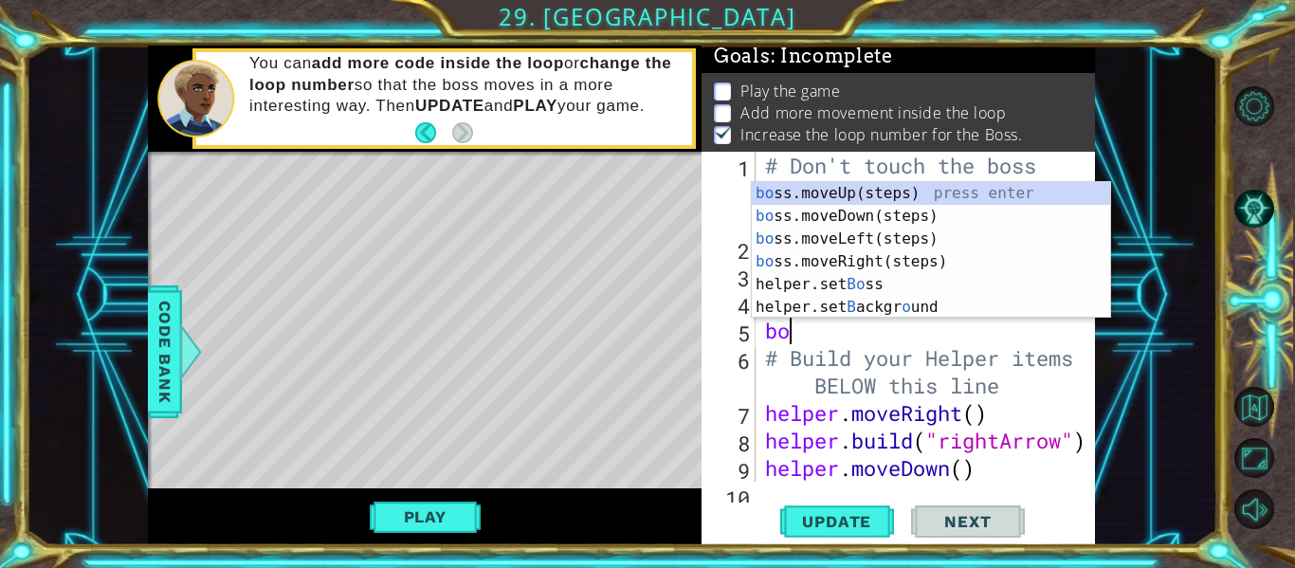
type textarea "boss"
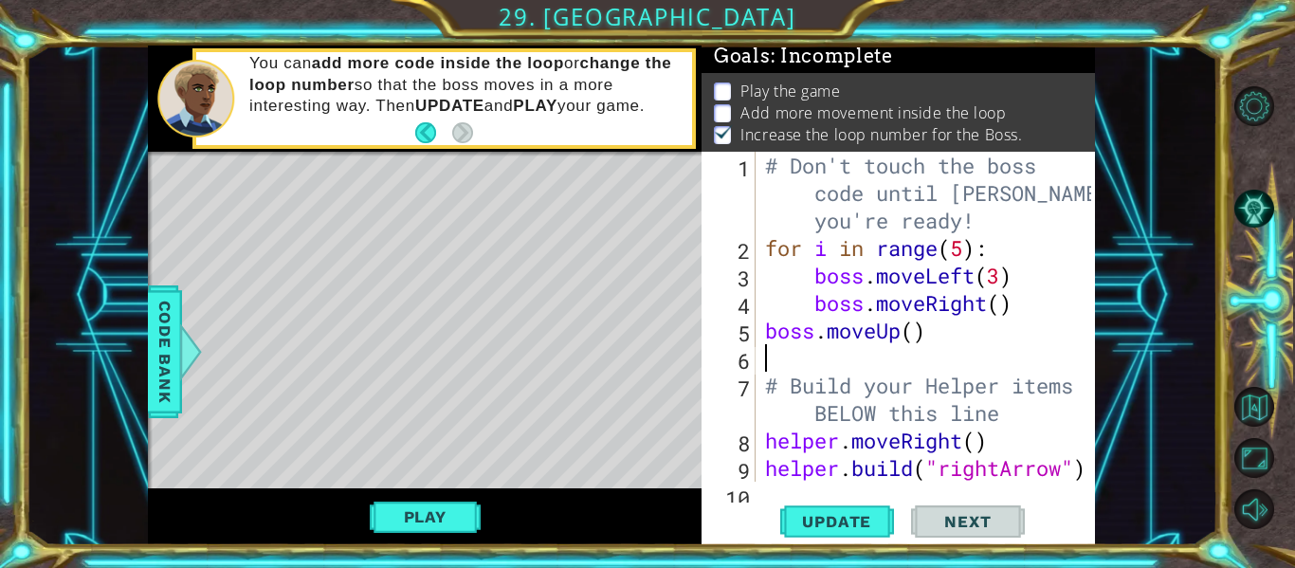
click at [907, 334] on div "# Don't touch the boss code until [PERSON_NAME] says you're ready! for i in ran…" at bounding box center [930, 372] width 339 height 440
click at [922, 331] on div "# Don't touch the boss code until [PERSON_NAME] says you're ready! for i in ran…" at bounding box center [930, 372] width 339 height 440
click at [1001, 308] on div "# Don't touch the boss code until [PERSON_NAME] says you're ready! for i in ran…" at bounding box center [930, 372] width 339 height 440
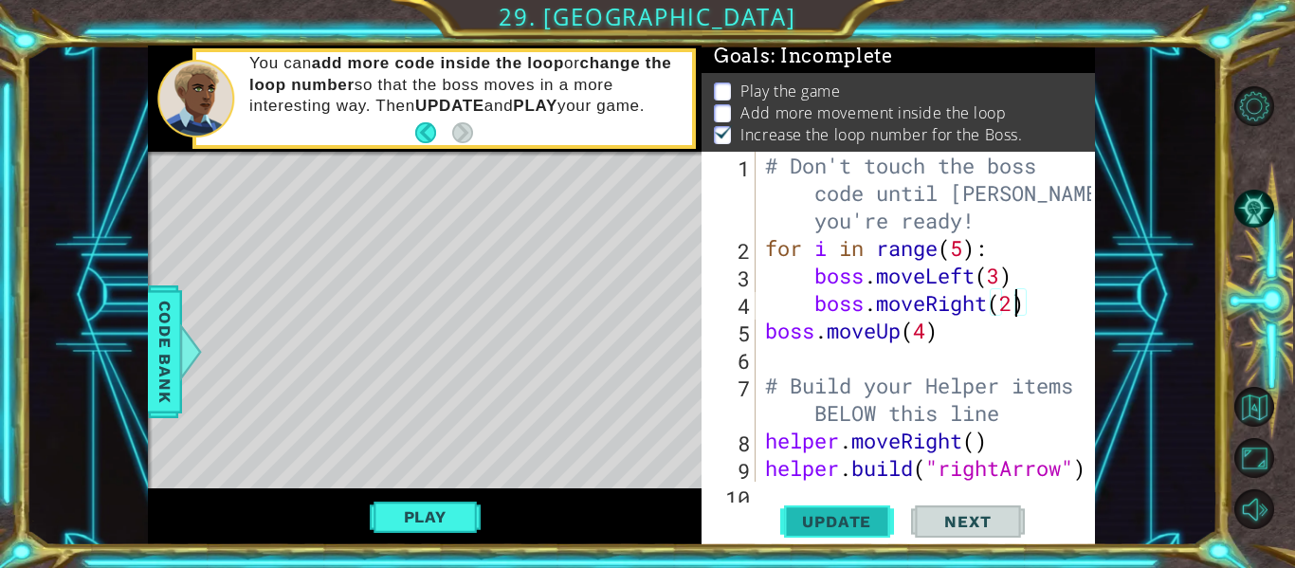
type textarea "boss.moveRight(2)"
click at [809, 520] on span "Update" at bounding box center [836, 521] width 107 height 19
click at [443, 516] on button "Play" at bounding box center [425, 517] width 111 height 36
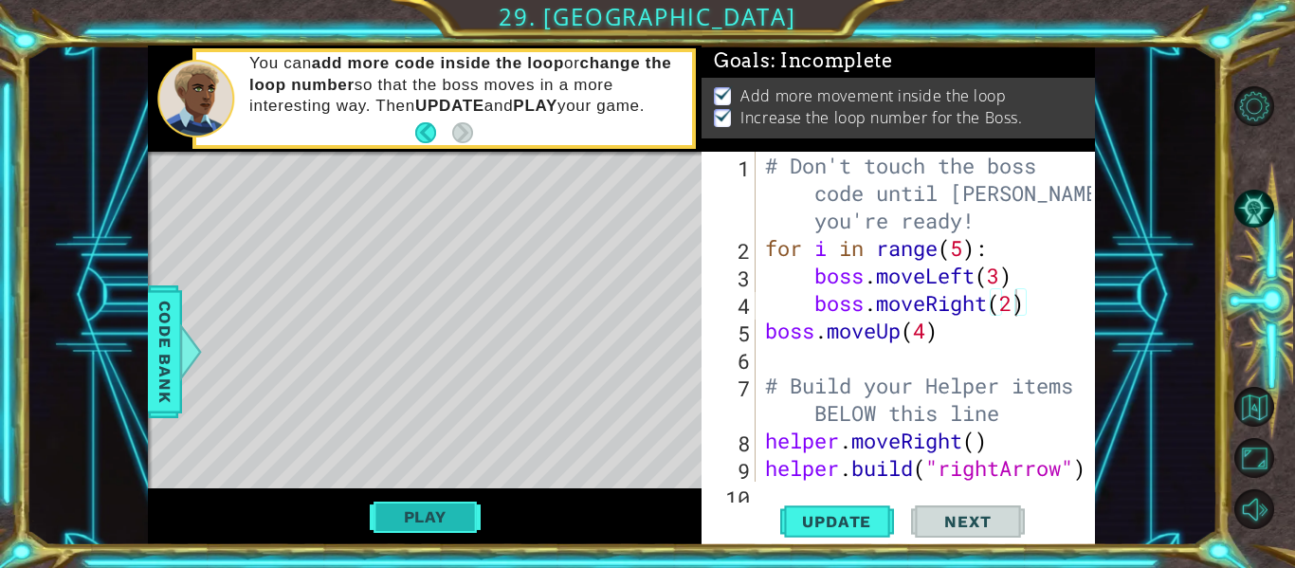
scroll to position [0, 0]
click at [1002, 515] on span "Next" at bounding box center [967, 522] width 84 height 19
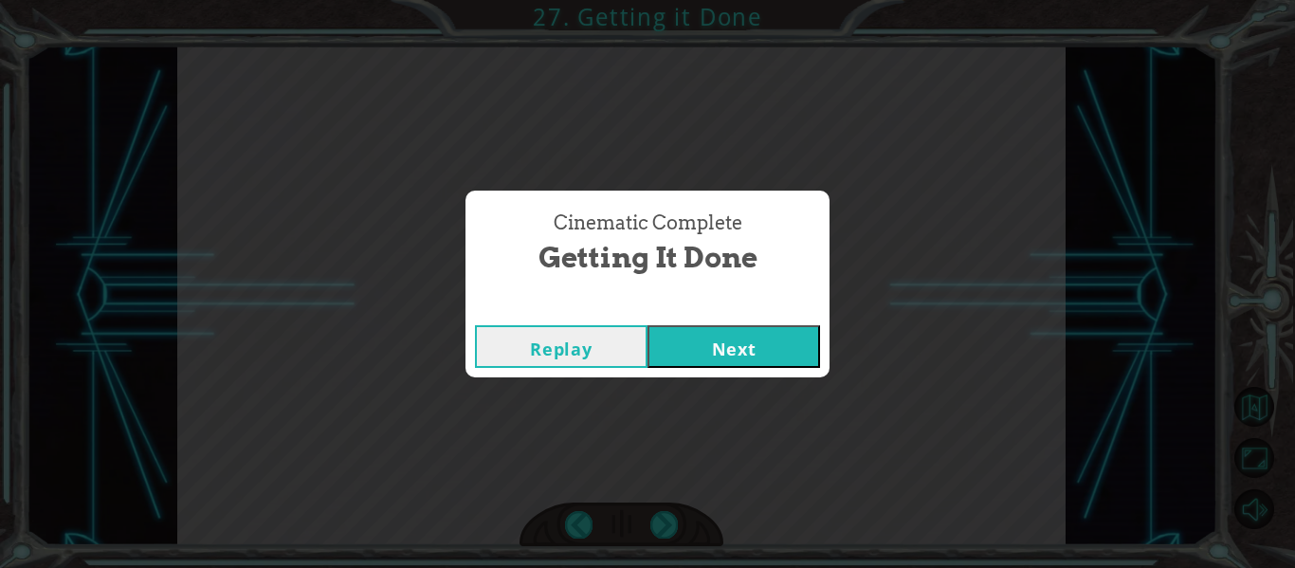
click at [770, 357] on button "Next" at bounding box center [734, 346] width 173 height 43
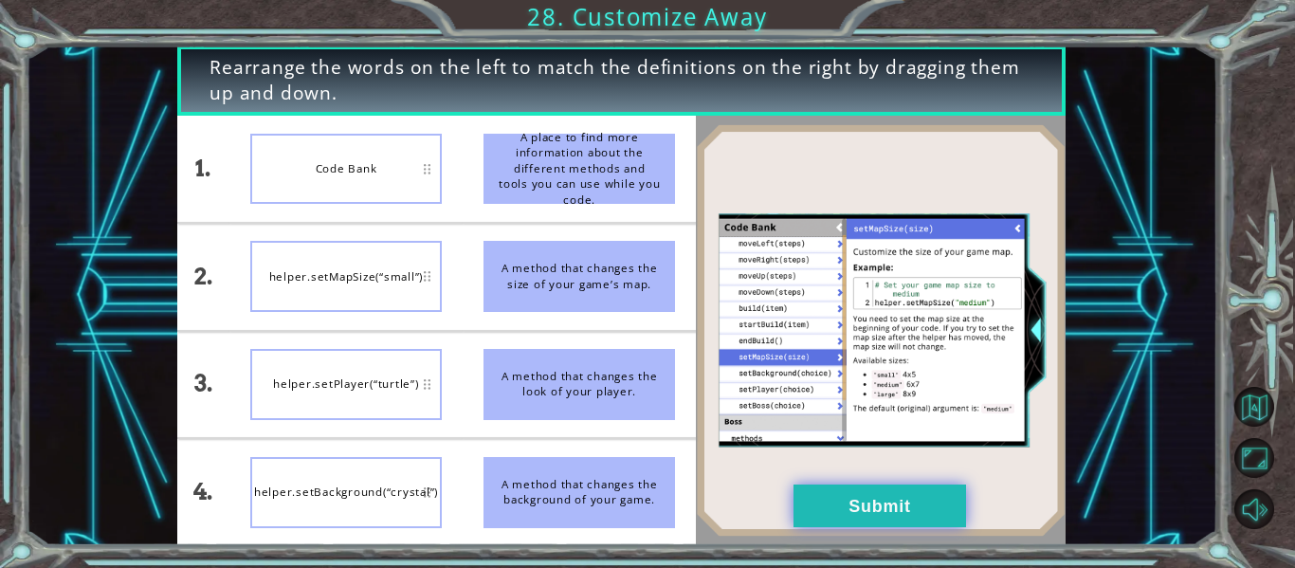
click at [819, 492] on button "Submit" at bounding box center [880, 505] width 173 height 43
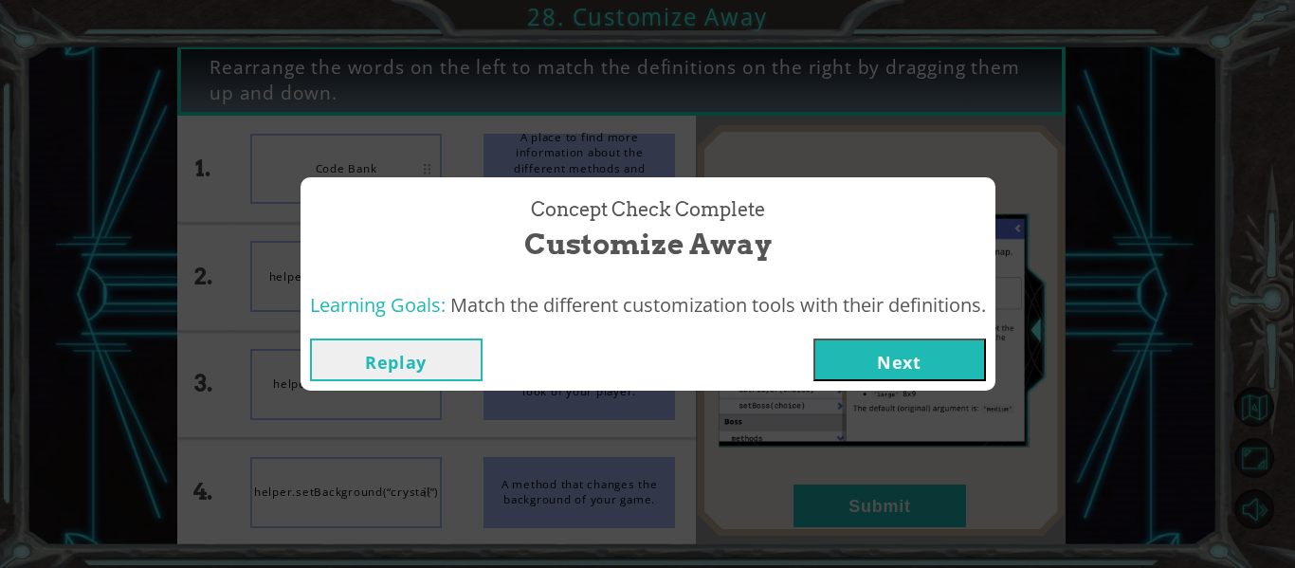
click at [940, 344] on button "Next" at bounding box center [899, 359] width 173 height 43
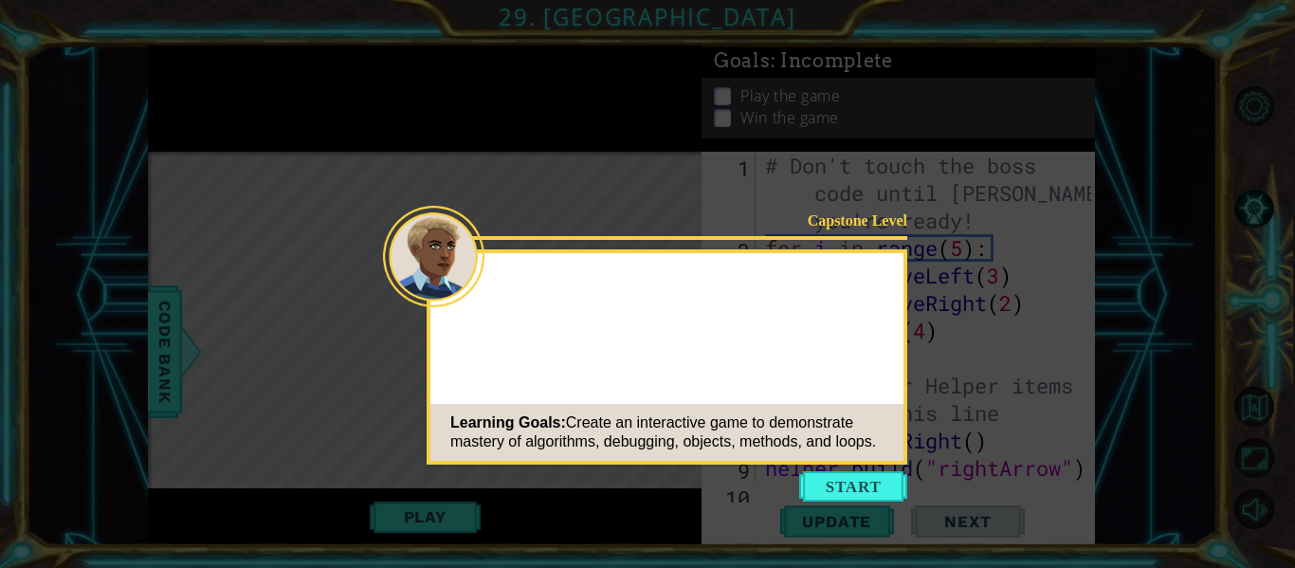
click at [871, 489] on button "Start" at bounding box center [853, 486] width 108 height 30
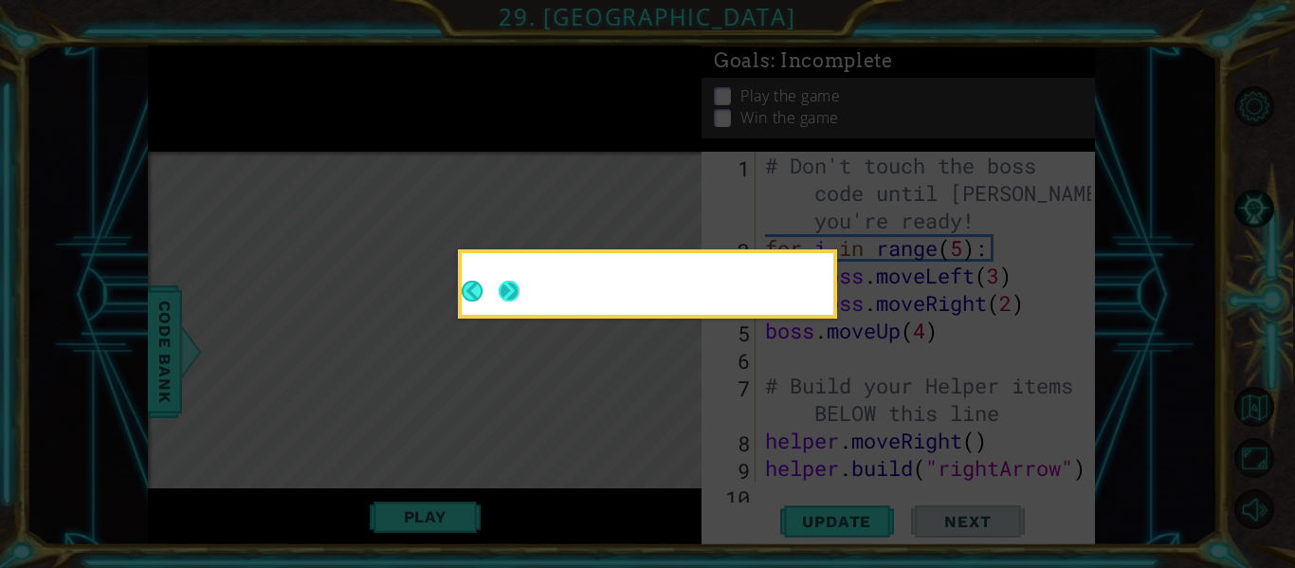
click at [511, 297] on button "Next" at bounding box center [509, 291] width 21 height 21
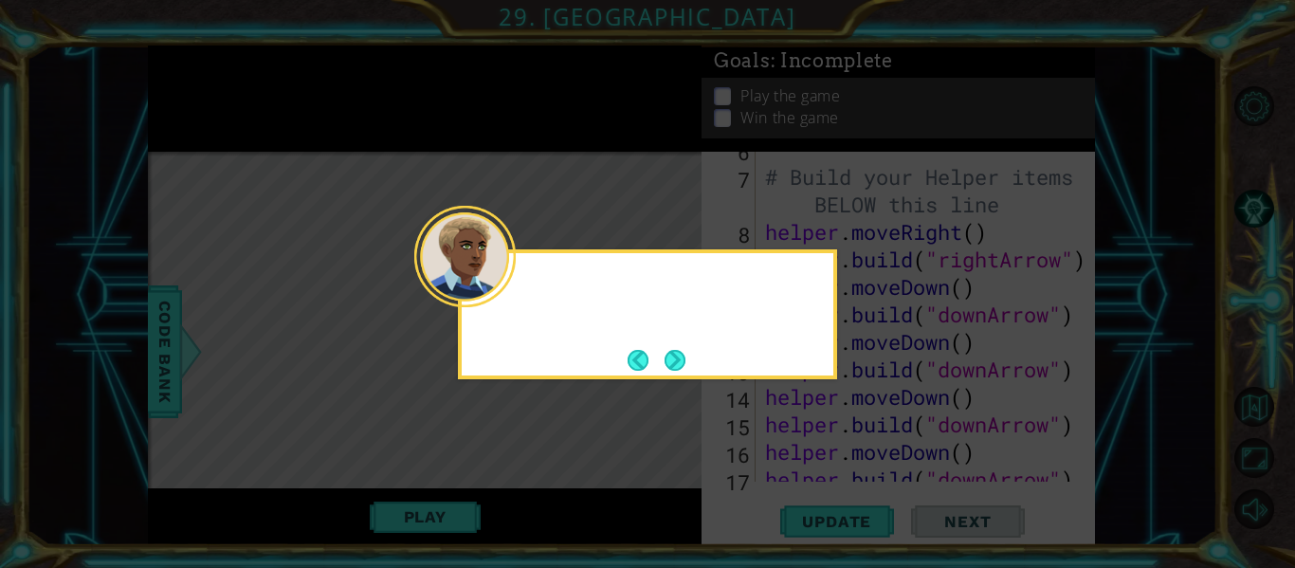
click at [661, 357] on button "Back" at bounding box center [646, 360] width 37 height 21
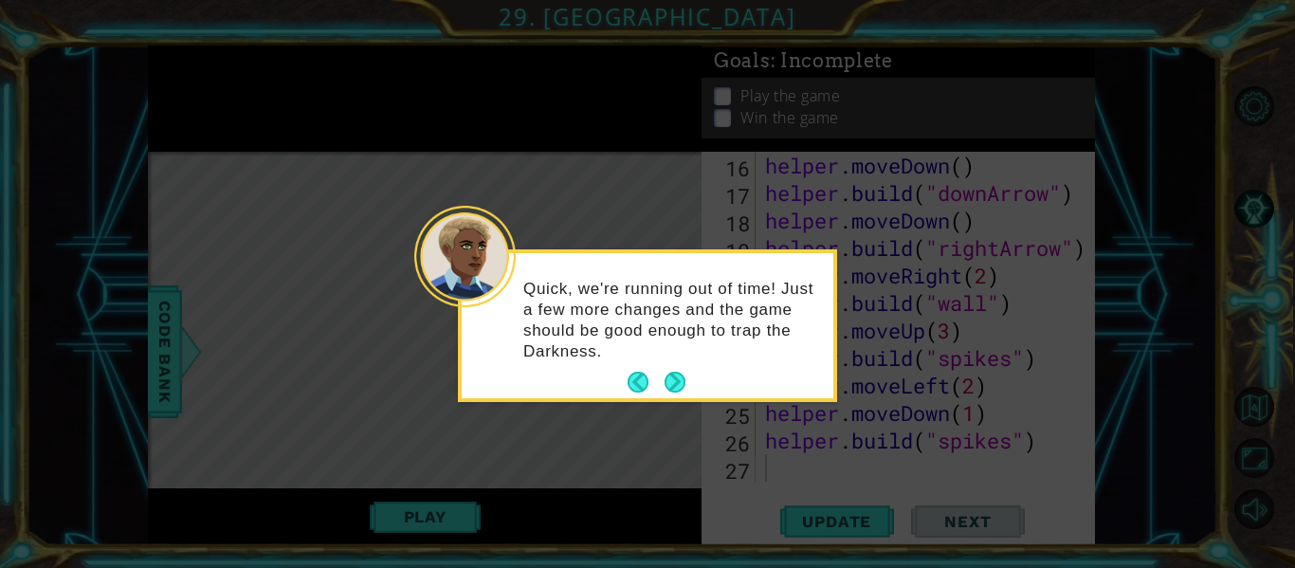
scroll to position [495, 0]
click at [681, 373] on button "Next" at bounding box center [675, 382] width 21 height 21
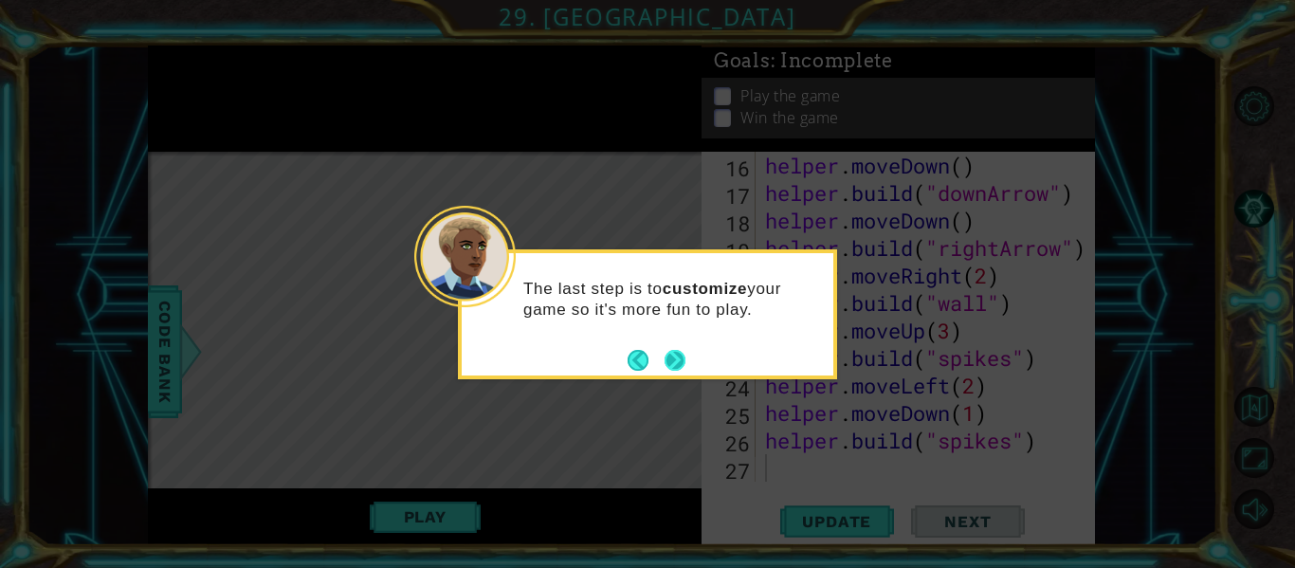
click at [678, 366] on button "Next" at bounding box center [675, 360] width 21 height 21
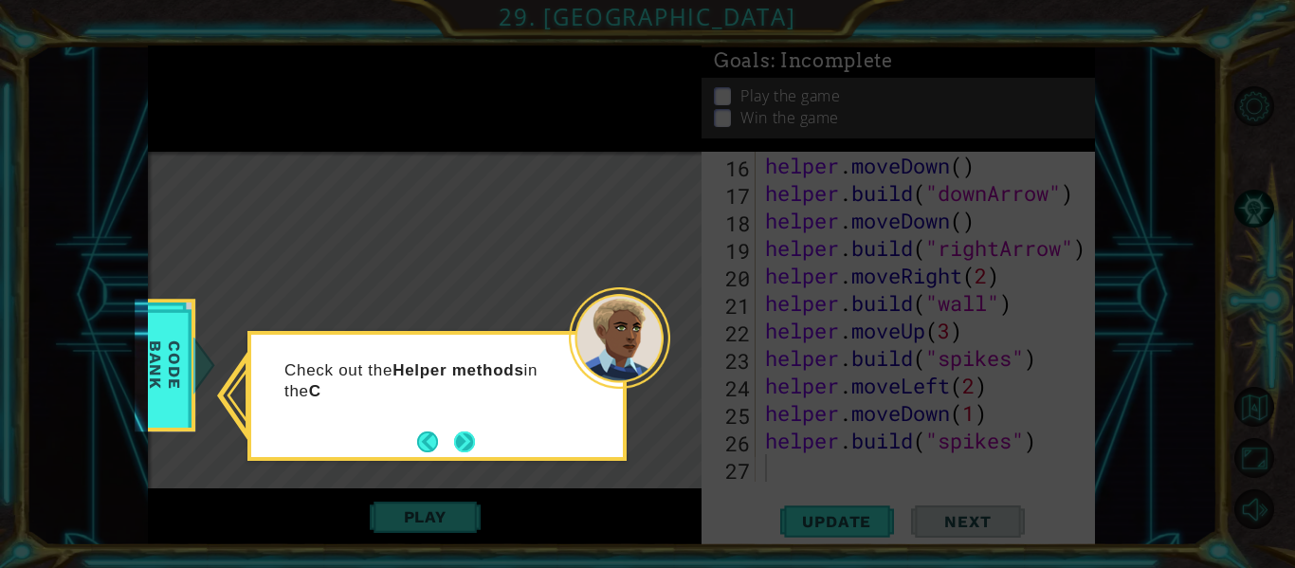
click at [460, 446] on button "Next" at bounding box center [464, 441] width 21 height 21
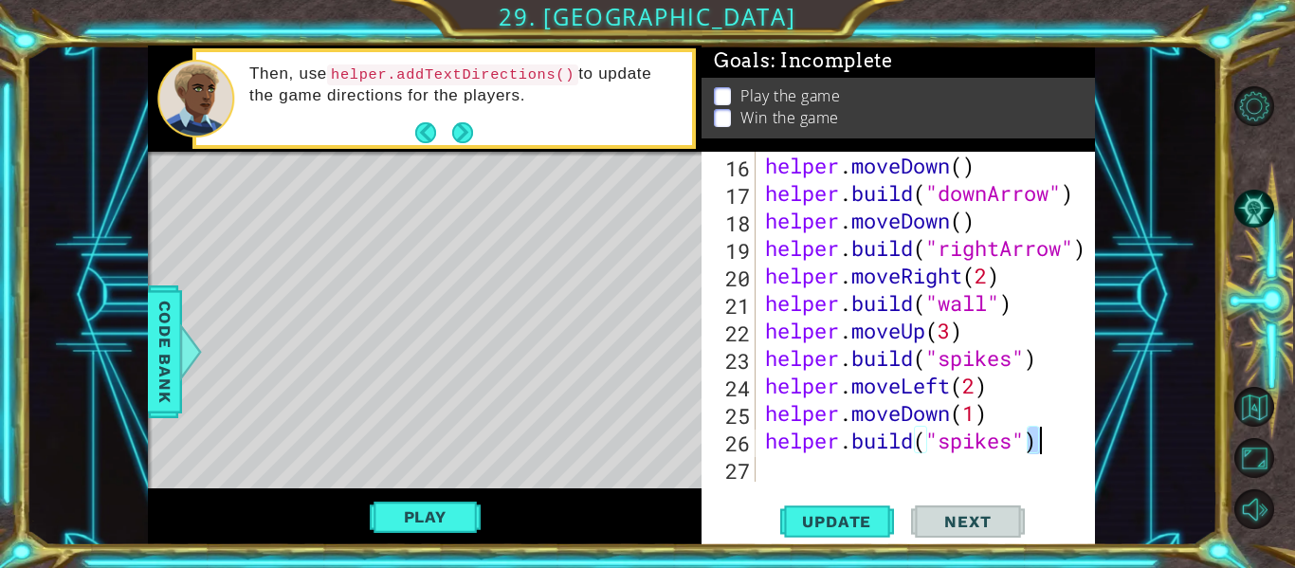
drag, startPoint x: 1033, startPoint y: 436, endPoint x: 1041, endPoint y: 447, distance: 12.9
click at [1041, 447] on div "helper . moveDown ( ) helper . build ( "downArrow" ) helper . moveDown ( ) help…" at bounding box center [930, 344] width 339 height 385
click at [1057, 453] on div "helper . moveDown ( ) helper . build ( "downArrow" ) helper . moveDown ( ) help…" at bounding box center [930, 344] width 339 height 385
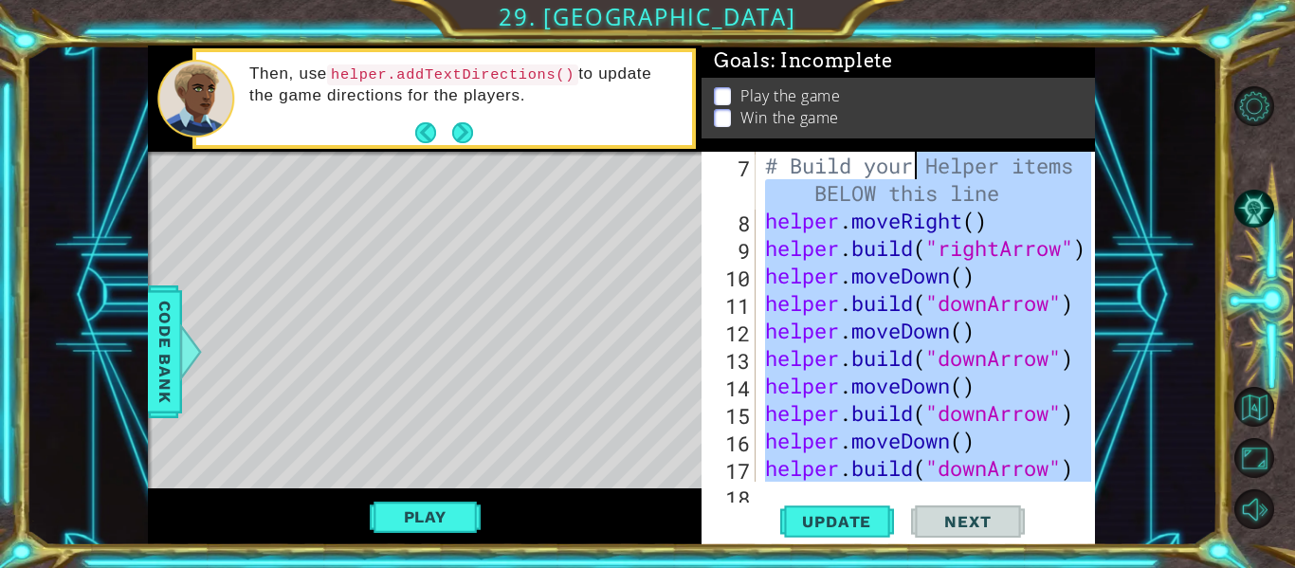
scroll to position [0, 0]
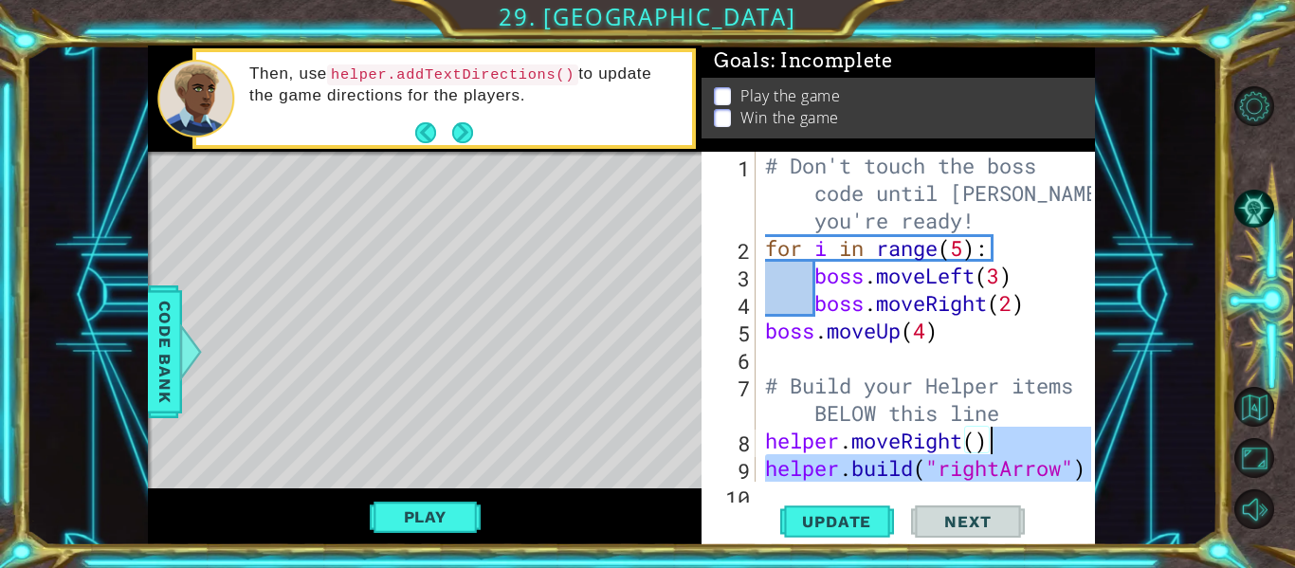
drag, startPoint x: 1030, startPoint y: 447, endPoint x: 993, endPoint y: 441, distance: 37.4
click at [993, 441] on div "# Don't touch the boss code until [PERSON_NAME] says you're ready! for i in ran…" at bounding box center [930, 372] width 339 height 440
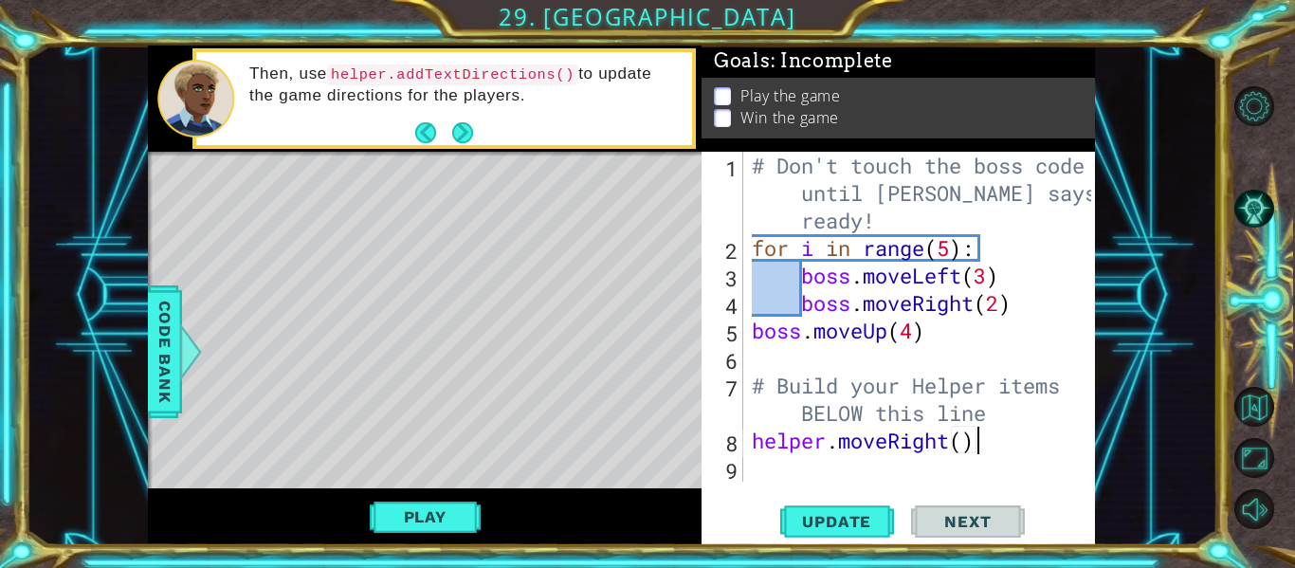
click at [1049, 430] on div "# Don't touch the boss code until [PERSON_NAME] says you're ready! for i in ran…" at bounding box center [924, 372] width 353 height 440
click at [940, 333] on div "# Don't touch the boss code until [PERSON_NAME] says you're ready! for i in ran…" at bounding box center [924, 372] width 353 height 440
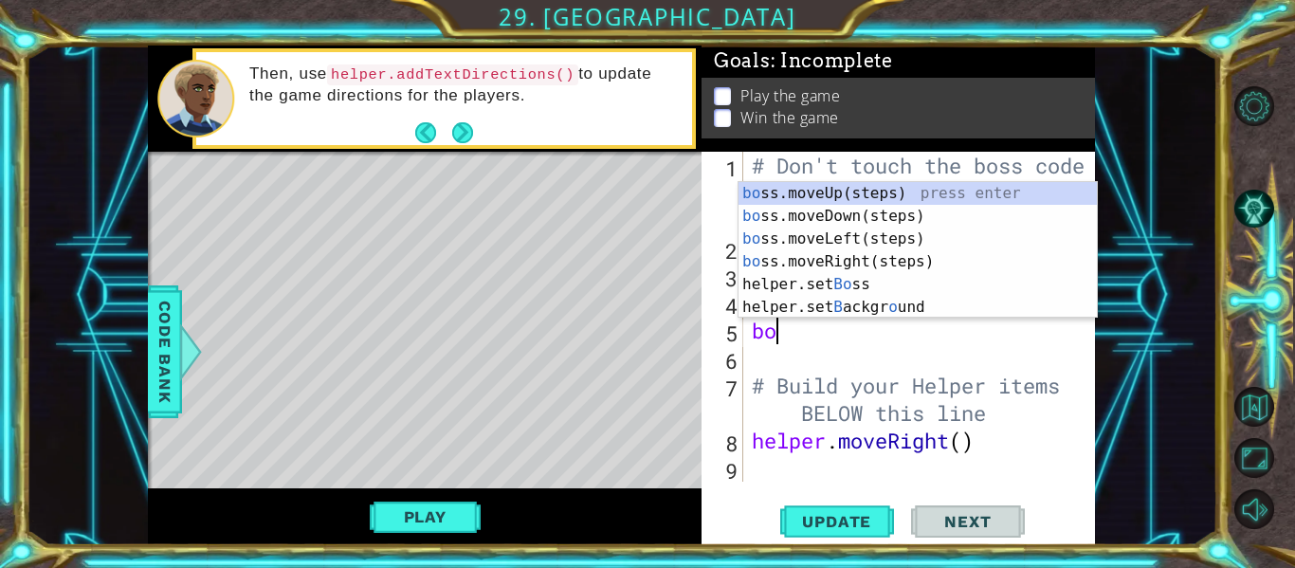
type textarea "b"
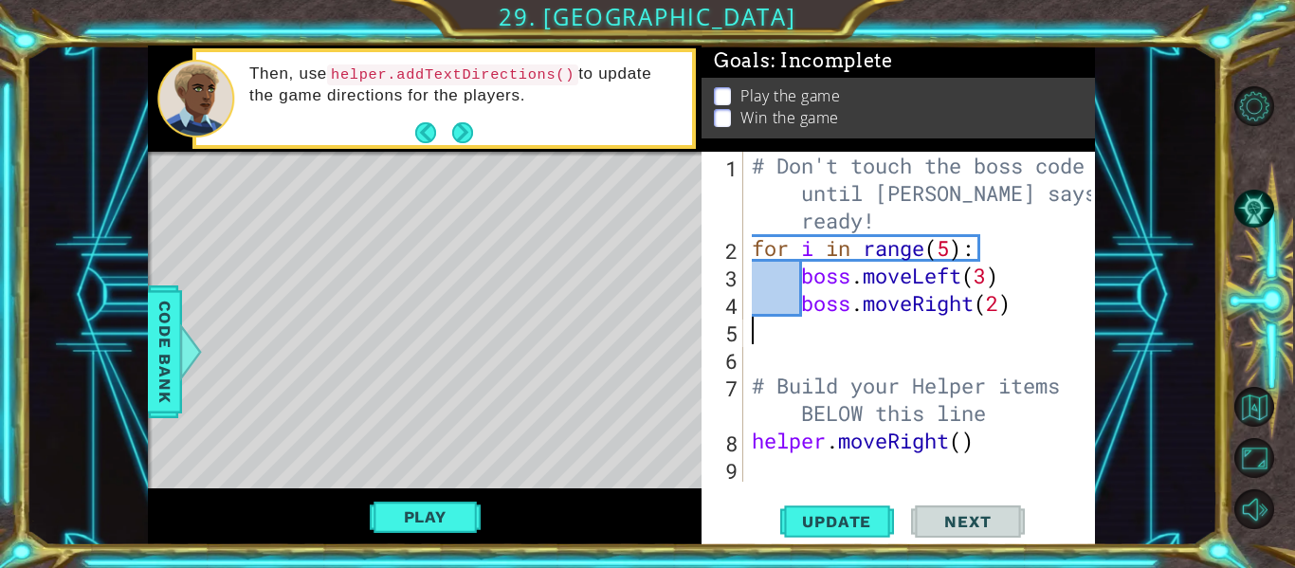
click at [979, 341] on div "# Don't touch the boss code until [PERSON_NAME] says you're ready! for i in ran…" at bounding box center [924, 372] width 353 height 440
click at [786, 291] on div "# Don't touch the boss code until [PERSON_NAME] says you're ready! for i in ran…" at bounding box center [924, 372] width 353 height 440
click at [949, 446] on div "# Don't touch the boss code until [PERSON_NAME] says you're ready! for i in ran…" at bounding box center [924, 372] width 353 height 440
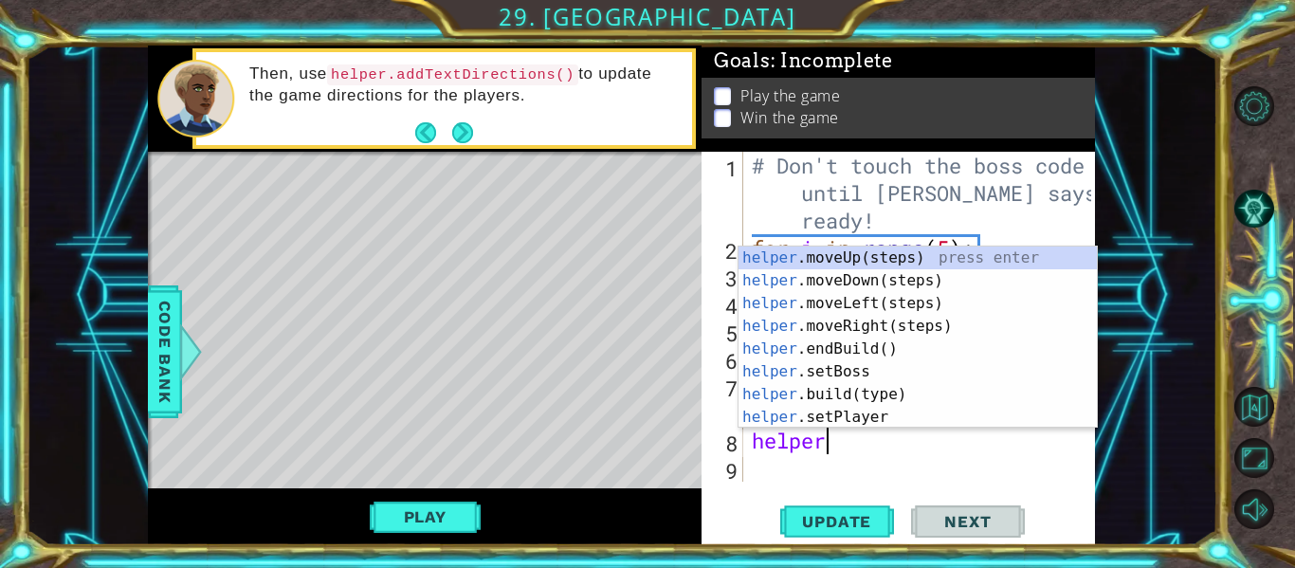
type textarea "helper."
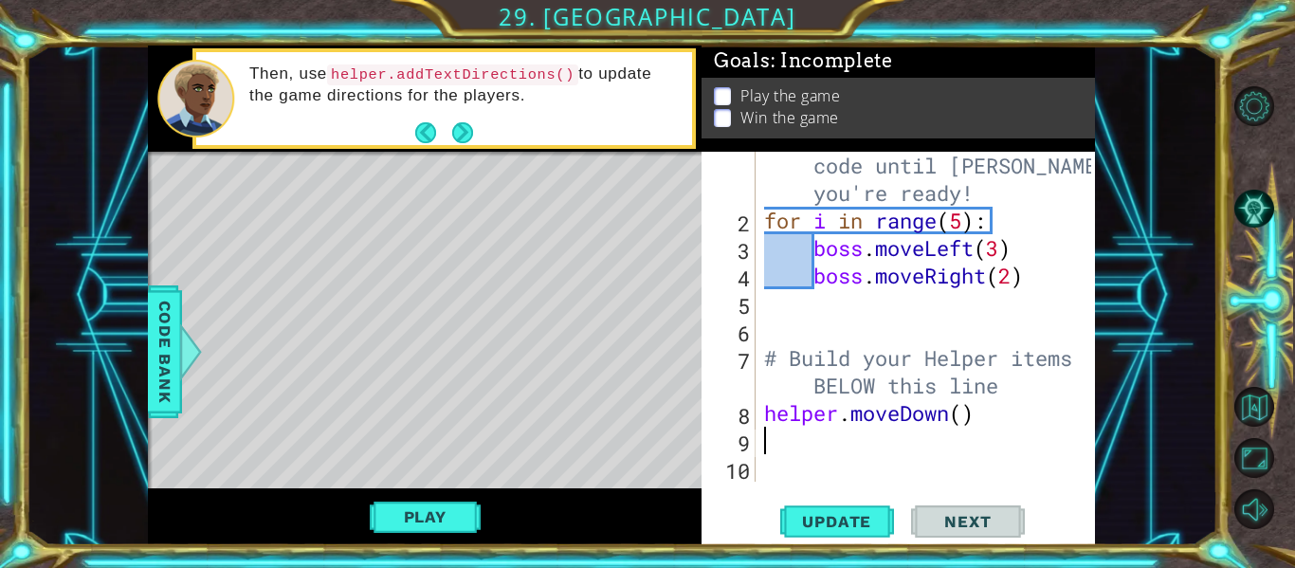
scroll to position [27, 0]
click at [975, 422] on div "# Don't touch the boss code until [PERSON_NAME] says you're ready! for i in ran…" at bounding box center [930, 344] width 340 height 440
click at [966, 419] on div "# Don't touch the boss code until [PERSON_NAME] says you're ready! for i in ran…" at bounding box center [930, 344] width 340 height 440
type textarea "helper.moveDown(2)"
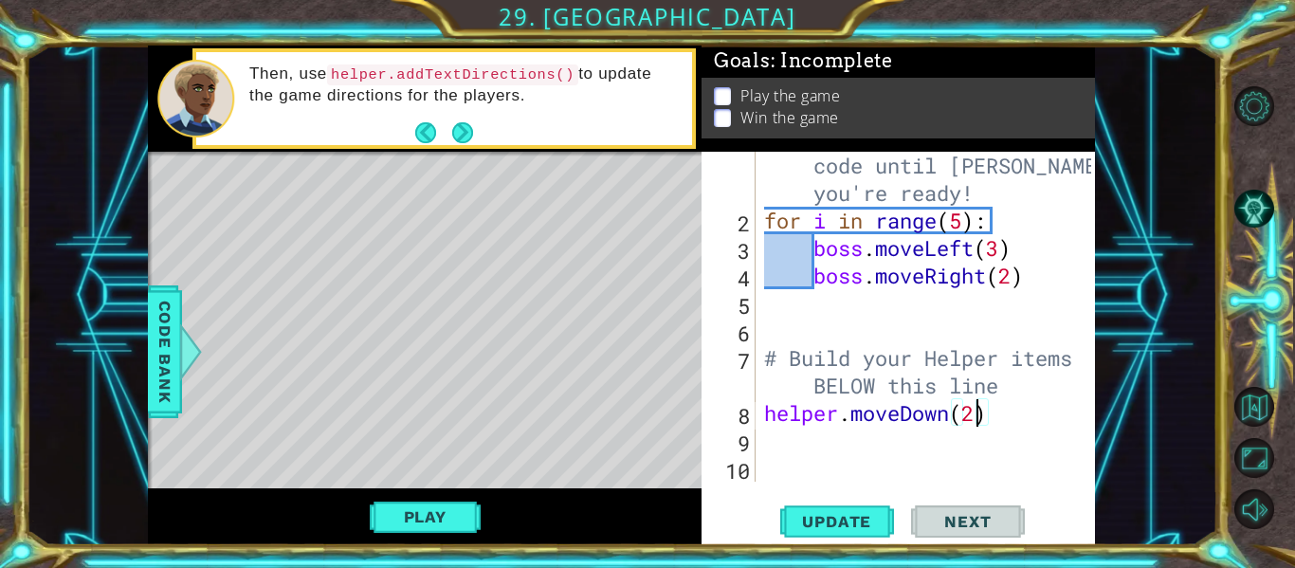
click at [815, 438] on div "# Don't touch the boss code until [PERSON_NAME] says you're ready! for i in ran…" at bounding box center [930, 344] width 340 height 440
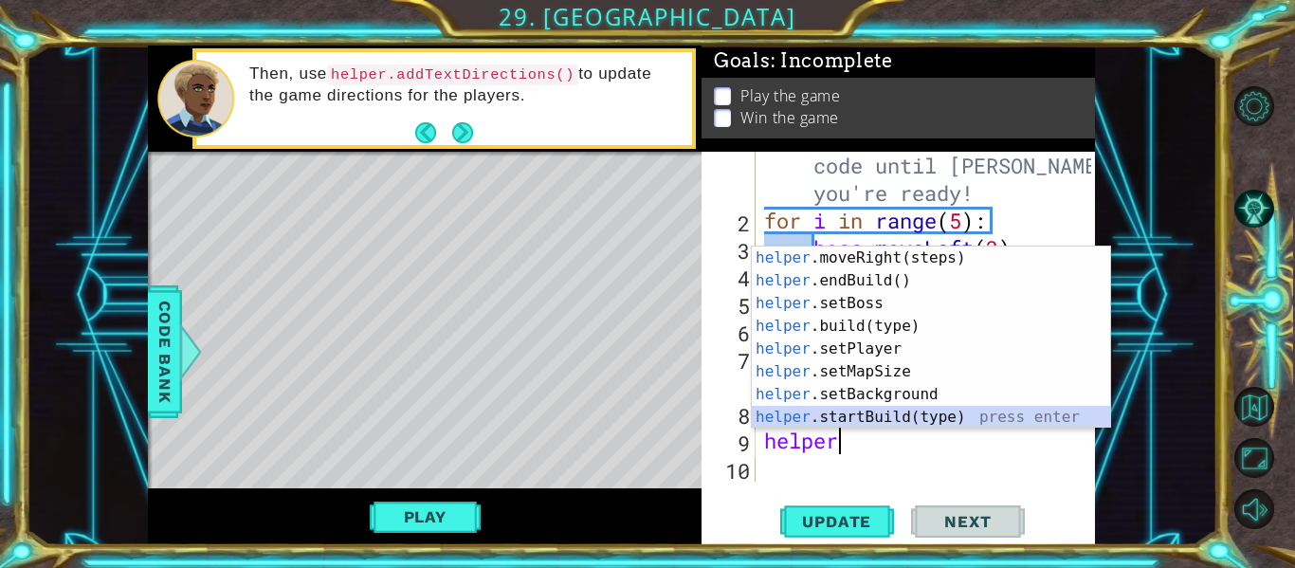
scroll to position [91, 0]
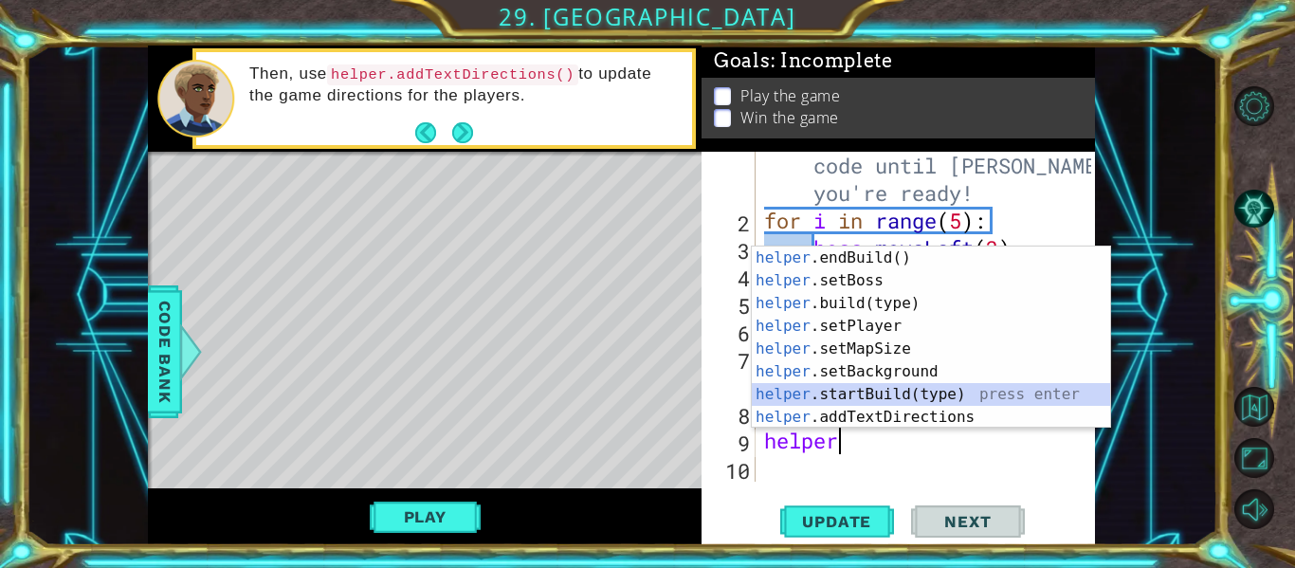
type textarea "helper.startBuild("wall")"
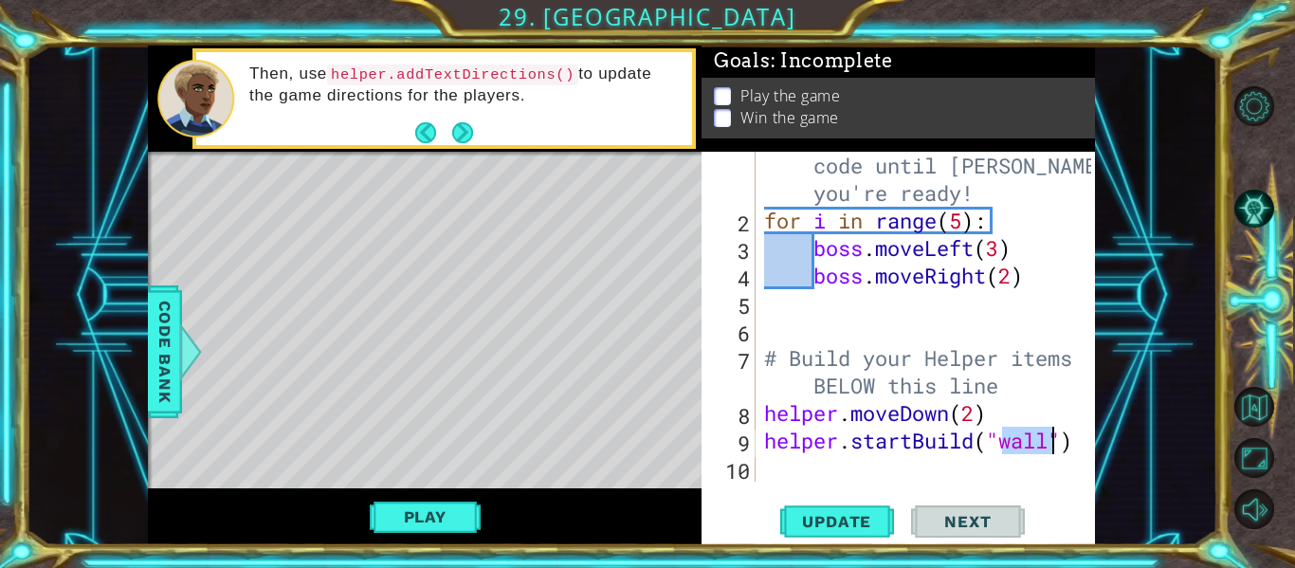
click at [786, 472] on div "# Don't touch the boss code until [PERSON_NAME] says you're ready! for i in ran…" at bounding box center [930, 344] width 340 height 440
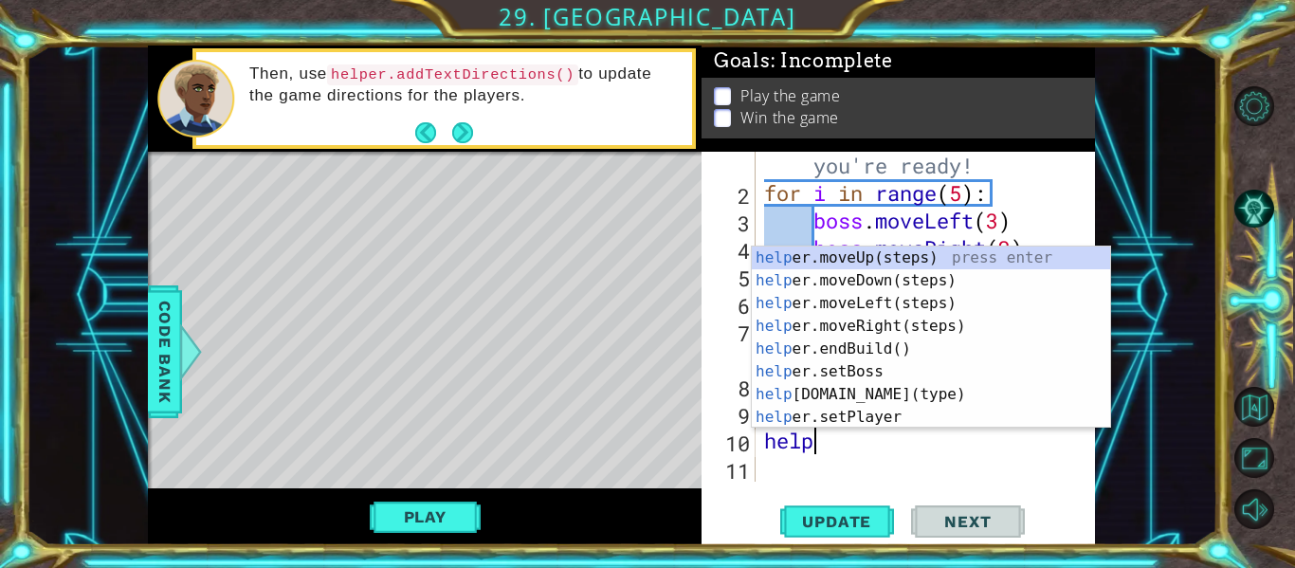
type textarea "helper"
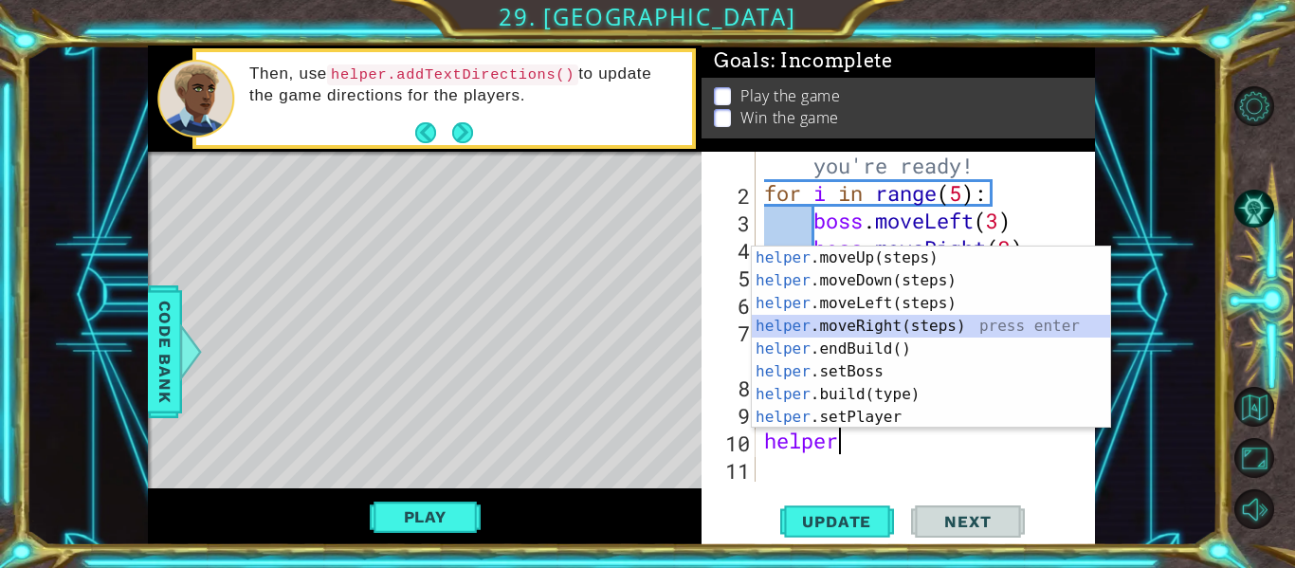
scroll to position [82, 0]
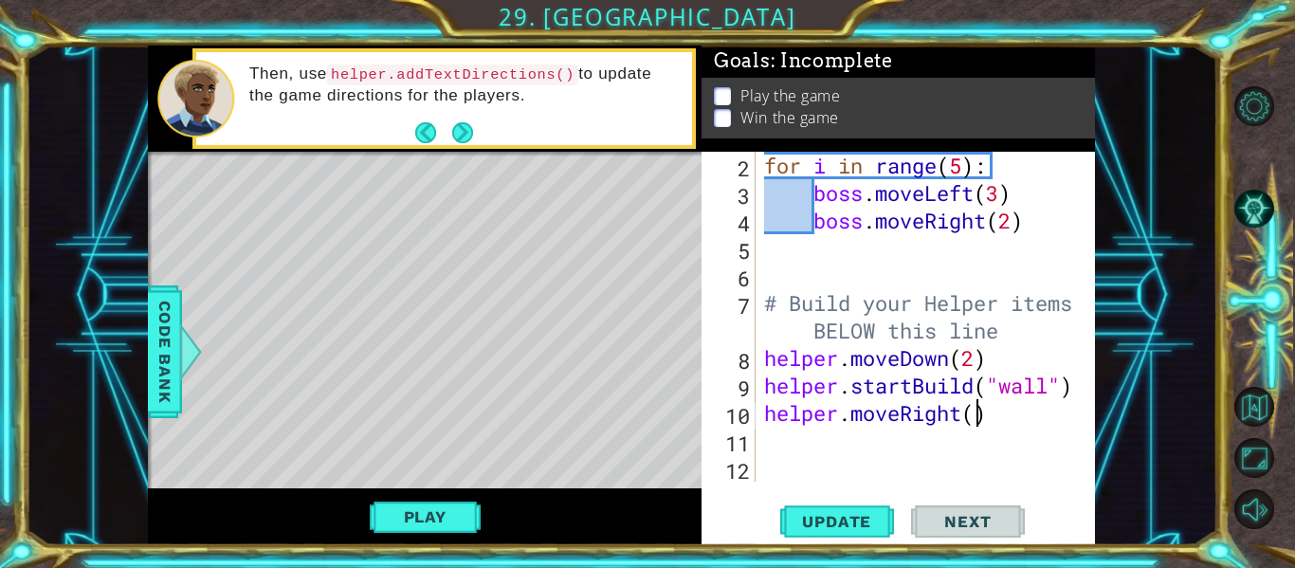
click at [979, 420] on div "for i in range ( 5 ) : boss . moveLeft ( 3 ) boss . moveRight ( 2 ) # Build you…" at bounding box center [930, 344] width 340 height 385
type textarea "helper.moveRight(6)"
click at [860, 447] on div "for i in range ( 5 ) : boss . moveLeft ( 3 ) boss . moveRight ( 2 ) # Build you…" at bounding box center [930, 344] width 340 height 385
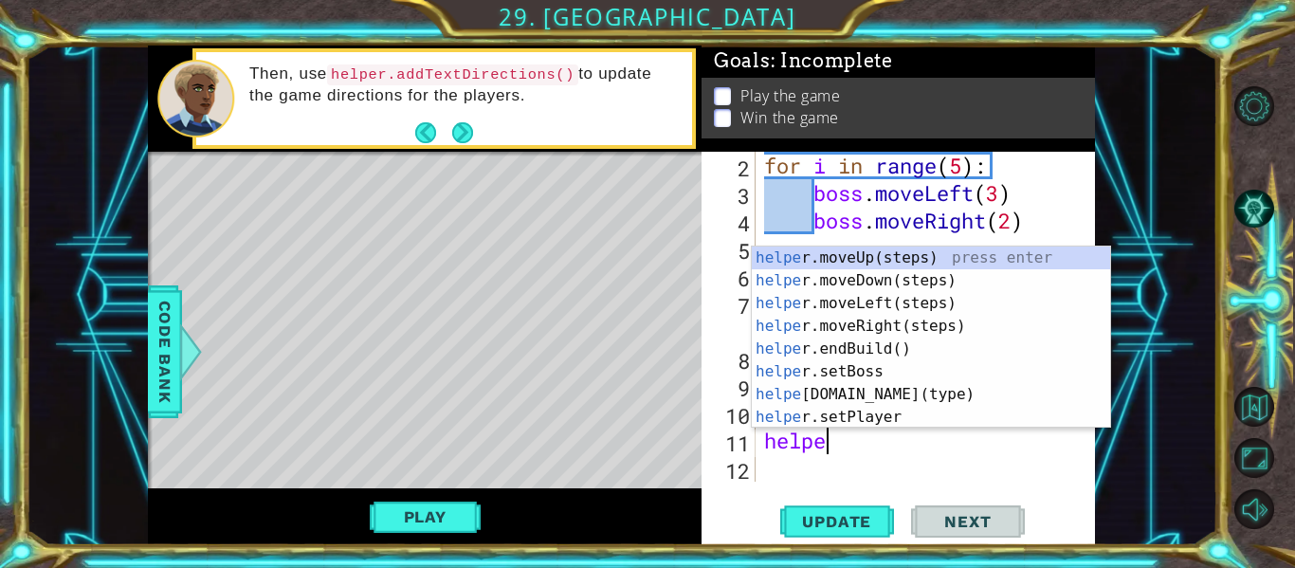
type textarea "helper"
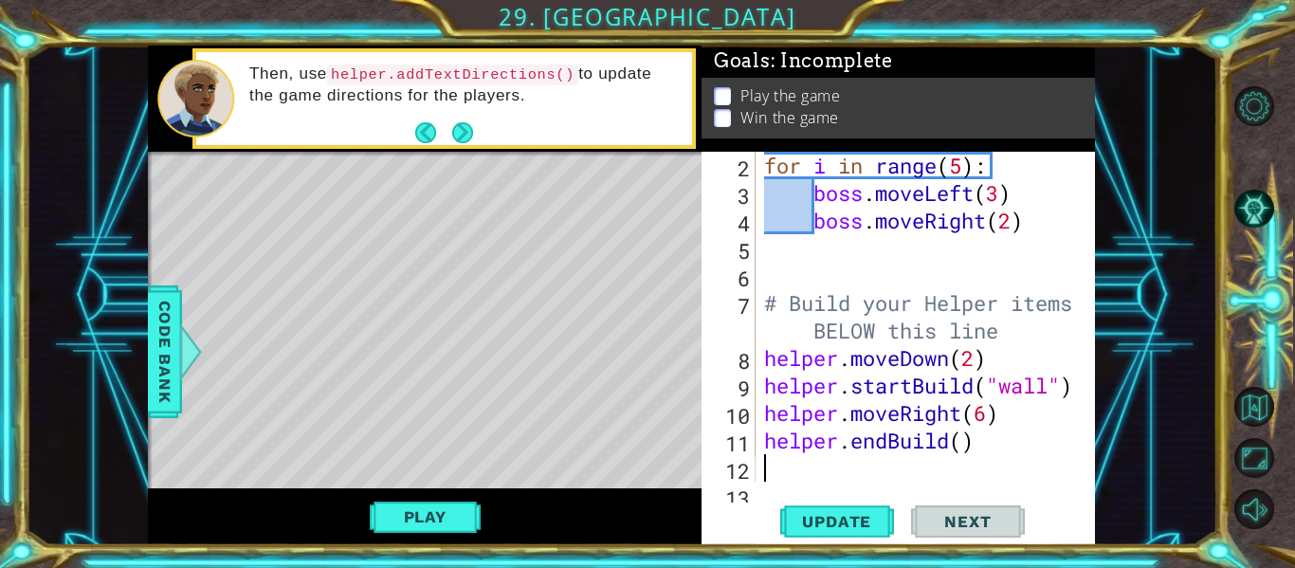
scroll to position [110, 0]
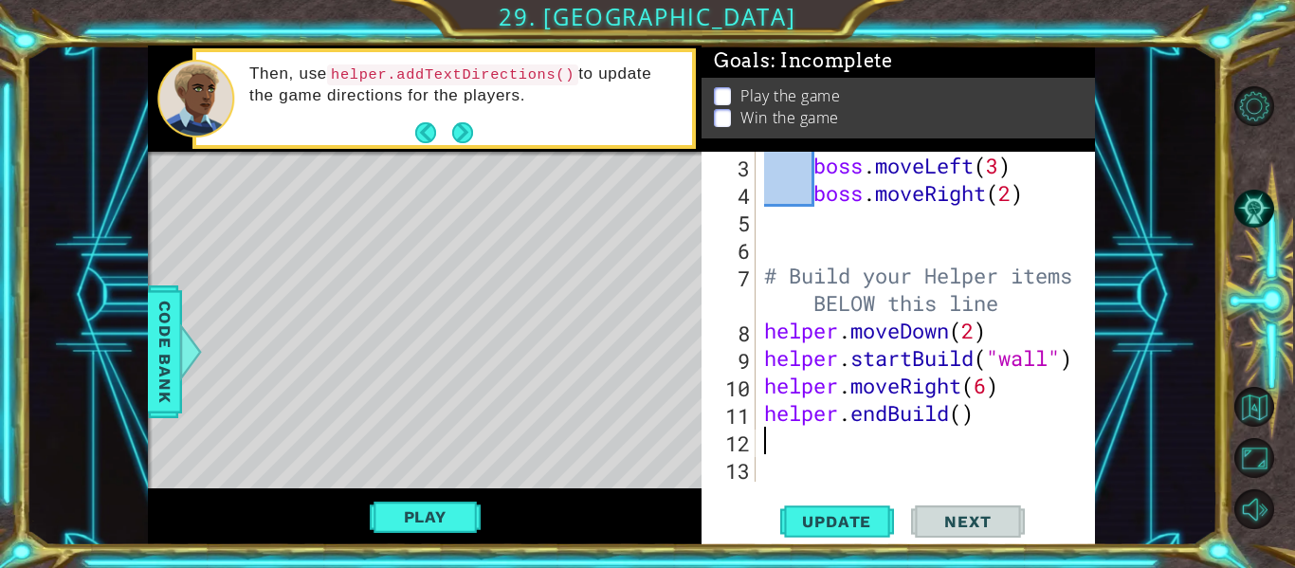
click at [966, 421] on div "boss . moveLeft ( 3 ) boss . moveRight ( 2 ) # Build your Helper items BELOW th…" at bounding box center [930, 344] width 340 height 385
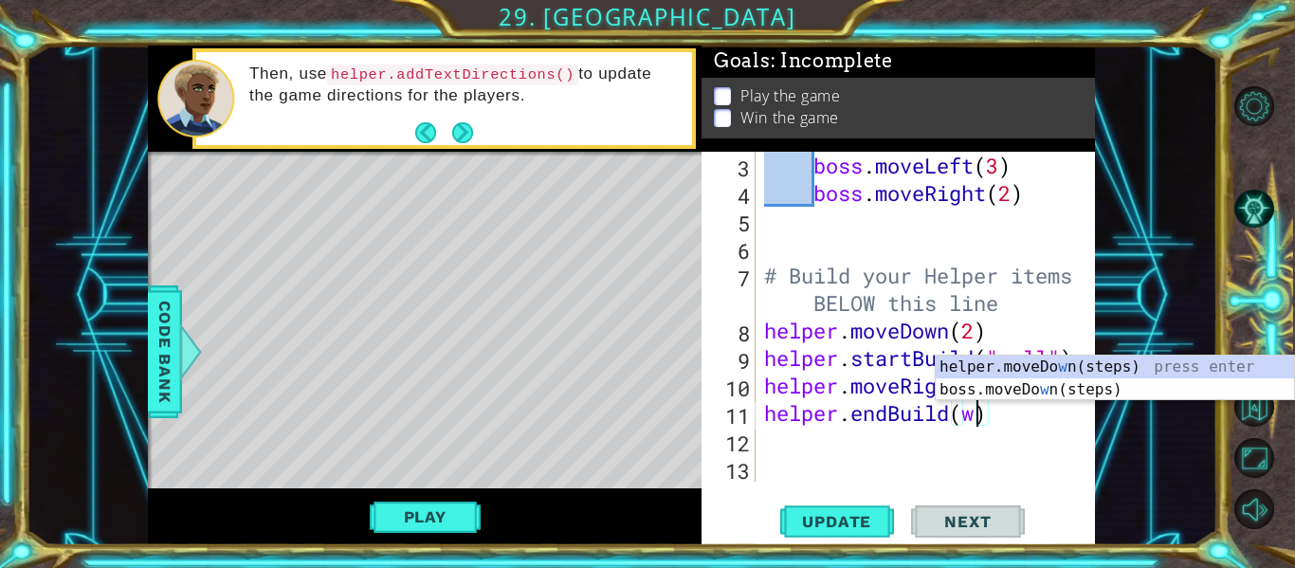
scroll to position [0, 9]
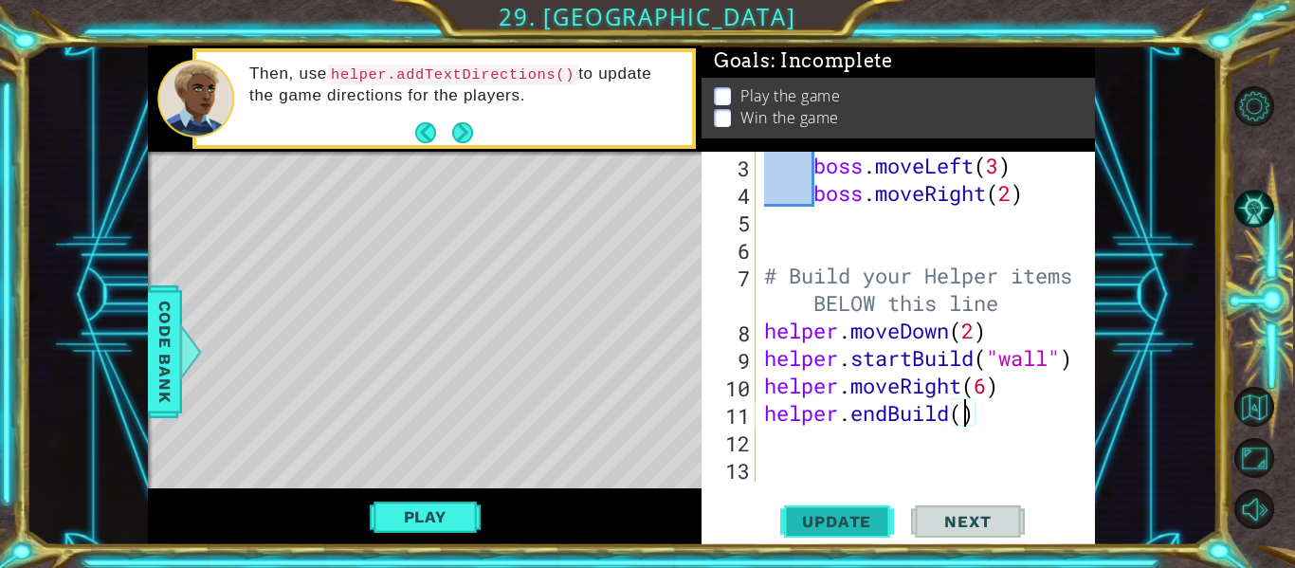
type textarea "helper.endBuild()"
click at [851, 518] on span "Update" at bounding box center [836, 521] width 107 height 19
click at [768, 438] on div "boss . moveLeft ( 3 ) boss . moveRight ( 2 ) # Build your Helper items BELOW th…" at bounding box center [930, 344] width 340 height 385
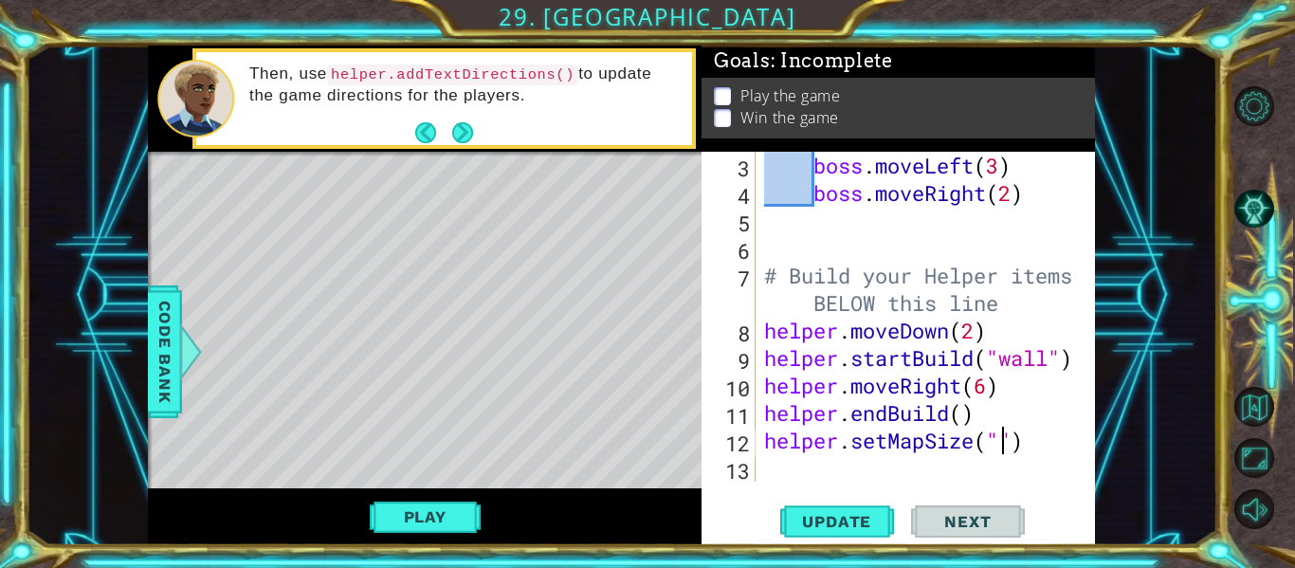
scroll to position [0, 11]
type textarea "helper.setMapSize("l")"
click at [179, 356] on div at bounding box center [191, 351] width 24 height 57
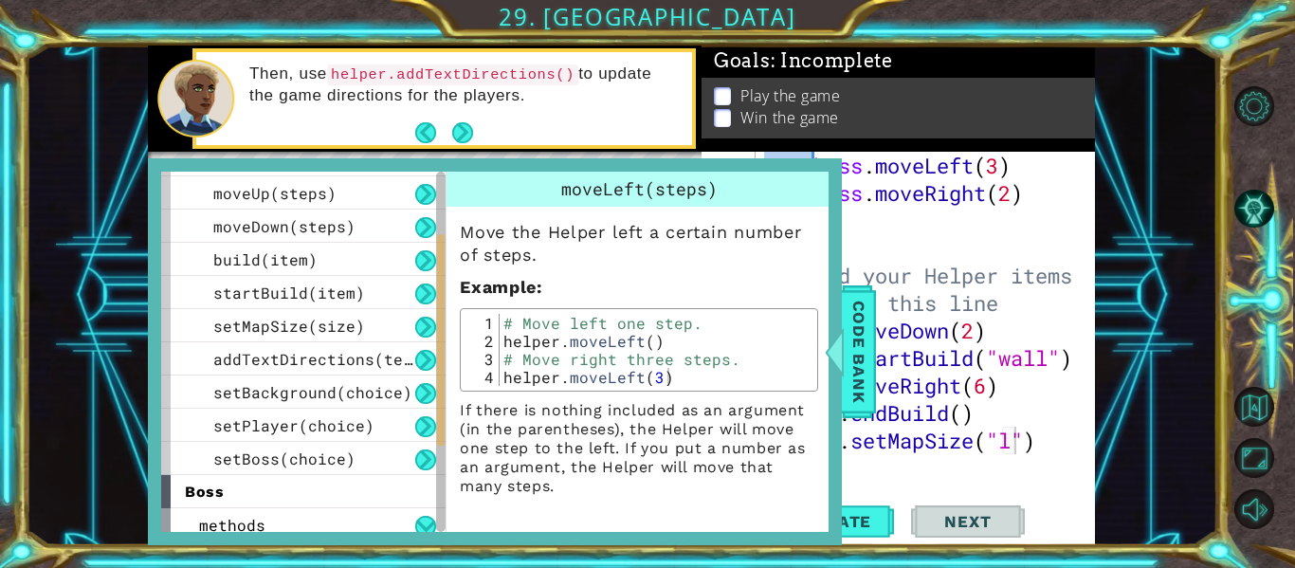
drag, startPoint x: 439, startPoint y: 338, endPoint x: 441, endPoint y: 400, distance: 62.6
click at [441, 400] on div at bounding box center [441, 340] width 8 height 211
click at [379, 328] on div "setMapSize(size)" at bounding box center [303, 325] width 284 height 33
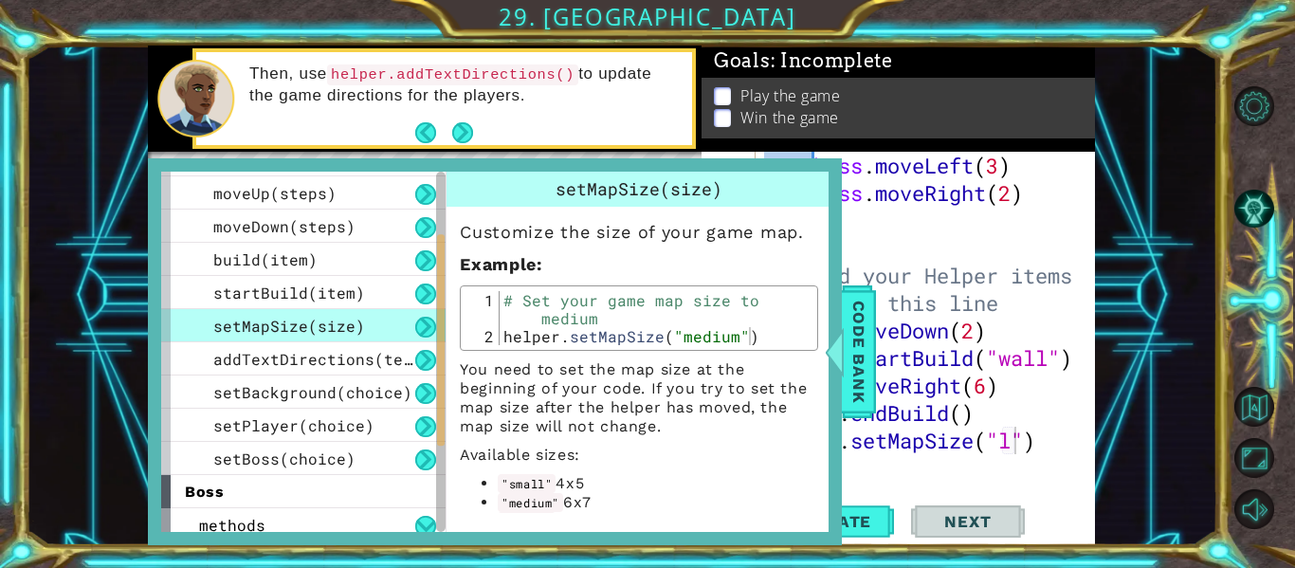
click at [1027, 237] on div "boss . moveLeft ( 3 ) boss . moveRight ( 2 ) # Build your Helper items BELOW th…" at bounding box center [930, 344] width 340 height 385
click at [1013, 434] on div "boss . moveLeft ( 3 ) boss . moveRight ( 2 ) # Build your Helper items BELOW th…" at bounding box center [930, 344] width 340 height 385
click at [865, 377] on span "Code Bank" at bounding box center [859, 352] width 30 height 116
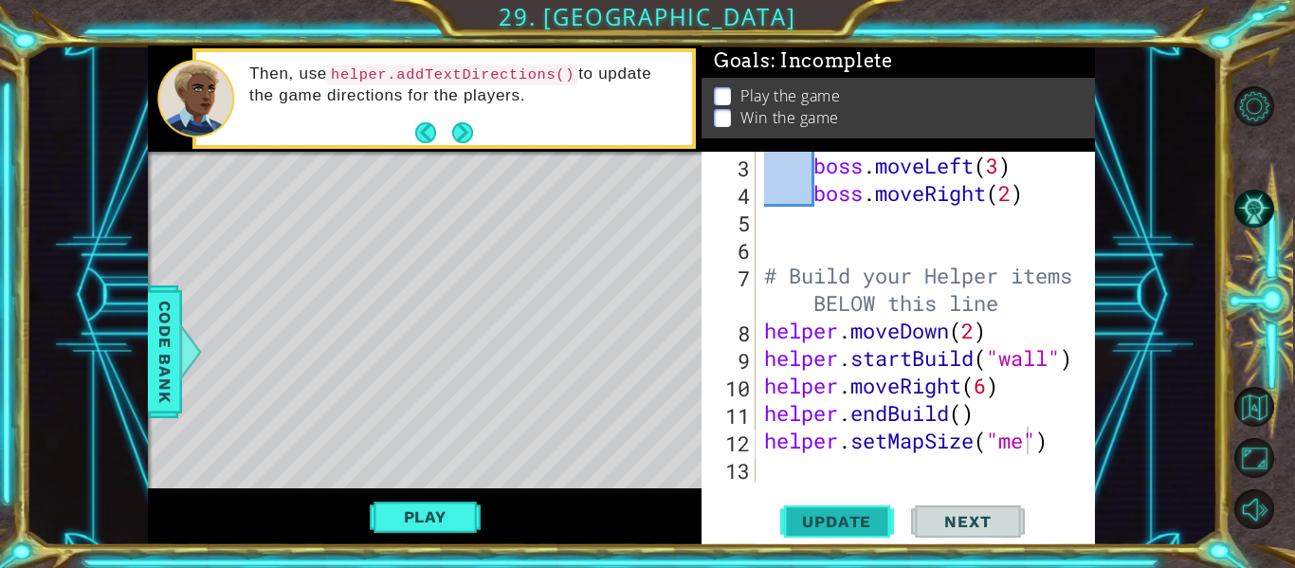
click at [849, 525] on span "Update" at bounding box center [836, 521] width 107 height 19
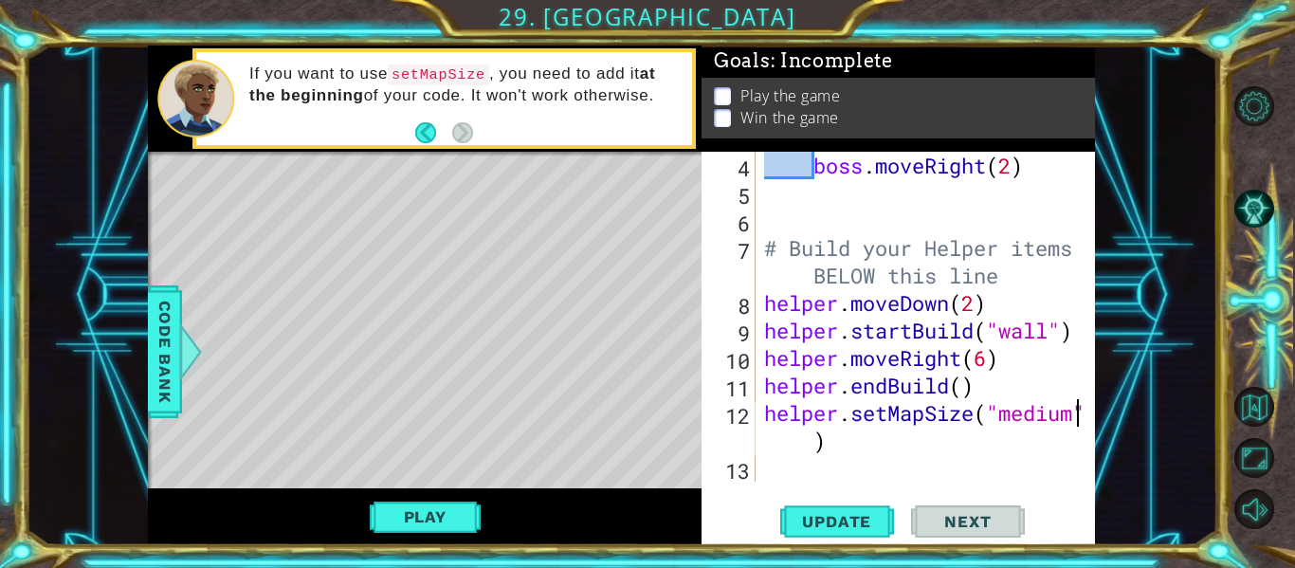
scroll to position [137, 0]
click at [861, 450] on div "boss . moveRight ( 2 ) # Build your Helper items BELOW this line helper . moveD…" at bounding box center [930, 344] width 340 height 385
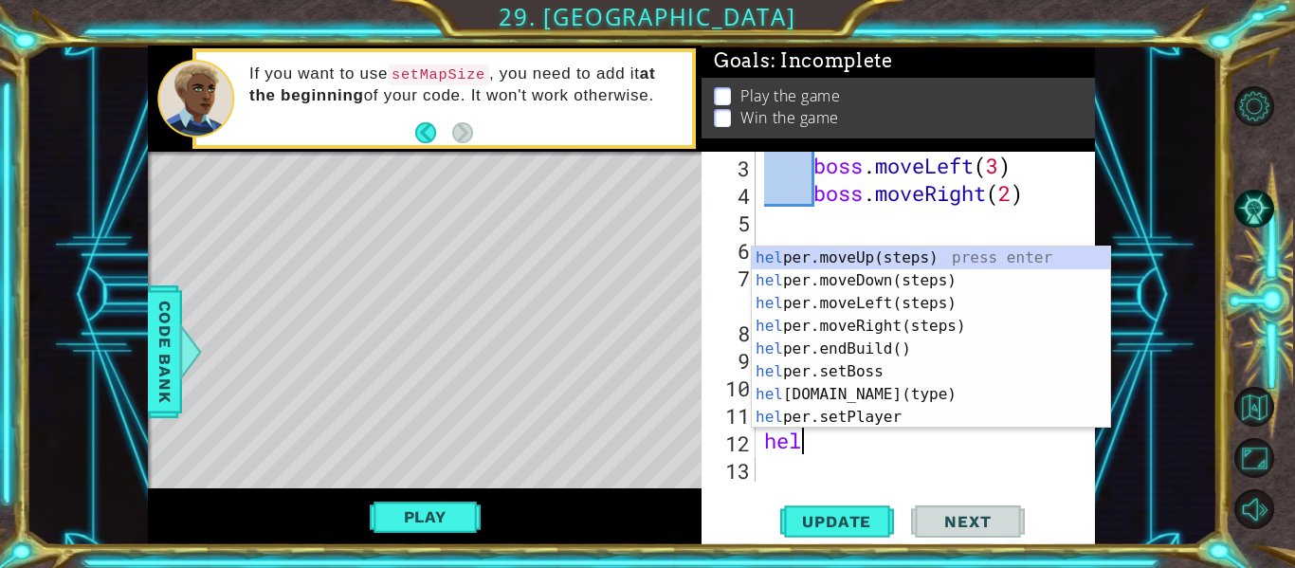
scroll to position [0, 0]
type textarea "h"
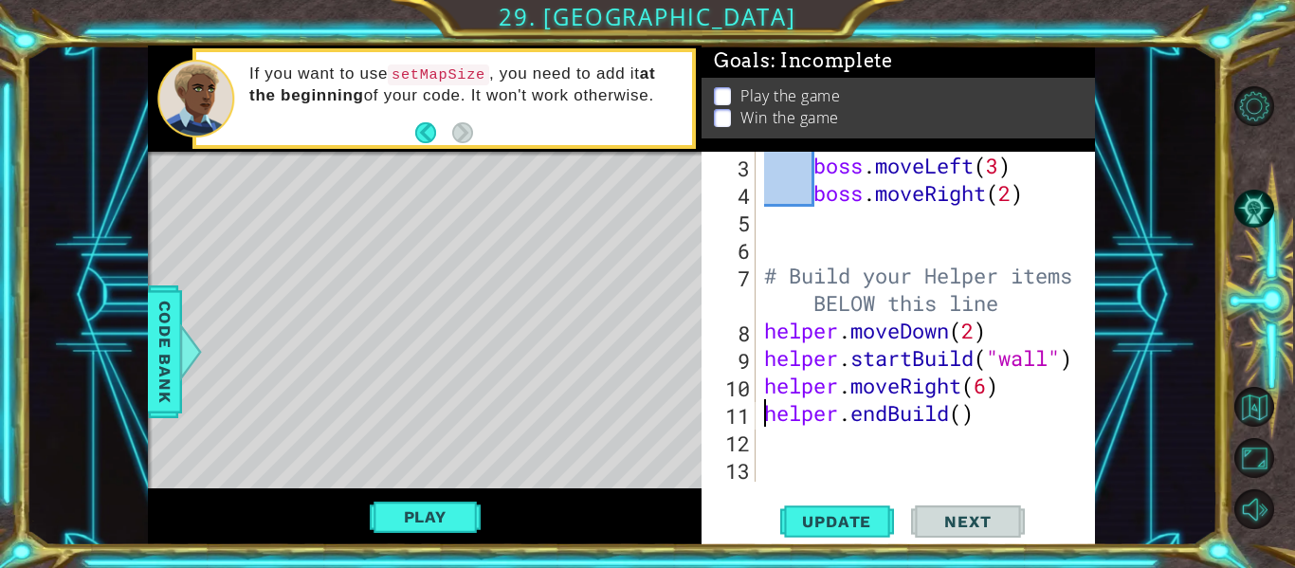
type textarea "# Build your Helper items BELOW this line"
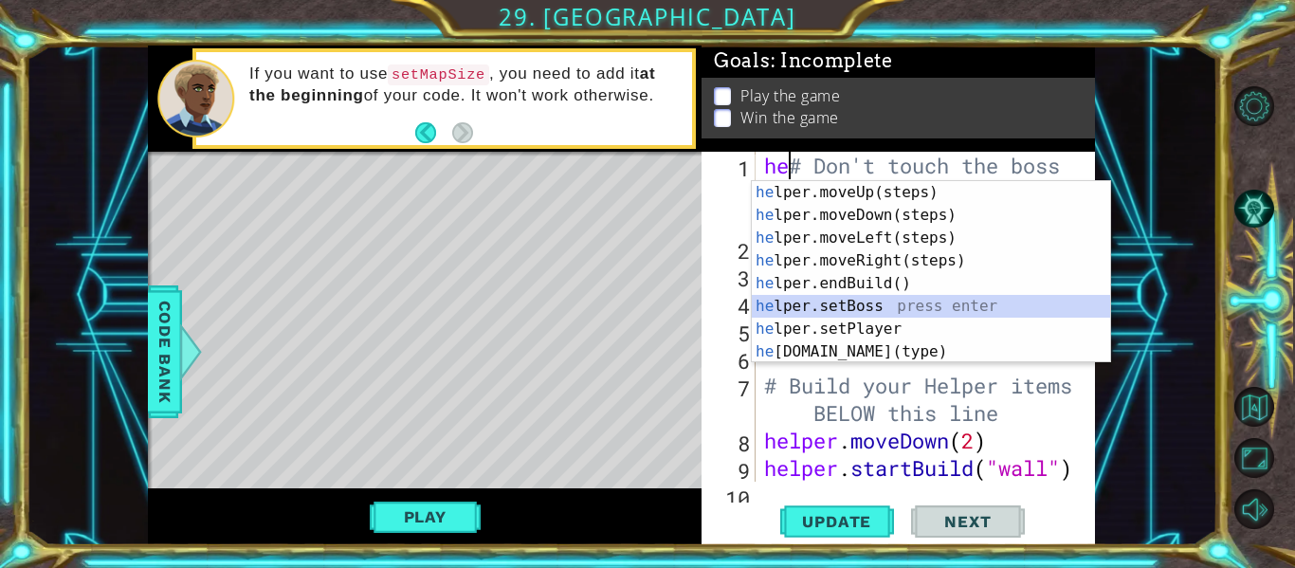
scroll to position [46, 0]
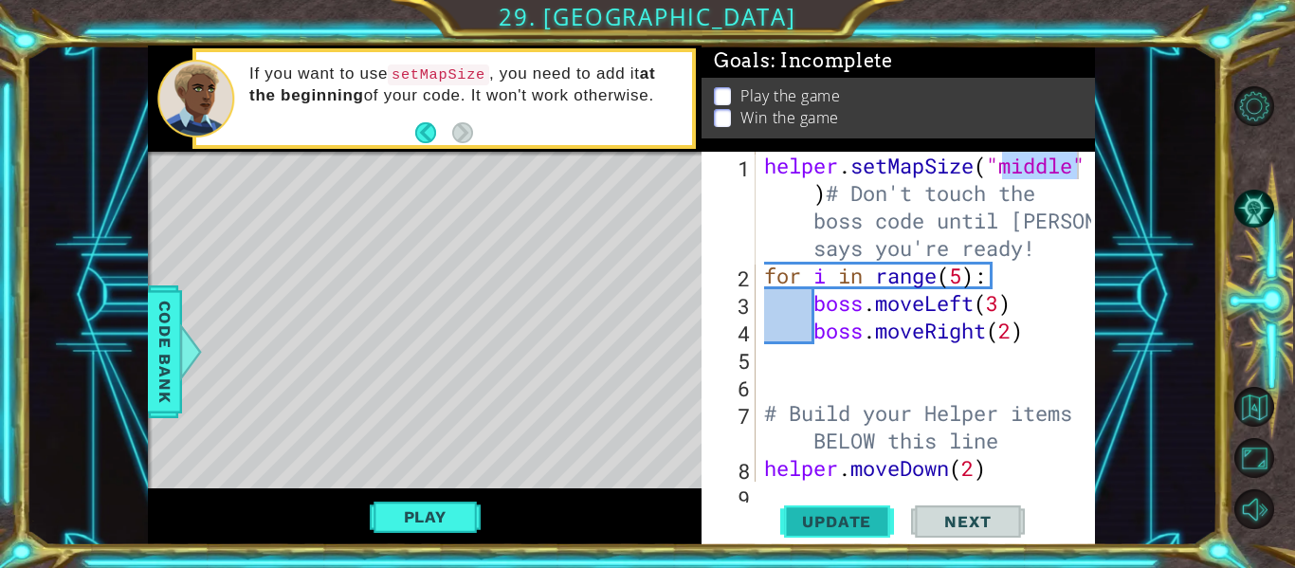
click at [828, 525] on span "Update" at bounding box center [836, 521] width 107 height 19
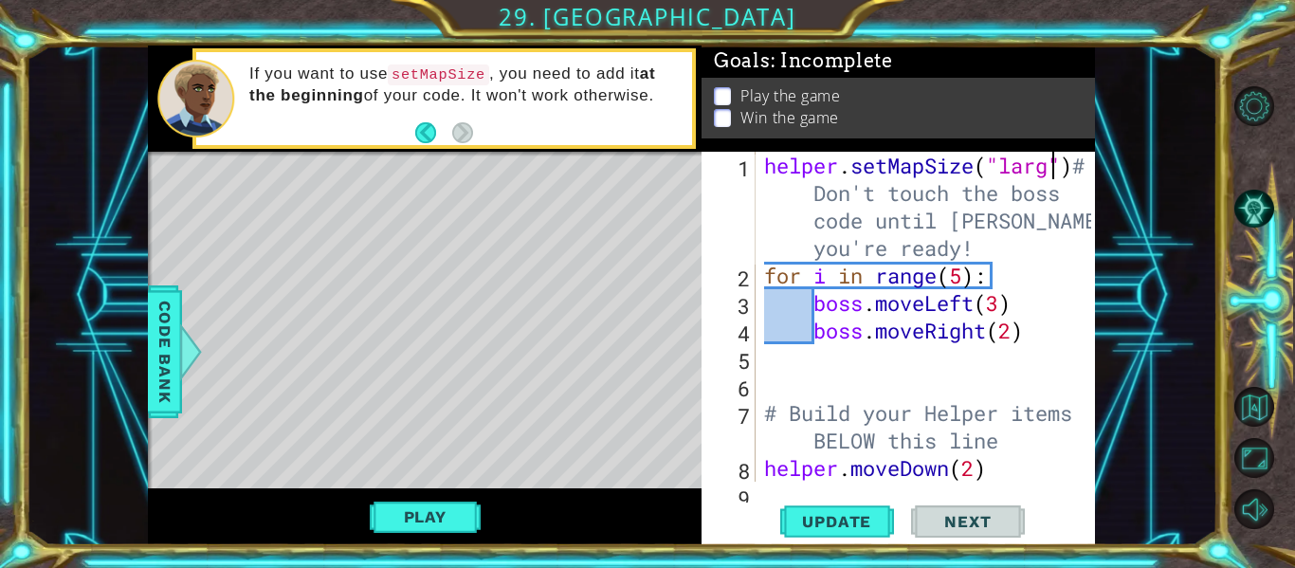
scroll to position [0, 14]
click at [812, 529] on span "Update" at bounding box center [836, 521] width 107 height 19
type textarea "boss.moveRight(2)"
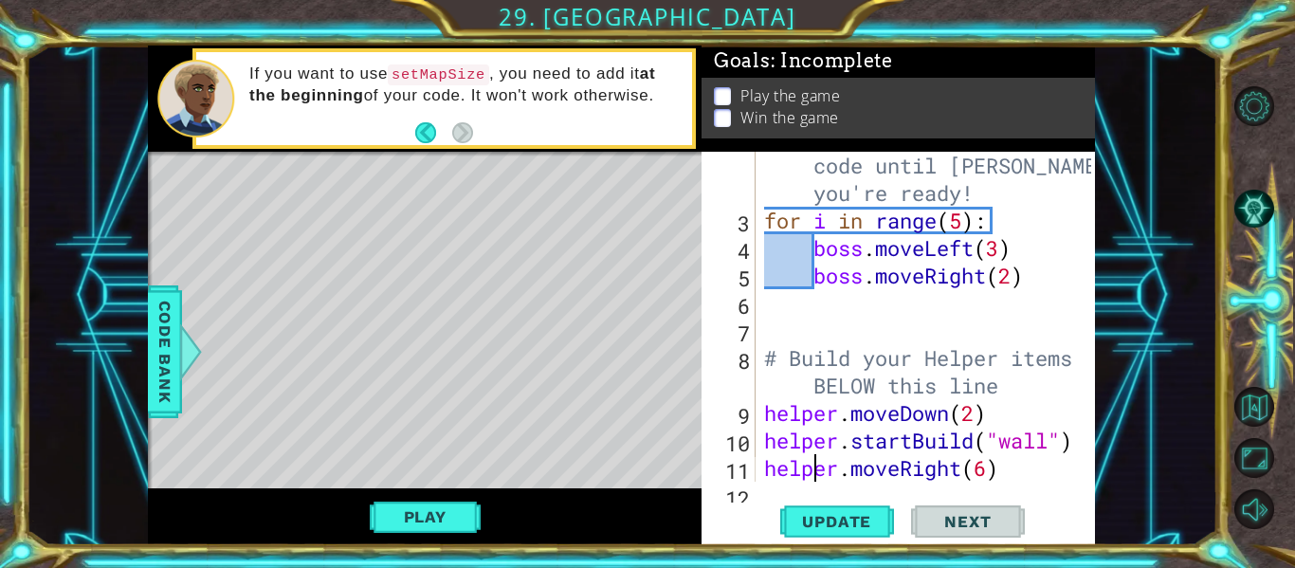
type textarea "helper.endBuild()"
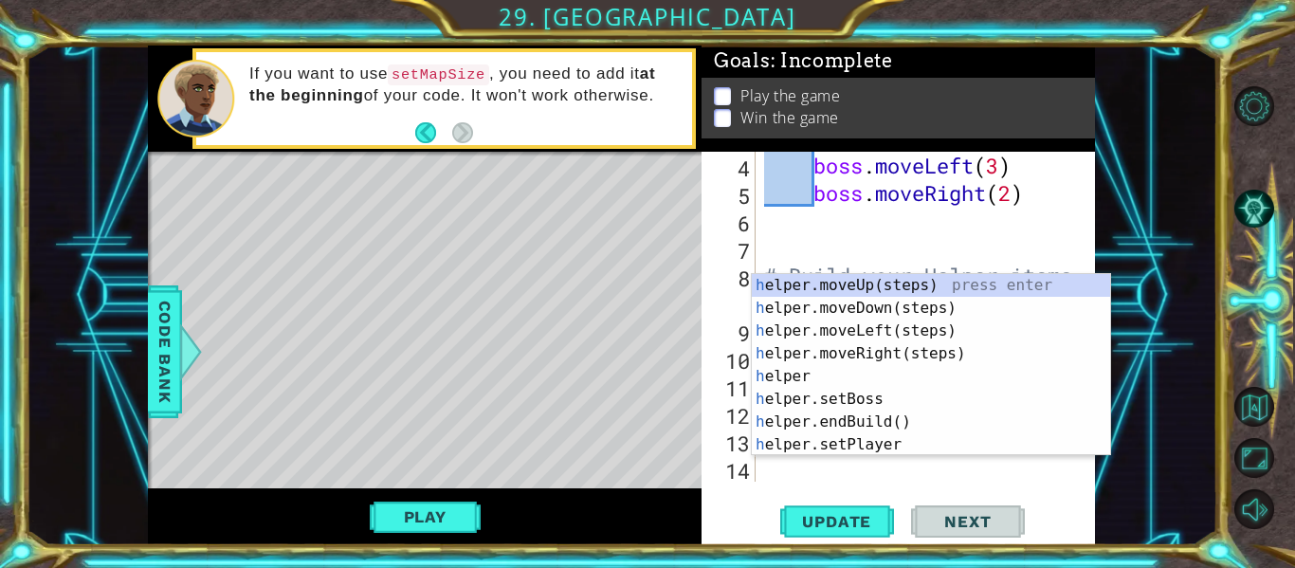
scroll to position [137, 0]
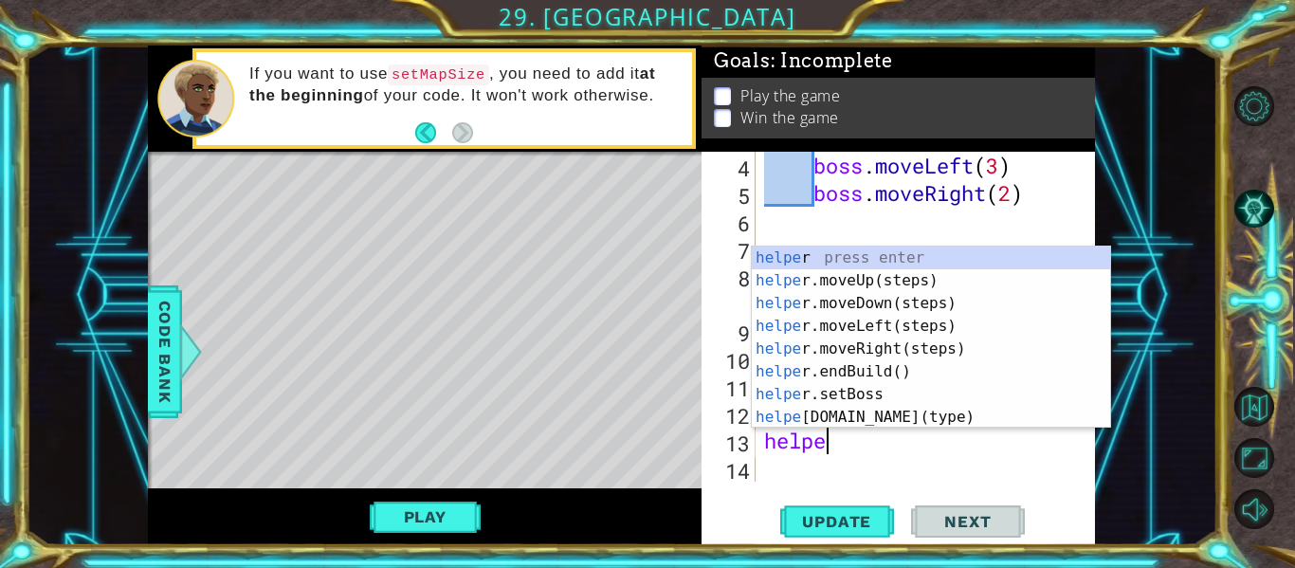
type textarea "helper"
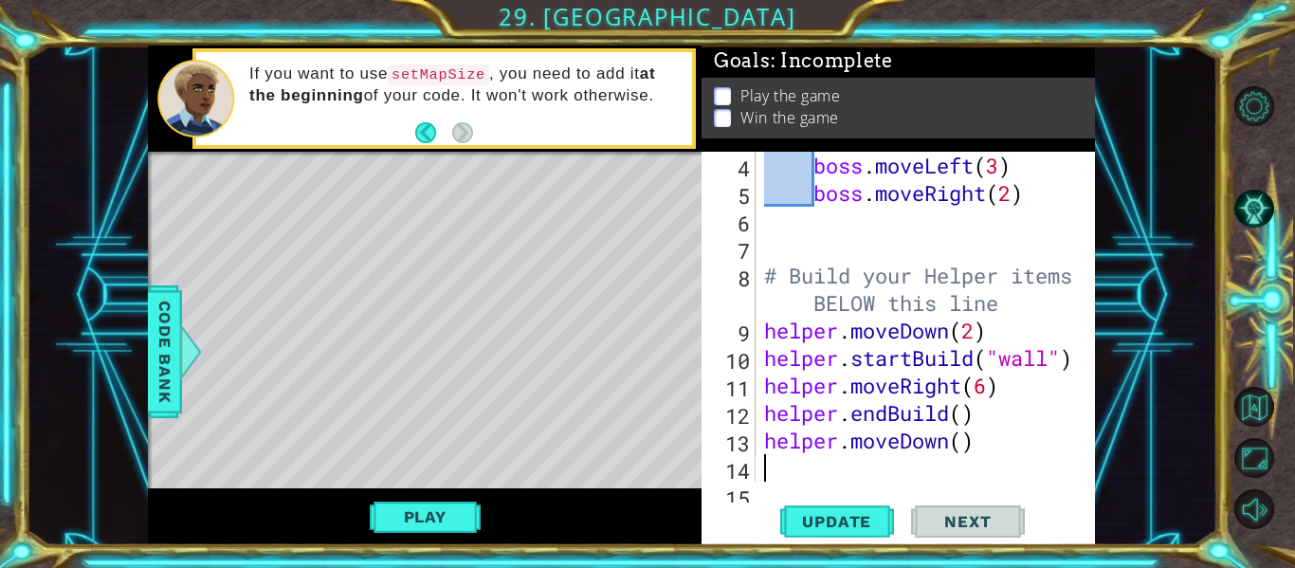
scroll to position [165, 0]
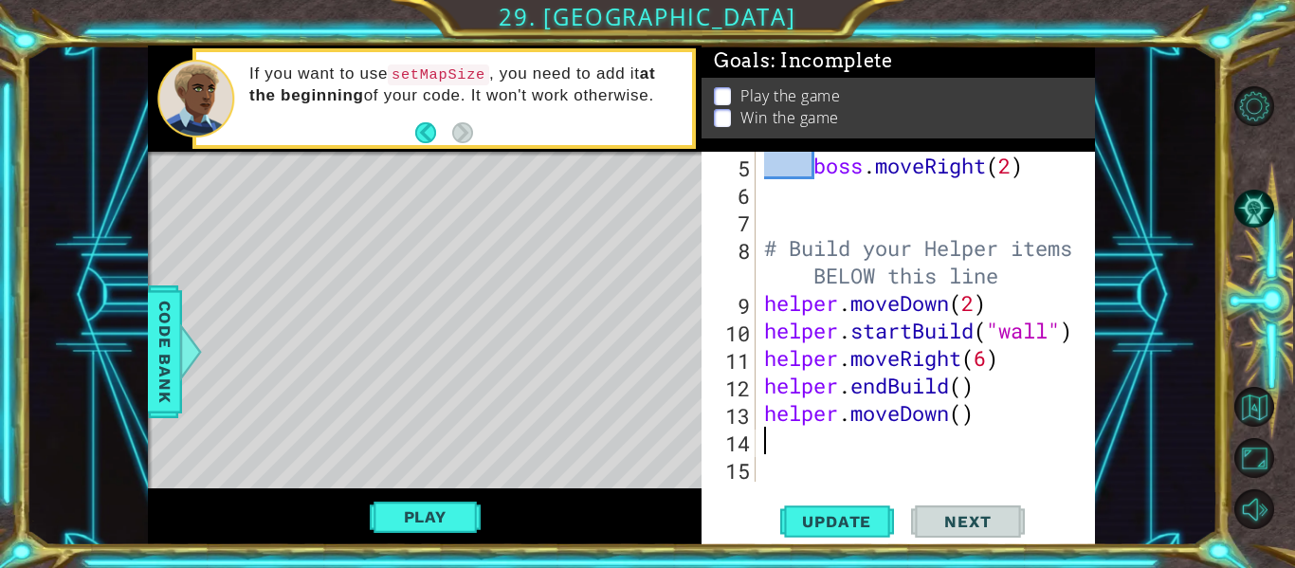
click at [965, 419] on div "boss . moveRight ( 2 ) # Build your Helper items BELOW this line helper . moveD…" at bounding box center [930, 344] width 340 height 385
type textarea "helper.moveDown(2)"
click at [815, 452] on div "boss . moveRight ( 2 ) # Build your Helper items BELOW this line helper . moveD…" at bounding box center [930, 344] width 340 height 385
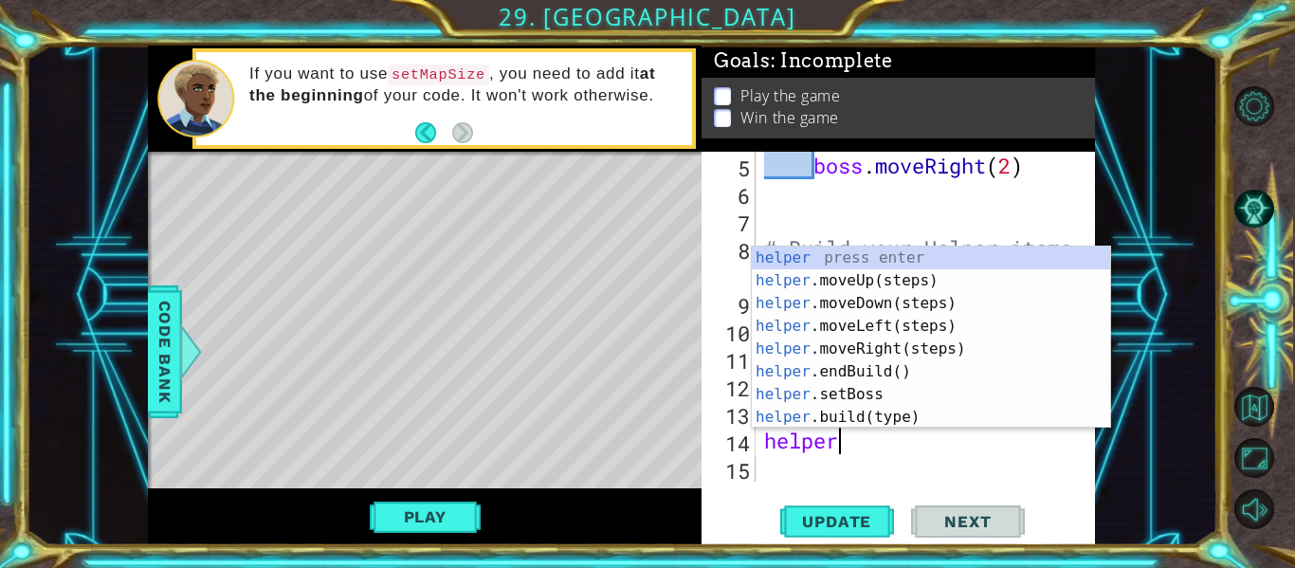
scroll to position [0, 3]
click at [897, 416] on div "helper press enter helper .moveUp(steps) press enter helper .moveDown(steps) pr…" at bounding box center [931, 360] width 358 height 228
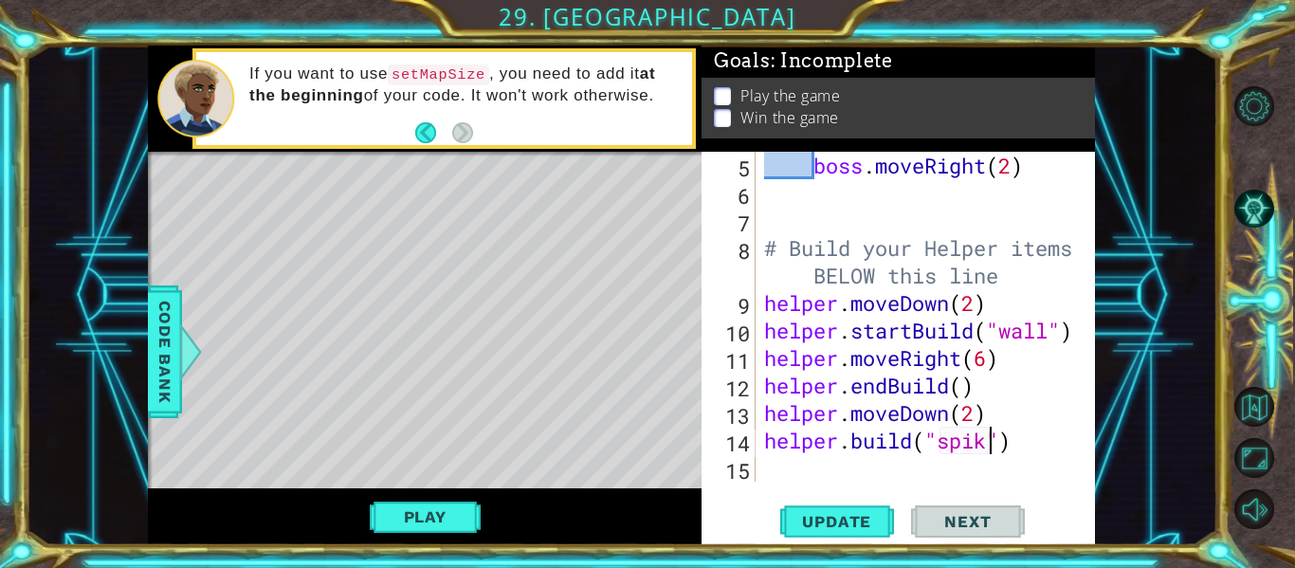
scroll to position [0, 11]
type textarea "[DOMAIN_NAME]("spikes")"
click at [814, 513] on span "Update" at bounding box center [836, 521] width 107 height 19
click at [775, 472] on div "boss . moveRight ( 2 ) # Build your Helper items BELOW this line helper . moveD…" at bounding box center [930, 344] width 340 height 385
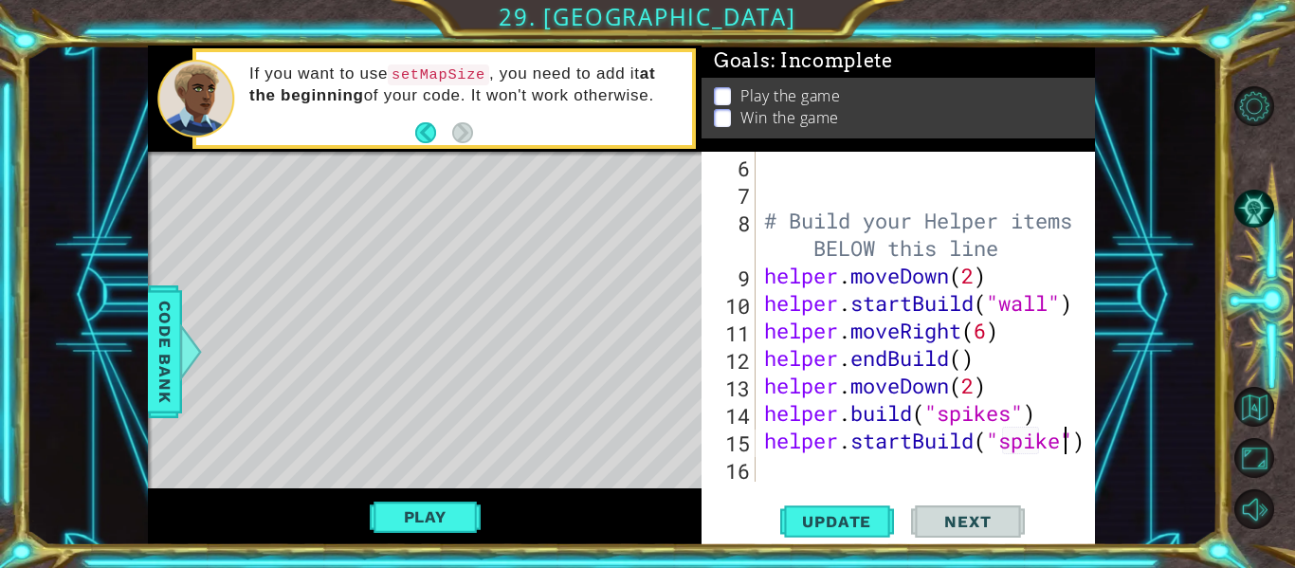
scroll to position [0, 14]
type textarea "helper.startBuild("spikes")"
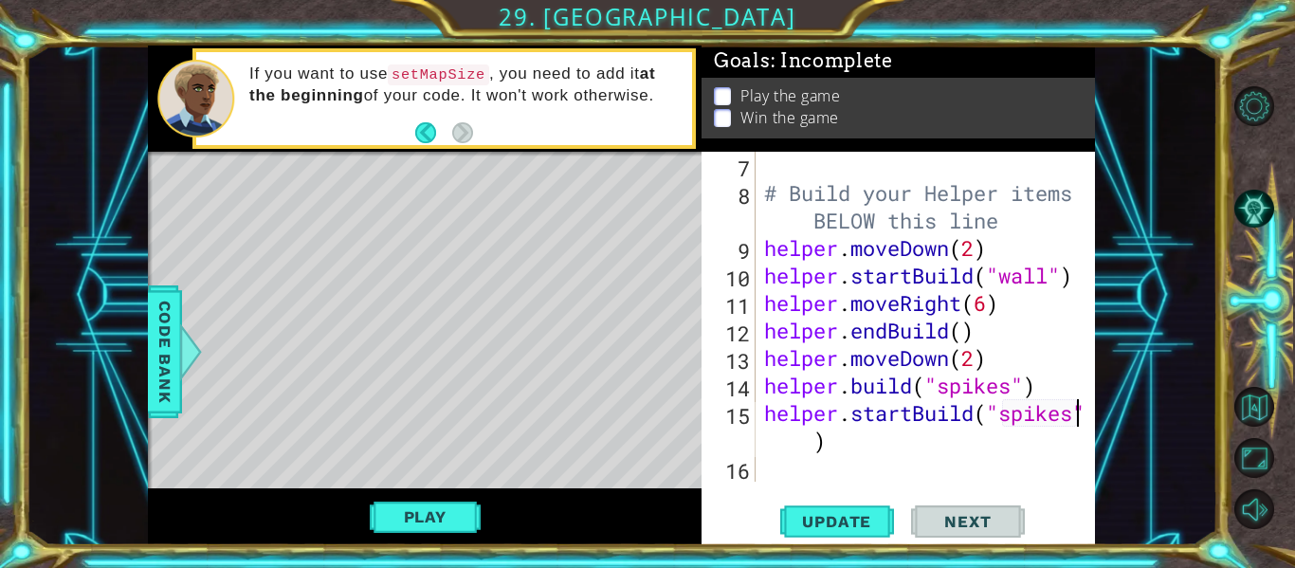
click at [779, 481] on div "# Build your Helper items BELOW this line helper . moveDown ( 2 ) helper . star…" at bounding box center [930, 344] width 340 height 385
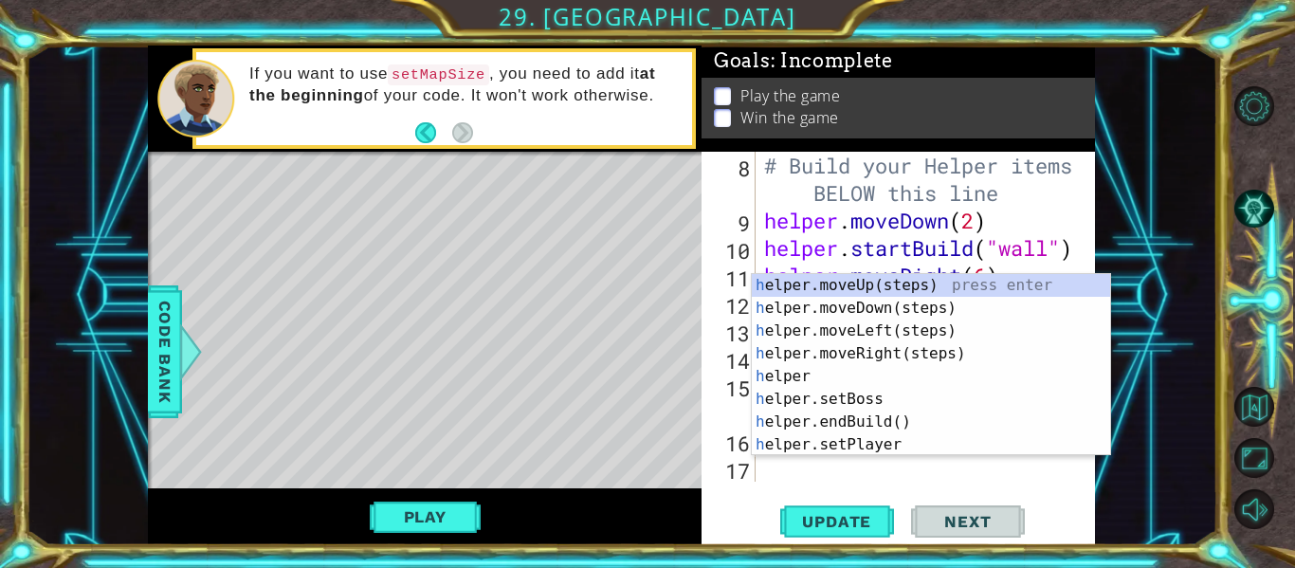
scroll to position [247, 0]
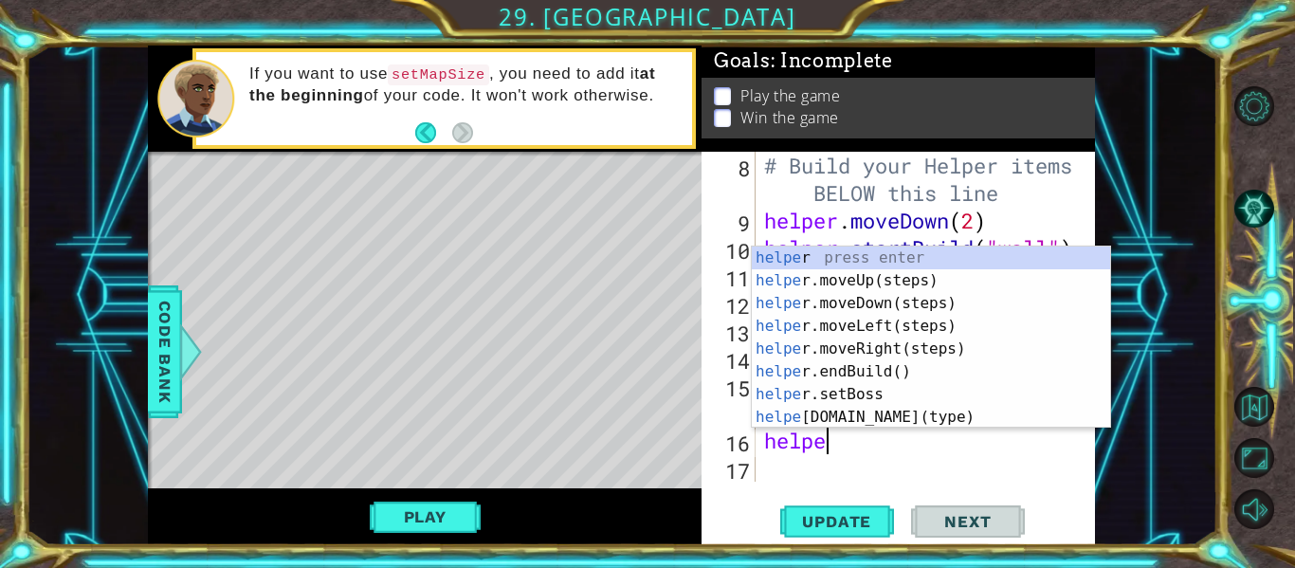
type textarea "helper"
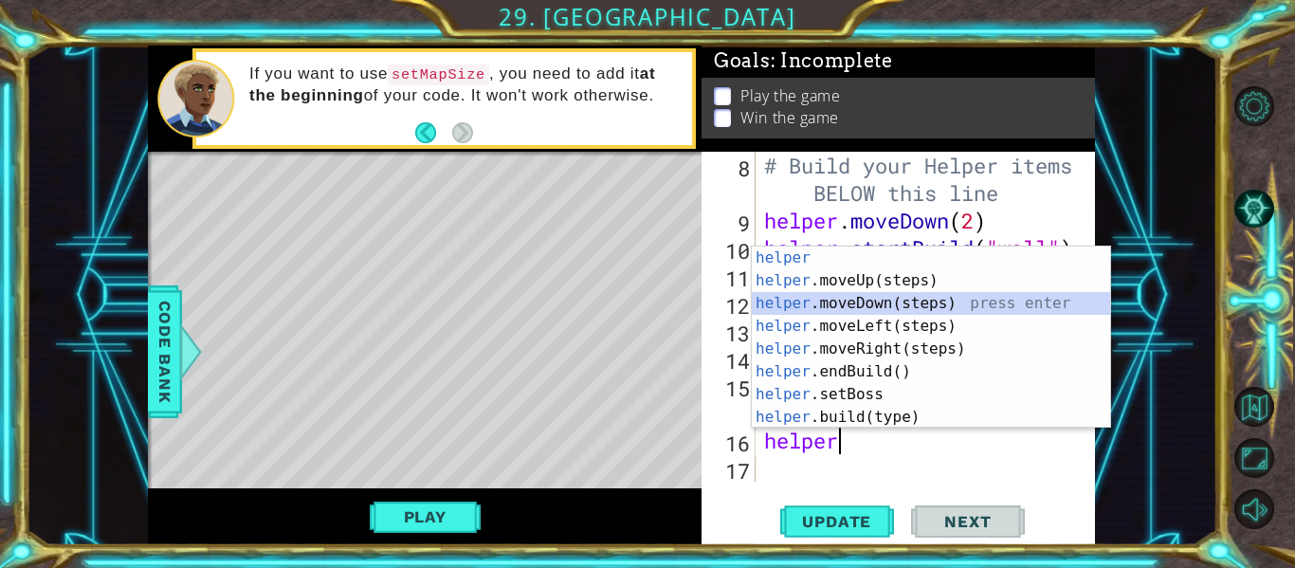
scroll to position [275, 0]
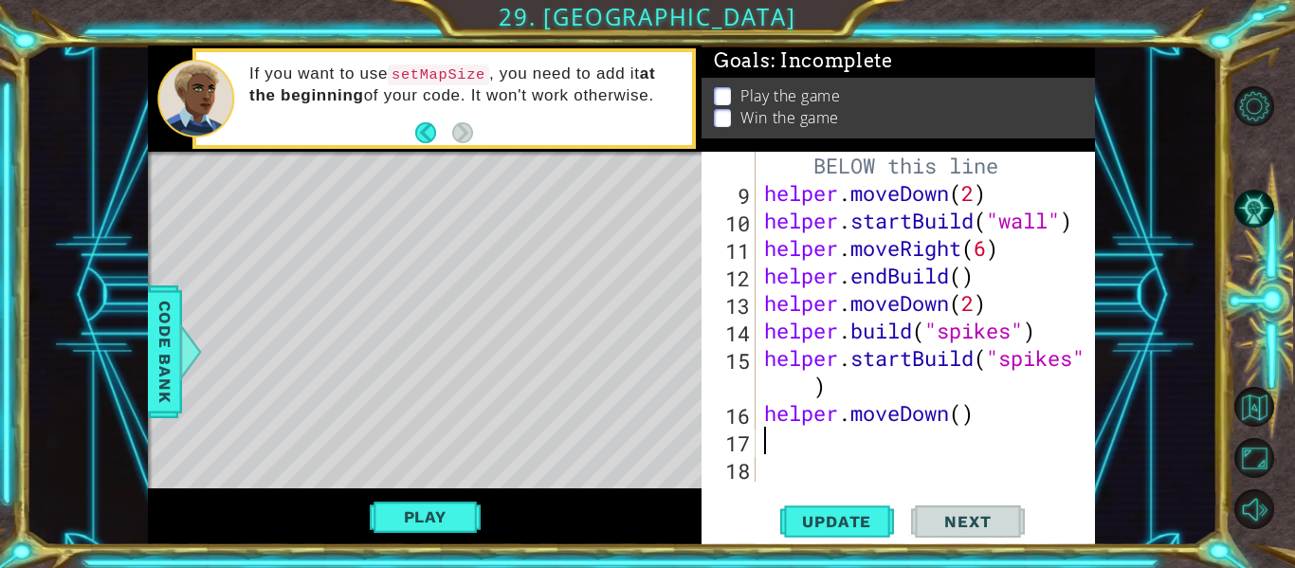
click at [962, 415] on div "# Build your Helper items BELOW this line helper . moveDown ( 2 ) helper . star…" at bounding box center [930, 330] width 340 height 412
type textarea "helper.moveDown(2)"
click at [764, 446] on div "# Build your Helper items BELOW this line helper . moveDown ( 2 ) helper . star…" at bounding box center [930, 330] width 340 height 412
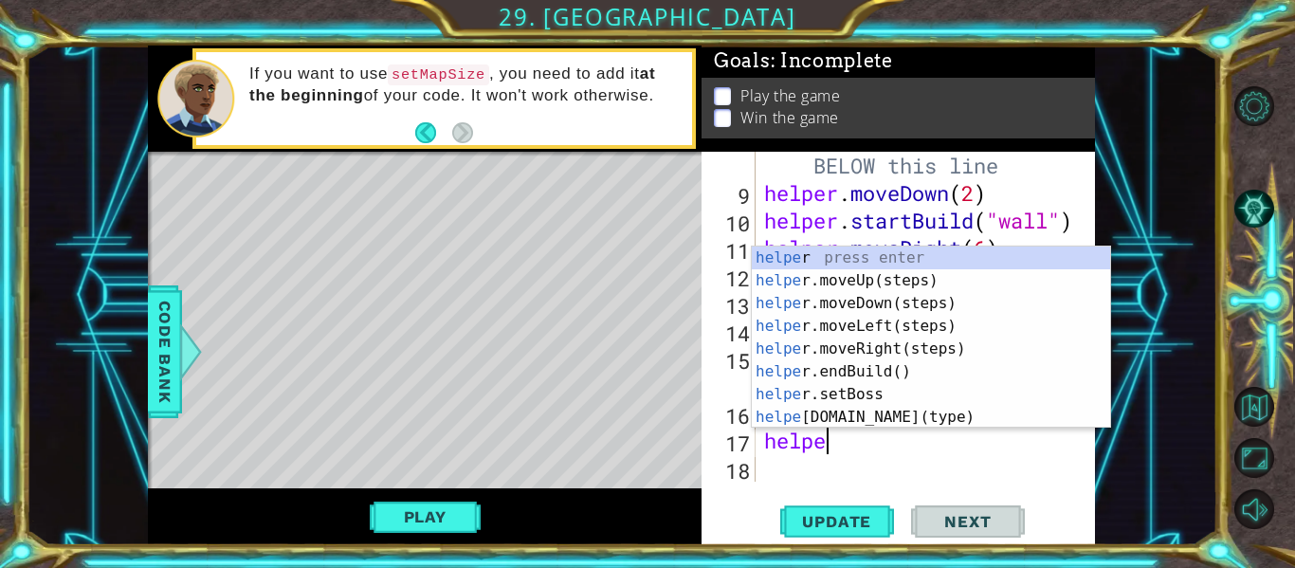
type textarea "helper"
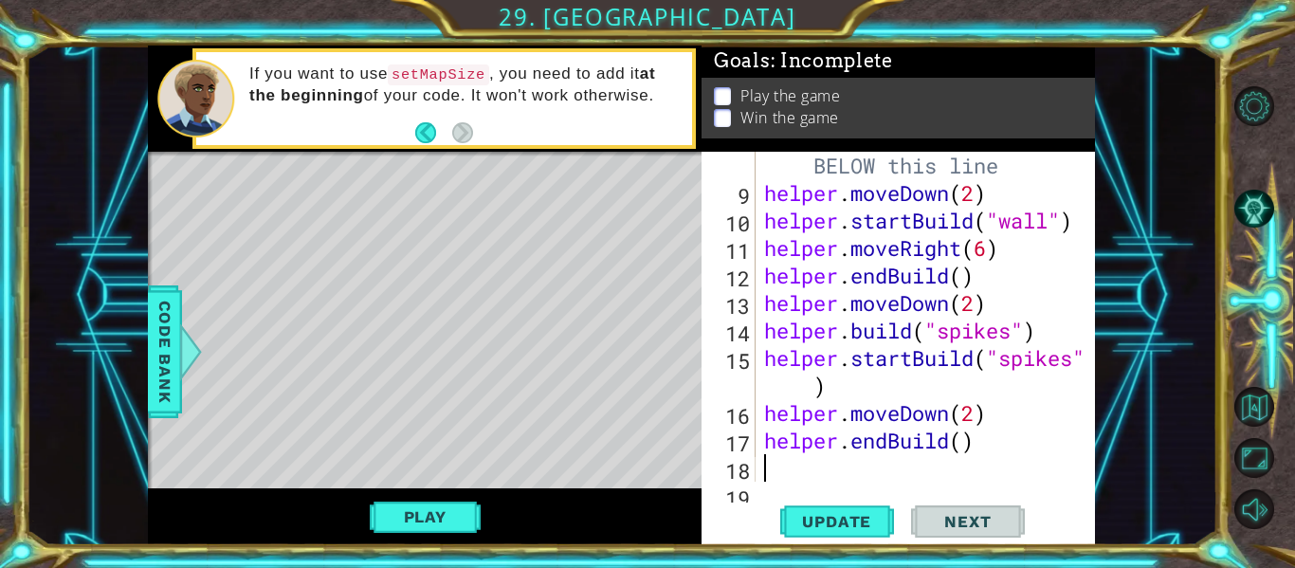
scroll to position [302, 0]
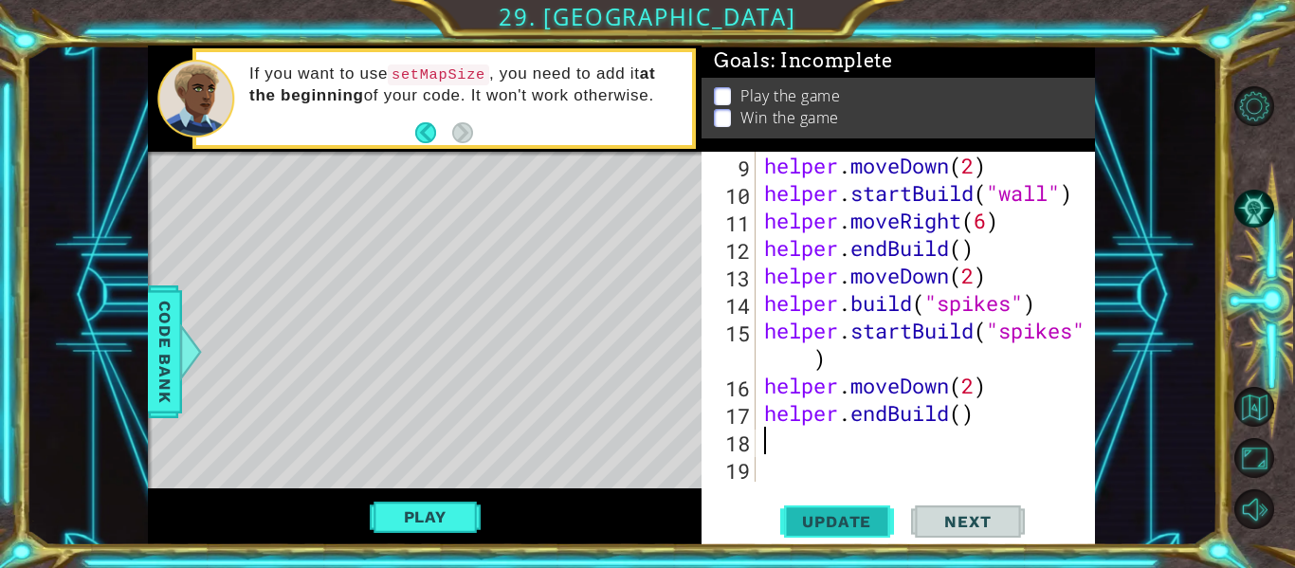
click at [803, 525] on span "Update" at bounding box center [836, 521] width 107 height 19
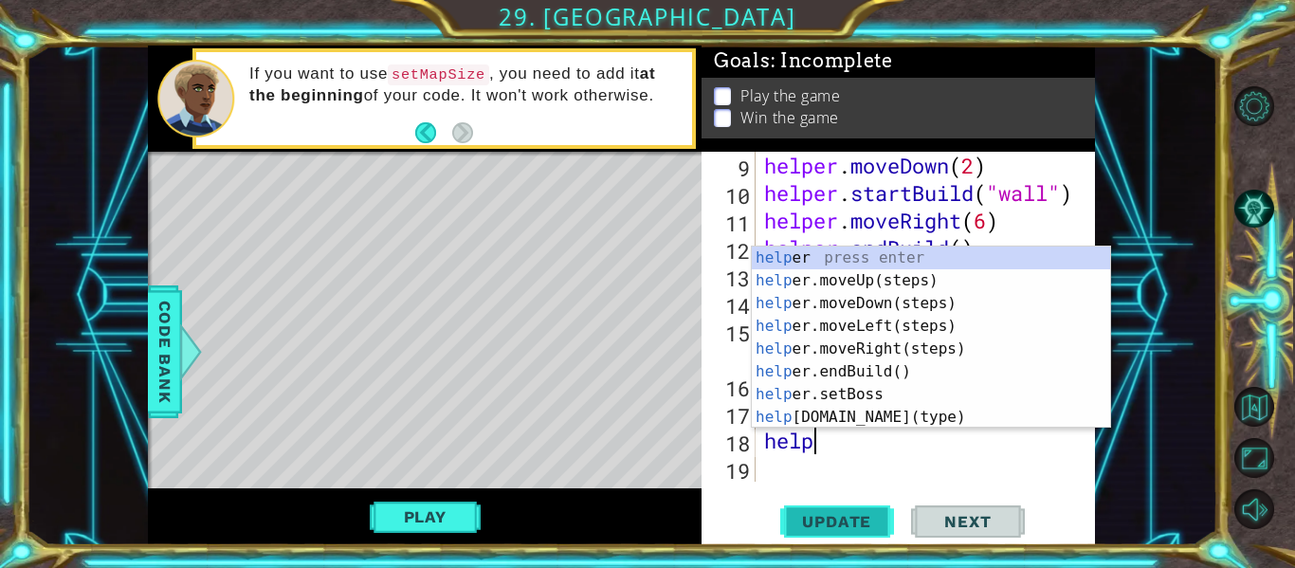
type textarea "helper"
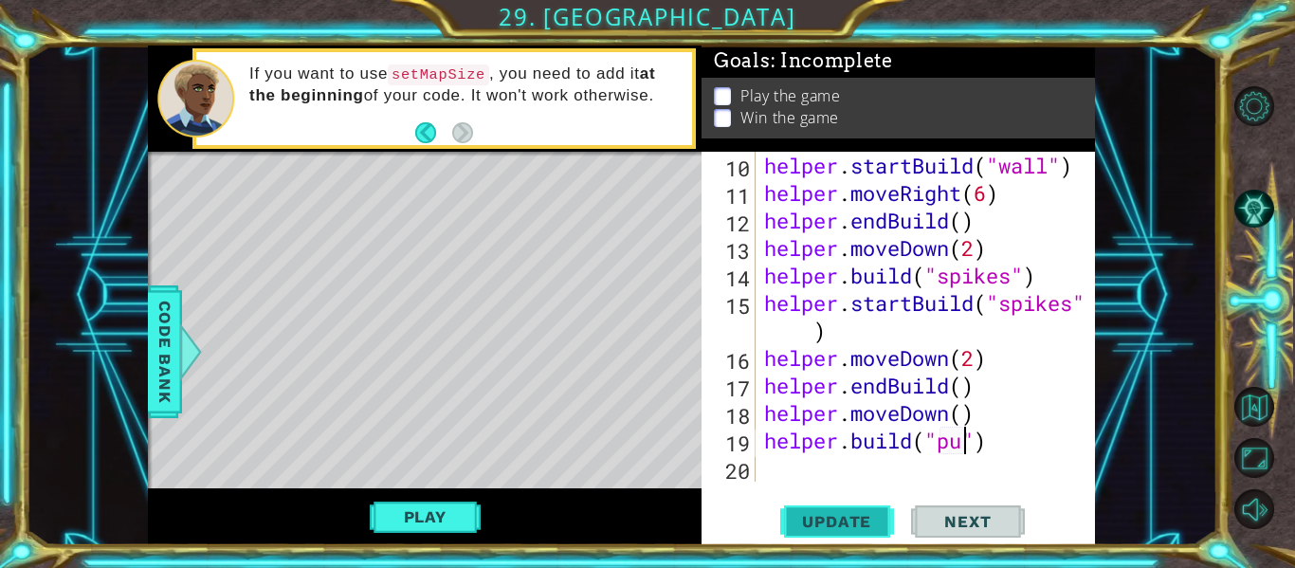
scroll to position [0, 9]
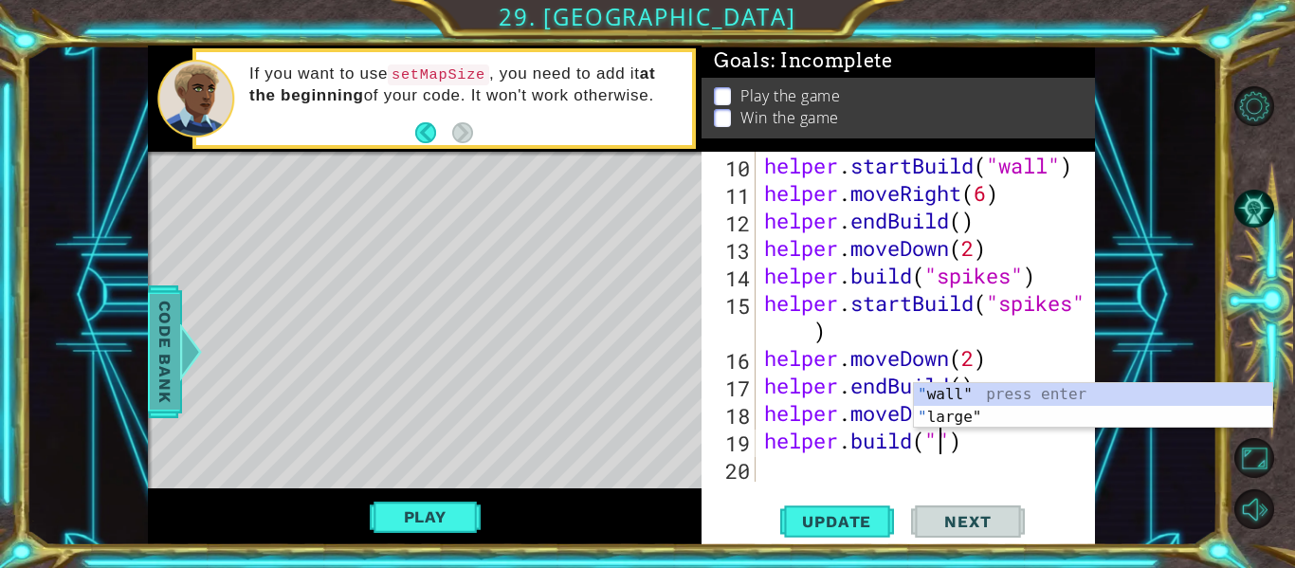
type textarea "[DOMAIN_NAME]("")"
click at [189, 350] on div at bounding box center [191, 351] width 24 height 57
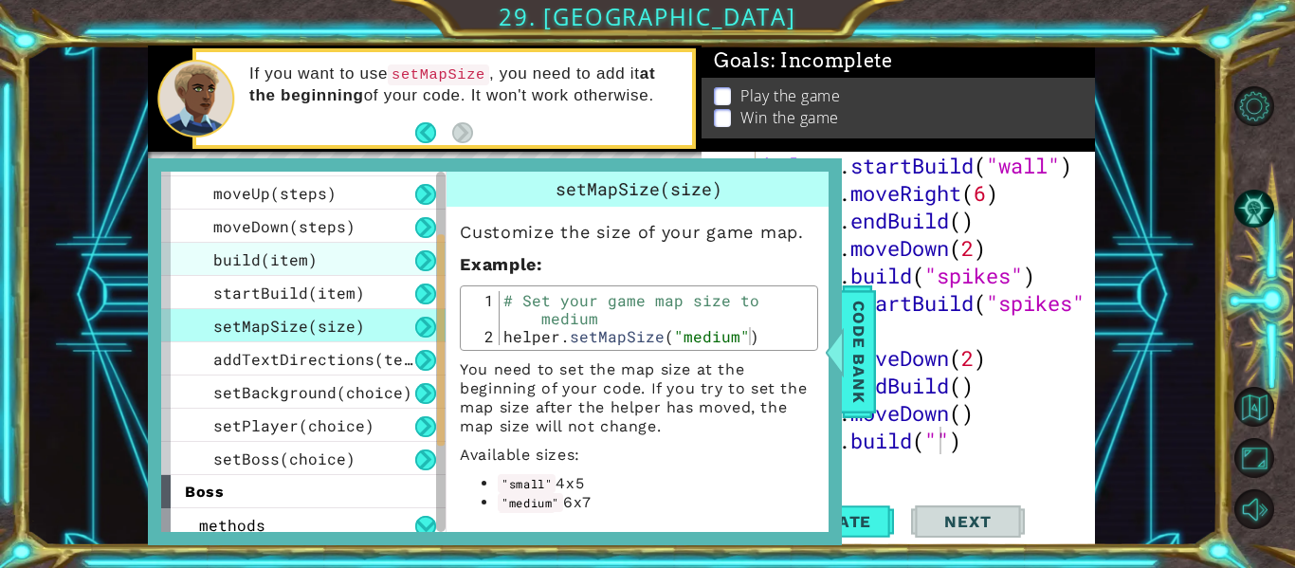
click at [324, 258] on div "build(item)" at bounding box center [303, 259] width 284 height 33
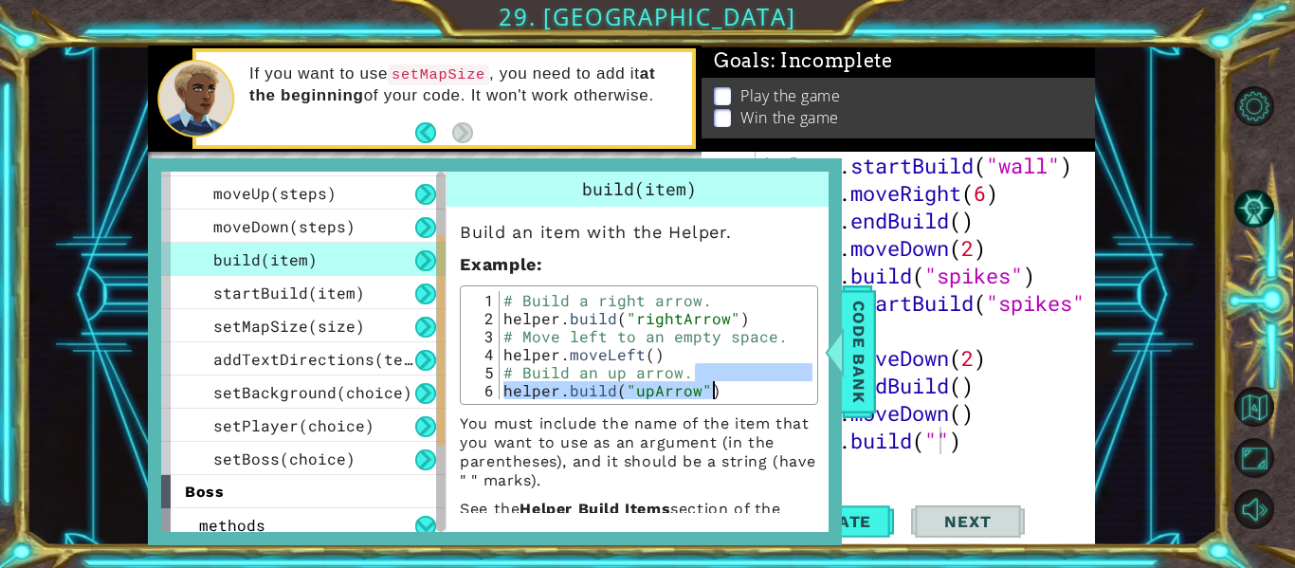
drag, startPoint x: 692, startPoint y: 371, endPoint x: 708, endPoint y: 434, distance: 65.5
click at [708, 434] on div "Build an item with the Helper. Example : # Build an up arrow. 1 2 3 4 5 6 # Bui…" at bounding box center [639, 382] width 385 height 350
click at [708, 434] on p "You must include the name of the item that you want to use as an argument (in t…" at bounding box center [639, 452] width 358 height 76
click at [778, 337] on div "# Build a right arrow. helper . build ( "rightArrow" ) # Move left to an empty …" at bounding box center [656, 363] width 313 height 144
type textarea "[DOMAIN_NAME]("upArrow")"
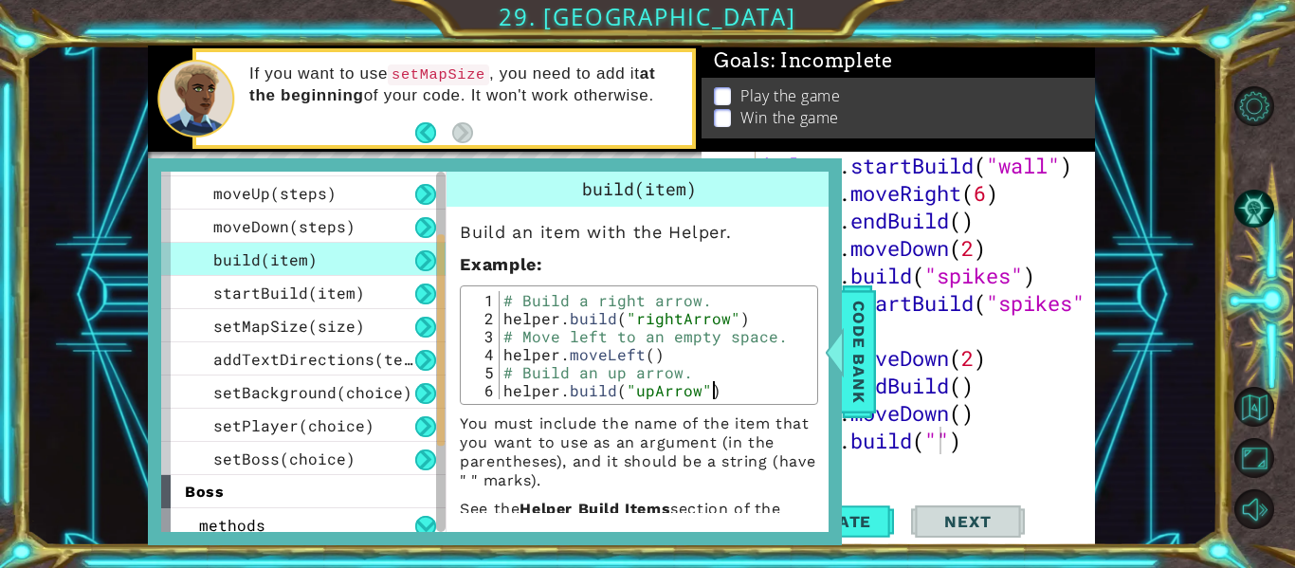
click at [723, 450] on p "You must include the name of the item that you want to use as an argument (in t…" at bounding box center [639, 452] width 358 height 76
click at [716, 462] on p "You must include the name of the item that you want to use as an argument (in t…" at bounding box center [639, 452] width 358 height 76
drag, startPoint x: 635, startPoint y: 504, endPoint x: 659, endPoint y: 381, distance: 125.5
click at [659, 381] on div "Build an item with the Helper. Example : [DOMAIN_NAME]("upArrow") 1 2 3 4 5 6 #…" at bounding box center [639, 382] width 385 height 350
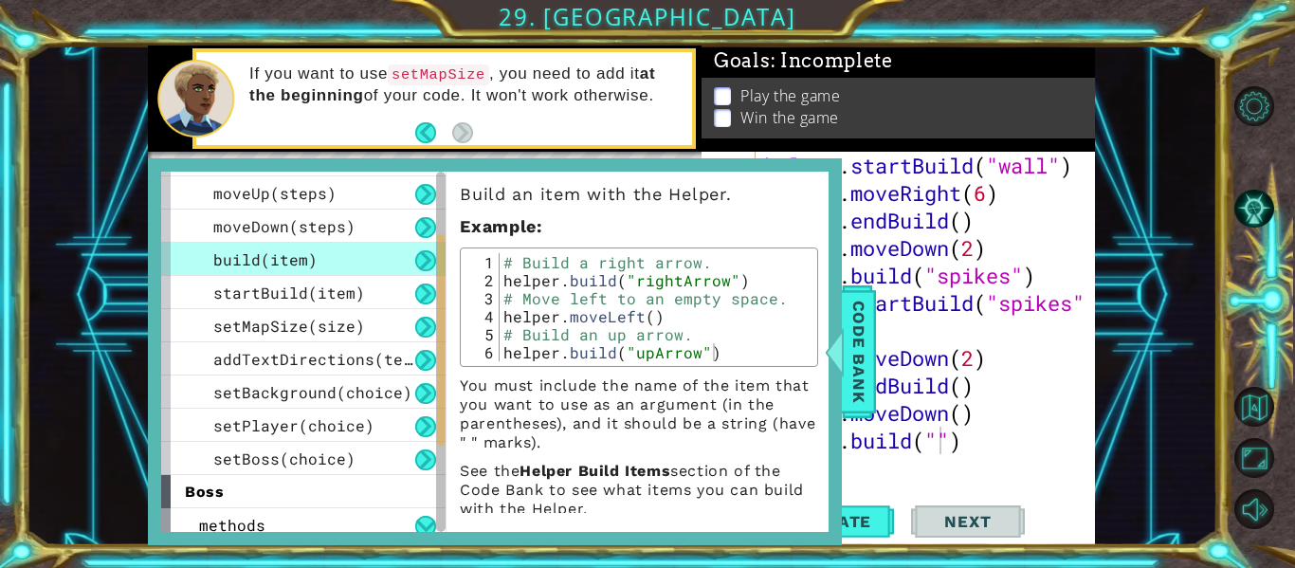
scroll to position [53, 0]
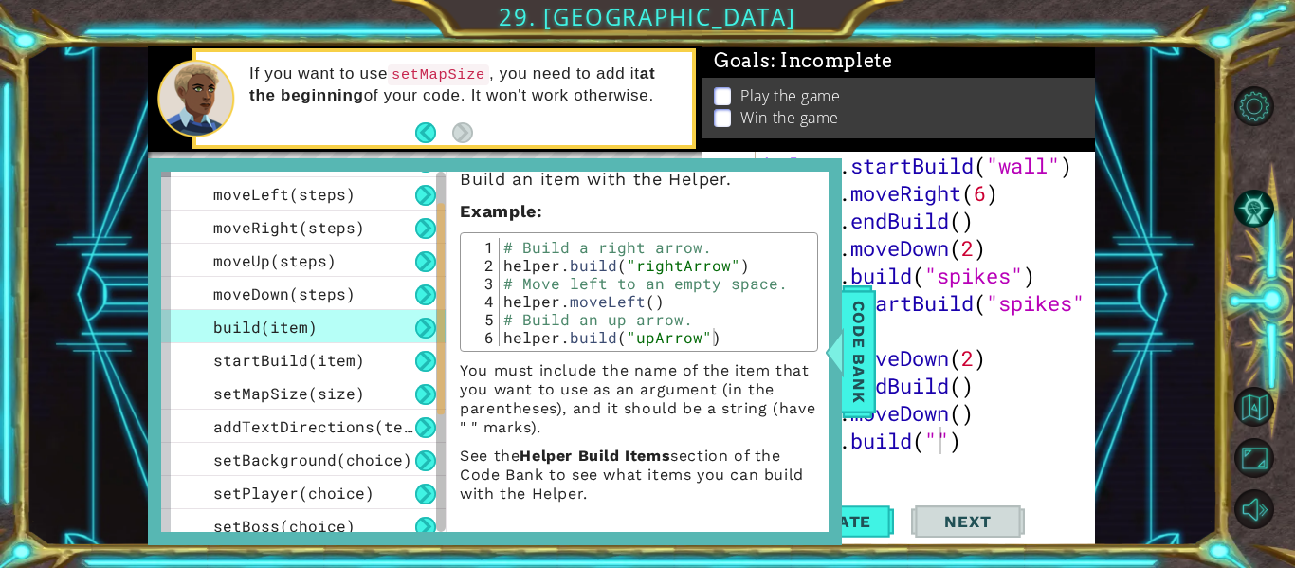
drag, startPoint x: 440, startPoint y: 359, endPoint x: 447, endPoint y: 328, distance: 32.2
click at [447, 328] on div "helper methods moveLeft(steps) moveRight(steps) moveUp(steps) moveDown(steps) b…" at bounding box center [494, 352] width 667 height 360
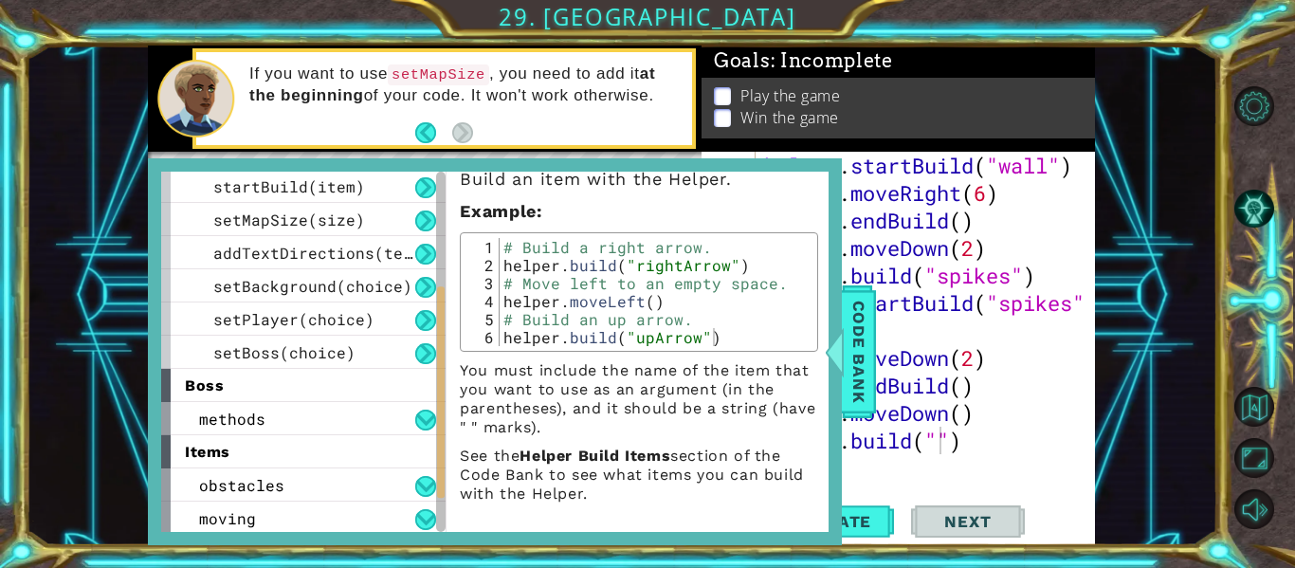
scroll to position [240, 0]
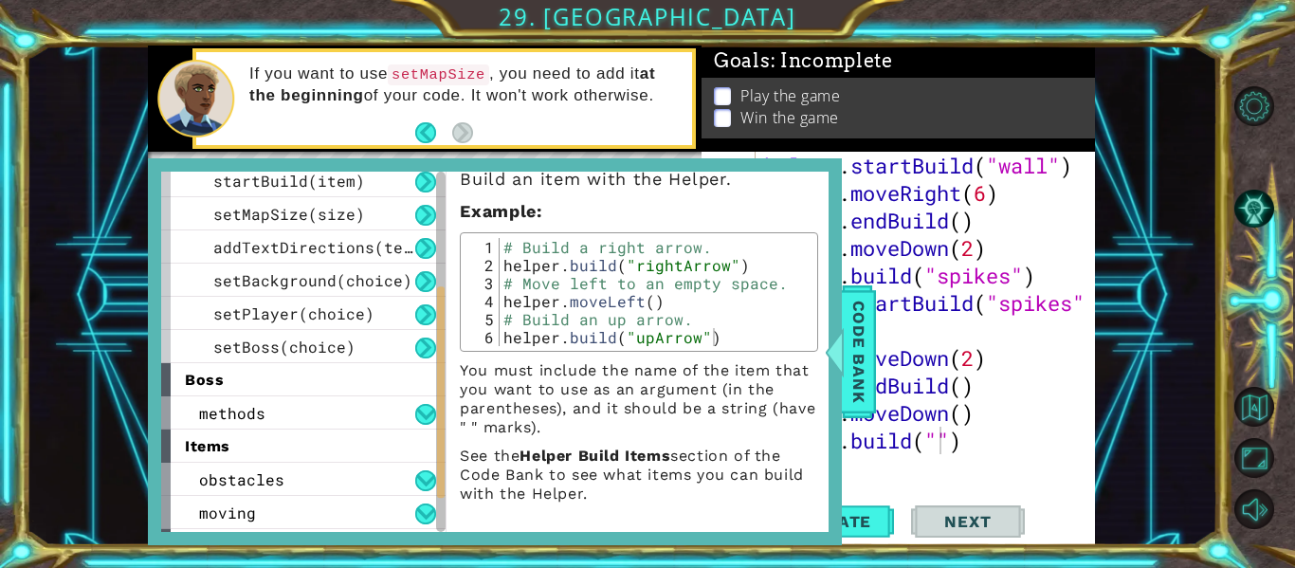
drag, startPoint x: 442, startPoint y: 368, endPoint x: 413, endPoint y: 454, distance: 90.8
click at [413, 454] on div "helper methods moveLeft(steps) moveRight(steps) moveUp(steps) moveDown(steps) b…" at bounding box center [303, 352] width 284 height 360
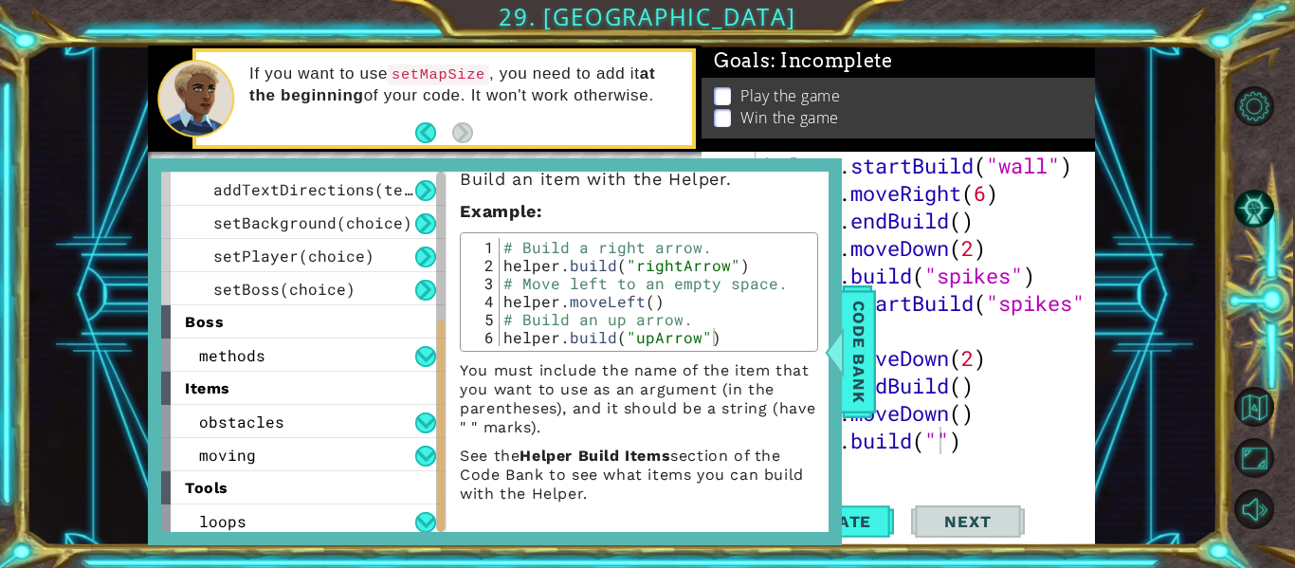
scroll to position [303, 0]
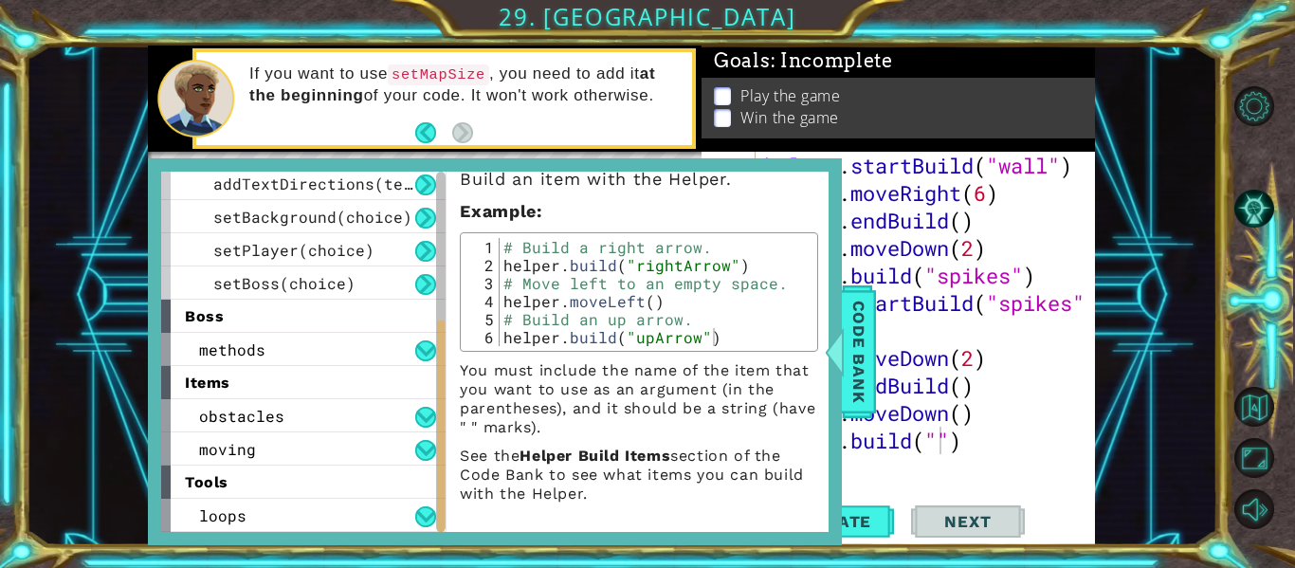
drag, startPoint x: 438, startPoint y: 425, endPoint x: 422, endPoint y: 489, distance: 66.5
click at [422, 489] on div "helper methods moveLeft(steps) moveRight(steps) moveUp(steps) moveDown(steps) b…" at bounding box center [303, 352] width 284 height 360
click at [345, 419] on div "obstacles" at bounding box center [303, 415] width 284 height 33
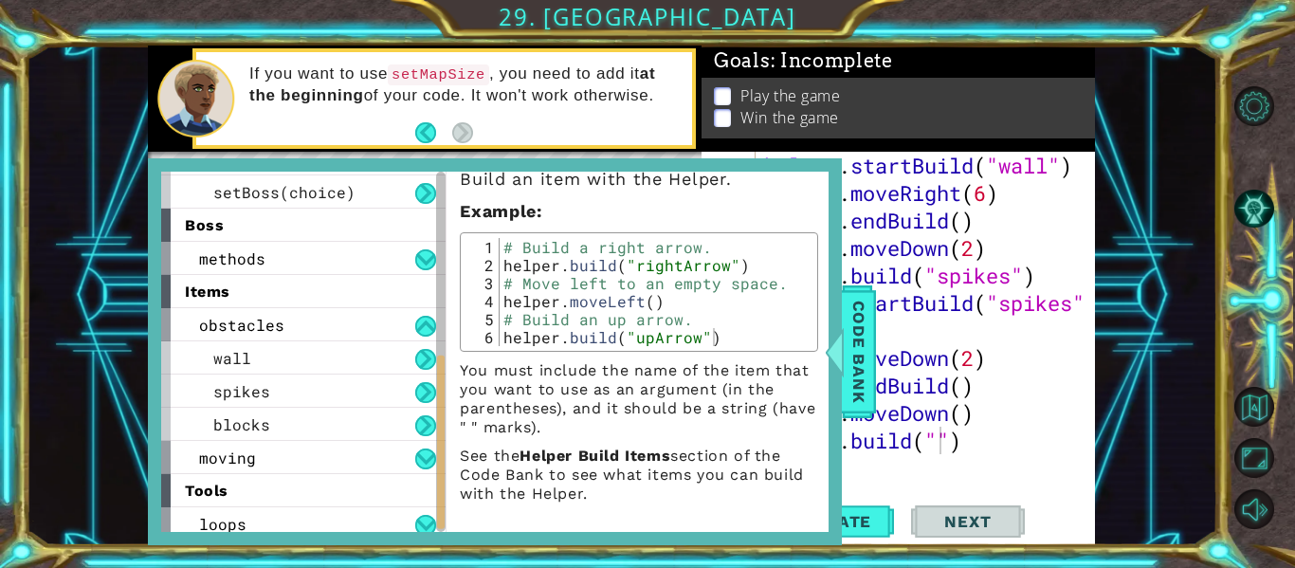
scroll to position [403, 0]
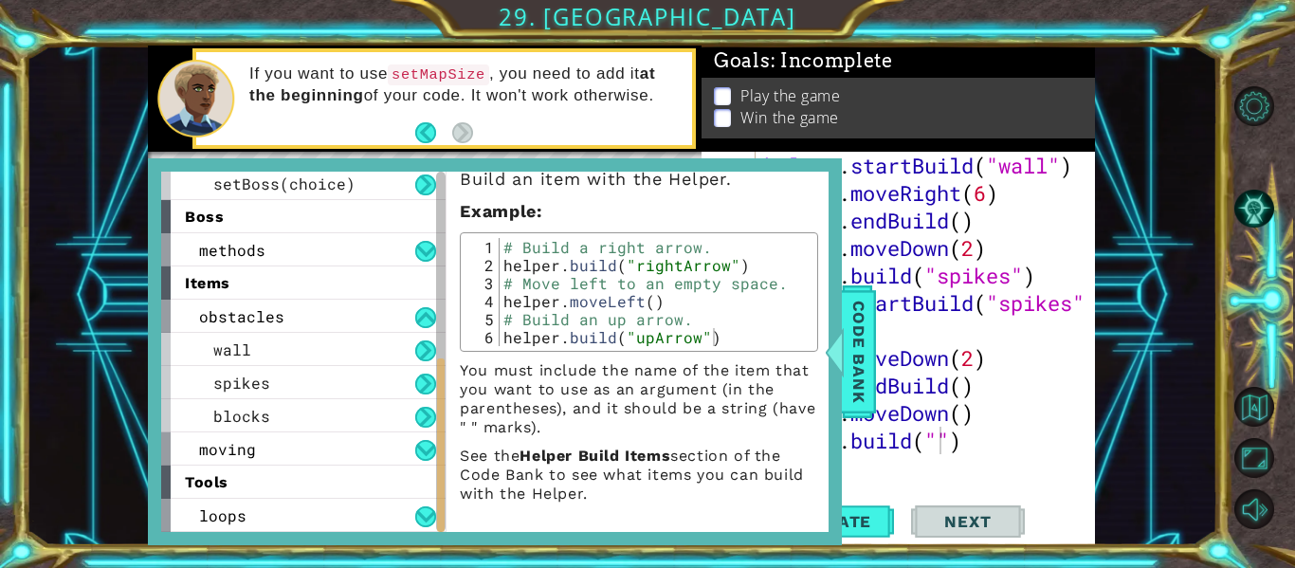
drag, startPoint x: 439, startPoint y: 415, endPoint x: 420, endPoint y: 488, distance: 75.4
click at [420, 488] on div "helper methods moveLeft(steps) moveRight(steps) moveUp(steps) moveDown(steps) b…" at bounding box center [303, 352] width 284 height 360
click at [365, 451] on div "moving" at bounding box center [303, 448] width 284 height 33
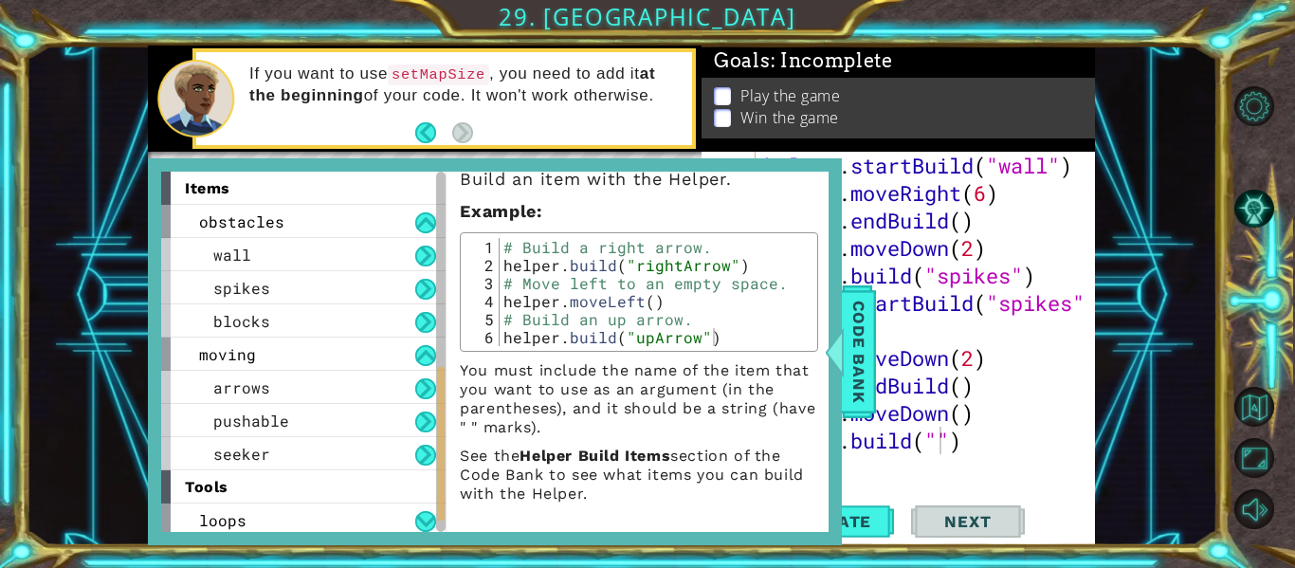
scroll to position [502, 0]
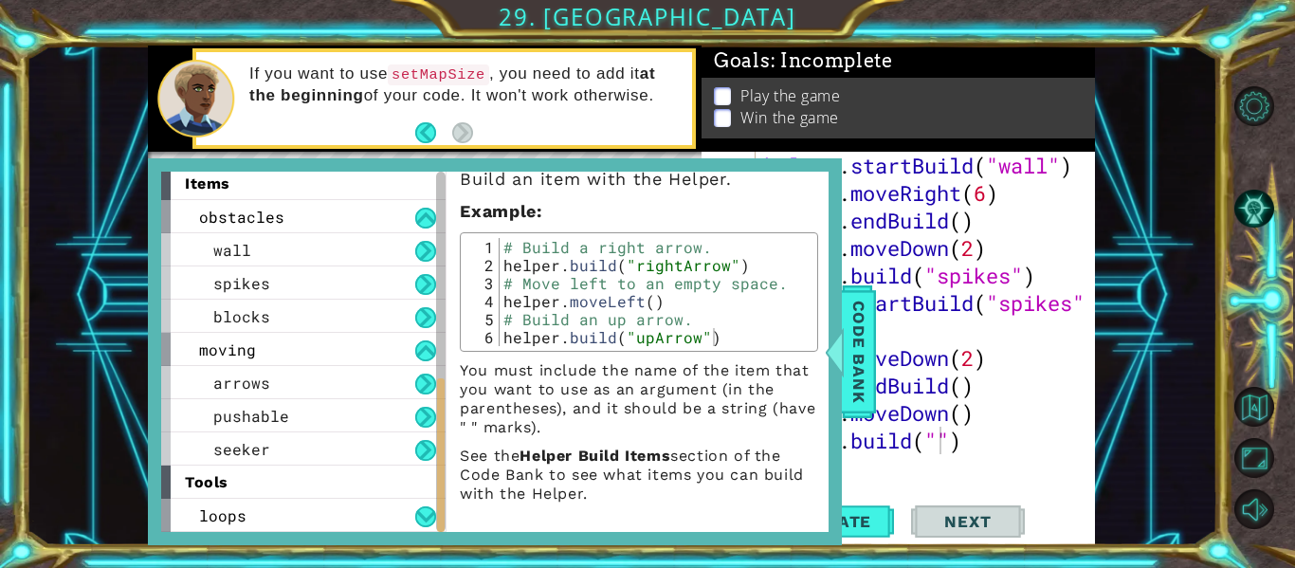
drag, startPoint x: 440, startPoint y: 430, endPoint x: 443, endPoint y: 486, distance: 56.0
click at [443, 486] on div at bounding box center [441, 455] width 8 height 154
click at [835, 356] on div at bounding box center [835, 351] width 24 height 57
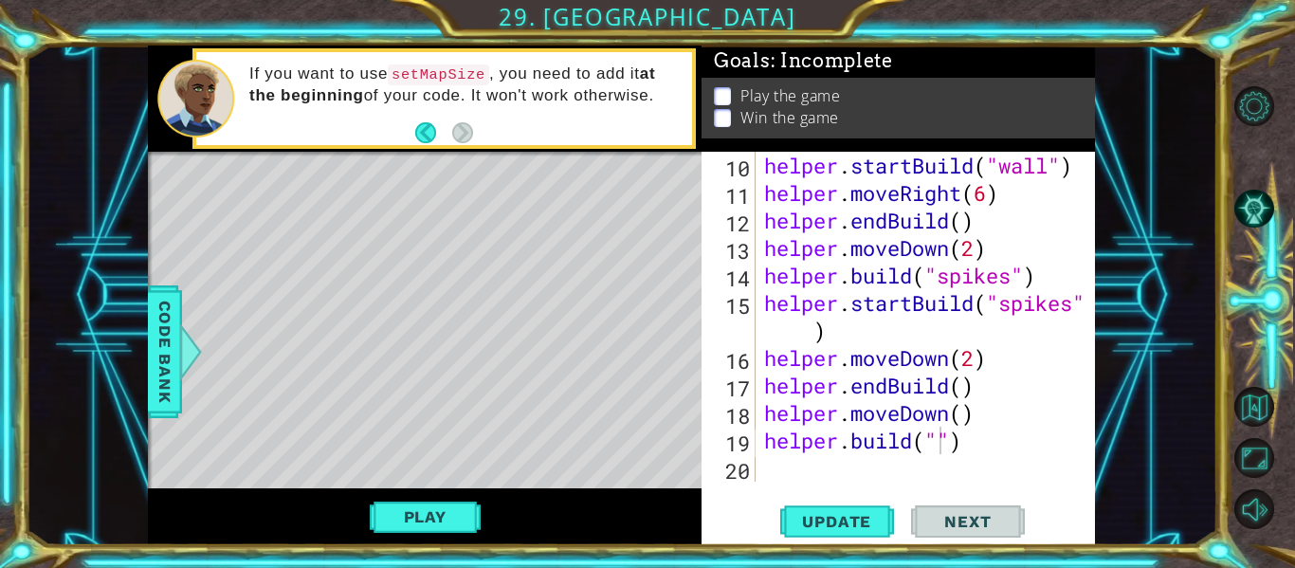
click at [999, 463] on div "helper . startBuild ( "wall" ) helper . moveRight ( 6 ) helper . endBuild ( ) h…" at bounding box center [930, 344] width 340 height 385
click at [940, 448] on div "helper . startBuild ( "wall" ) helper . moveRight ( 6 ) helper . endBuild ( ) h…" at bounding box center [930, 344] width 340 height 385
type textarea "[DOMAIN_NAME]("pushable")"
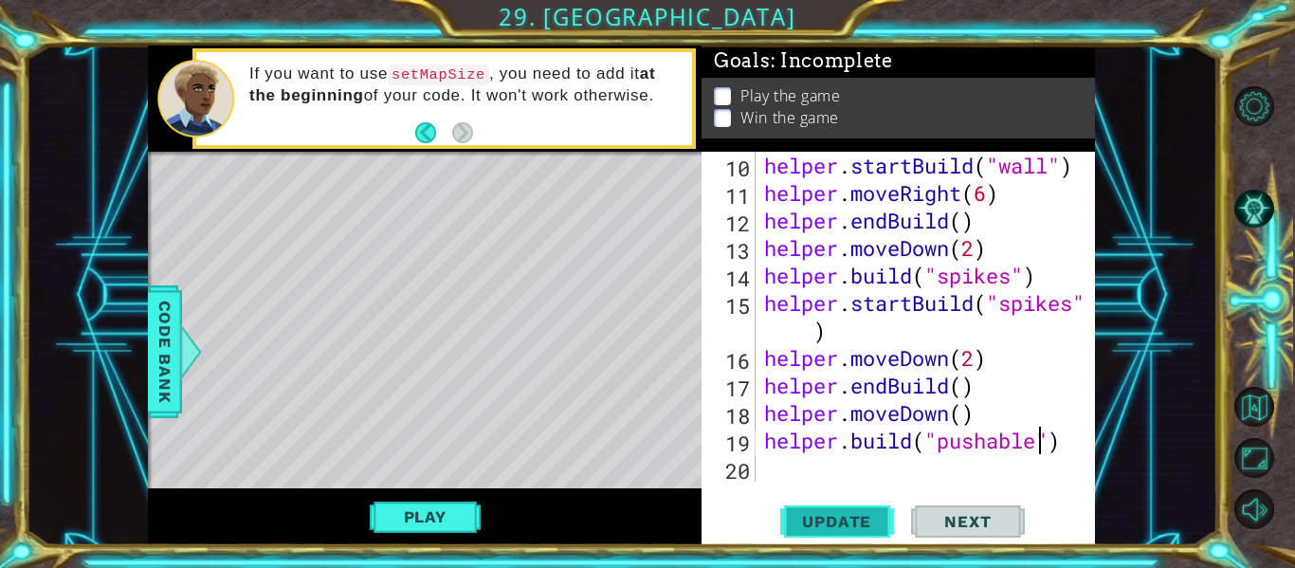
click at [858, 514] on span "Update" at bounding box center [836, 521] width 107 height 19
click at [787, 471] on div "helper . startBuild ( "wall" ) helper . moveRight ( 6 ) helper . endBuild ( ) h…" at bounding box center [930, 344] width 340 height 385
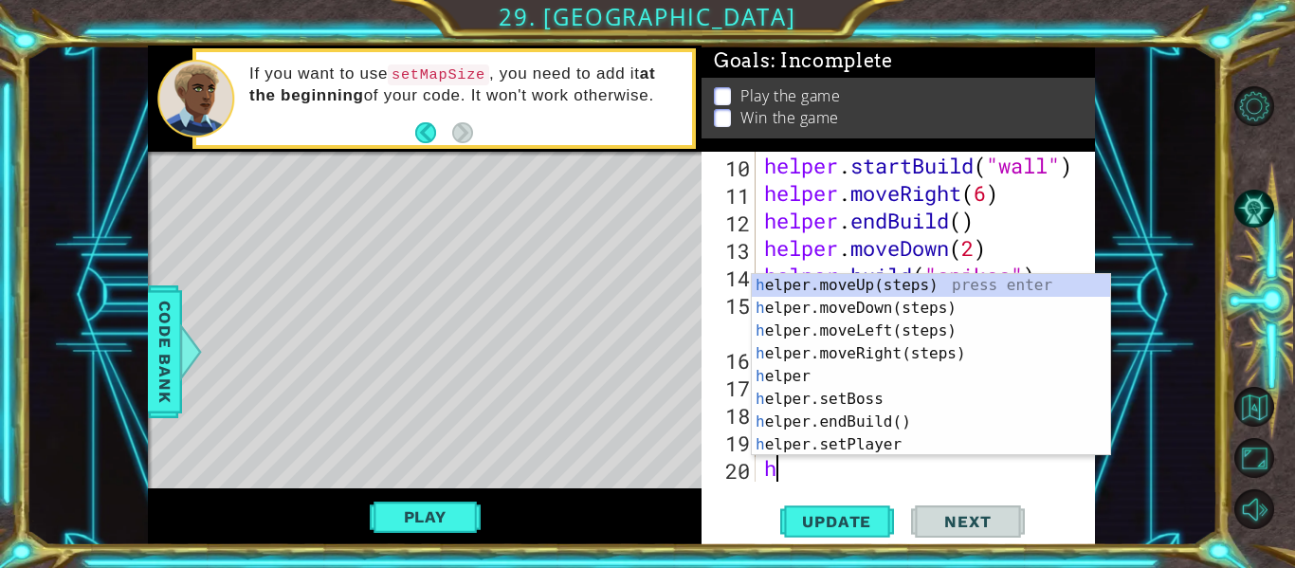
scroll to position [357, 0]
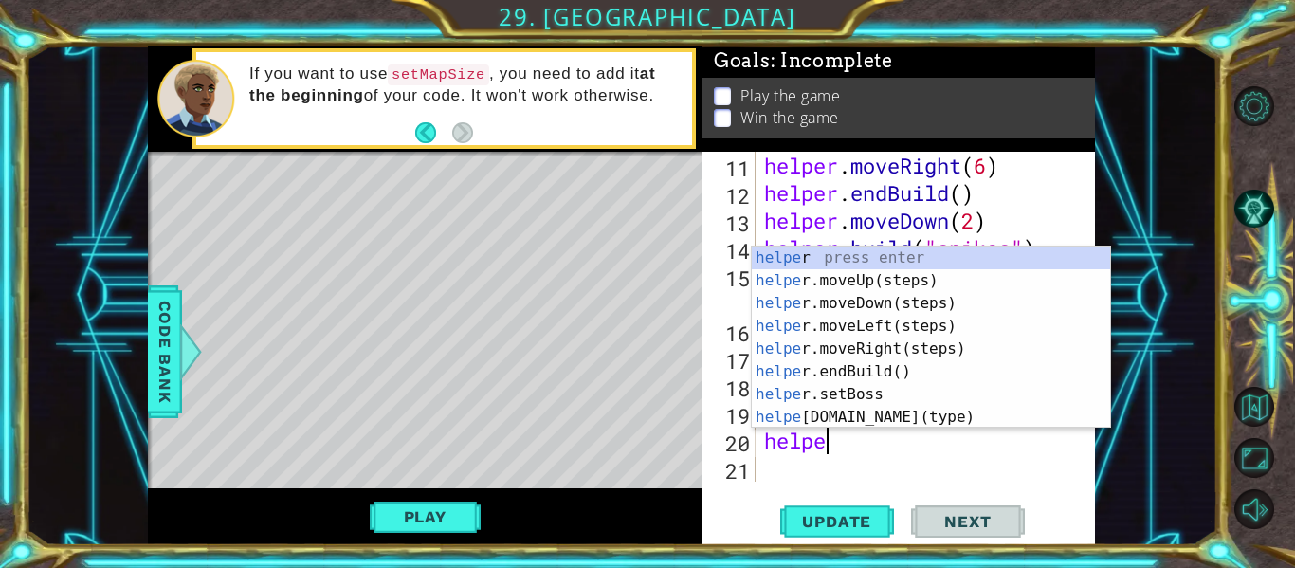
type textarea "helper"
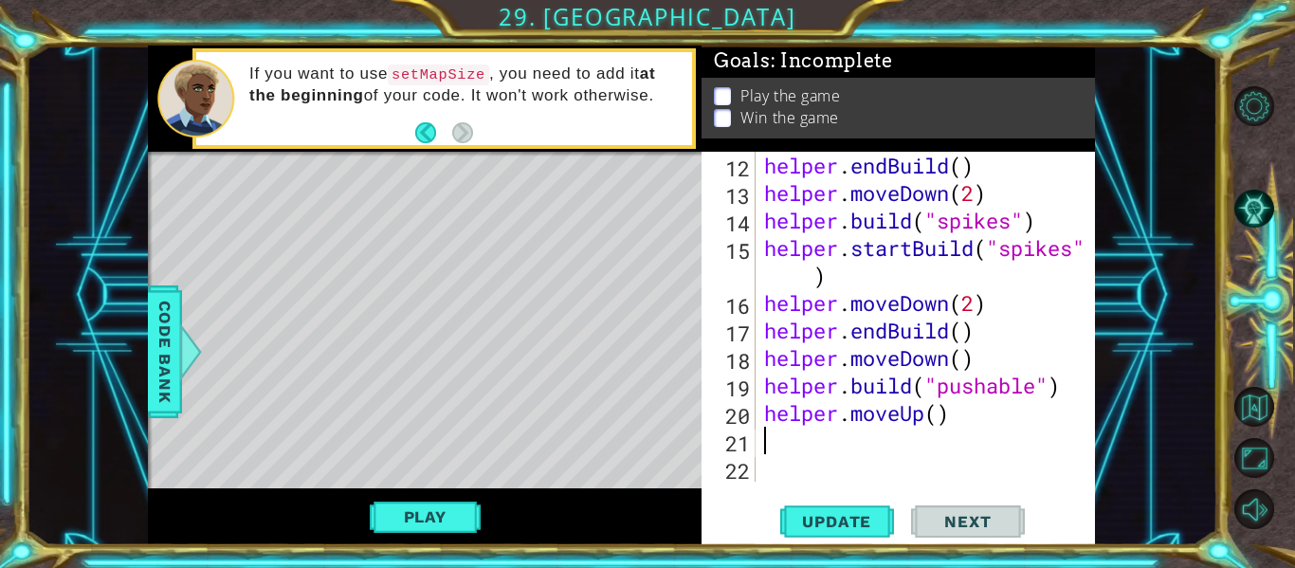
scroll to position [385, 0]
click at [942, 413] on div "helper . endBuild ( ) helper . moveDown ( 2 ) helper . build ( "spikes" ) helpe…" at bounding box center [930, 344] width 340 height 385
type textarea "helper.moveUp(4)"
click at [794, 441] on div "helper . endBuild ( ) helper . moveDown ( 2 ) helper . build ( "spikes" ) helpe…" at bounding box center [930, 344] width 340 height 385
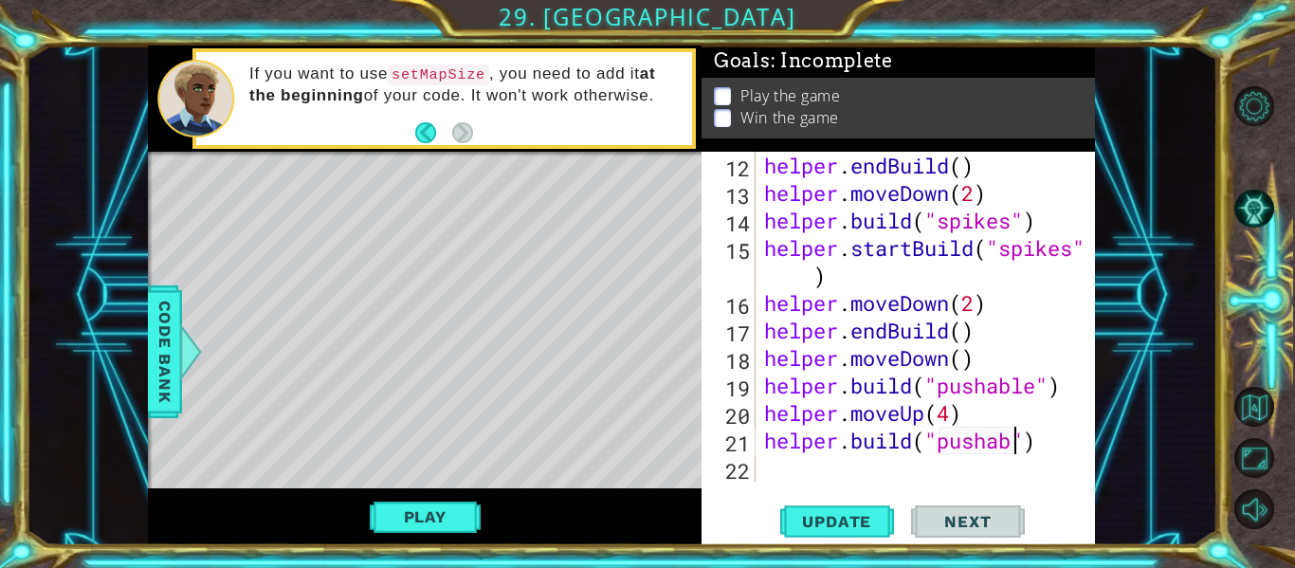
scroll to position [0, 12]
type textarea "[DOMAIN_NAME]("pushable")"
click at [811, 507] on button "Update" at bounding box center [837, 521] width 114 height 39
click at [792, 478] on div "helper . endBuild ( ) helper . moveDown ( 2 ) helper . build ( "spikes" ) helpe…" at bounding box center [930, 344] width 340 height 385
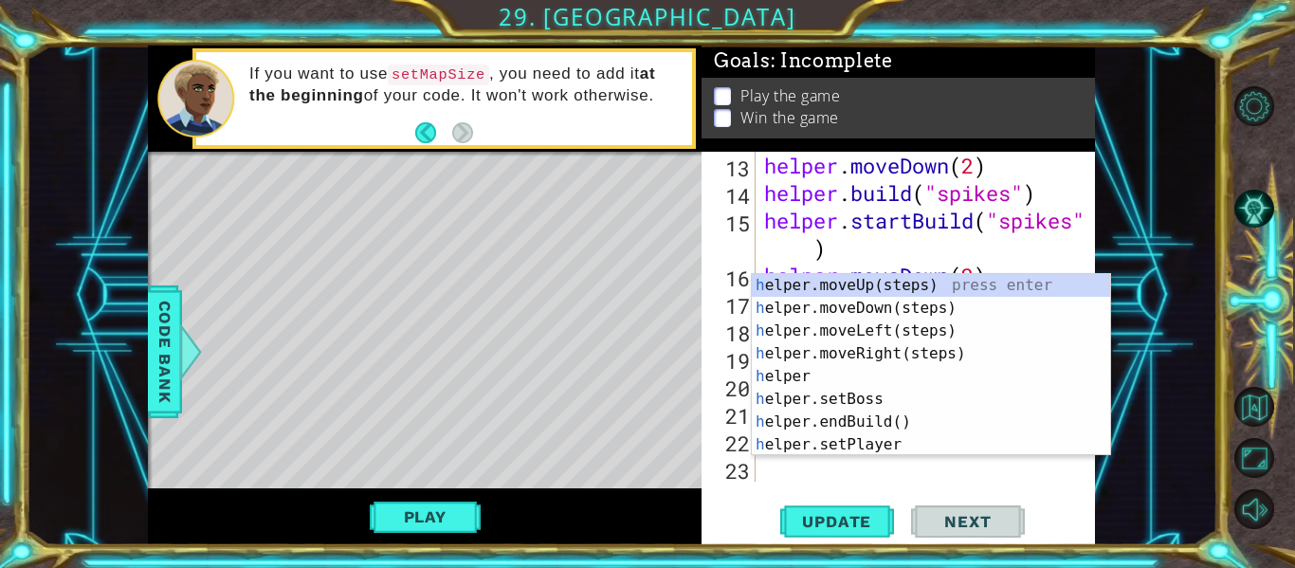
scroll to position [412, 0]
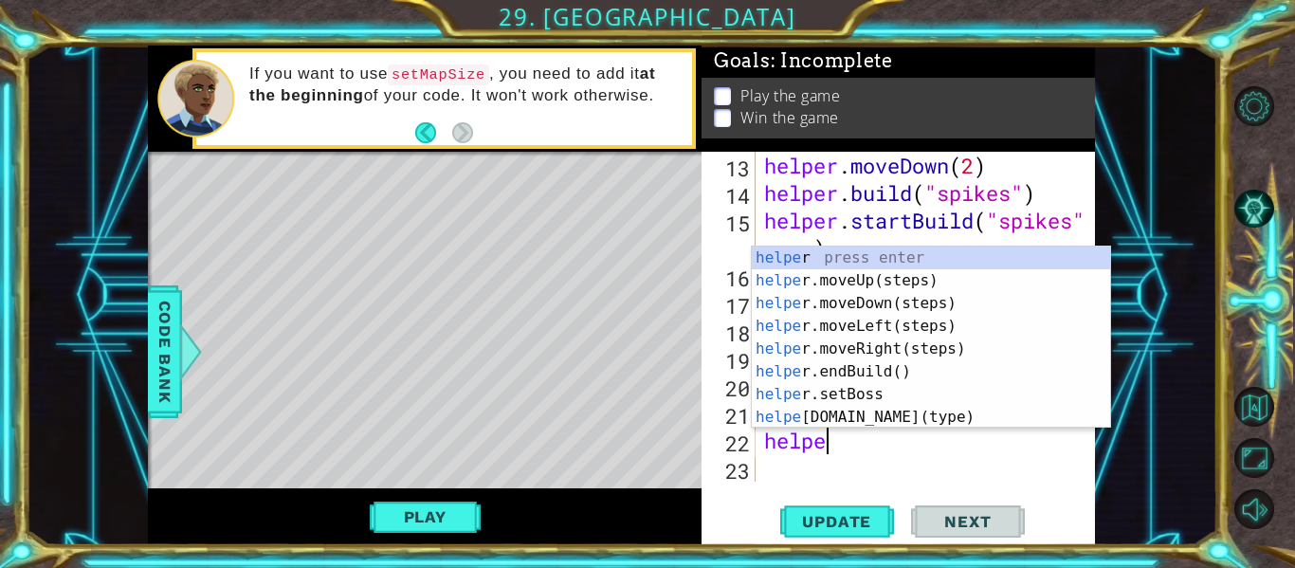
type textarea "helper"
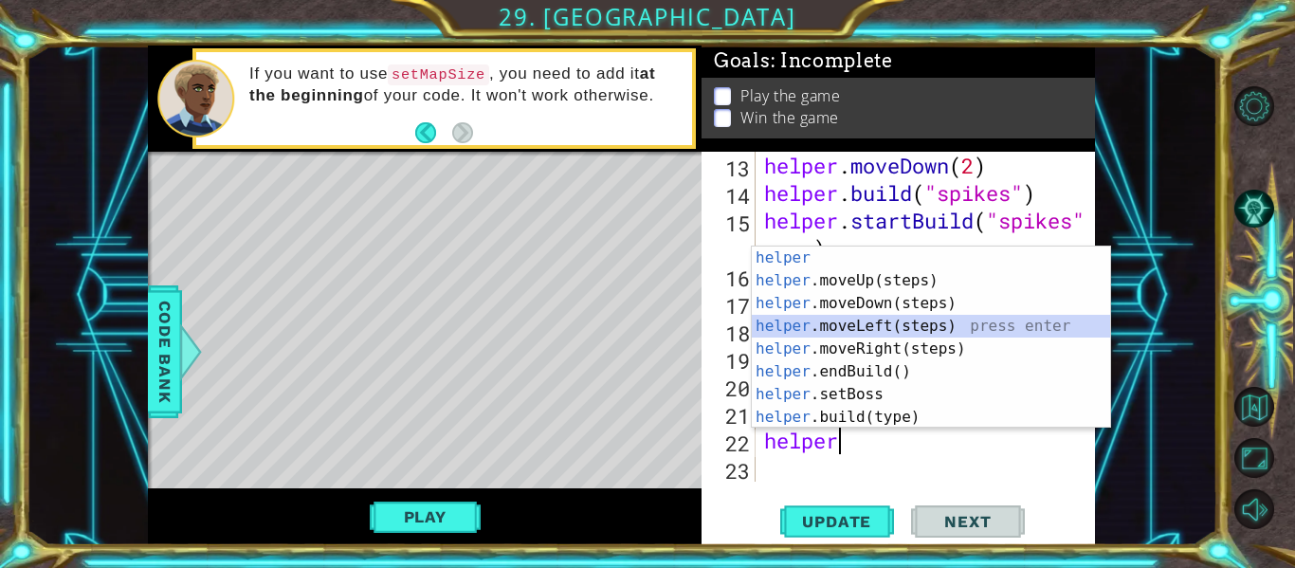
scroll to position [440, 0]
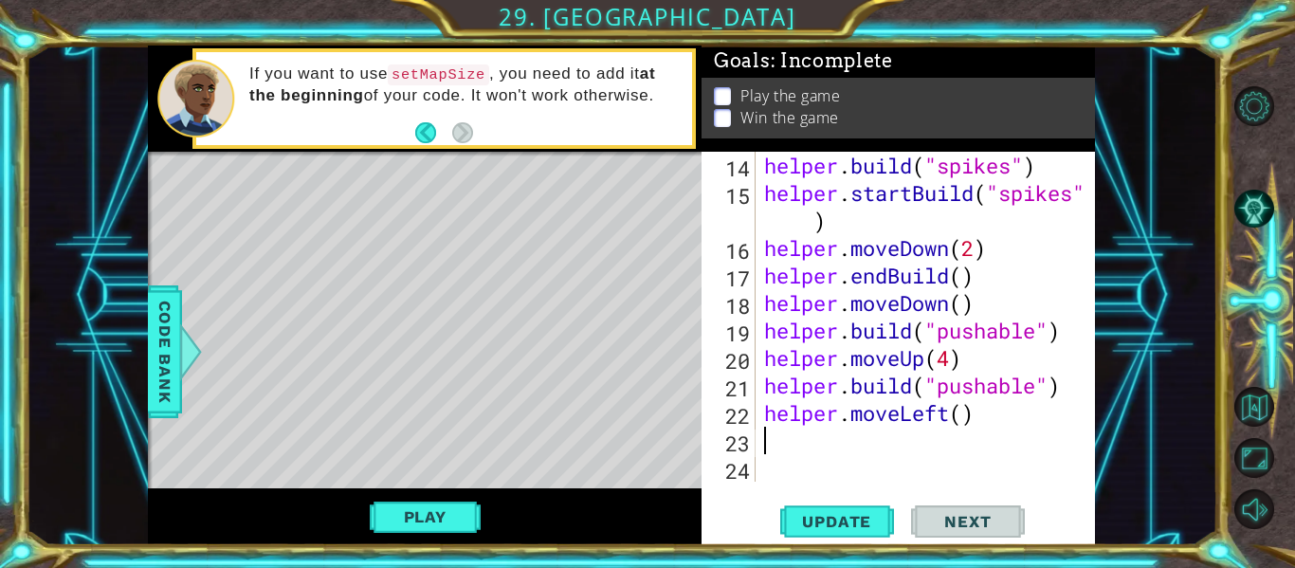
click at [965, 417] on div "helper . build ( "spikes" ) helper . startBuild ( "spikes" ) helper . moveDown …" at bounding box center [930, 344] width 340 height 385
type textarea "helper.moveLeft(3)"
click at [851, 441] on div "helper . build ( "spikes" ) helper . startBuild ( "spikes" ) helper . moveDown …" at bounding box center [930, 344] width 340 height 385
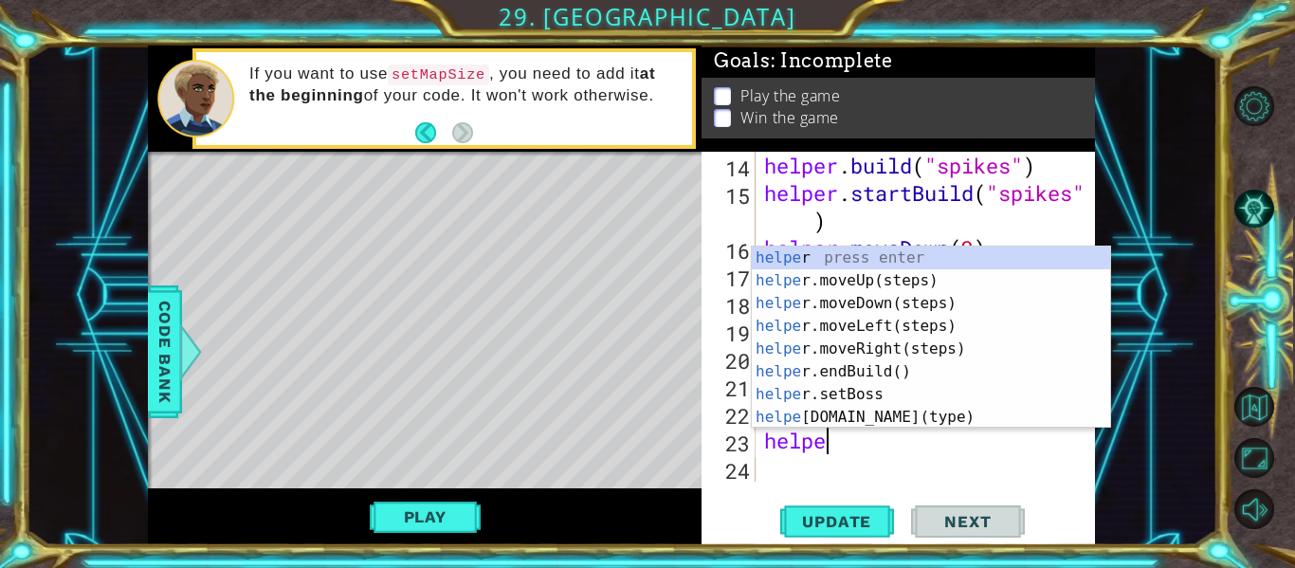
type textarea "helper"
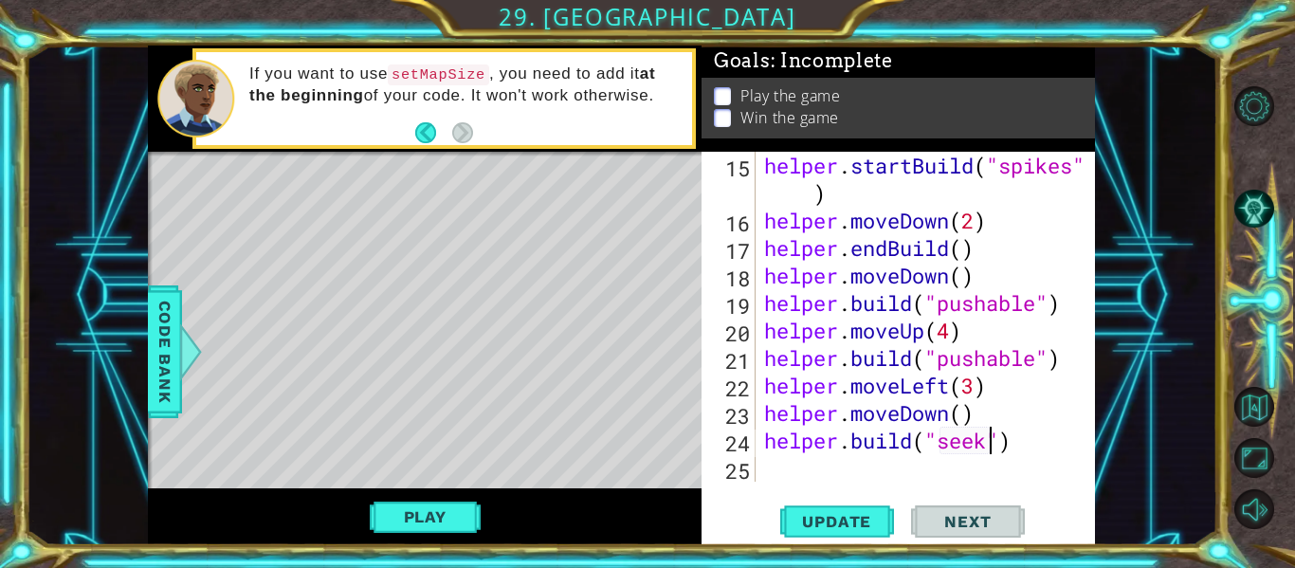
scroll to position [0, 11]
type textarea "[DOMAIN_NAME]("seeker")"
click at [815, 513] on span "Update" at bounding box center [836, 521] width 107 height 19
click at [826, 466] on div "helper . startBuild ( "spikes" ) helper . moveDown ( 2 ) helper . endBuild ( ) …" at bounding box center [930, 358] width 340 height 412
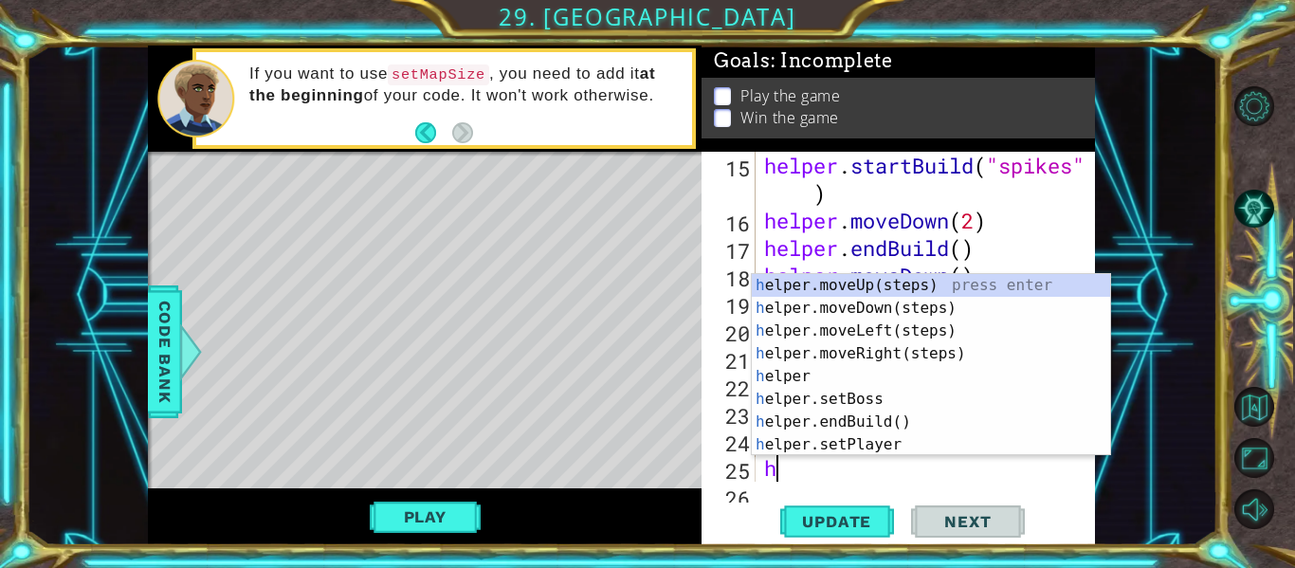
scroll to position [495, 0]
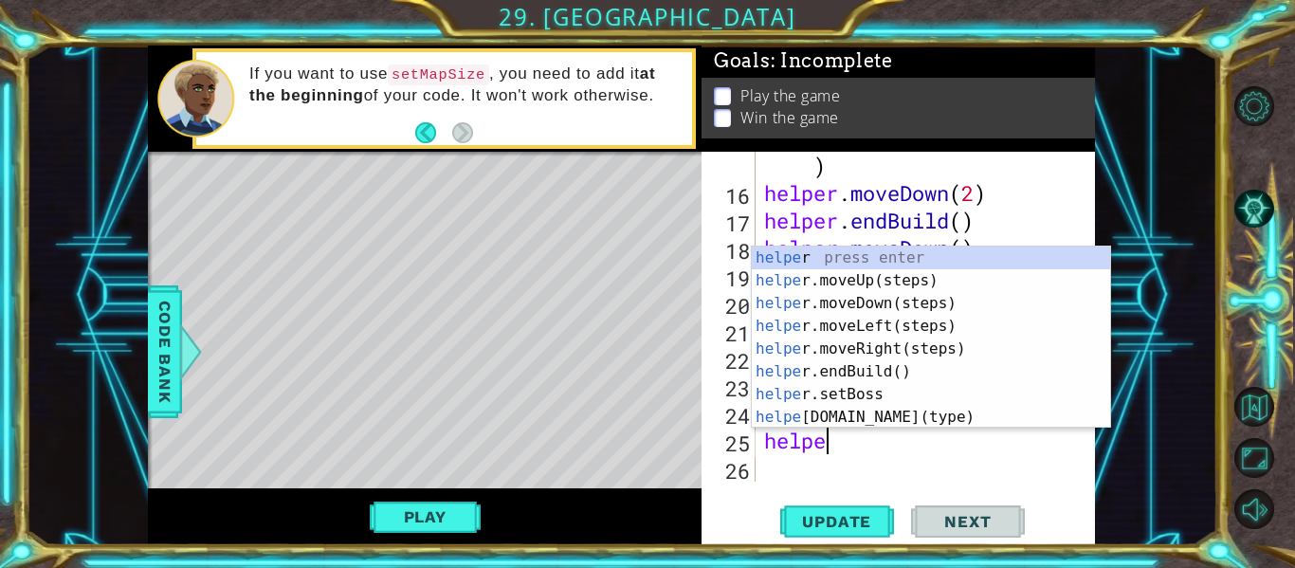
type textarea "helper"
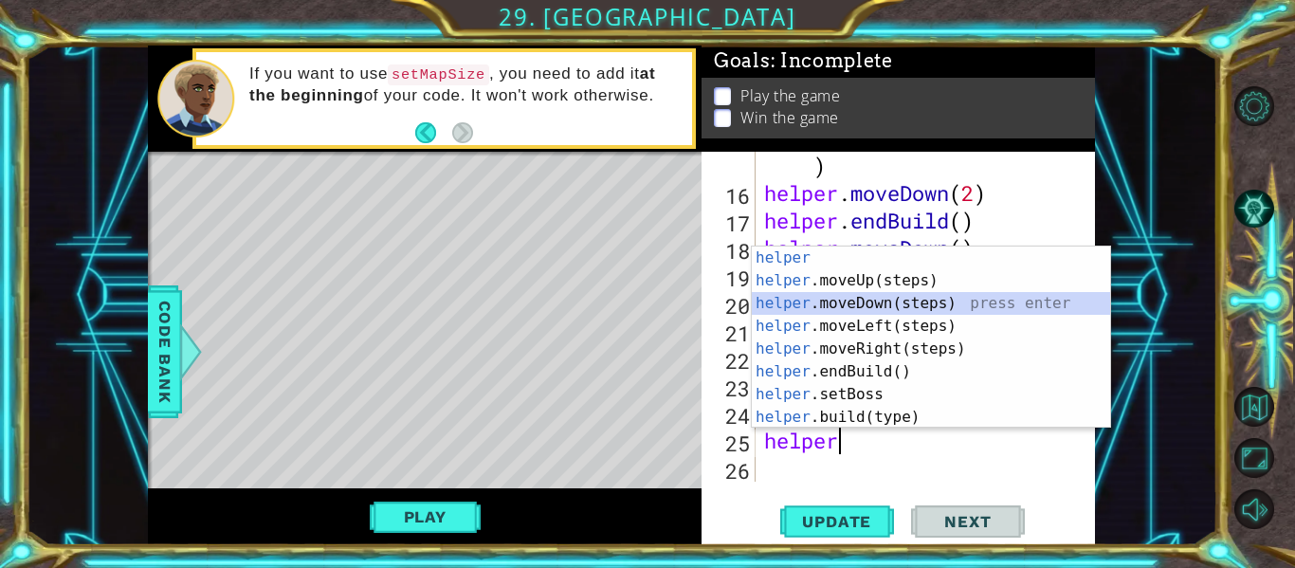
scroll to position [522, 0]
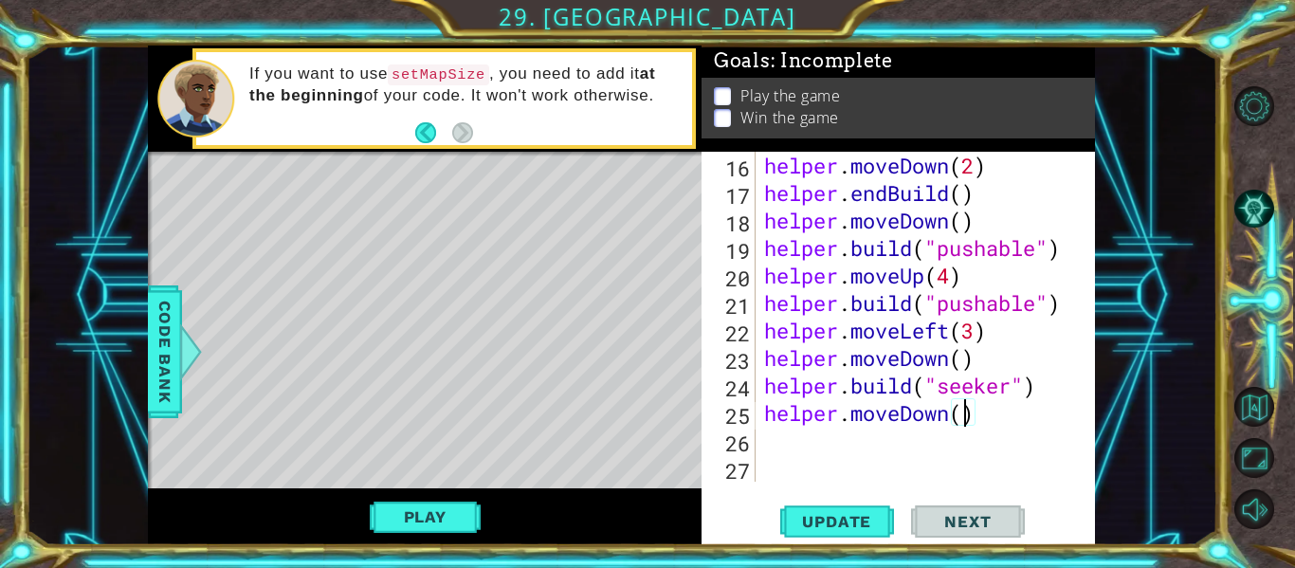
type textarea "helper.moveDown(2)"
click at [808, 455] on div "helper . moveDown ( 2 ) helper . endBuild ( ) helper . moveDown ( ) helper . bu…" at bounding box center [930, 344] width 340 height 385
click at [805, 445] on div "helper . moveDown ( 2 ) helper . endBuild ( ) helper . moveDown ( ) helper . bu…" at bounding box center [930, 344] width 340 height 385
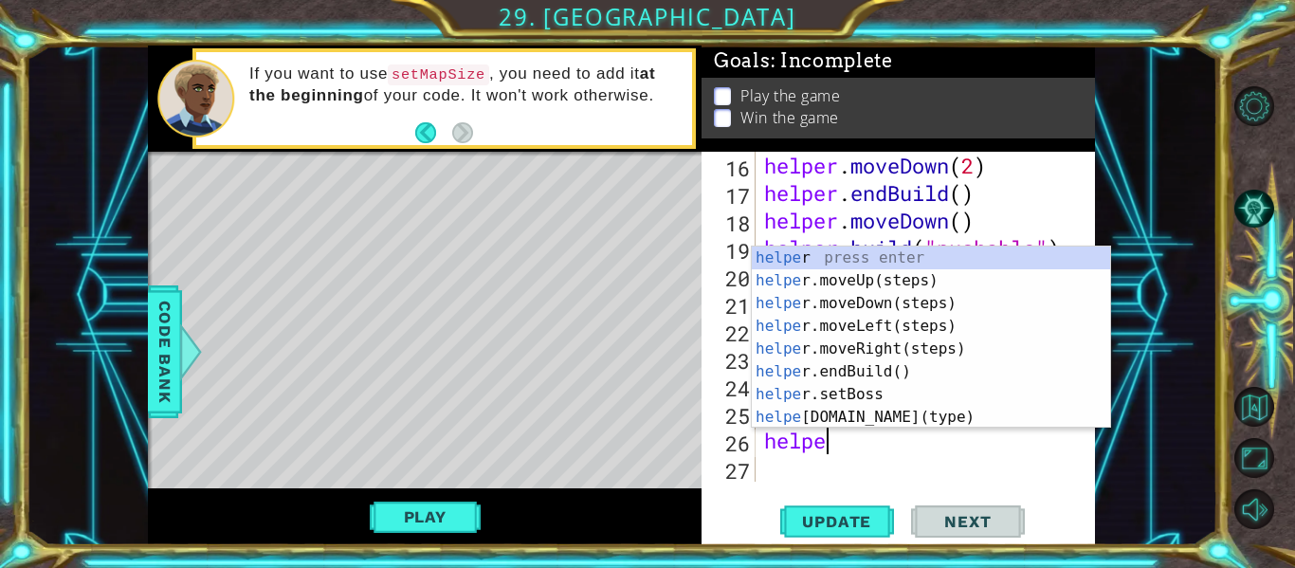
type textarea "helper"
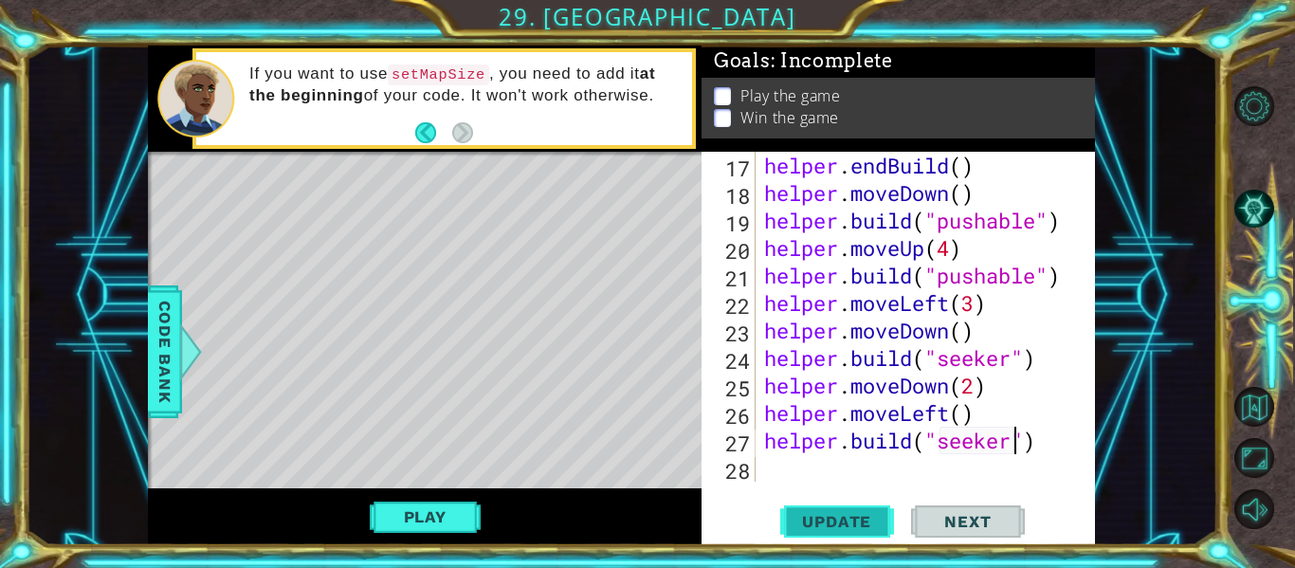
type textarea "[DOMAIN_NAME]("seeker")"
click at [811, 523] on span "Update" at bounding box center [836, 521] width 107 height 19
click at [816, 464] on div "helper . endBuild ( ) helper . moveDown ( ) helper . build ( "pushable" ) helpe…" at bounding box center [930, 344] width 340 height 385
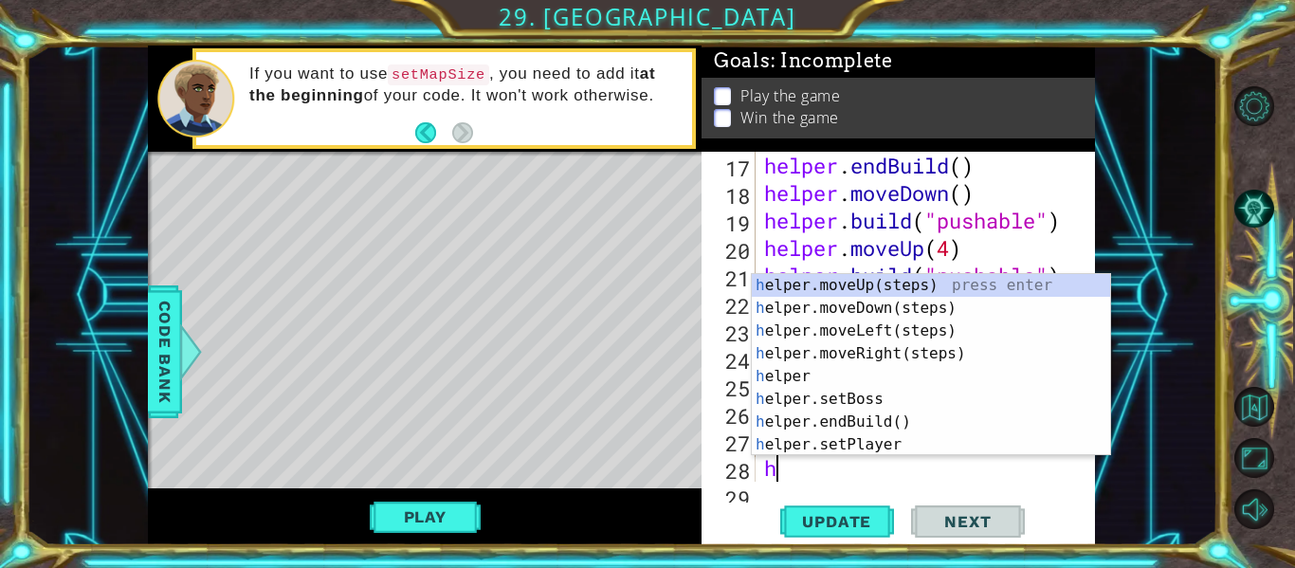
scroll to position [577, 0]
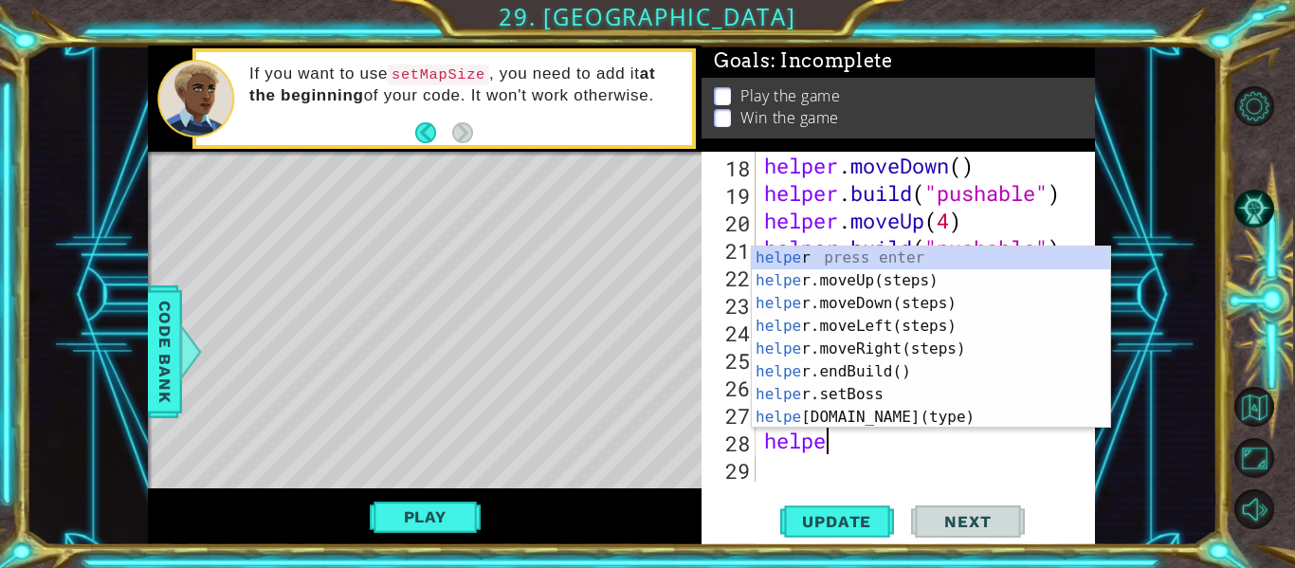
type textarea "helper"
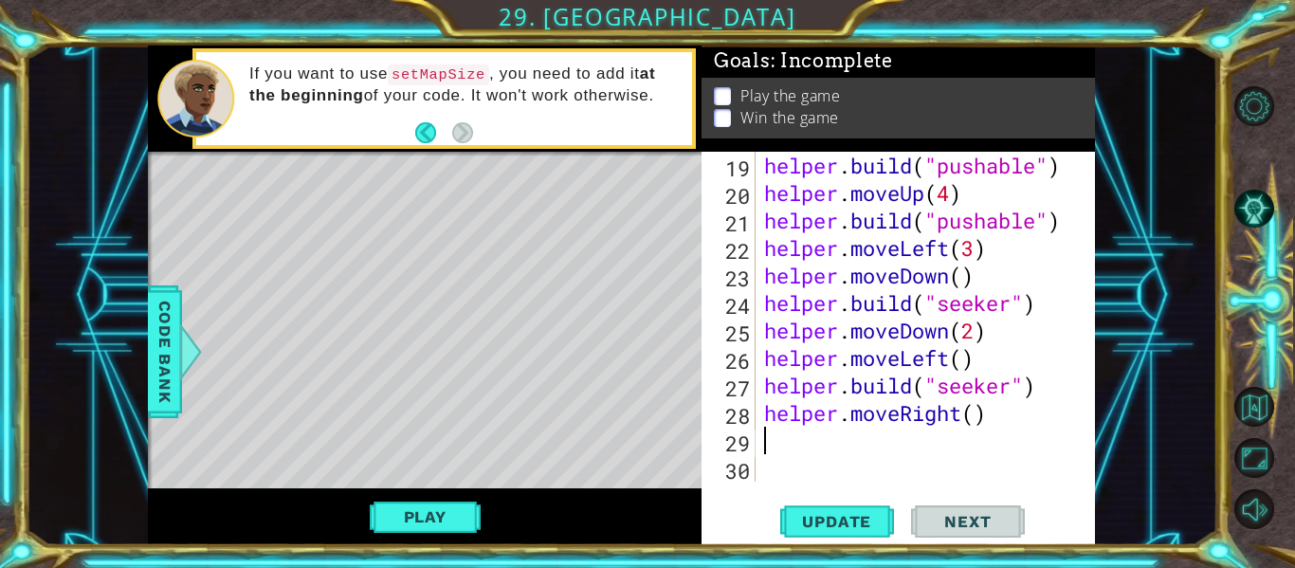
scroll to position [605, 0]
type textarea "helper.moveRight(5)"
click at [784, 439] on div "helper . build ( "pushable" ) helper . moveUp ( 4 ) helper . build ( "pushable"…" at bounding box center [930, 344] width 340 height 385
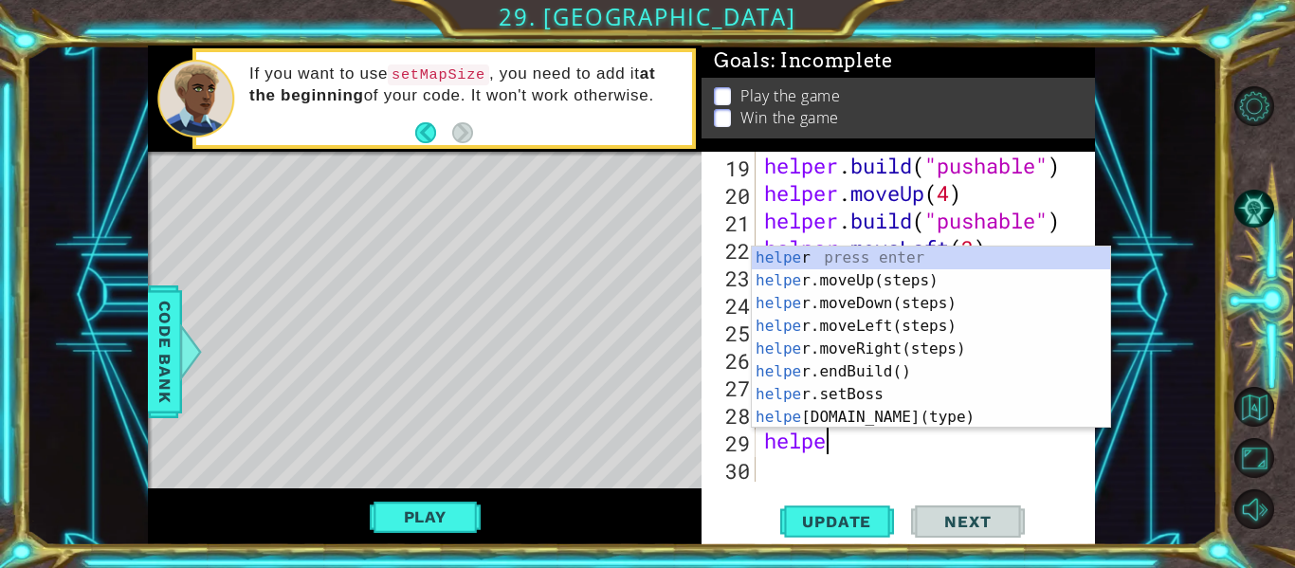
type textarea "helper"
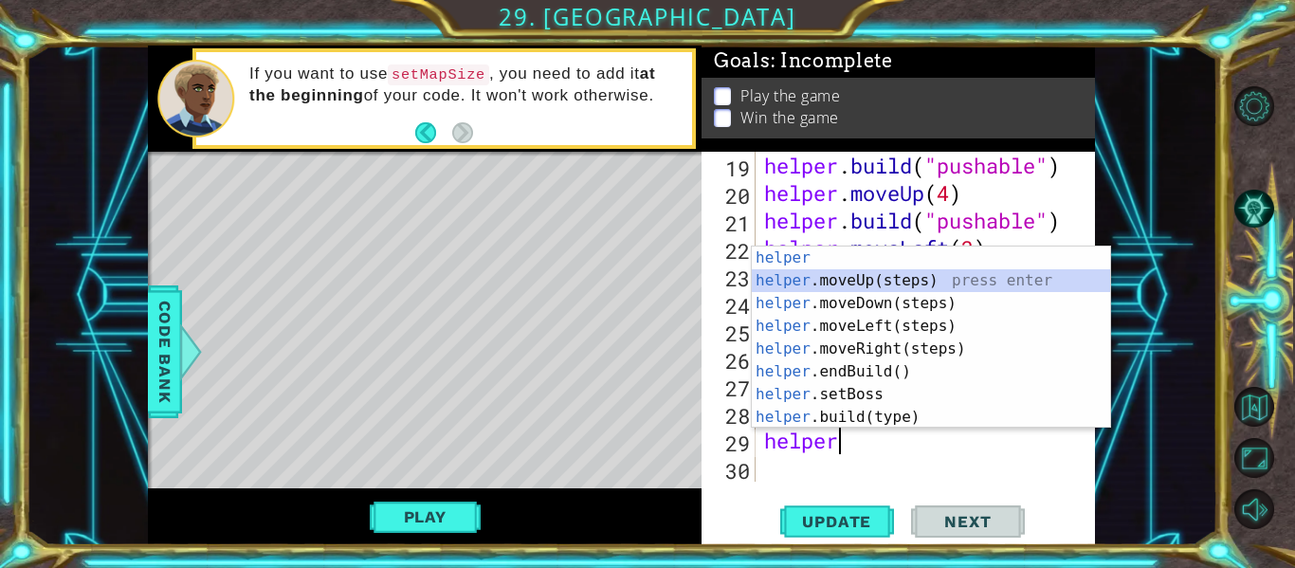
scroll to position [632, 0]
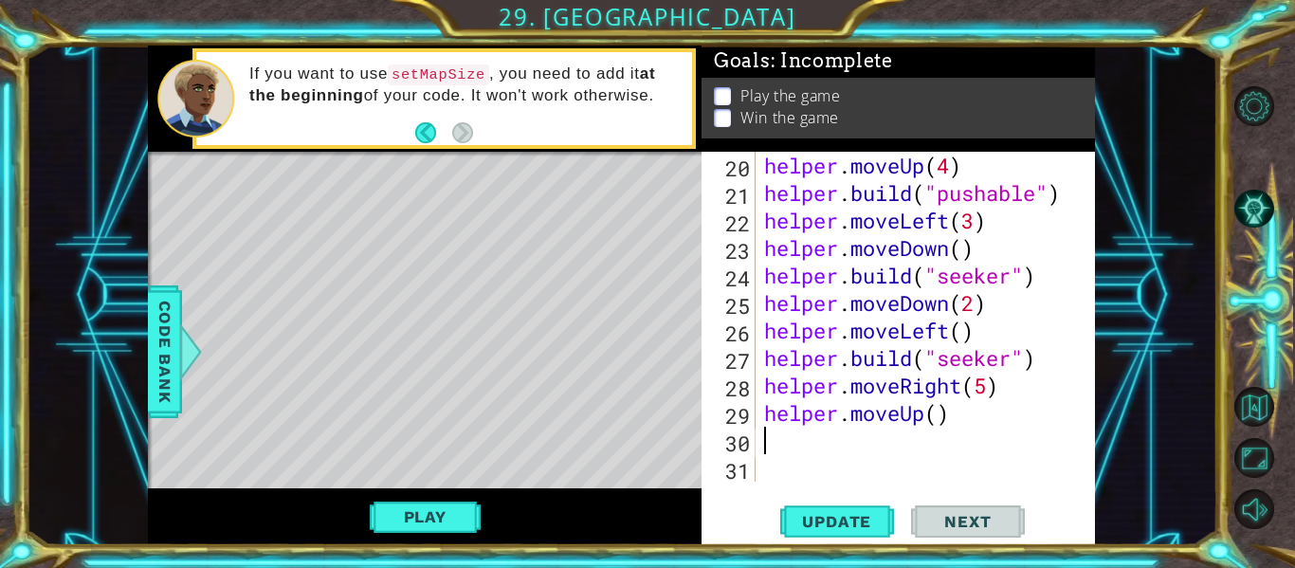
click at [939, 416] on div "helper . moveUp ( 4 ) helper . build ( "pushable" ) helper . moveLeft ( 3 ) hel…" at bounding box center [930, 344] width 340 height 385
type textarea "helper.moveUp(2)"
click at [855, 529] on span "Update" at bounding box center [836, 521] width 107 height 19
click at [814, 460] on div "helper . moveUp ( 4 ) helper . build ( "pushable" ) helper . moveLeft ( 3 ) hel…" at bounding box center [930, 344] width 340 height 385
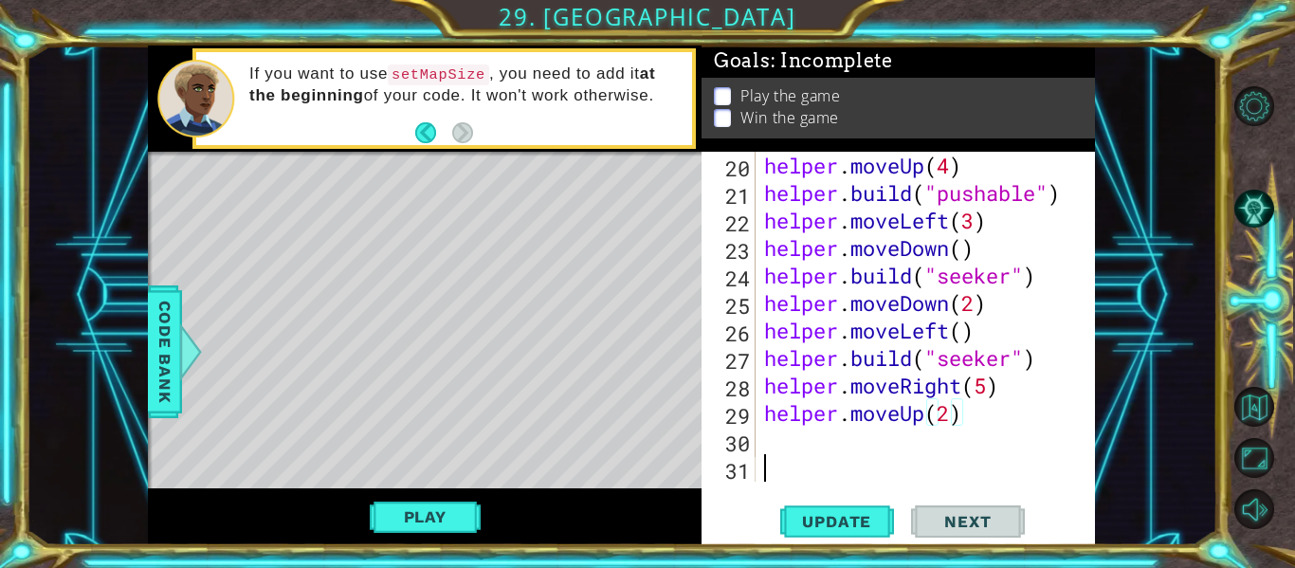
scroll to position [0, 0]
click at [806, 449] on div "helper . moveUp ( 4 ) helper . build ( "pushable" ) helper . moveLeft ( 3 ) hel…" at bounding box center [930, 344] width 340 height 385
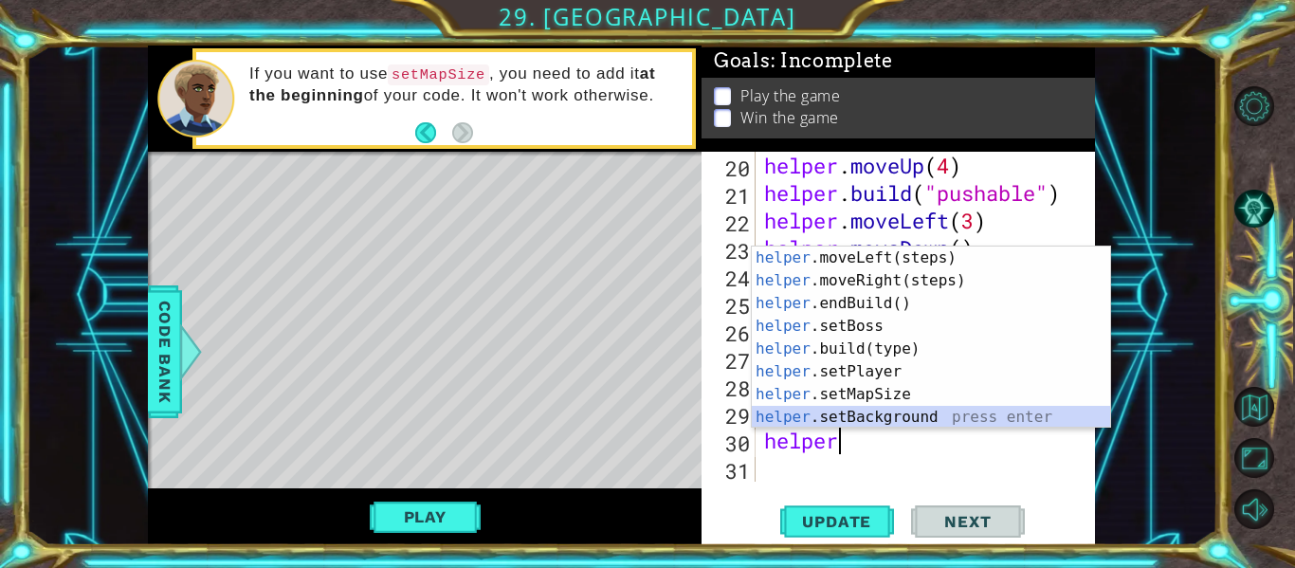
scroll to position [91, 0]
type textarea "helper.startBuild("wall")"
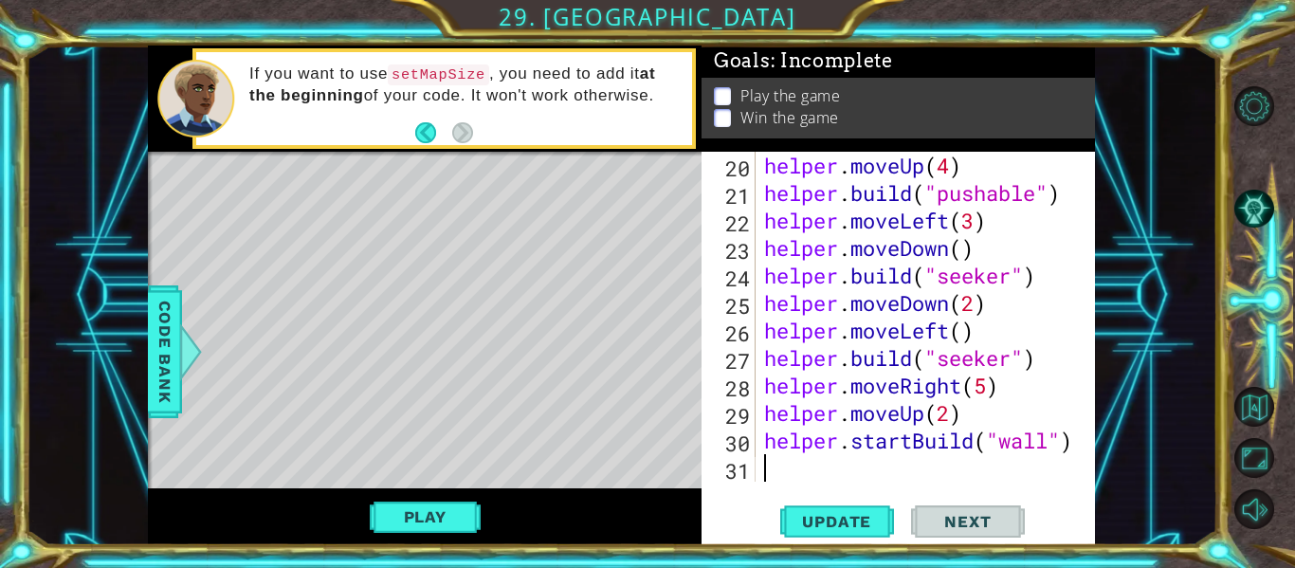
click at [779, 473] on div "helper . moveUp ( 4 ) helper . build ( "pushable" ) helper . moveLeft ( 3 ) hel…" at bounding box center [930, 344] width 340 height 385
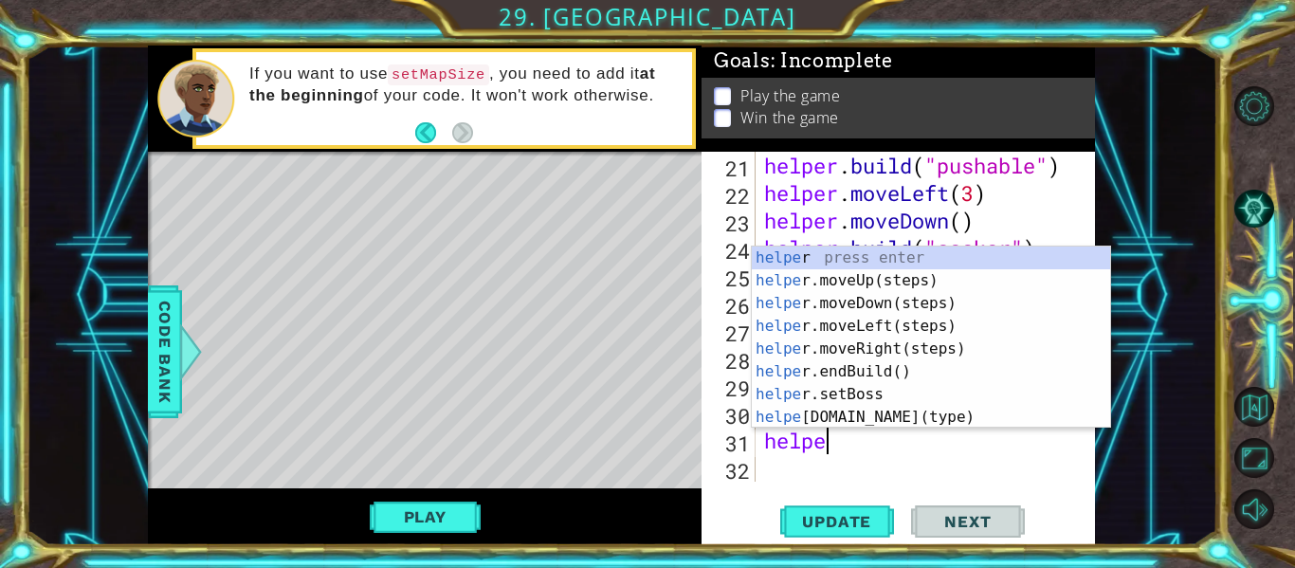
type textarea "helper"
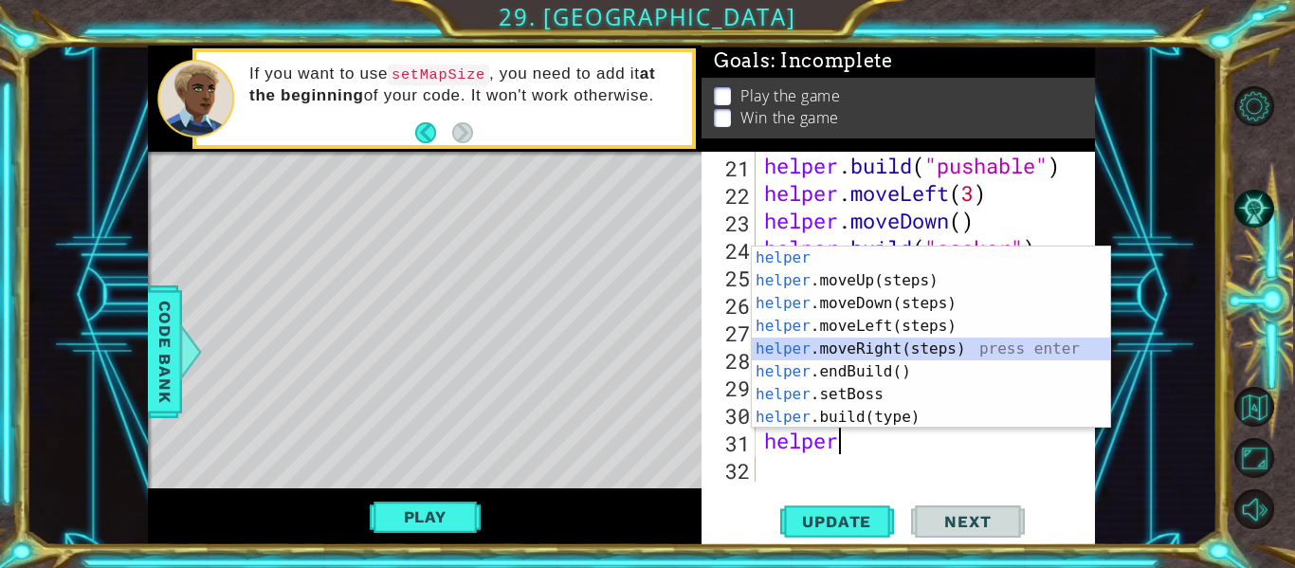
scroll to position [687, 0]
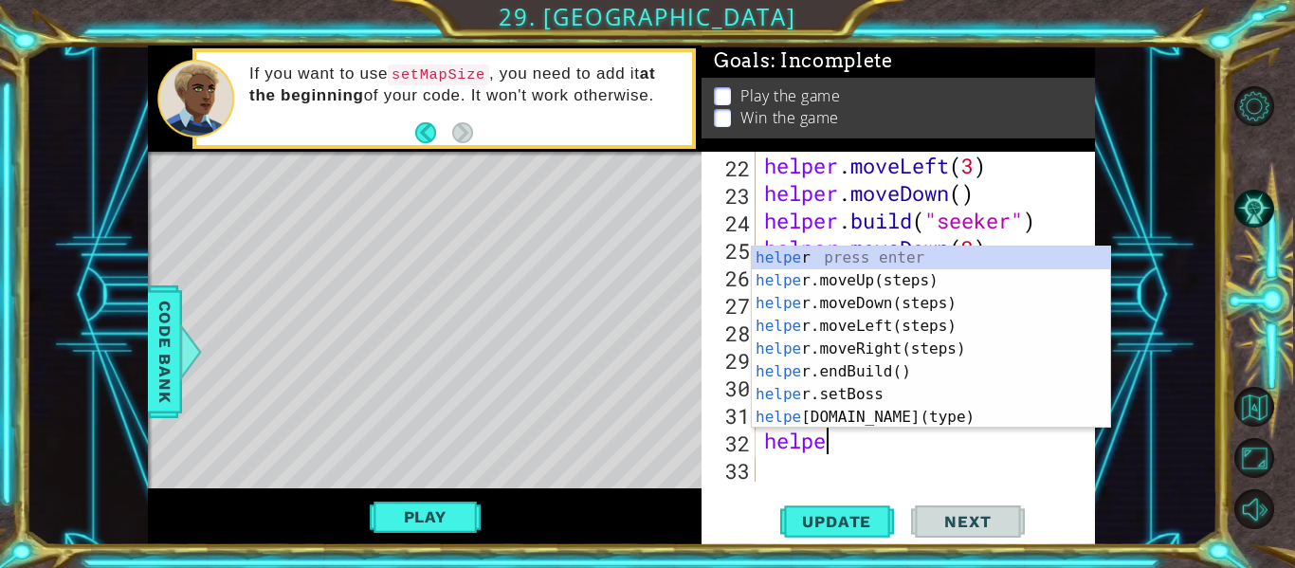
type textarea "helper"
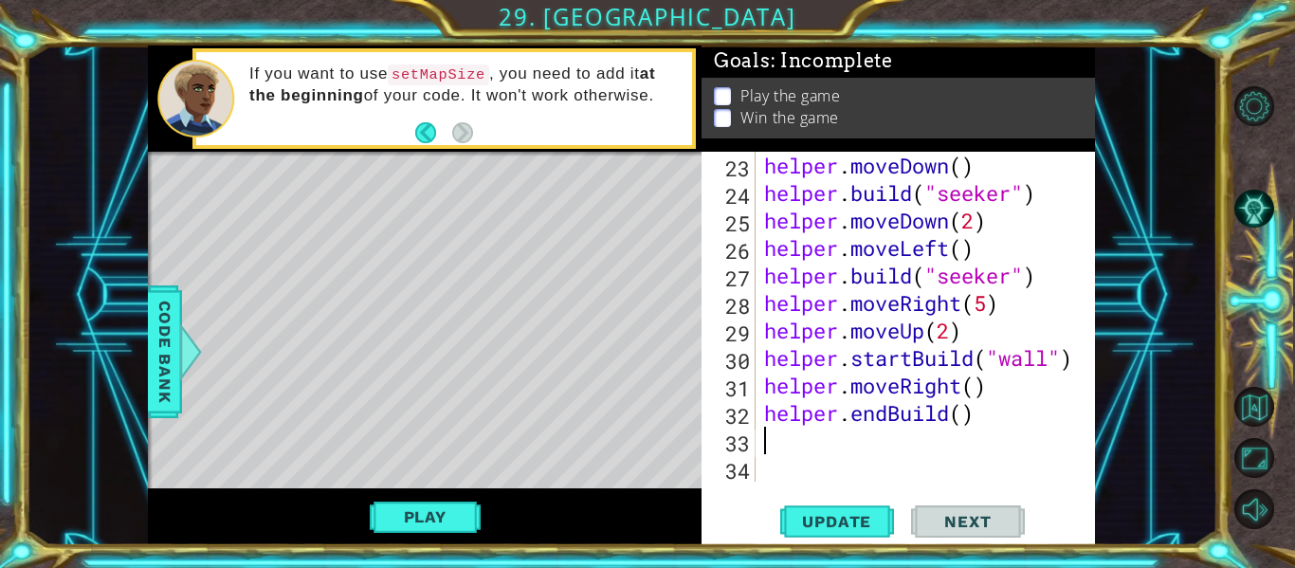
scroll to position [715, 0]
click at [804, 521] on span "Update" at bounding box center [836, 521] width 107 height 19
click at [1096, 437] on div "1 ההההההההההההההההההההההההההההההההההההההההההההההההההההההההההההההההההההההההההההה…" at bounding box center [622, 296] width 1192 height 500
click at [995, 438] on div "helper . moveDown ( ) helper . build ( "seeker" ) helper . moveDown ( 2 ) helpe…" at bounding box center [930, 344] width 340 height 385
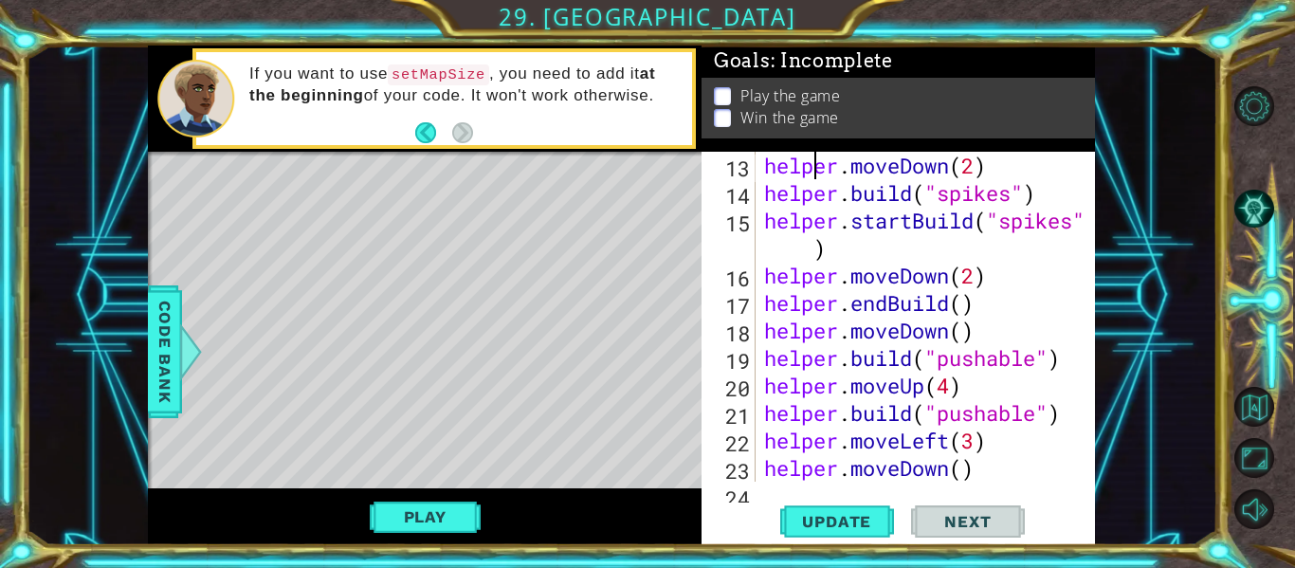
type textarea "# Build your Helper items BELOW this line"
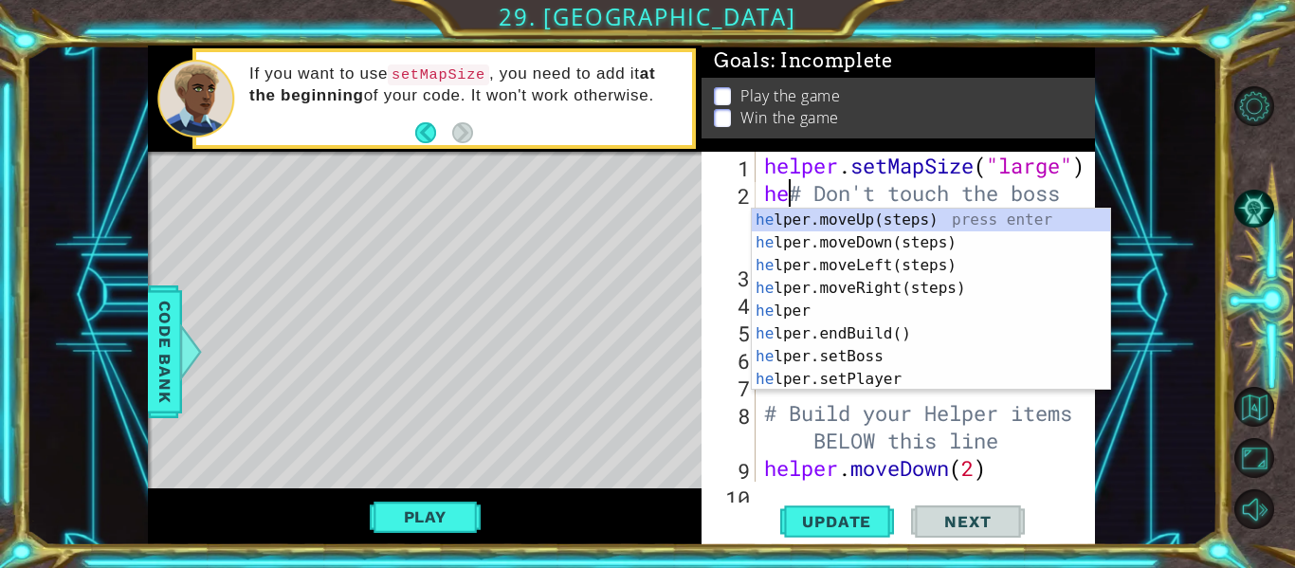
scroll to position [0, 2]
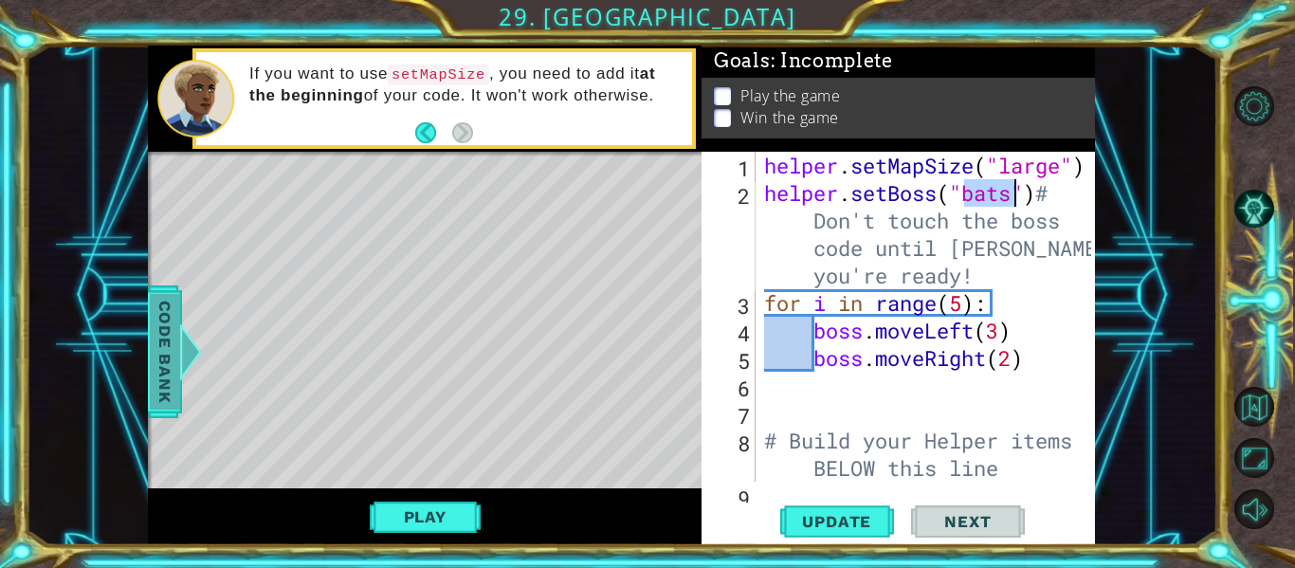
type textarea "helper.setBoss("bats")# Don't touch the boss code until [PERSON_NAME] says you'…"
click at [184, 357] on div at bounding box center [191, 351] width 24 height 57
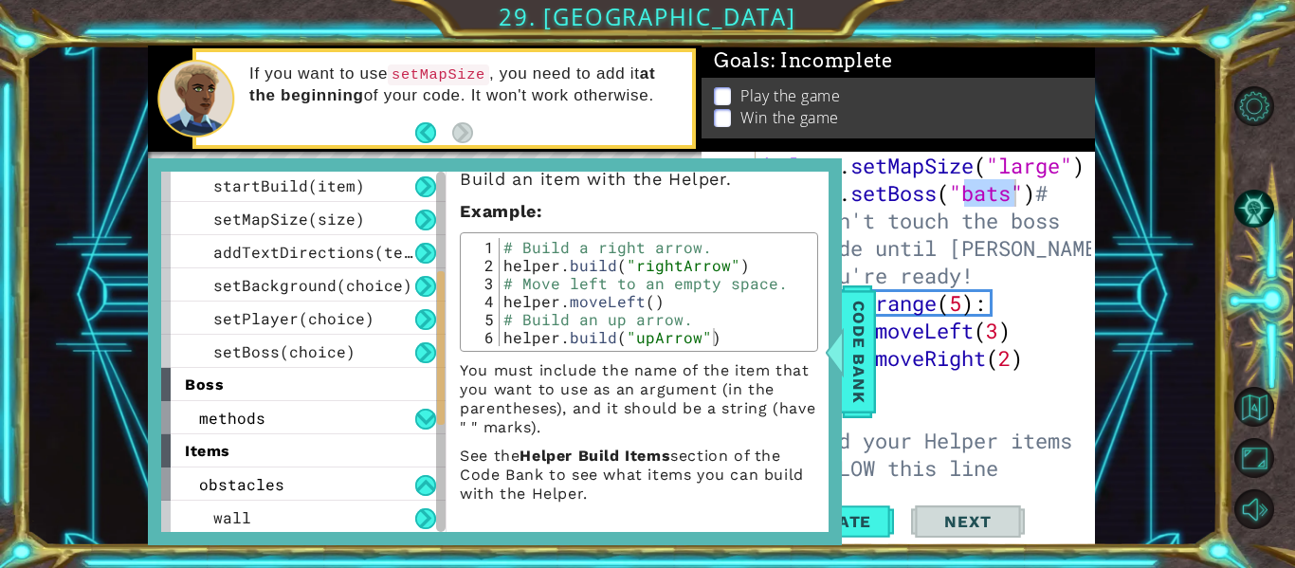
scroll to position [228, 0]
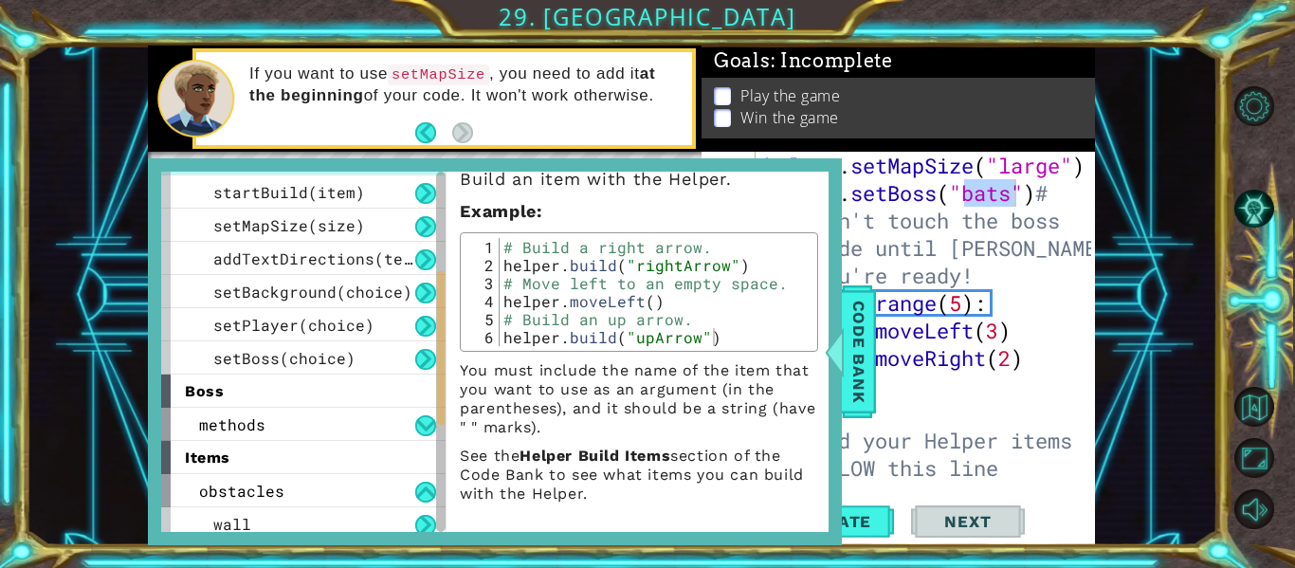
drag, startPoint x: 441, startPoint y: 392, endPoint x: 446, endPoint y: 280, distance: 112.9
click at [446, 280] on div "helper methods moveLeft(steps) moveRight(steps) moveUp(steps) moveDown(steps) b…" at bounding box center [494, 352] width 667 height 360
click at [446, 281] on div "build(item) Build an item with the Helper. Example : [DOMAIN_NAME]("upArrow") 1…" at bounding box center [641, 352] width 391 height 360
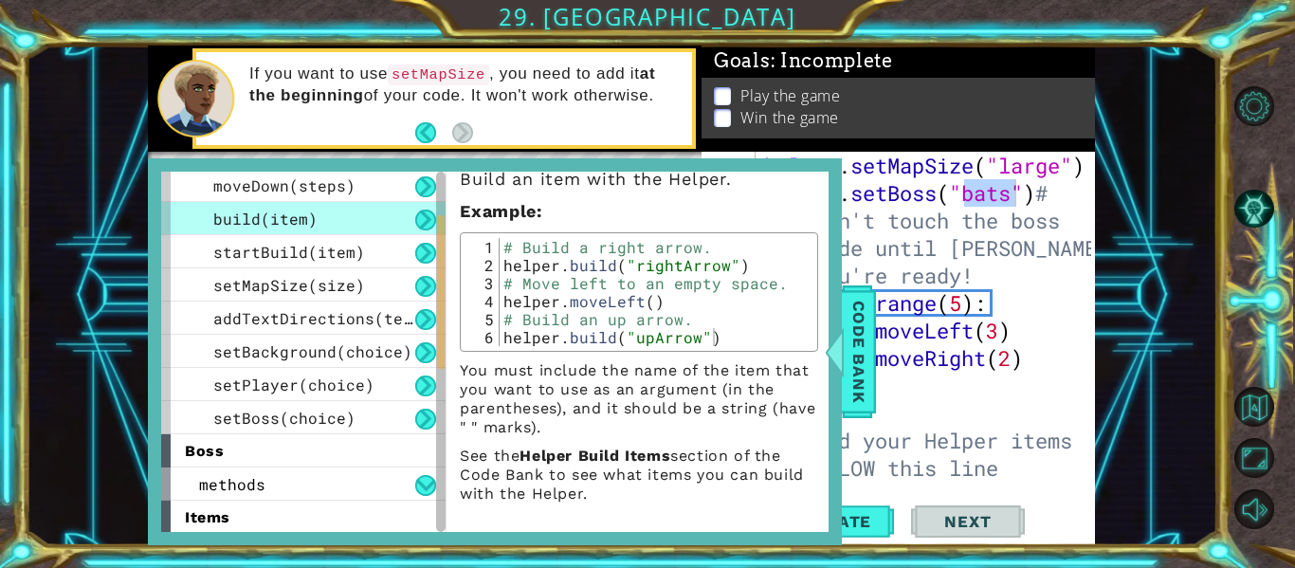
scroll to position [0, 0]
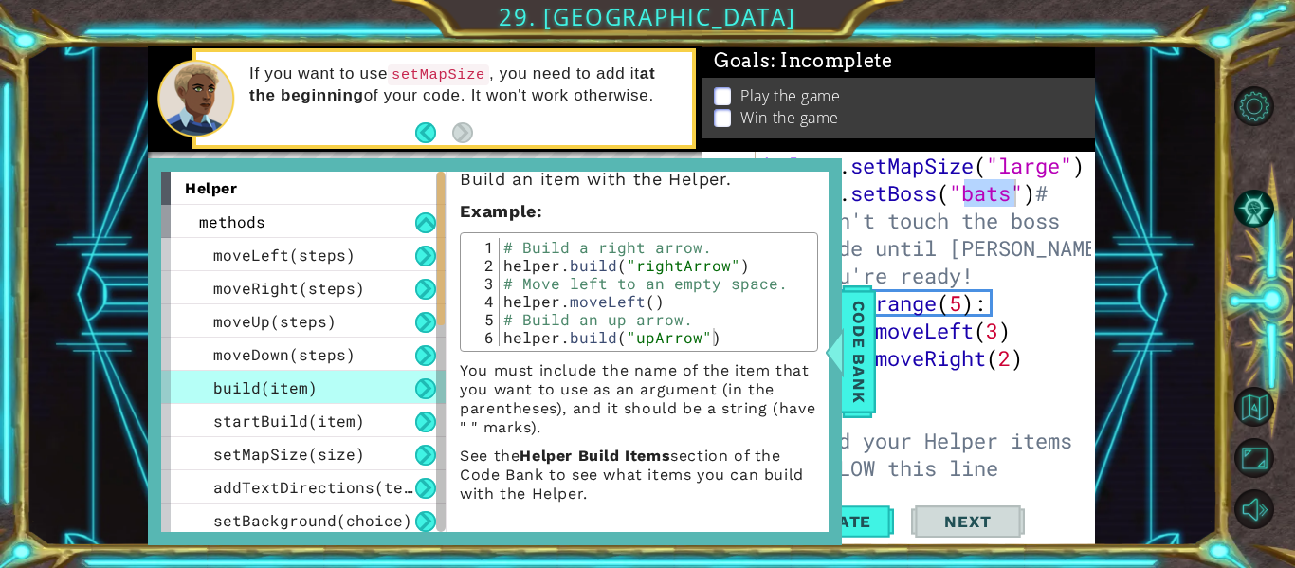
drag, startPoint x: 440, startPoint y: 369, endPoint x: 445, endPoint y: 241, distance: 128.1
click at [445, 241] on div "helper methods moveLeft(steps) moveRight(steps) moveUp(steps) moveDown(steps) b…" at bounding box center [494, 352] width 667 height 360
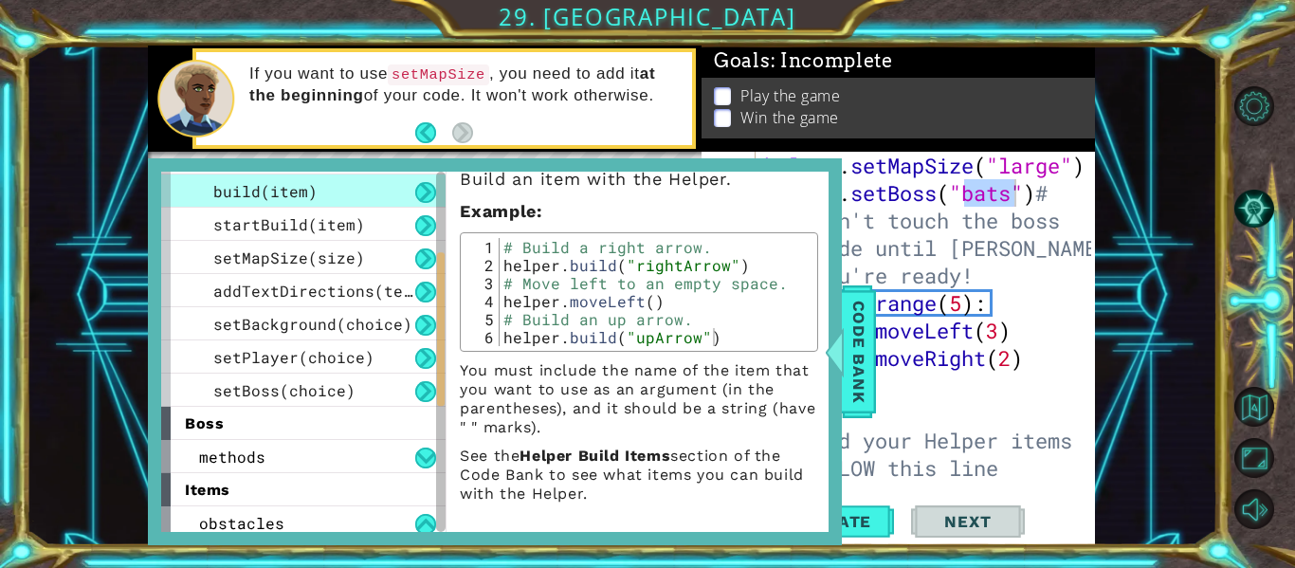
scroll to position [198, 0]
drag, startPoint x: 438, startPoint y: 249, endPoint x: 439, endPoint y: 331, distance: 81.5
click at [439, 331] on div at bounding box center [441, 329] width 8 height 154
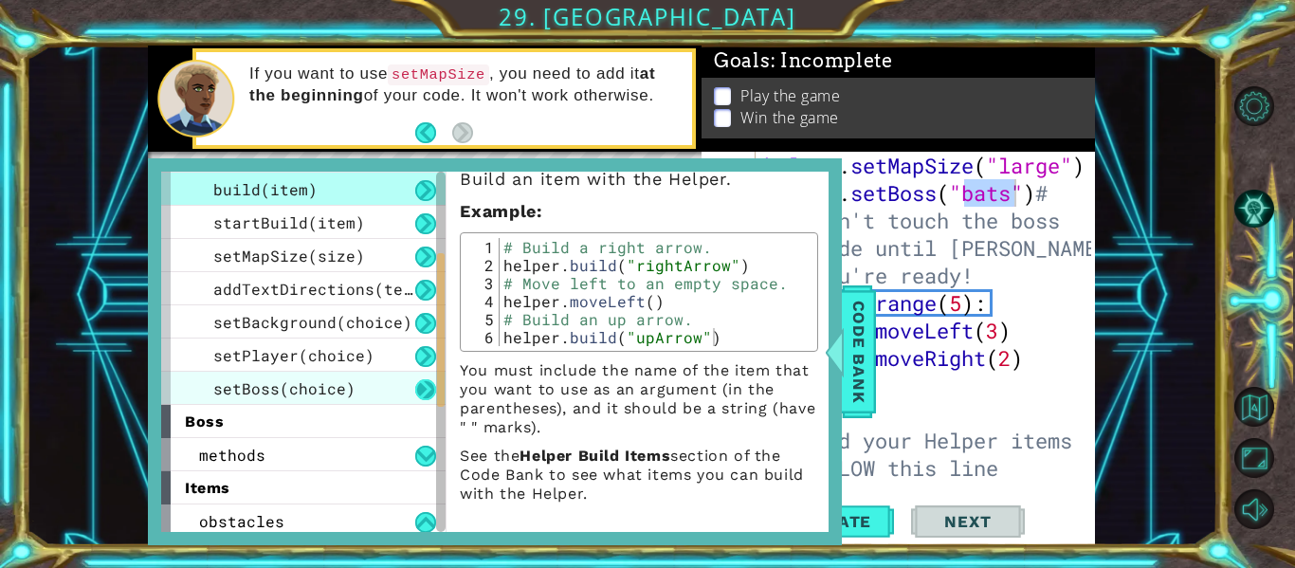
click at [416, 385] on button at bounding box center [425, 389] width 21 height 21
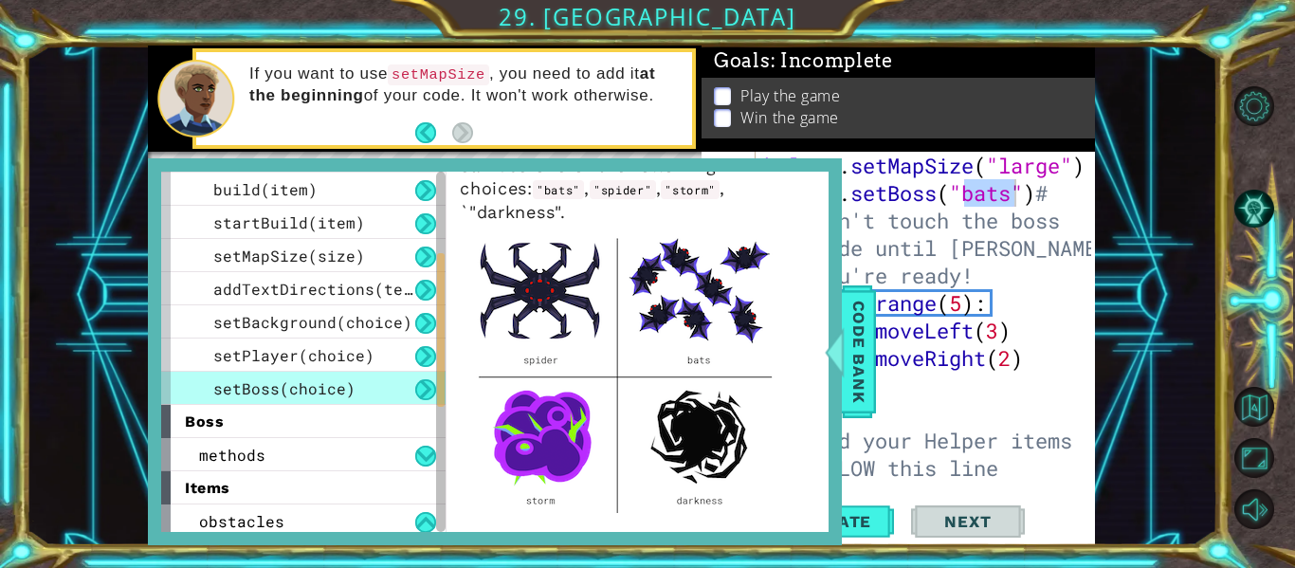
scroll to position [88, 0]
click at [1009, 202] on div "helper . setMapSize ( "large" ) helper . setBoss ( "bats" ) # Don't touch the b…" at bounding box center [925, 317] width 331 height 330
click at [1053, 311] on div "helper . setMapSize ( "large" ) helper . setBoss ( "storm" ) # Don't touch the …" at bounding box center [930, 344] width 340 height 385
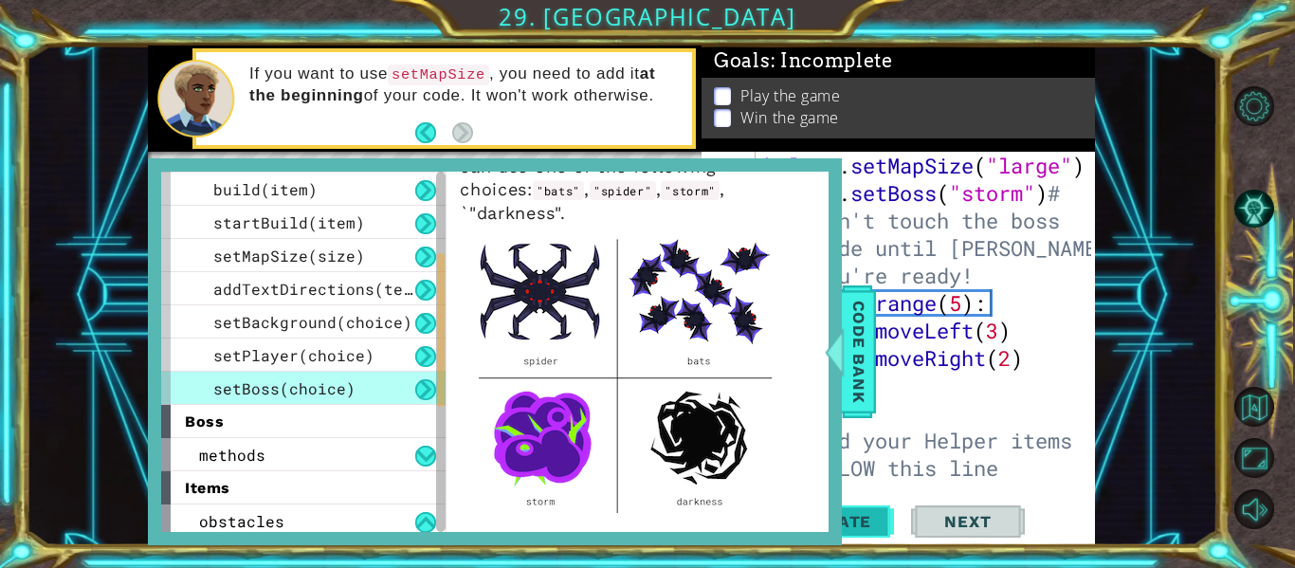
click at [871, 525] on span "Update" at bounding box center [836, 521] width 107 height 19
click at [872, 376] on span "Code Bank" at bounding box center [859, 352] width 30 height 116
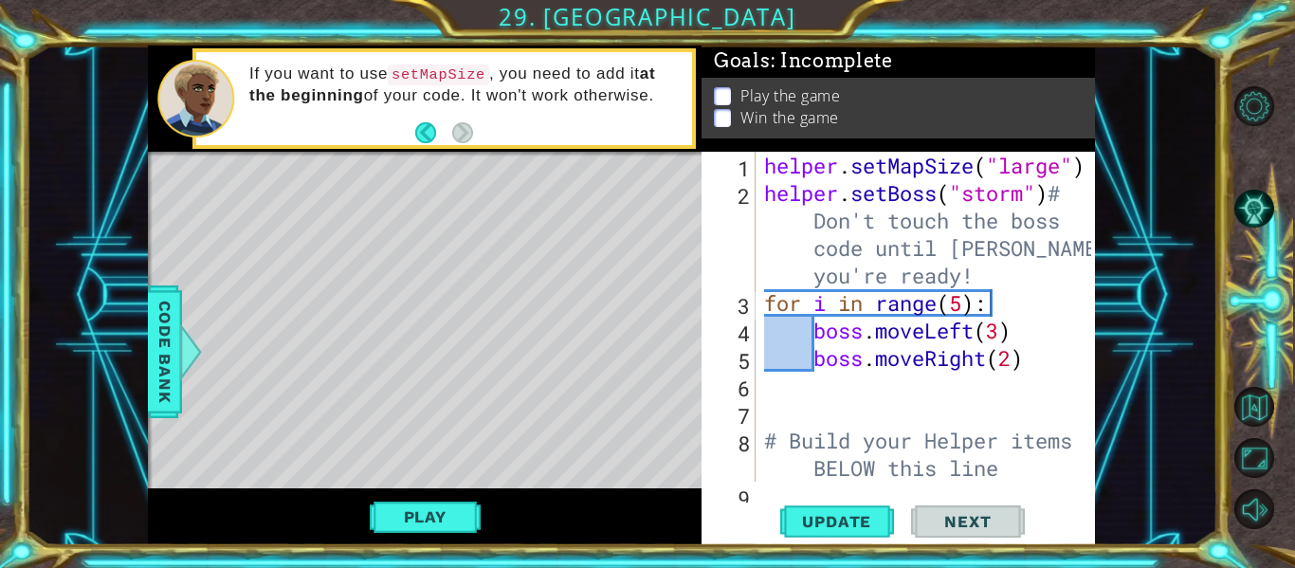
click at [758, 302] on div "for i in range(5): 1 2 3 4 5 6 7 8 9 helper . setMapSize ( "large" ) helper . s…" at bounding box center [897, 317] width 390 height 330
click at [767, 301] on div "helper . setMapSize ( "large" ) helper . setBoss ( "storm" ) # Don't touch the …" at bounding box center [930, 344] width 340 height 385
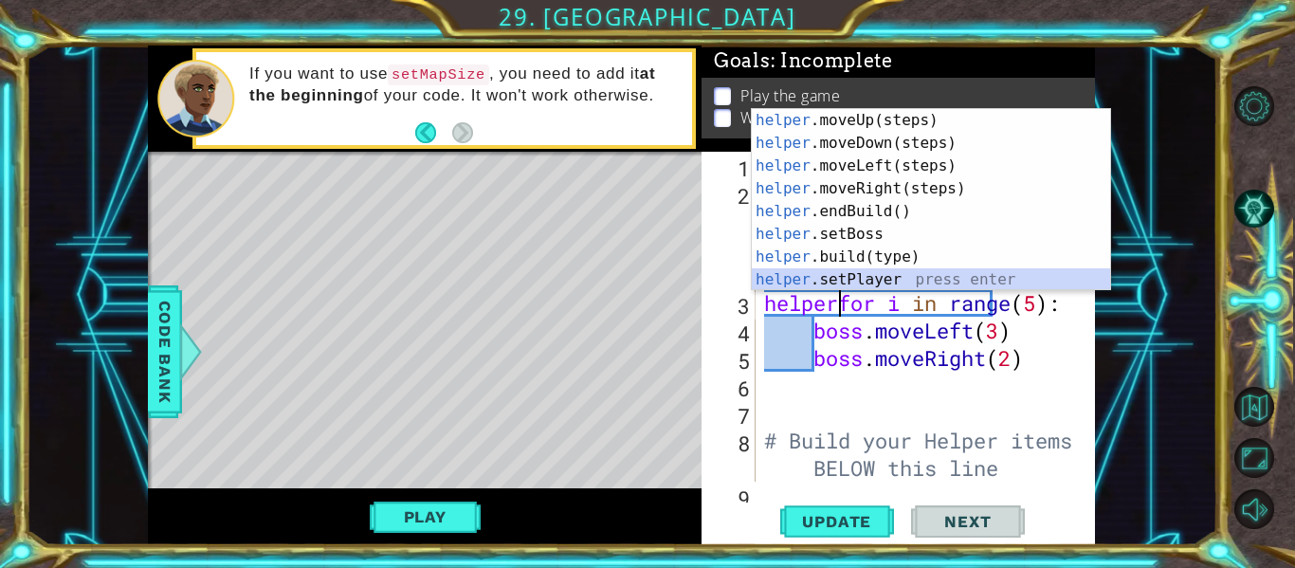
scroll to position [46, 0]
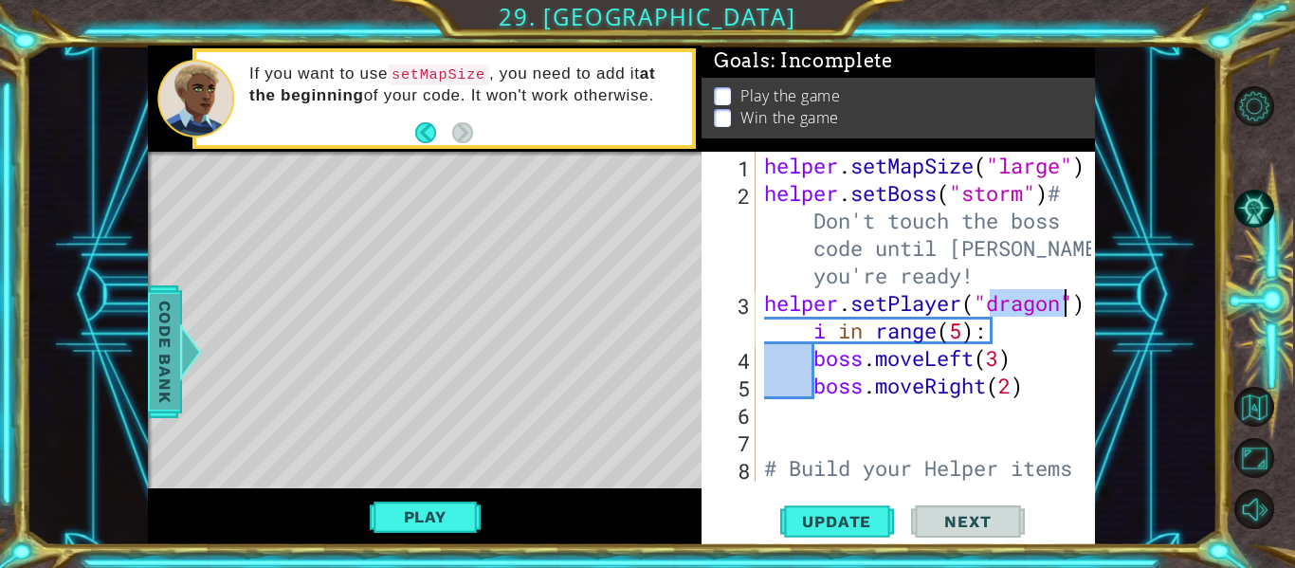
click at [168, 371] on span "Code Bank" at bounding box center [165, 352] width 30 height 116
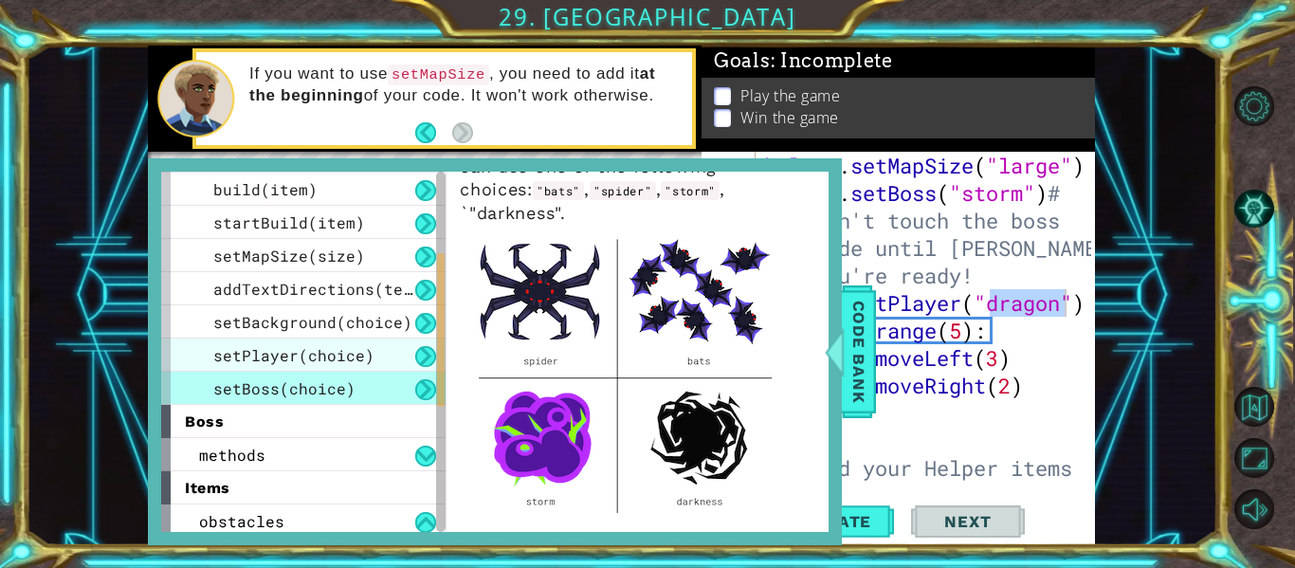
click at [328, 351] on span "setPlayer(choice)" at bounding box center [293, 355] width 161 height 20
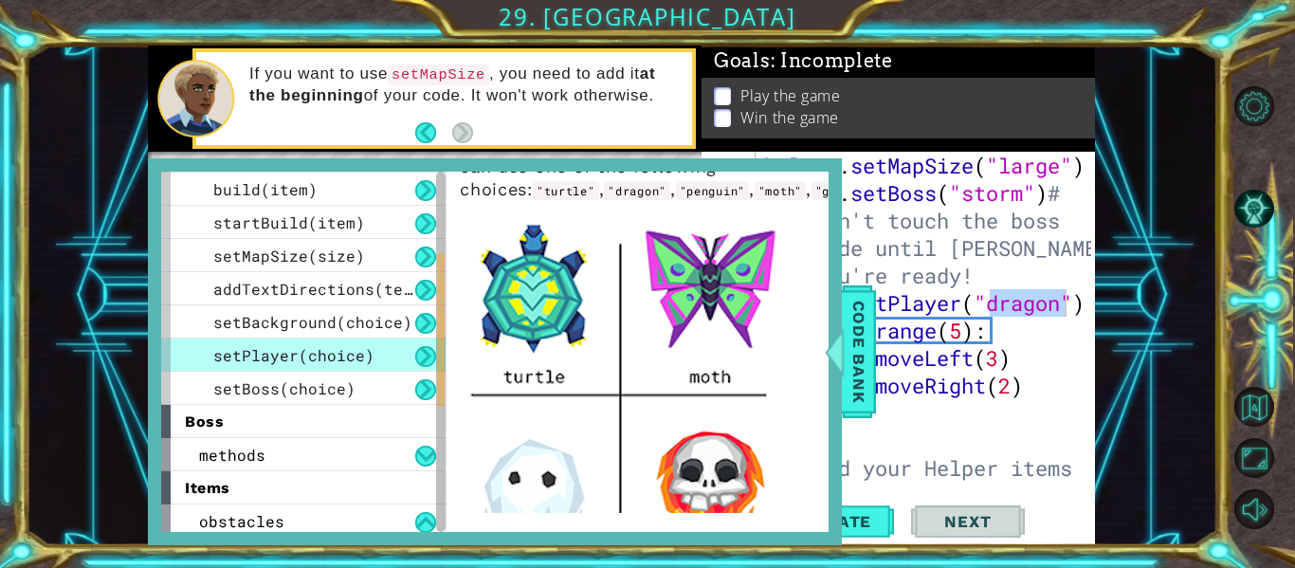
scroll to position [0, 0]
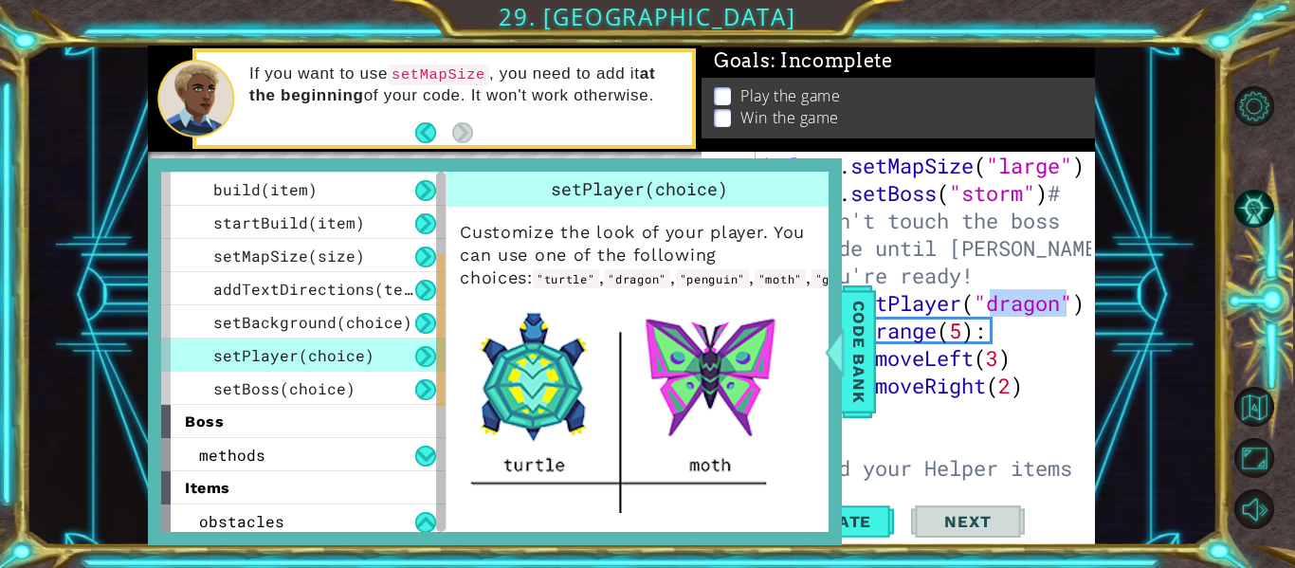
click at [817, 290] on p "Customize the look of your player. You can use one of the following choices: "t…" at bounding box center [639, 255] width 358 height 69
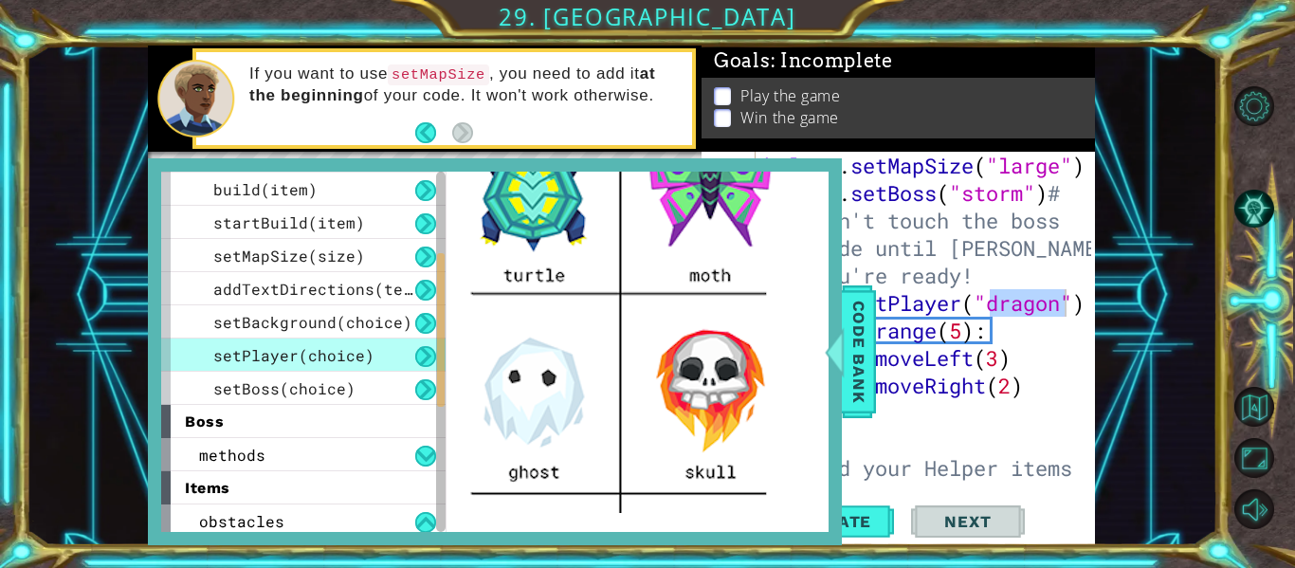
scroll to position [152, 0]
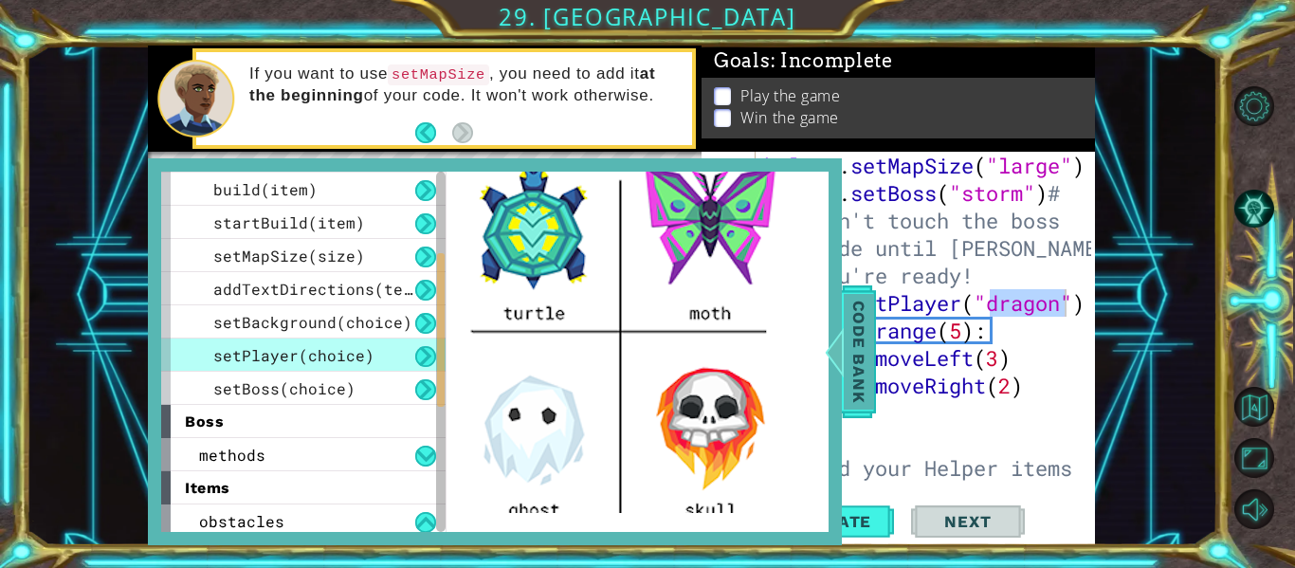
click at [842, 353] on div at bounding box center [835, 351] width 24 height 57
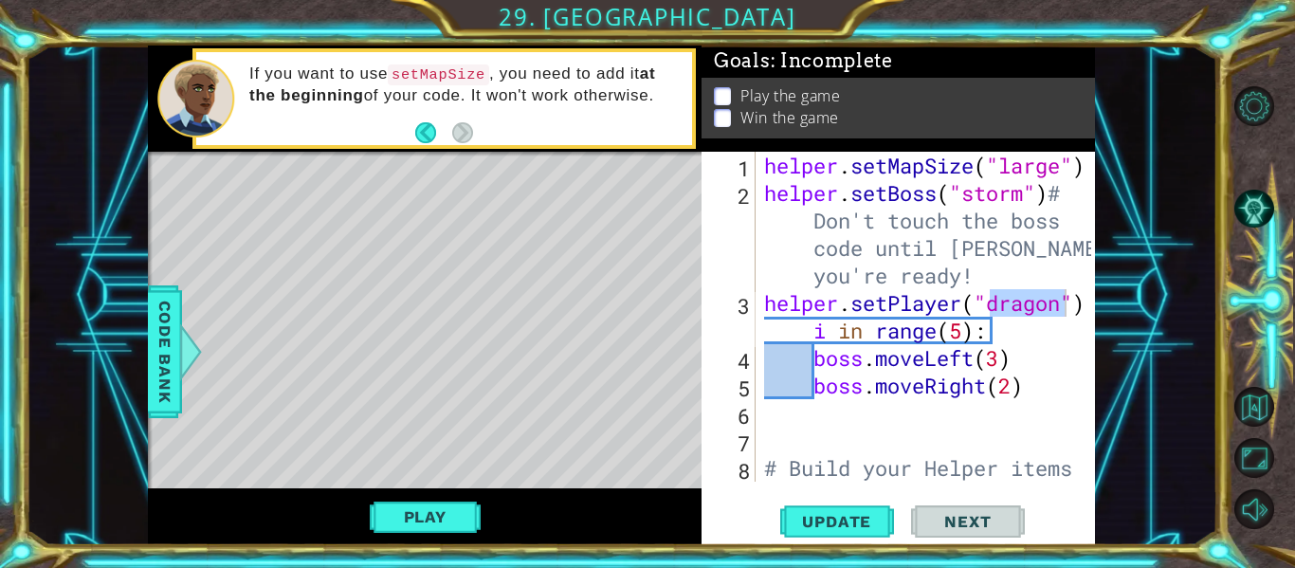
click at [1032, 307] on div "helper . setMapSize ( "large" ) helper . setBoss ( "storm" ) # Don't touch the …" at bounding box center [925, 317] width 331 height 330
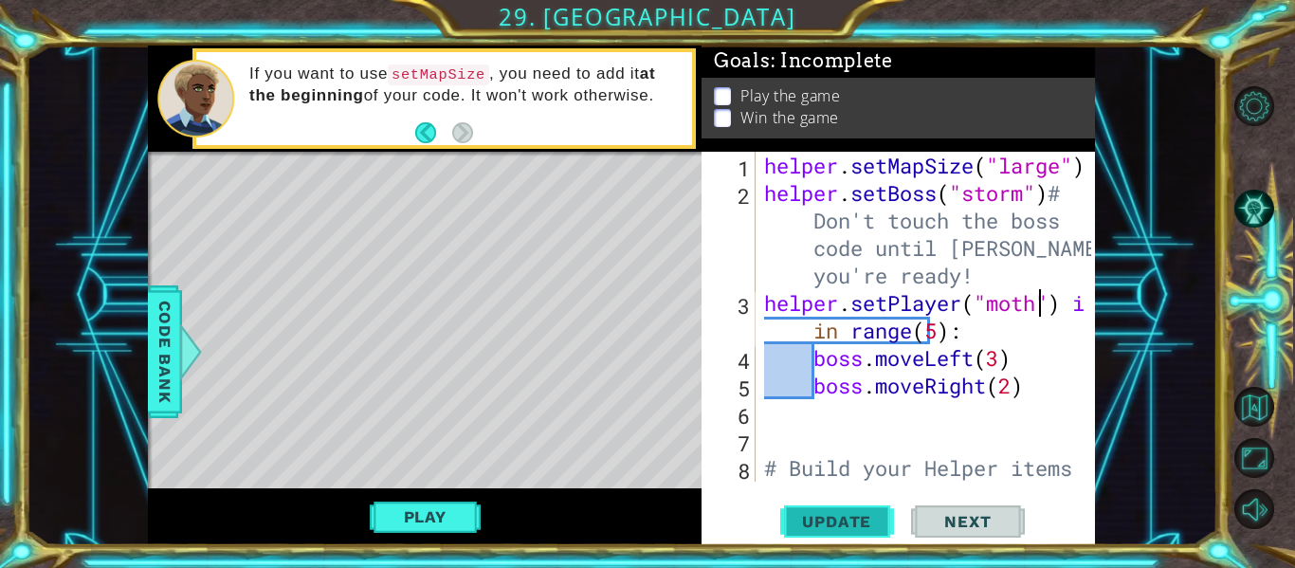
click at [833, 522] on span "Update" at bounding box center [836, 521] width 107 height 19
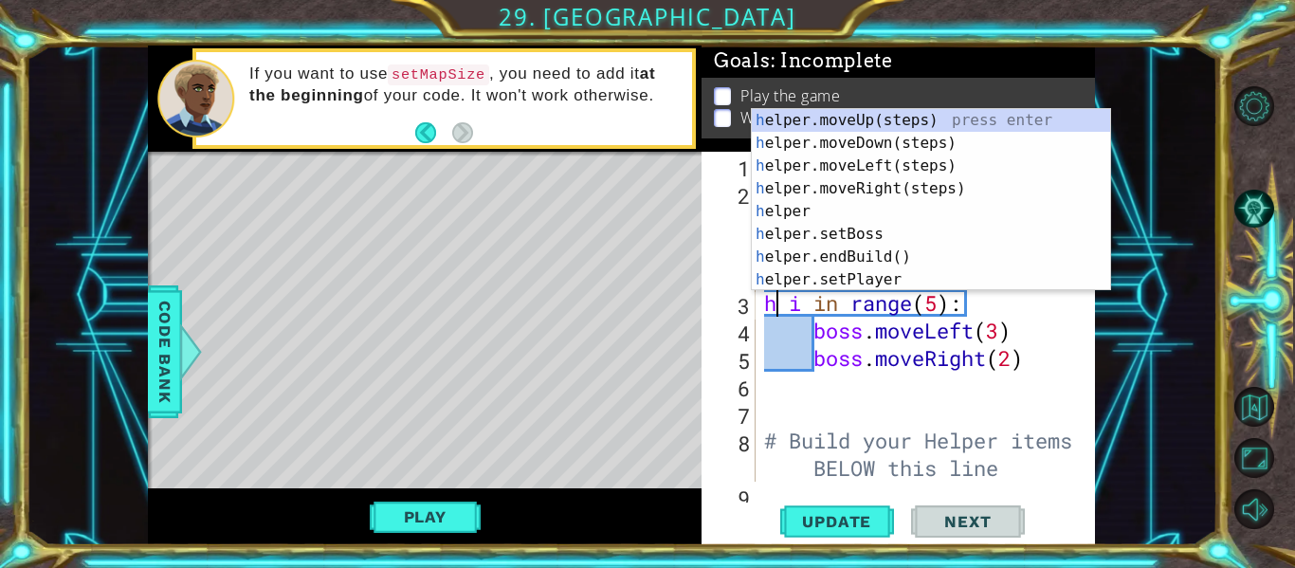
scroll to position [0, 8]
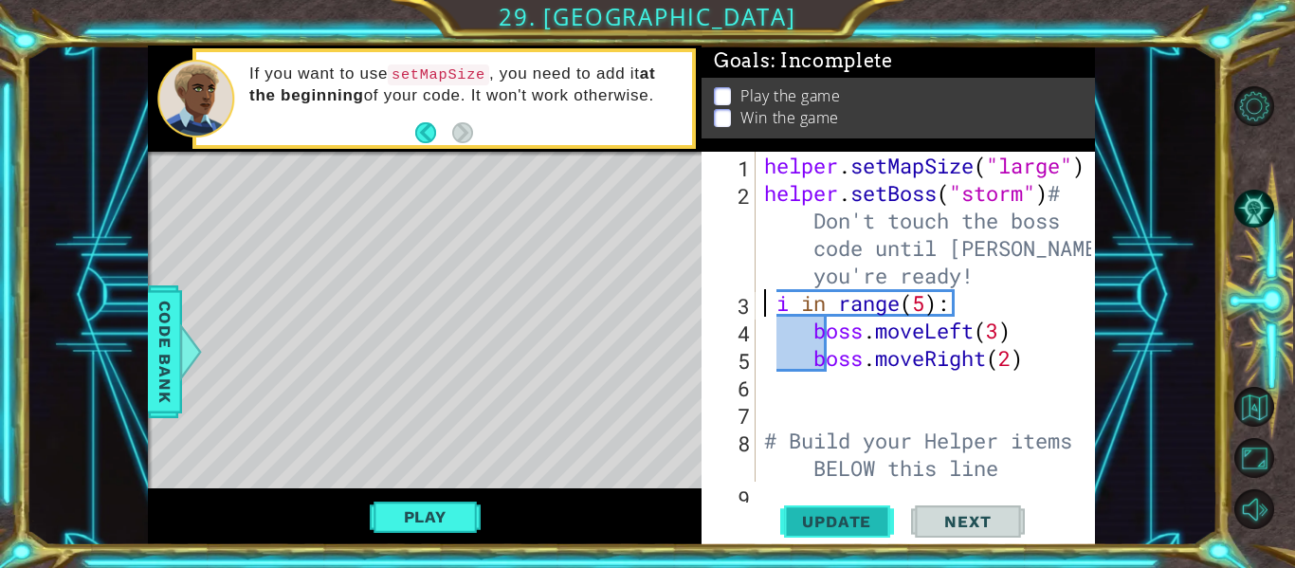
click at [849, 524] on span "Update" at bounding box center [836, 521] width 107 height 19
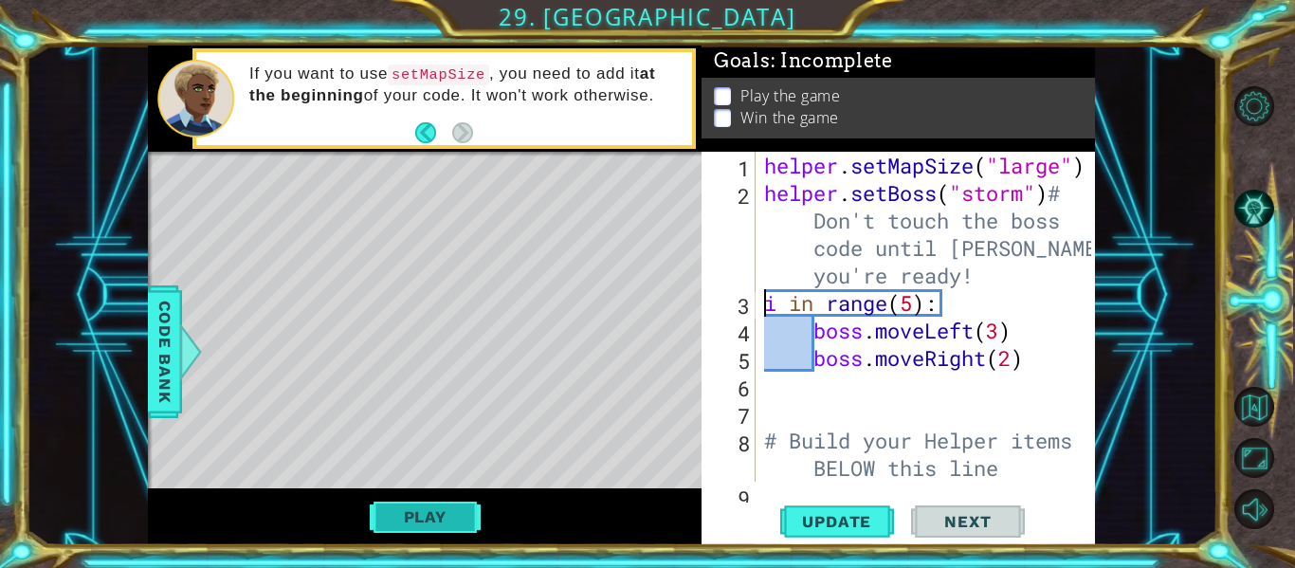
scroll to position [0, 7]
click at [387, 521] on button "Play" at bounding box center [425, 517] width 111 height 36
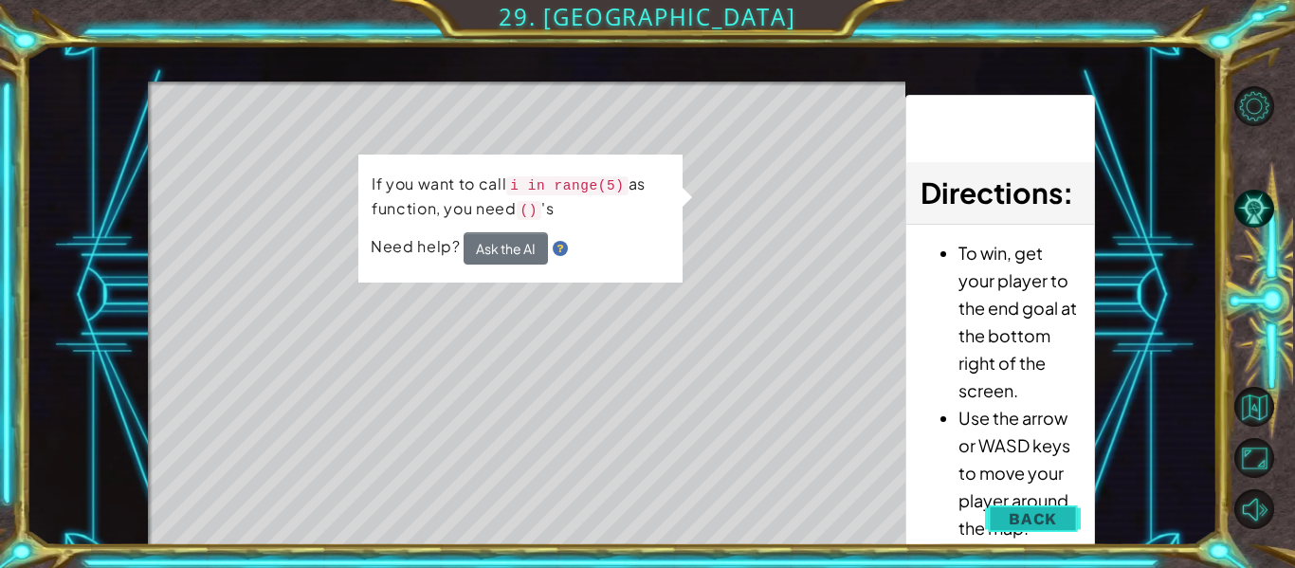
click at [1022, 513] on span "Back" at bounding box center [1033, 518] width 48 height 19
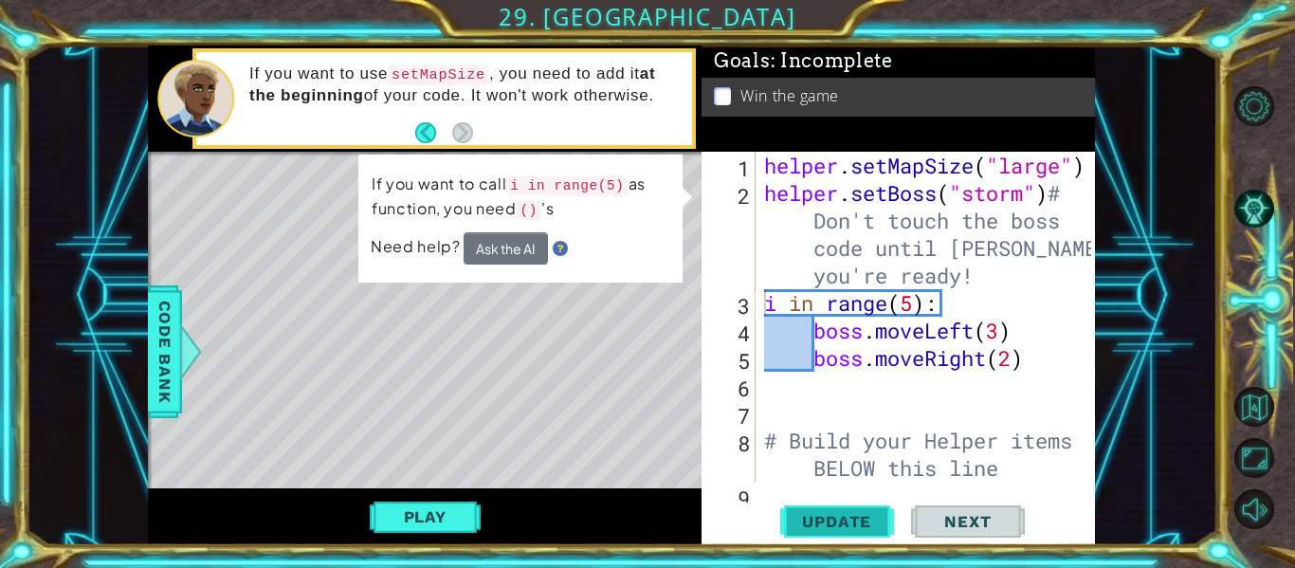
click at [812, 513] on span "Update" at bounding box center [836, 521] width 107 height 19
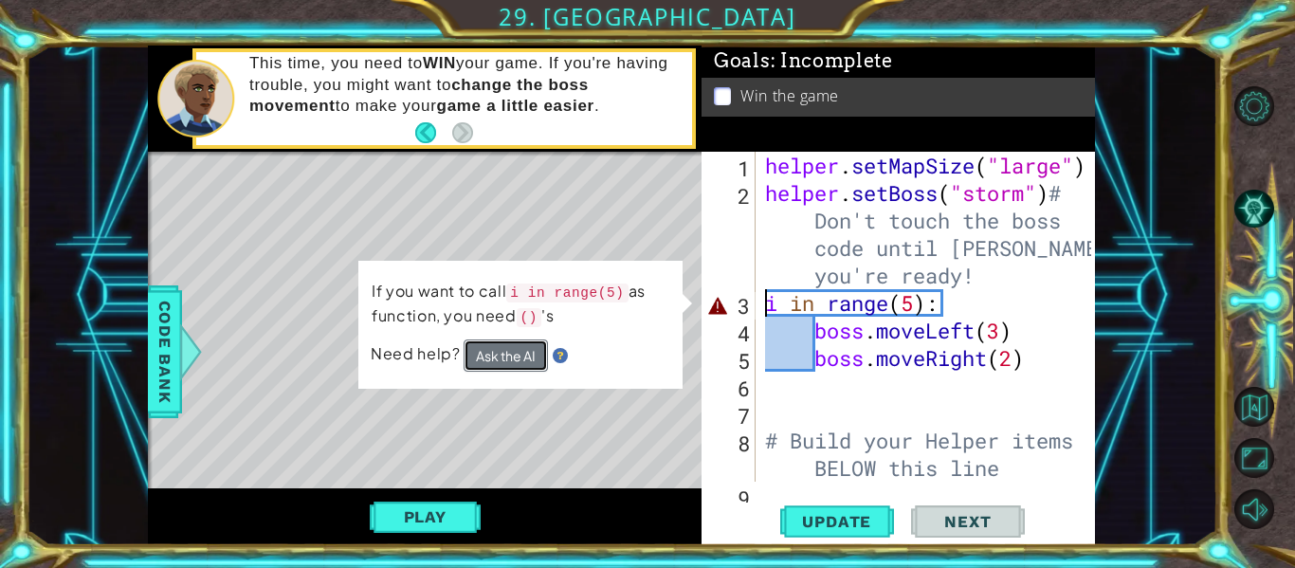
click at [522, 353] on button "Ask the AI" at bounding box center [506, 355] width 84 height 32
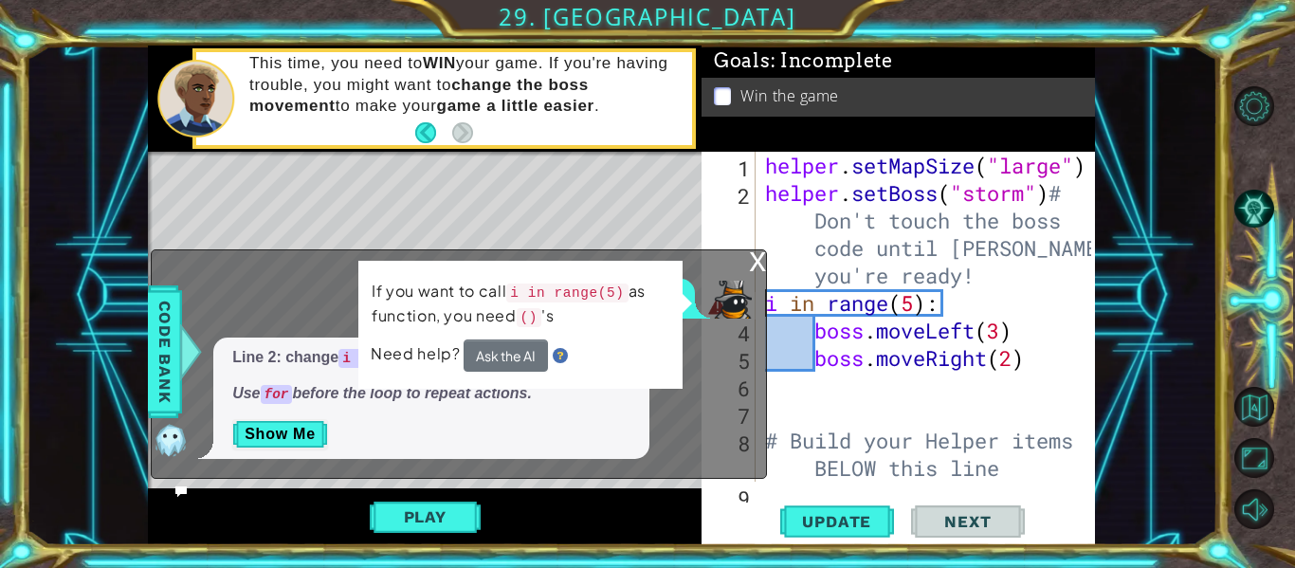
click at [758, 260] on div "x" at bounding box center [757, 259] width 17 height 19
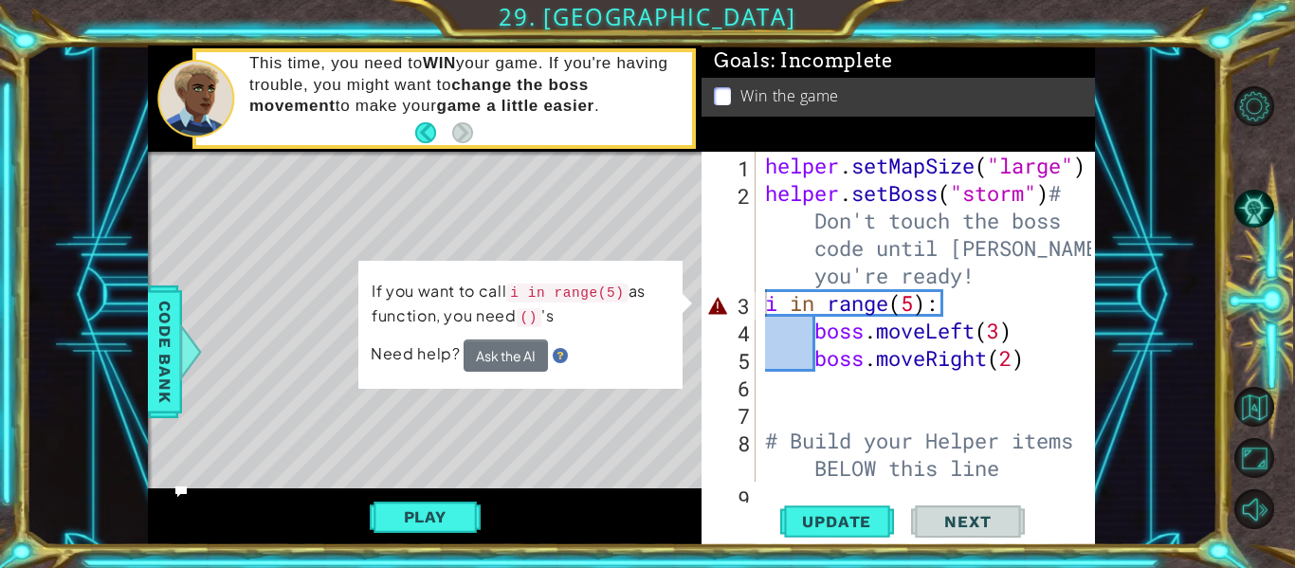
click at [770, 301] on div "helper . setMapSize ( "large" ) helper . setBoss ( "storm" ) # Don't touch the …" at bounding box center [930, 344] width 339 height 385
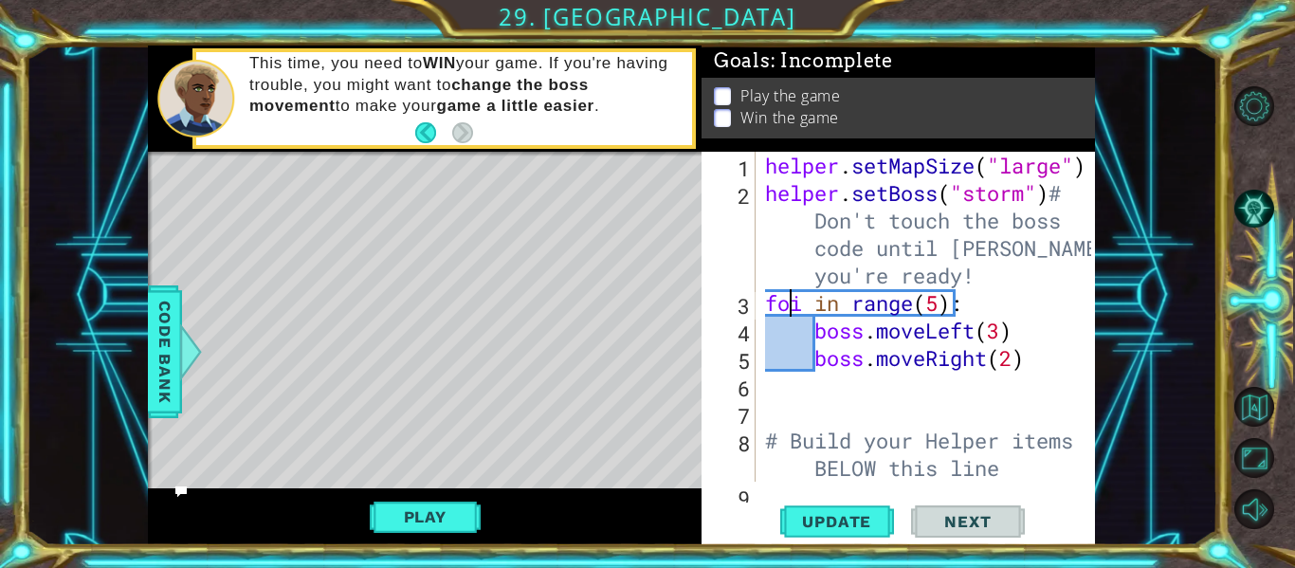
scroll to position [0, 2]
type textarea "for i in range(5):"
click at [810, 533] on button "Update" at bounding box center [837, 521] width 114 height 39
click at [441, 511] on button "Play" at bounding box center [425, 517] width 111 height 36
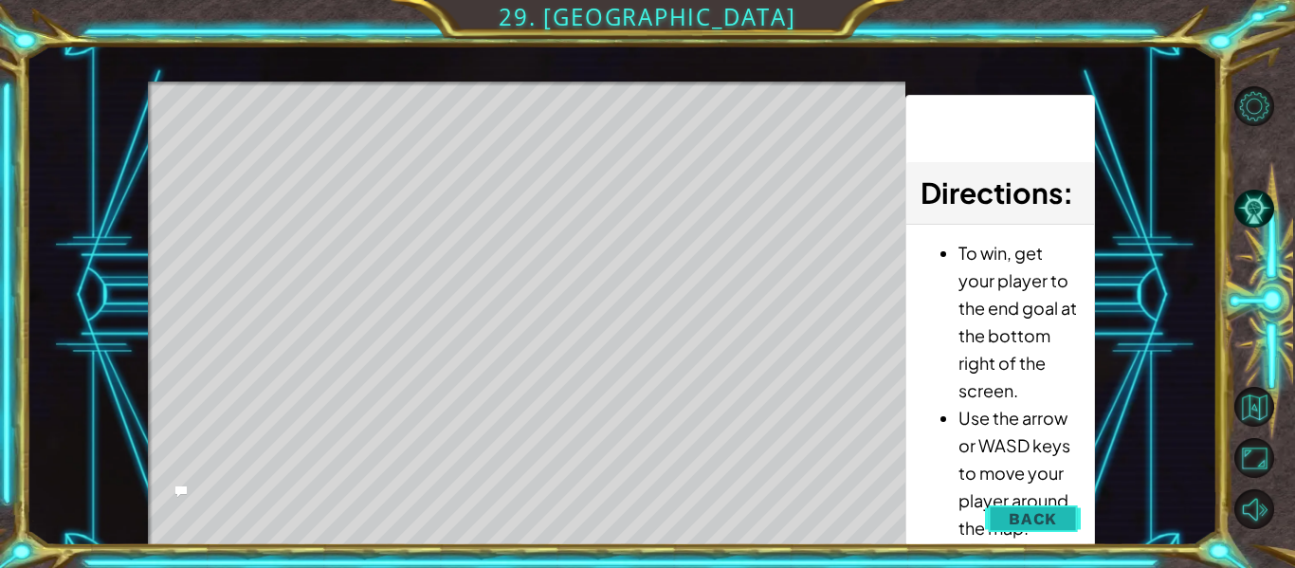
click at [1017, 525] on span "Back" at bounding box center [1033, 518] width 48 height 19
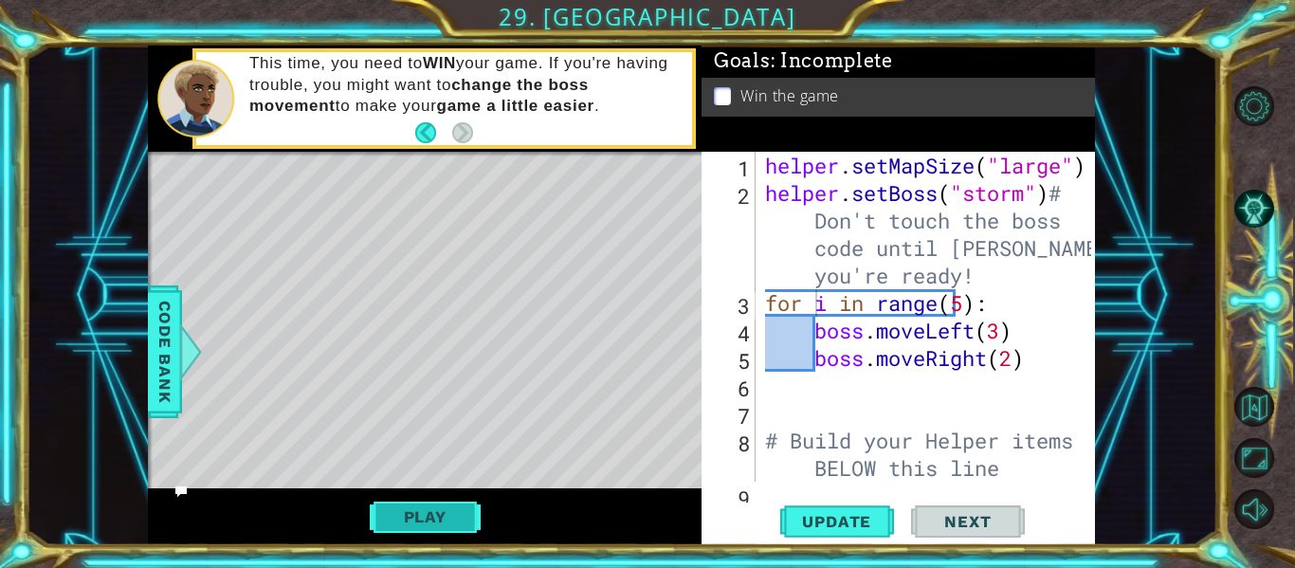
click at [466, 512] on button "Play" at bounding box center [425, 517] width 111 height 36
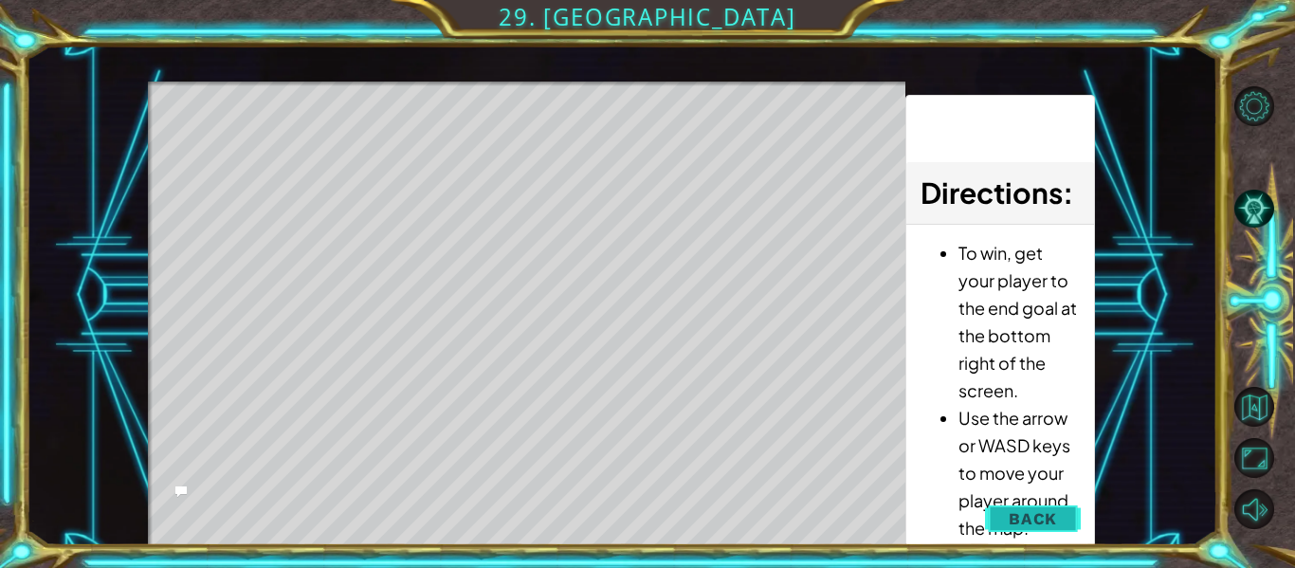
click at [1023, 516] on span "Back" at bounding box center [1033, 518] width 48 height 19
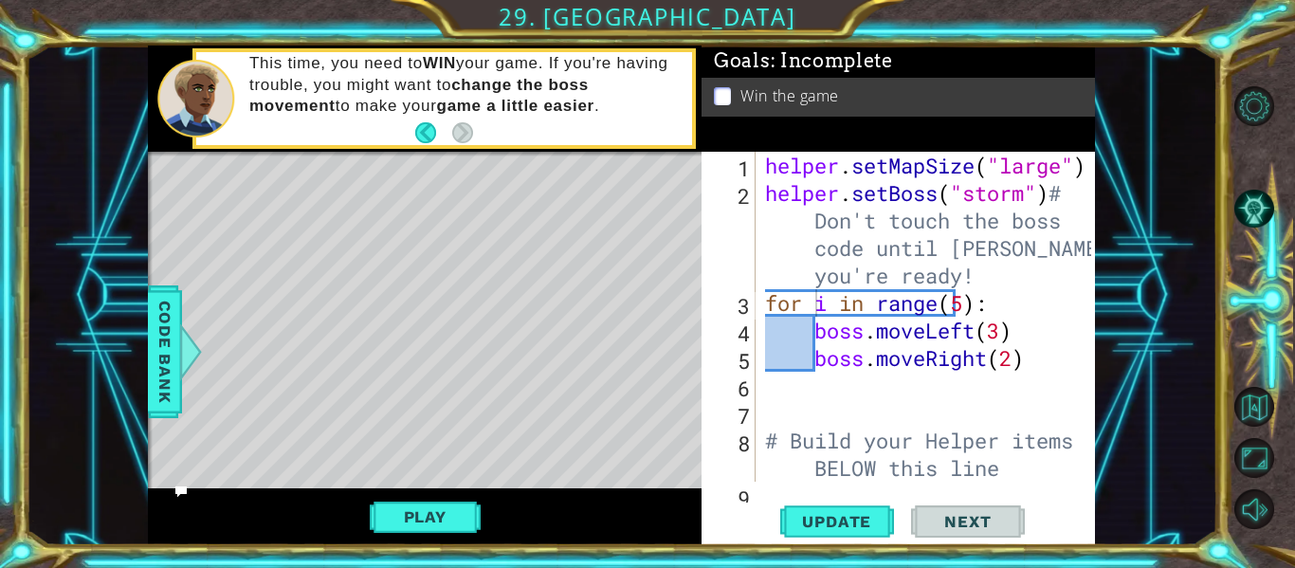
scroll to position [0, 0]
click at [1047, 392] on div "helper . setMapSize ( "large" ) helper . setBoss ( "storm" ) # Don't touch the …" at bounding box center [930, 344] width 339 height 385
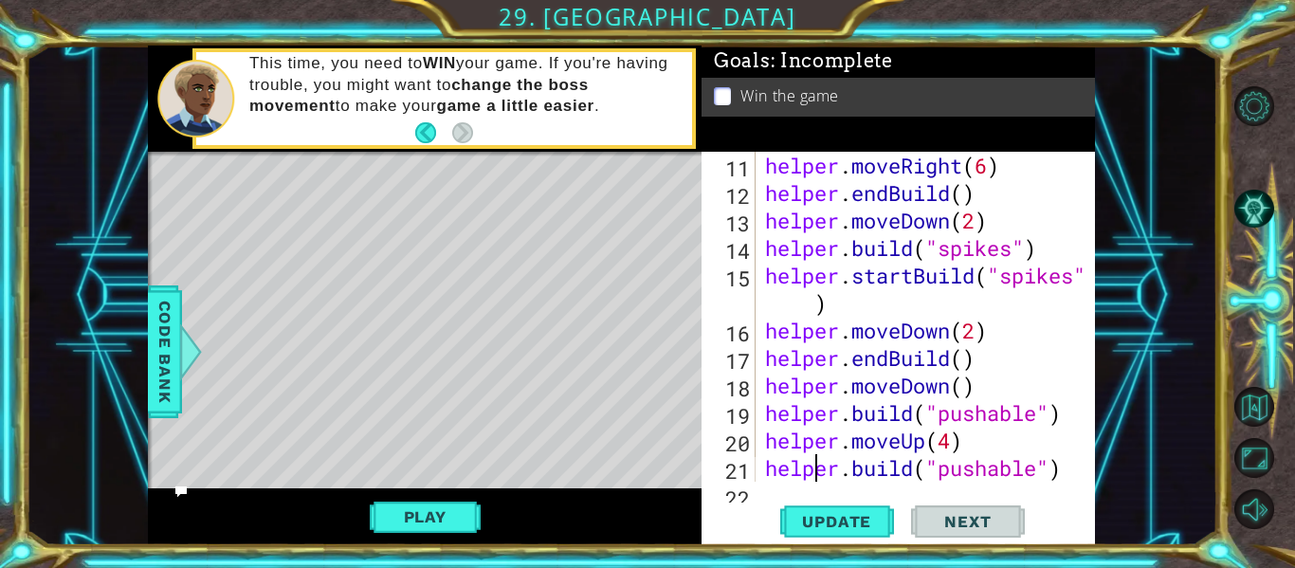
scroll to position [412, 0]
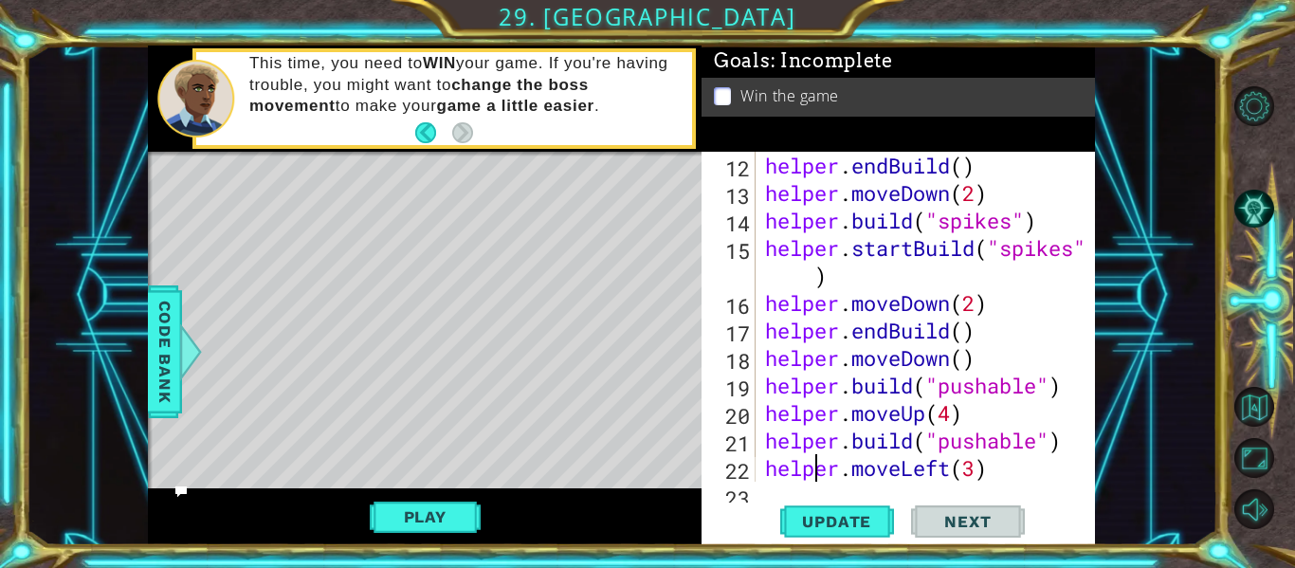
click at [1072, 443] on div at bounding box center [1081, 275] width 19 height 1072
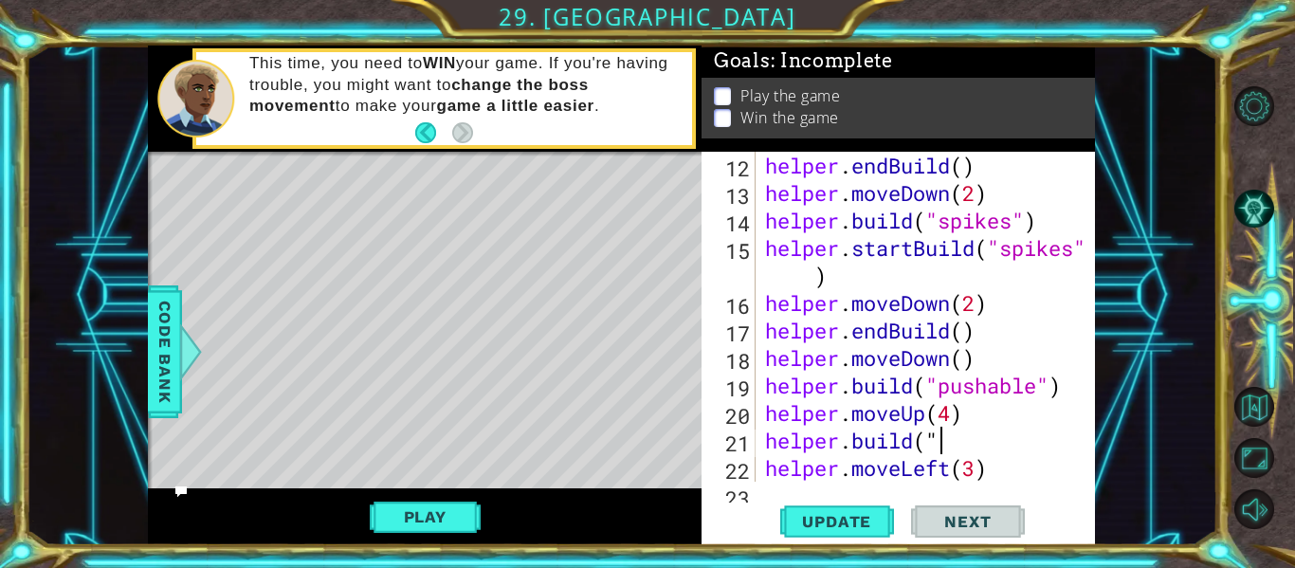
type textarea "h"
click at [867, 515] on span "Update" at bounding box center [836, 521] width 107 height 19
click at [459, 515] on button "Play" at bounding box center [425, 517] width 111 height 36
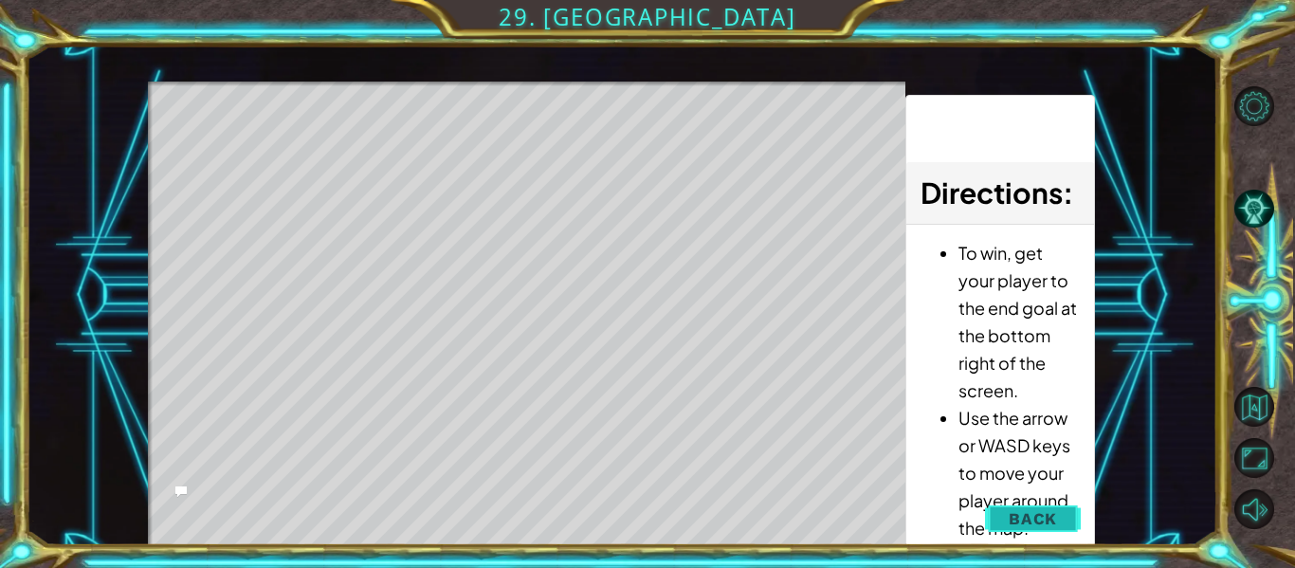
click at [1017, 520] on span "Back" at bounding box center [1033, 518] width 48 height 19
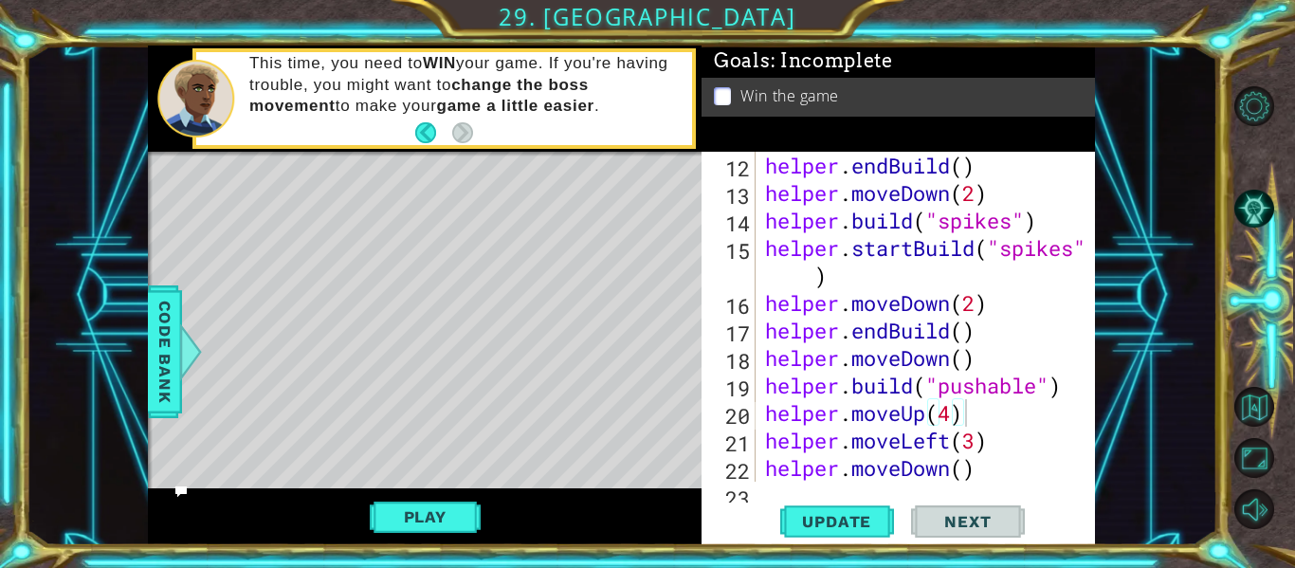
click at [1014, 444] on div "helper . endBuild ( ) helper . moveDown ( 2 ) helper . build ( "spikes" ) helpe…" at bounding box center [930, 344] width 339 height 385
click at [763, 444] on div "helper . endBuild ( ) helper . moveDown ( 2 ) helper . build ( "spikes" ) helpe…" at bounding box center [930, 344] width 339 height 385
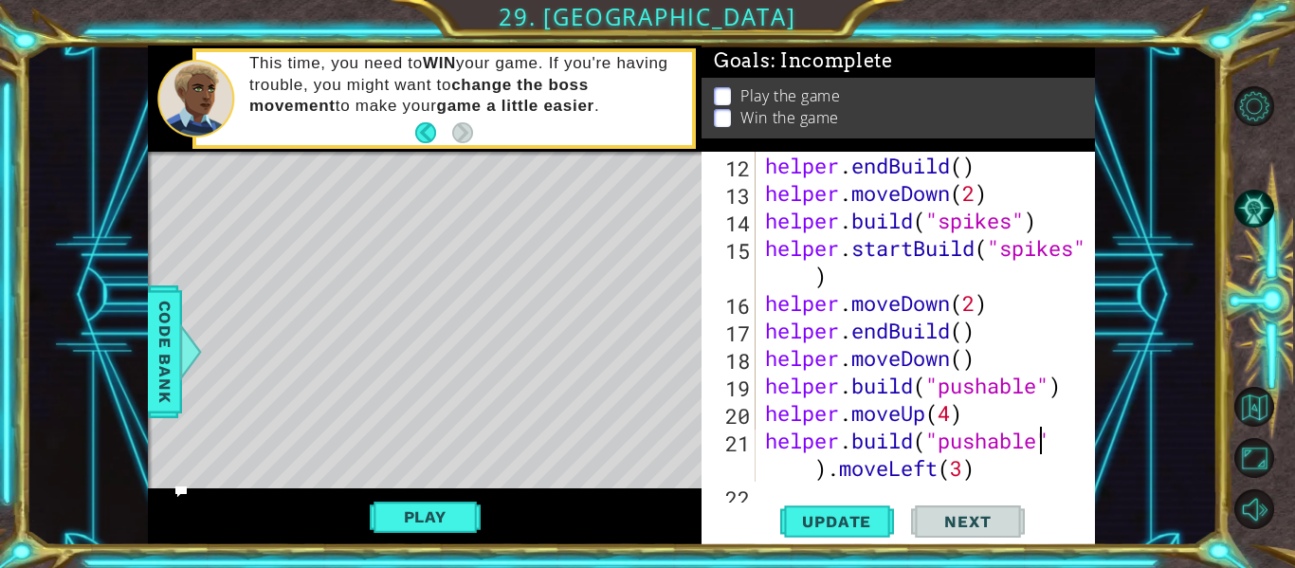
scroll to position [0, 13]
click at [1068, 386] on div "helper . endBuild ( ) helper . moveDown ( 2 ) helper . build ( "spikes" ) helpe…" at bounding box center [930, 344] width 339 height 385
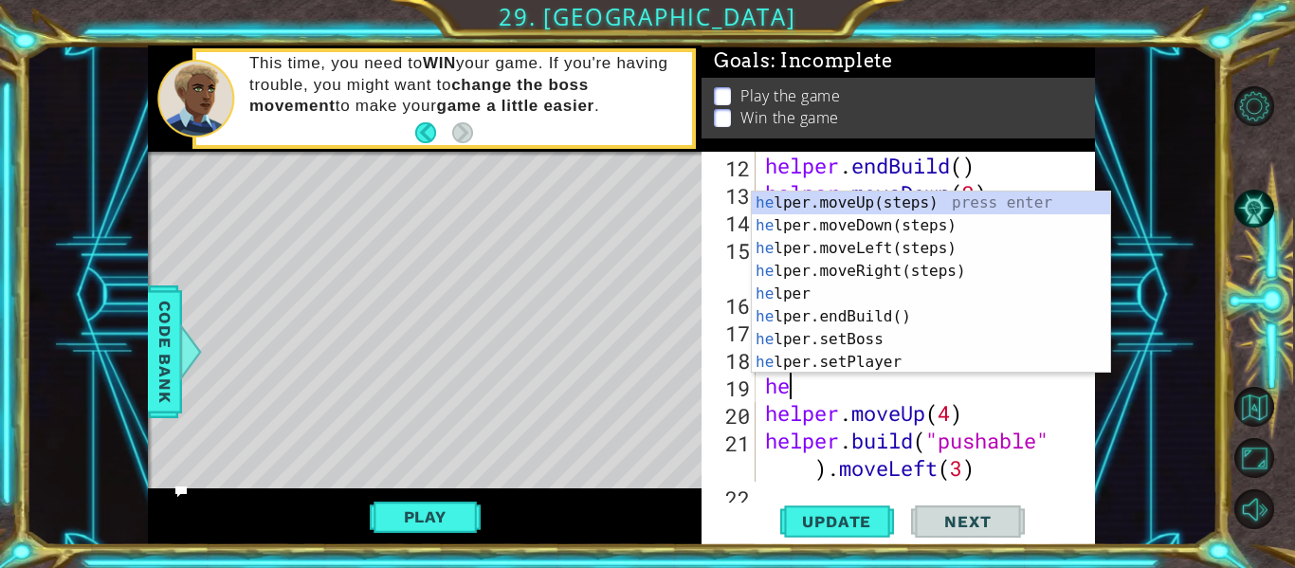
scroll to position [0, 0]
type textarea "h"
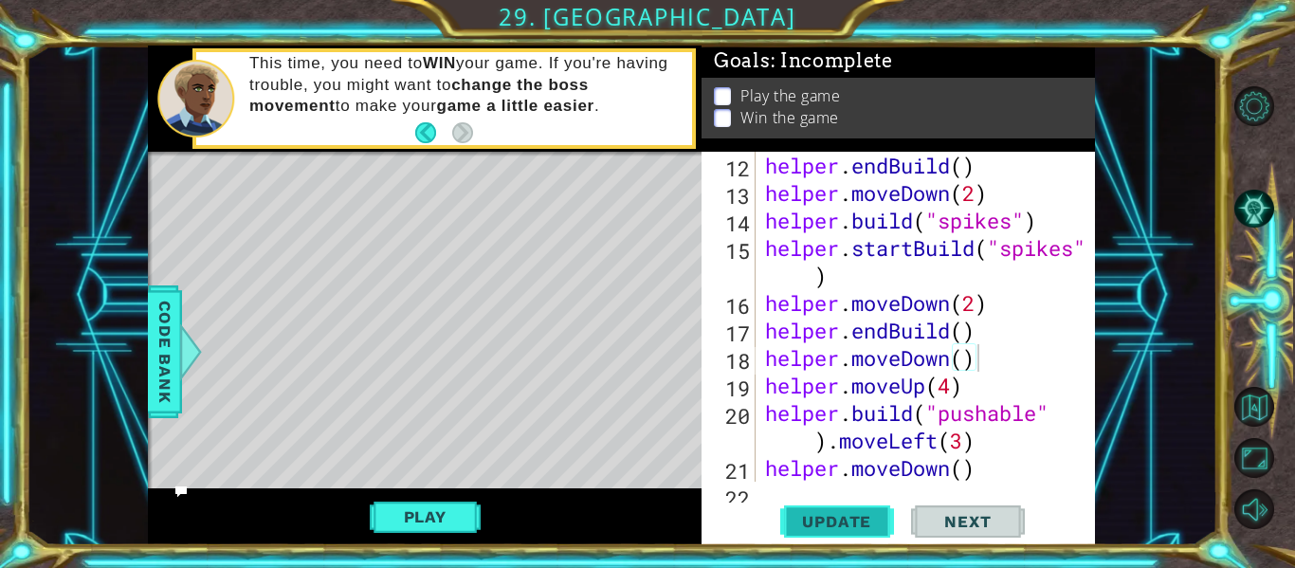
click at [856, 505] on button "Update" at bounding box center [837, 521] width 114 height 39
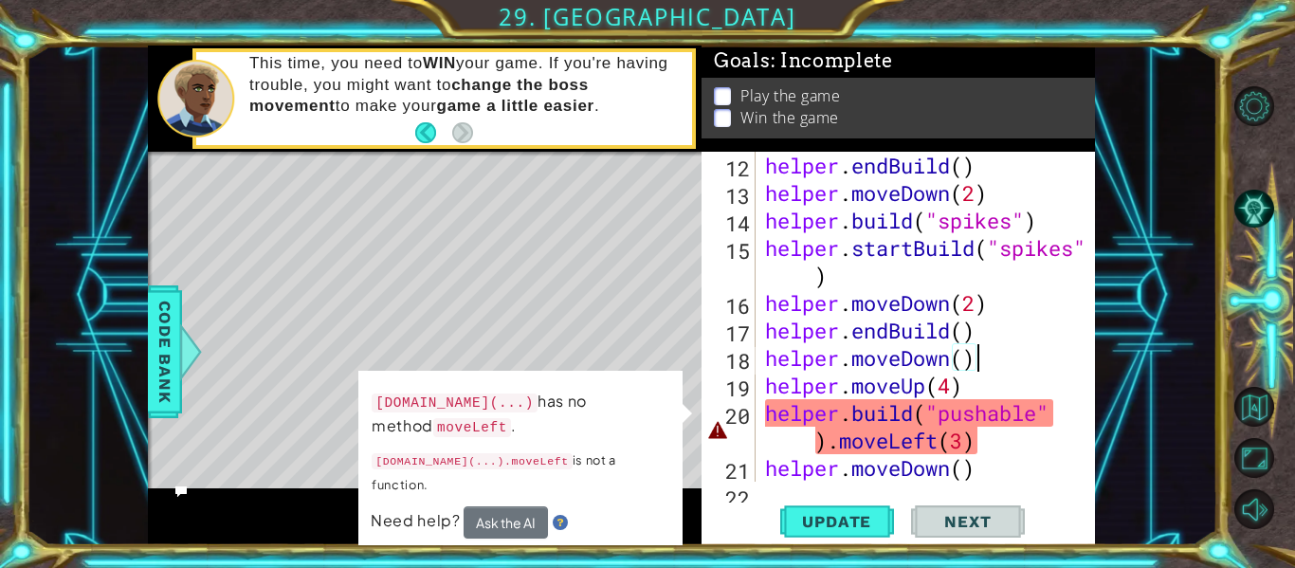
click at [806, 445] on div "helper . endBuild ( ) helper . moveDown ( 2 ) helper . build ( "spikes" ) helpe…" at bounding box center [930, 344] width 339 height 385
click at [796, 447] on div "helper . endBuild ( ) helper . moveDown ( 2 ) helper . build ( "spikes" ) helpe…" at bounding box center [930, 344] width 339 height 385
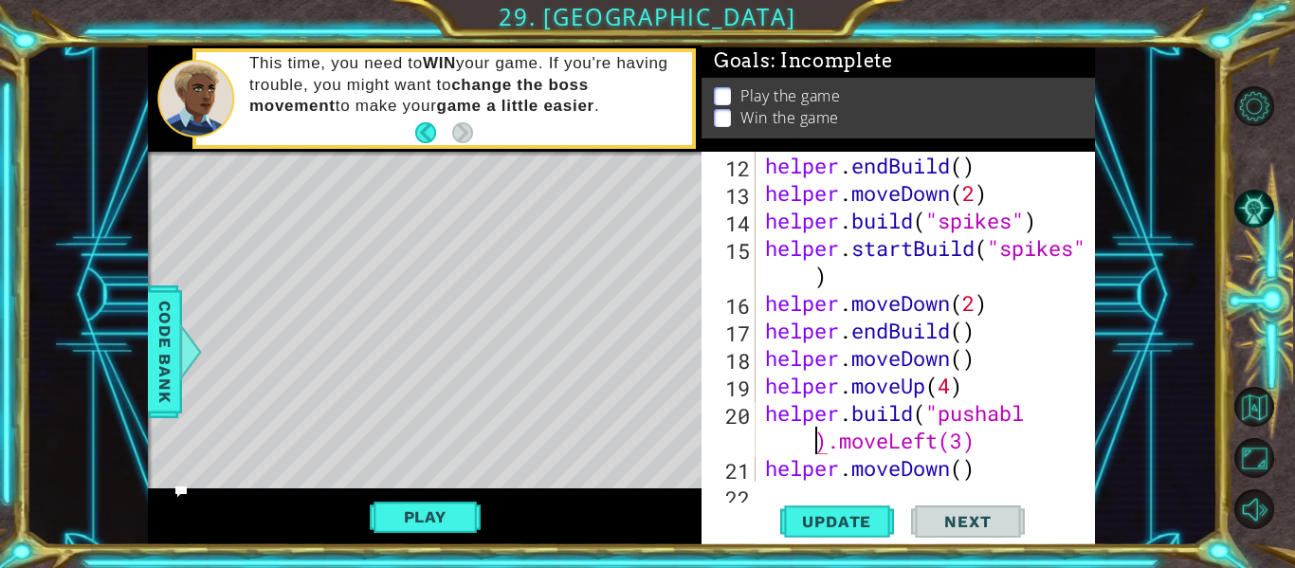
scroll to position [0, 13]
click at [840, 447] on div "helper . endBuild ( ) helper . moveDown ( 2 ) helper . build ( "spikes" ) helpe…" at bounding box center [930, 344] width 339 height 385
click at [812, 517] on span "Update" at bounding box center [836, 521] width 107 height 19
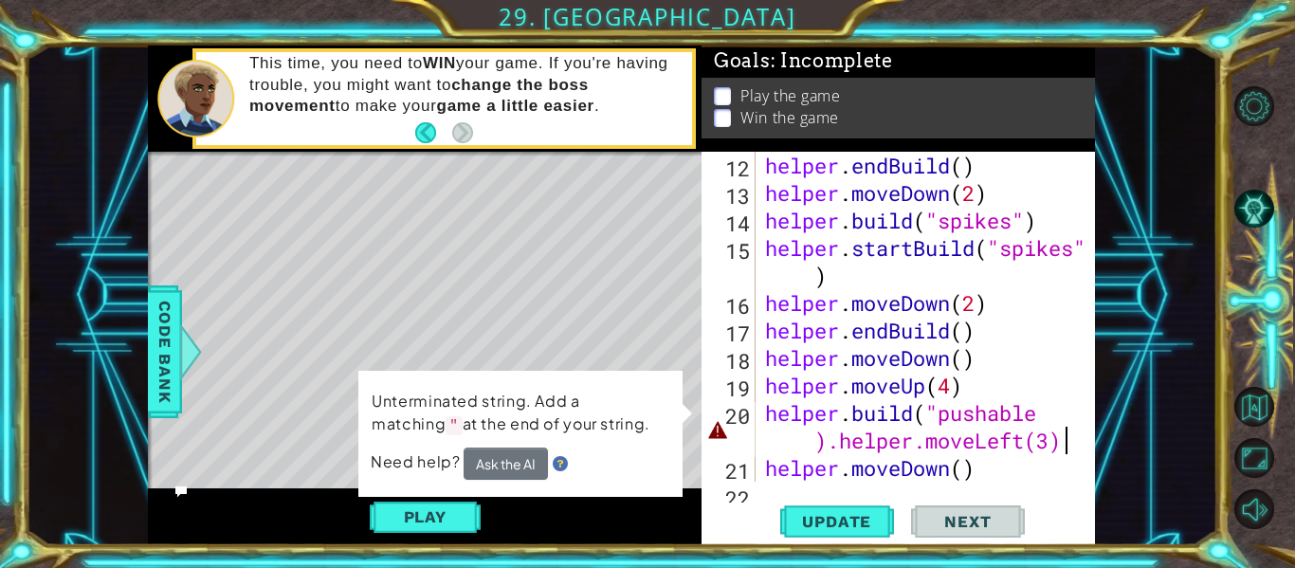
click at [1062, 451] on div "helper . endBuild ( ) helper . moveDown ( 2 ) helper . build ( "spikes" ) helpe…" at bounding box center [930, 344] width 339 height 385
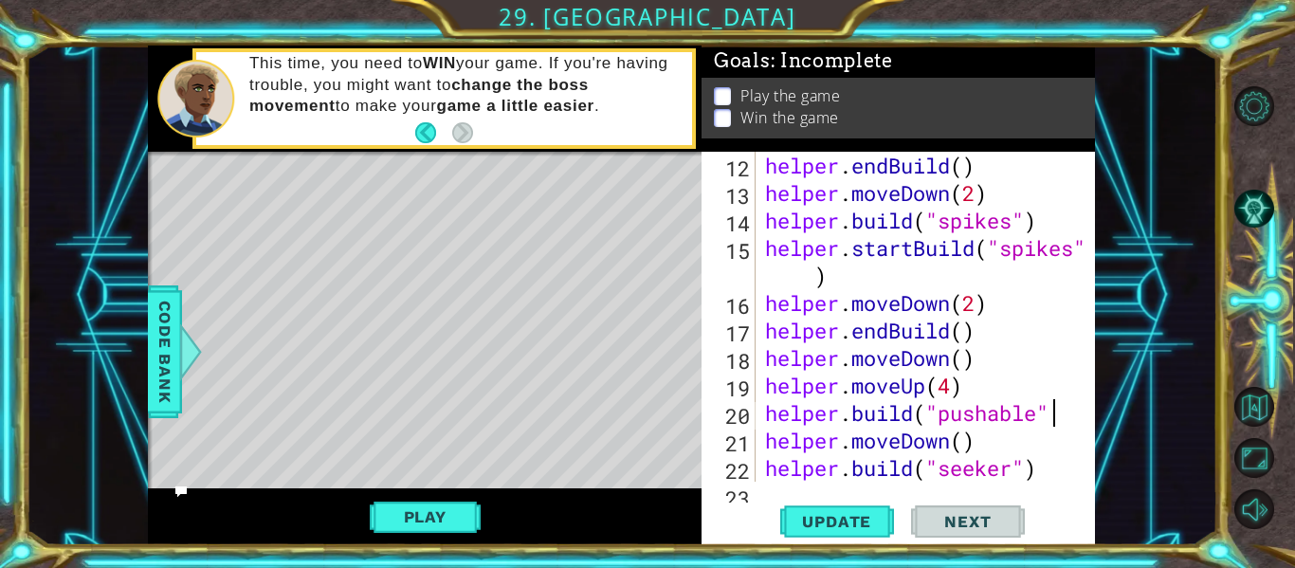
scroll to position [0, 12]
type textarea "[DOMAIN_NAME]("pushable")"
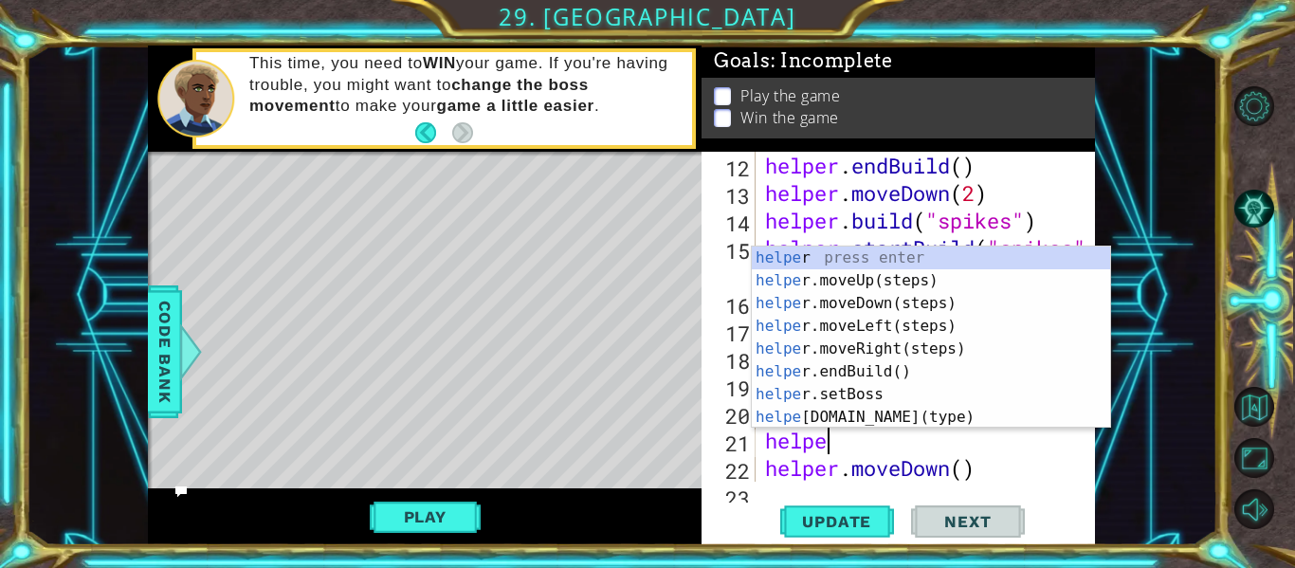
scroll to position [0, 3]
type textarea "helper"
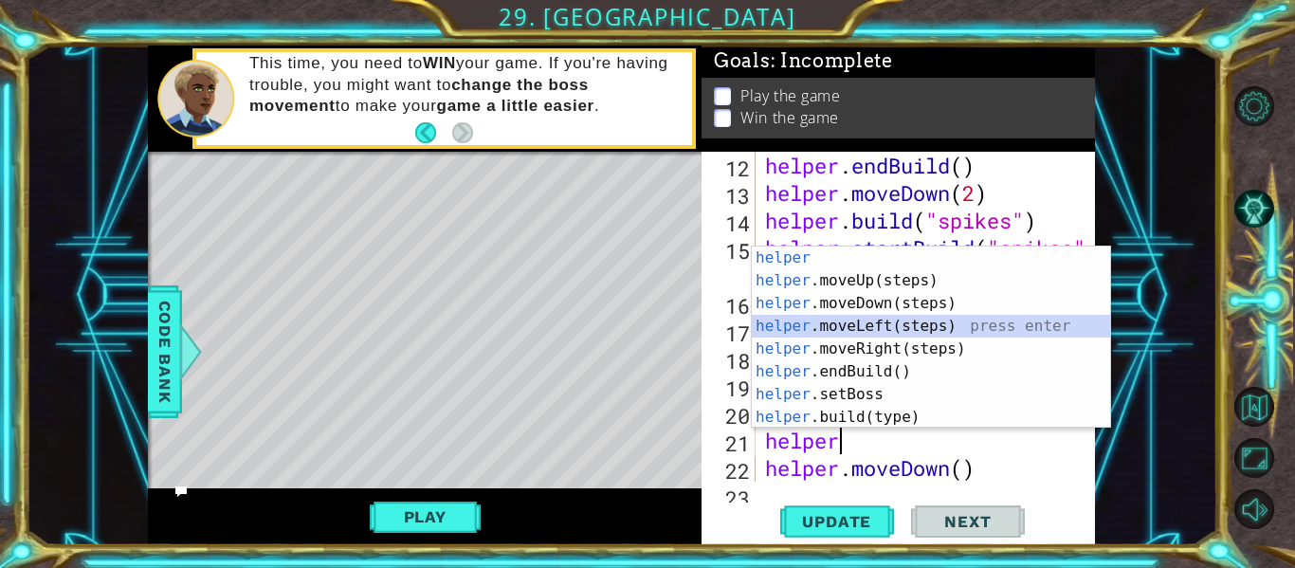
scroll to position [0, 0]
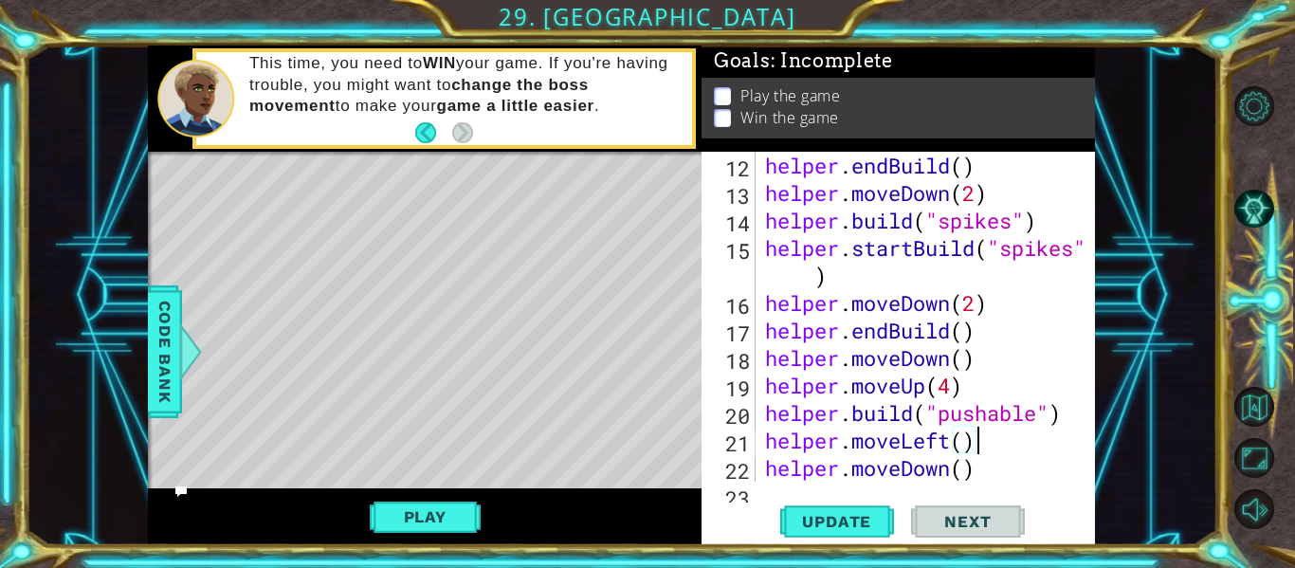
click at [966, 444] on div "helper . endBuild ( ) helper . moveDown ( 2 ) helper . build ( "spikes" ) helpe…" at bounding box center [930, 344] width 339 height 385
type textarea "helper.moveLeft(3)"
click at [867, 513] on span "Update" at bounding box center [836, 521] width 107 height 19
click at [447, 511] on button "Play" at bounding box center [425, 517] width 111 height 36
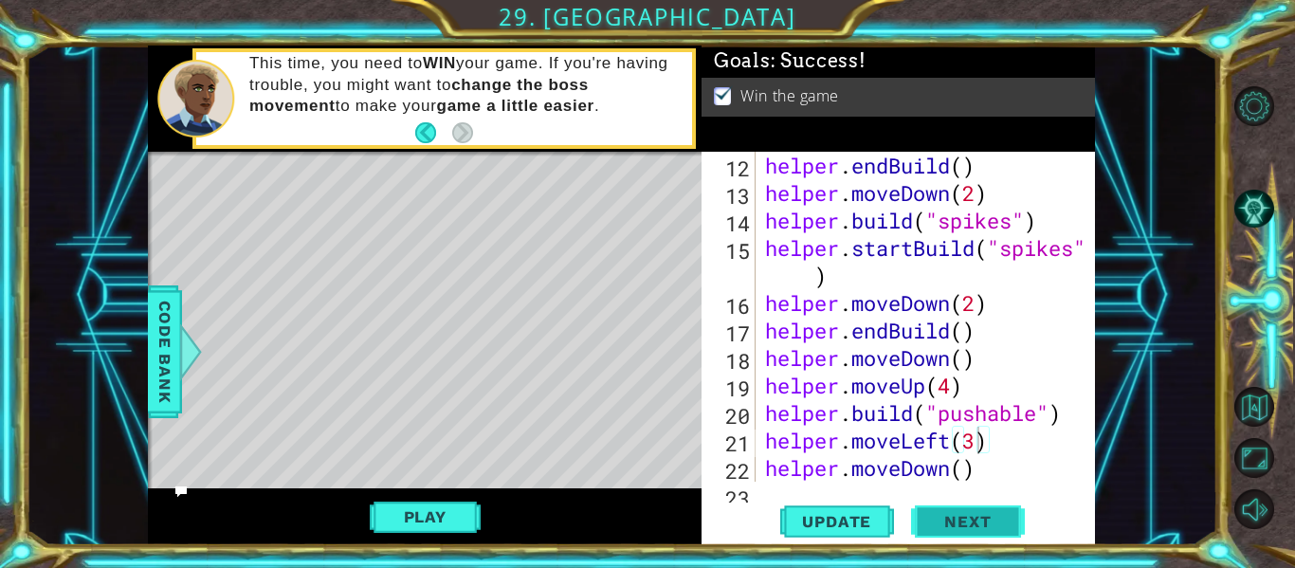
click at [988, 518] on span "Next" at bounding box center [967, 522] width 84 height 19
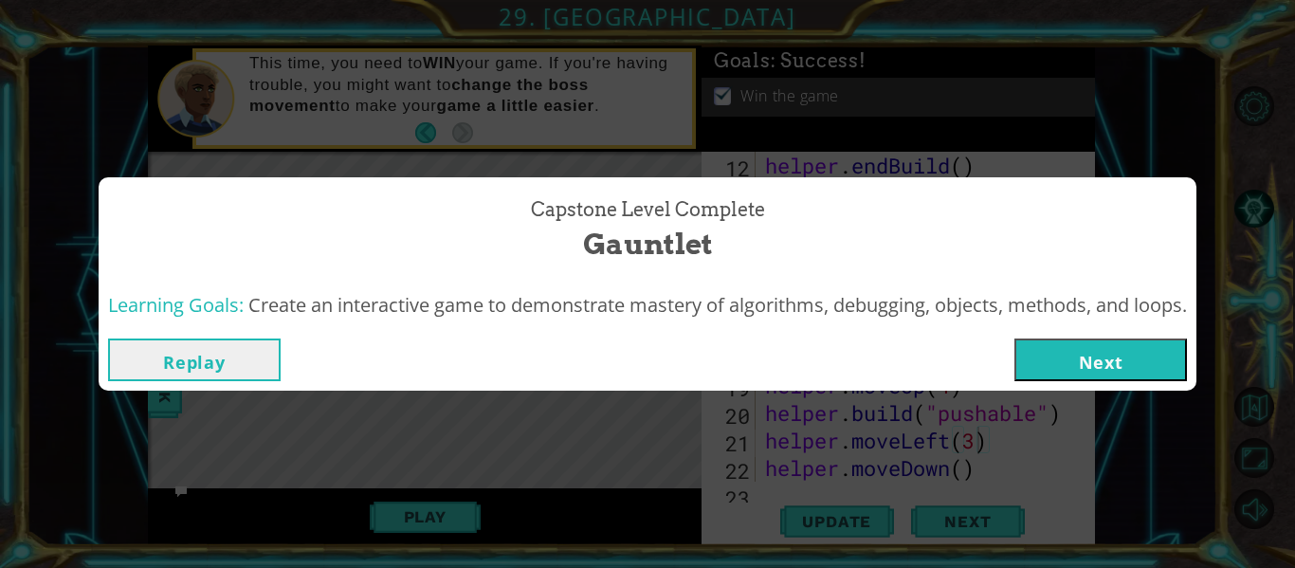
click at [1124, 347] on button "Next" at bounding box center [1100, 359] width 173 height 43
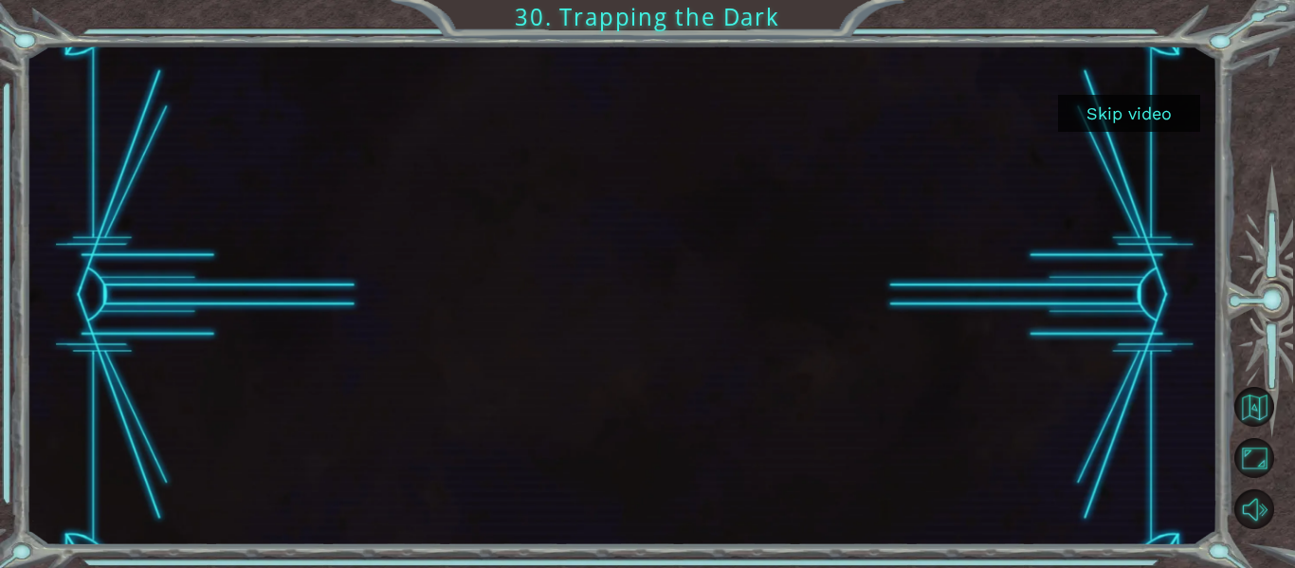
click at [1087, 109] on button "Skip video" at bounding box center [1129, 113] width 142 height 37
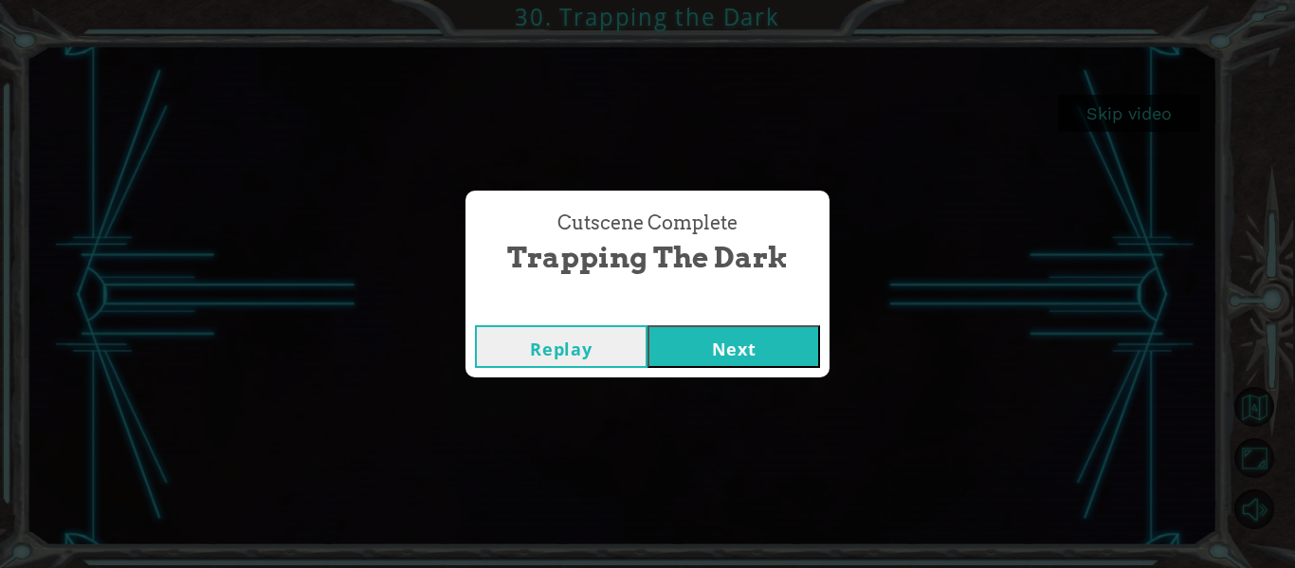
click at [700, 344] on button "Next" at bounding box center [734, 346] width 173 height 43
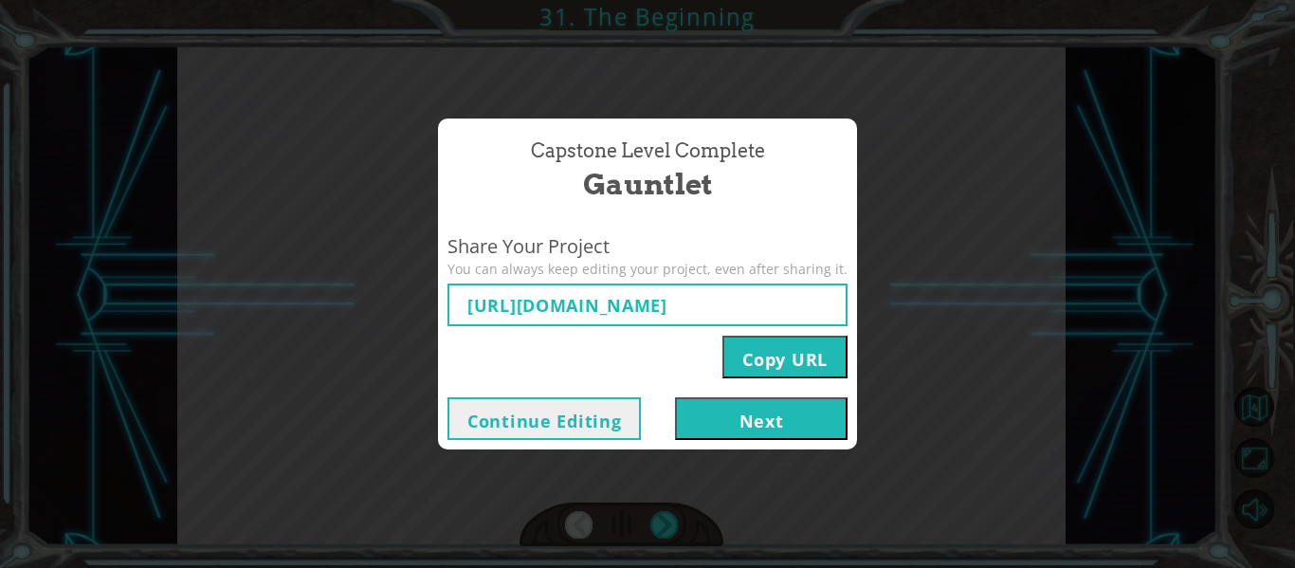
type input "[URL][DOMAIN_NAME]"
click at [703, 429] on button "Next" at bounding box center [761, 418] width 173 height 43
